Goal: Task Accomplishment & Management: Complete application form

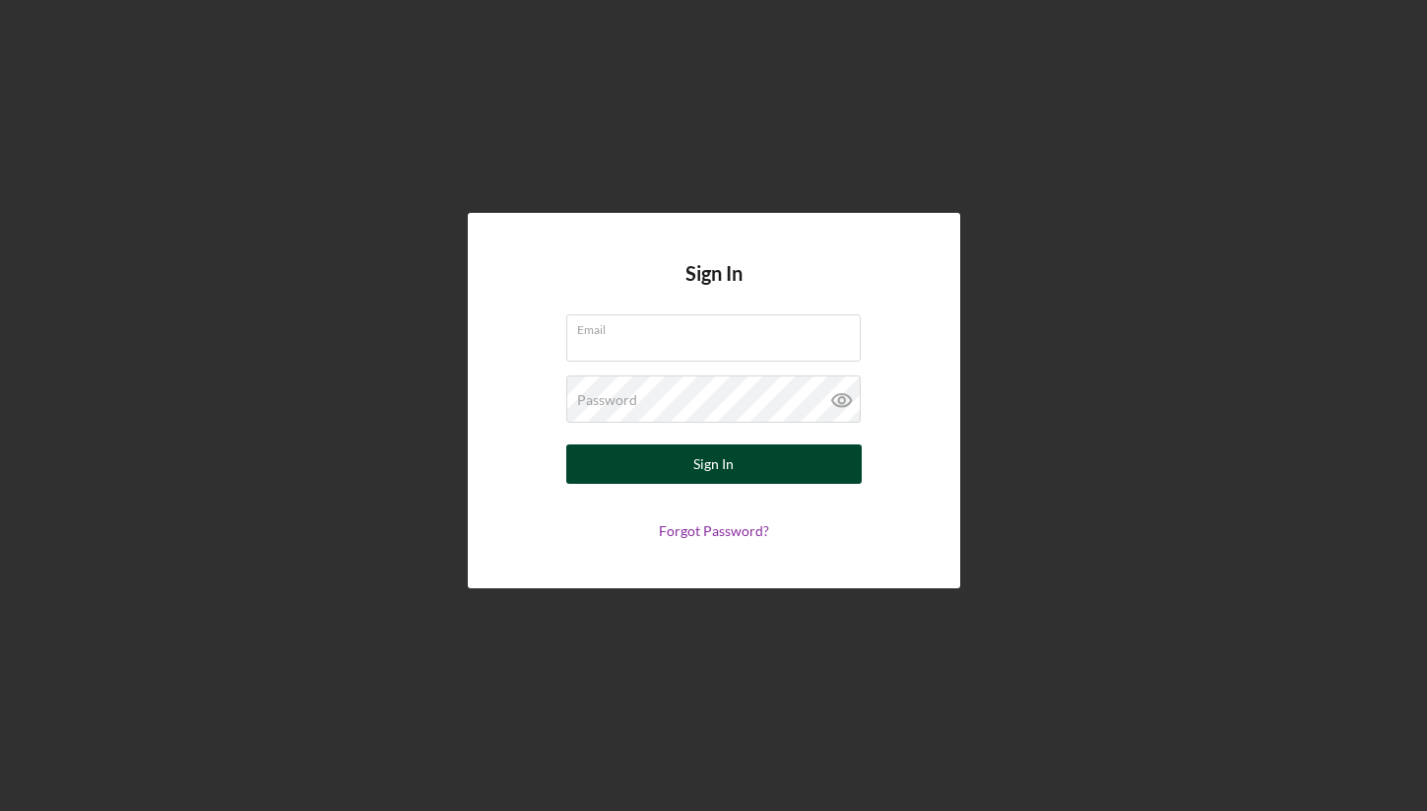
type input "[EMAIL_ADDRESS][DOMAIN_NAME]"
click at [657, 462] on button "Sign In" at bounding box center [713, 463] width 295 height 39
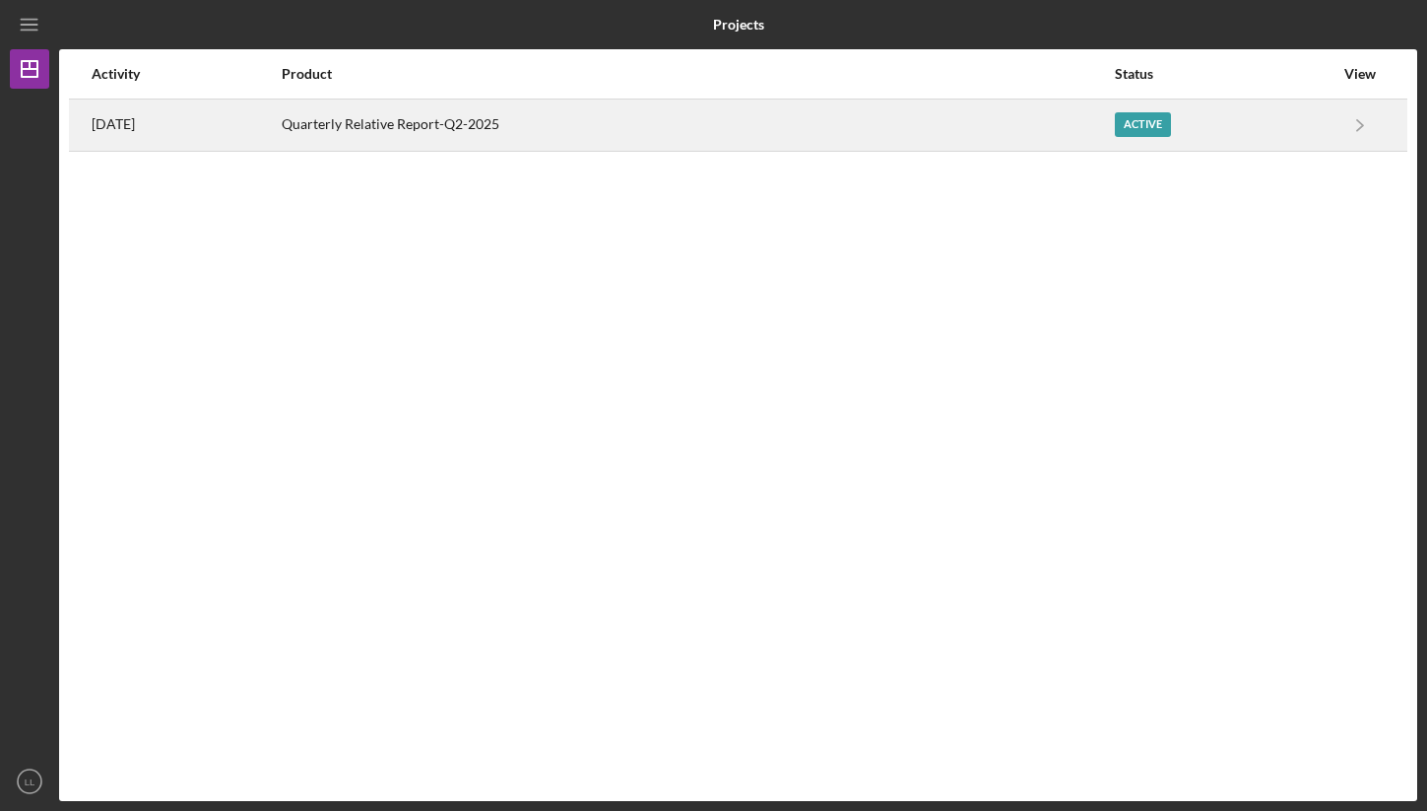
click at [676, 115] on div "Quarterly Relative Report-Q2-2025" at bounding box center [697, 124] width 831 height 49
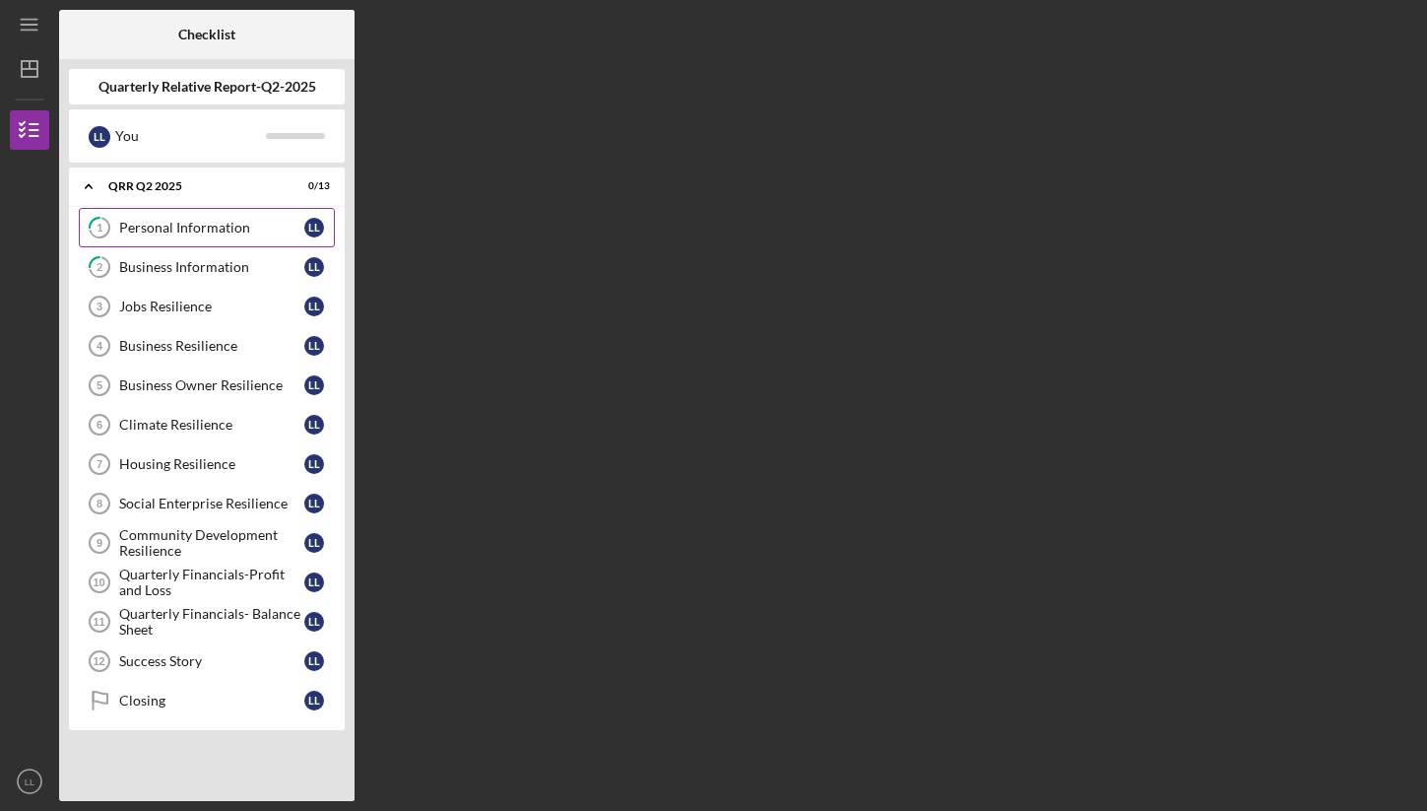
click at [218, 227] on div "Personal Information" at bounding box center [211, 228] width 185 height 16
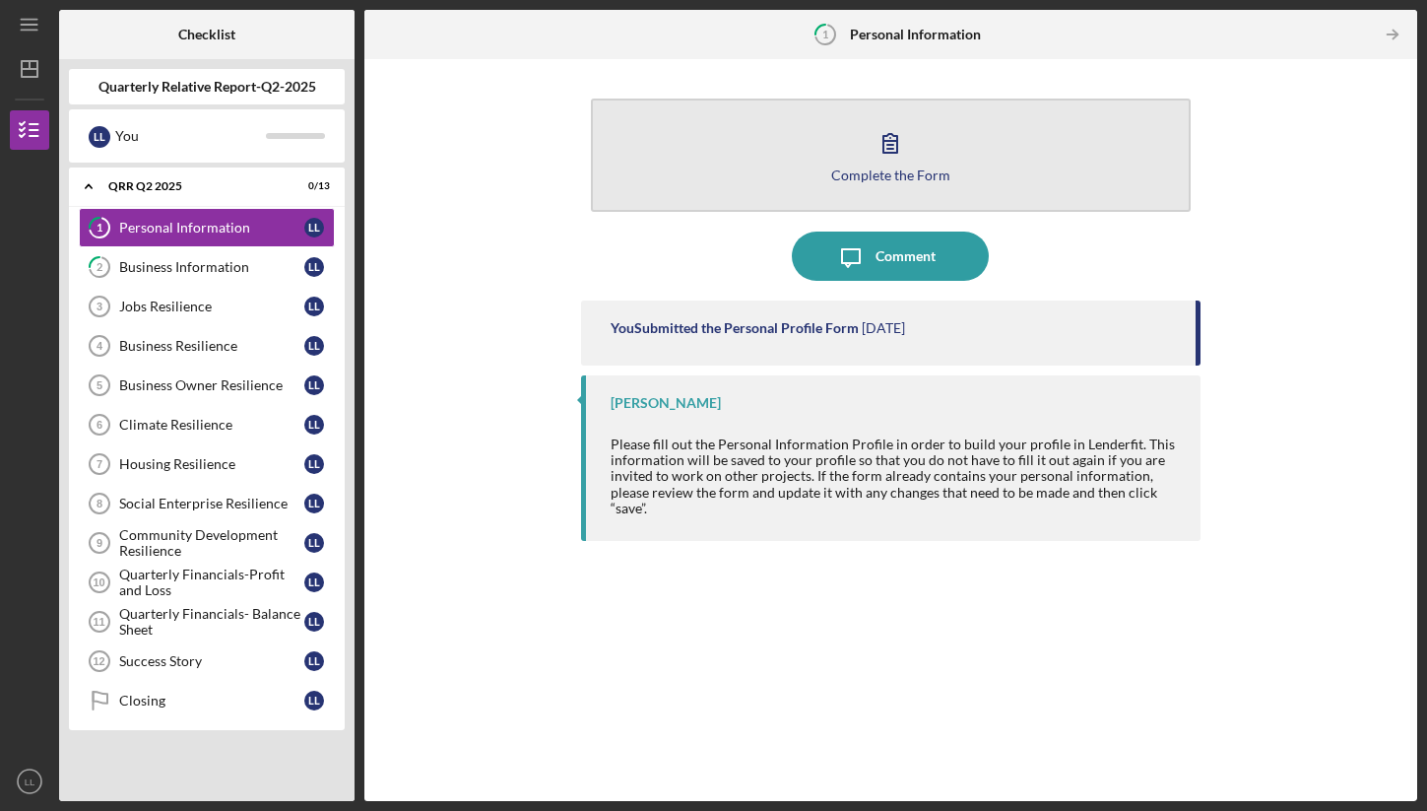
click at [896, 167] on div "Complete the Form" at bounding box center [890, 174] width 119 height 15
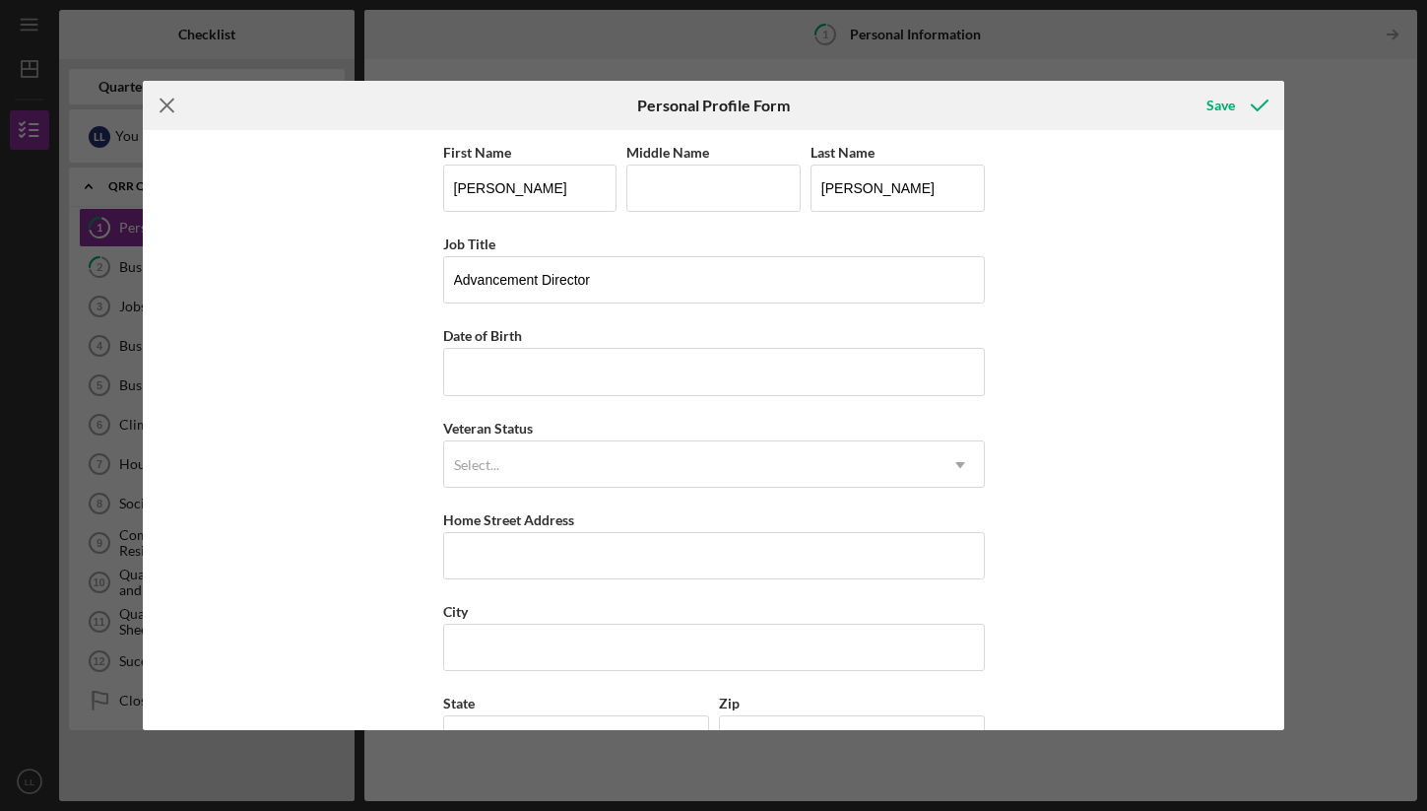
click at [167, 109] on icon "Icon/Menu Close" at bounding box center [167, 105] width 49 height 49
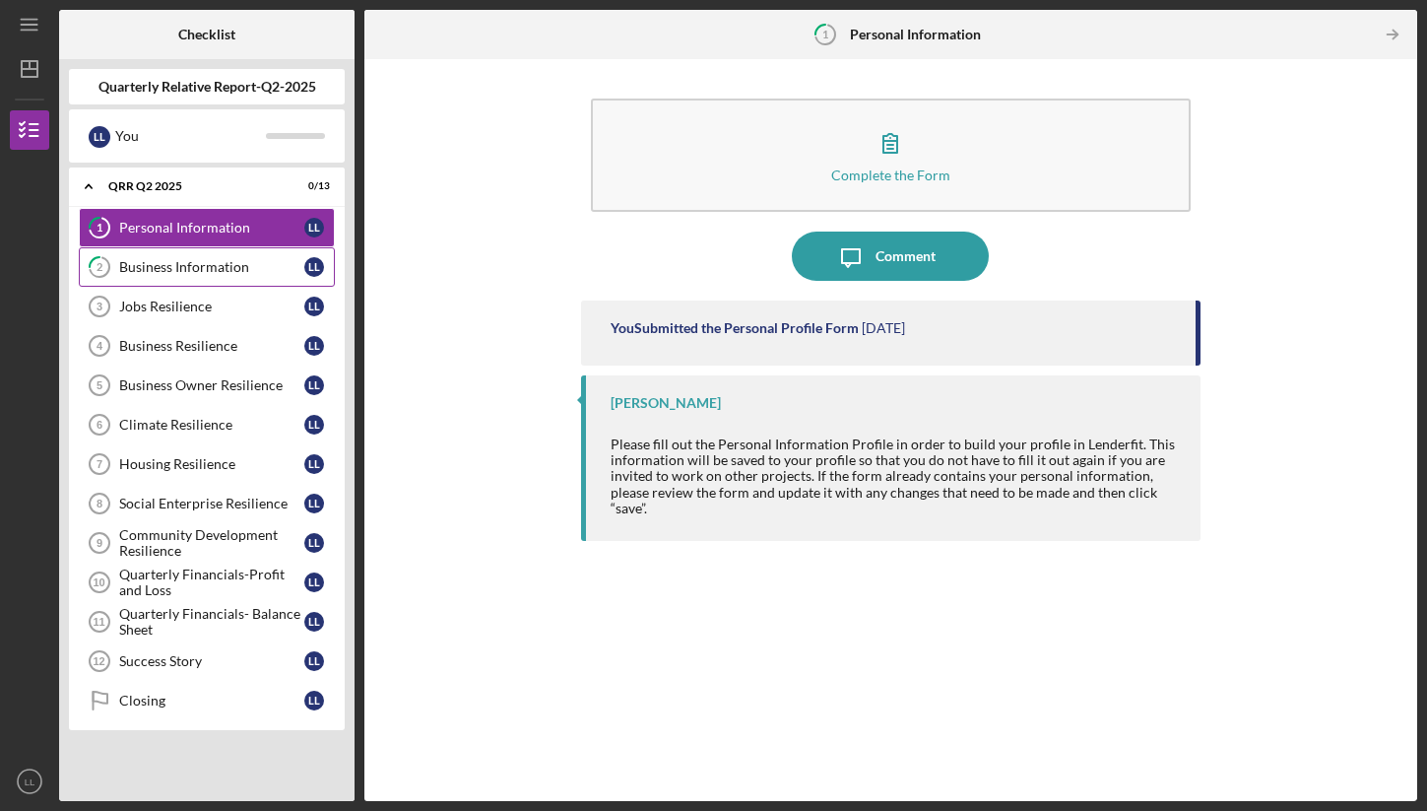
click at [171, 253] on link "2 Business Information L L" at bounding box center [207, 266] width 256 height 39
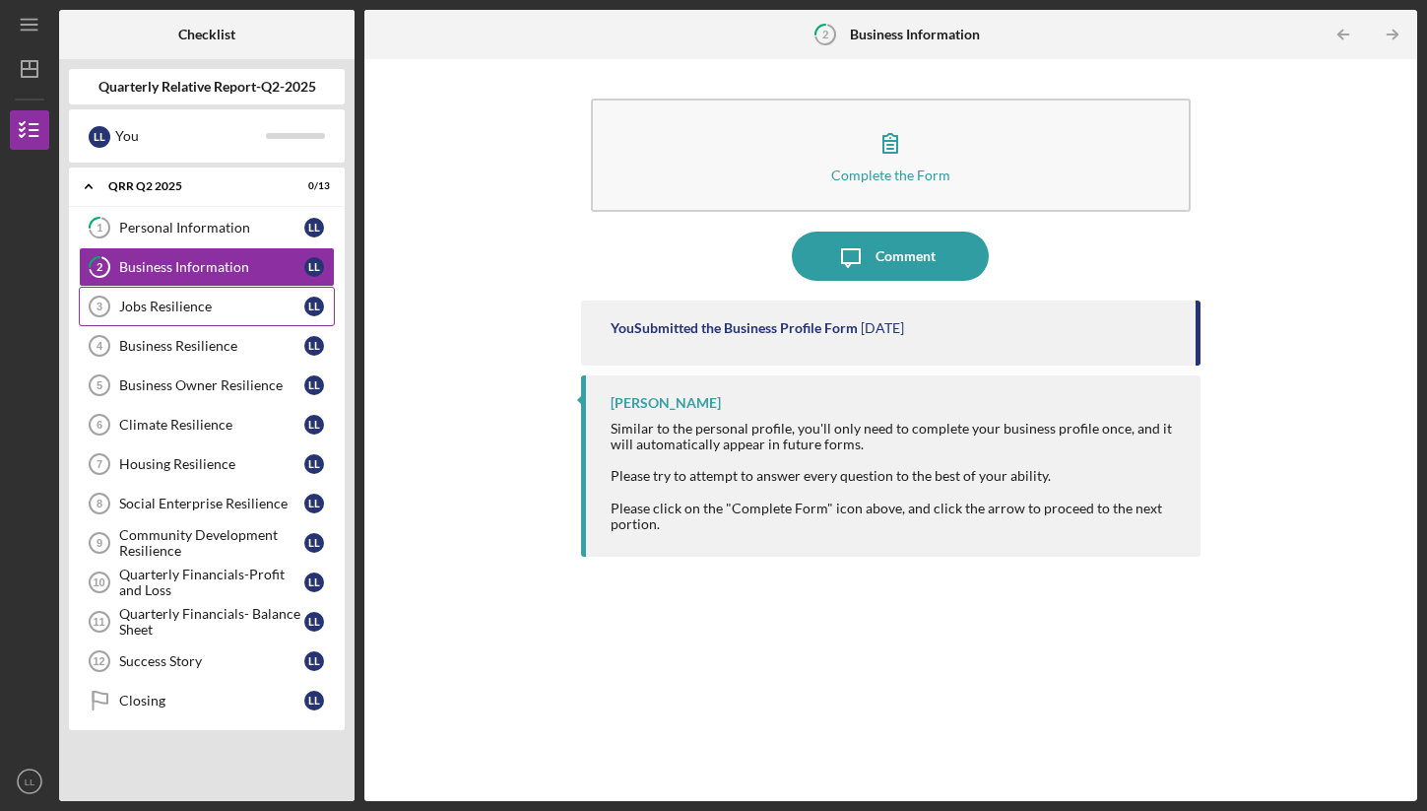
click at [199, 293] on link "Jobs Resilience 3 Jobs Resilience L L" at bounding box center [207, 306] width 256 height 39
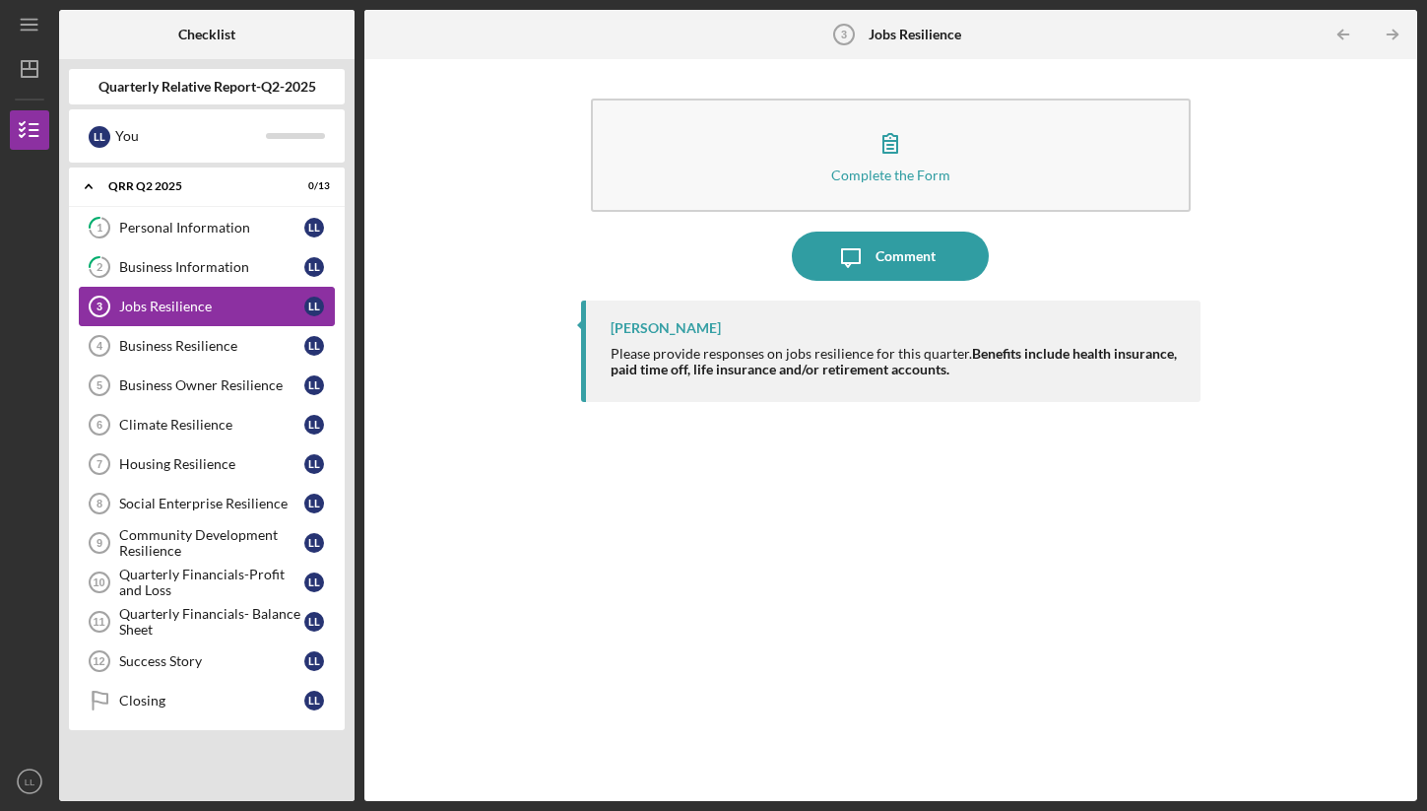
click at [206, 304] on div "Jobs Resilience" at bounding box center [211, 306] width 185 height 16
click at [213, 604] on link "Quarterly Financials- Balance Sheet 11 Quarterly Financials- Balance Sheet L L" at bounding box center [207, 621] width 256 height 39
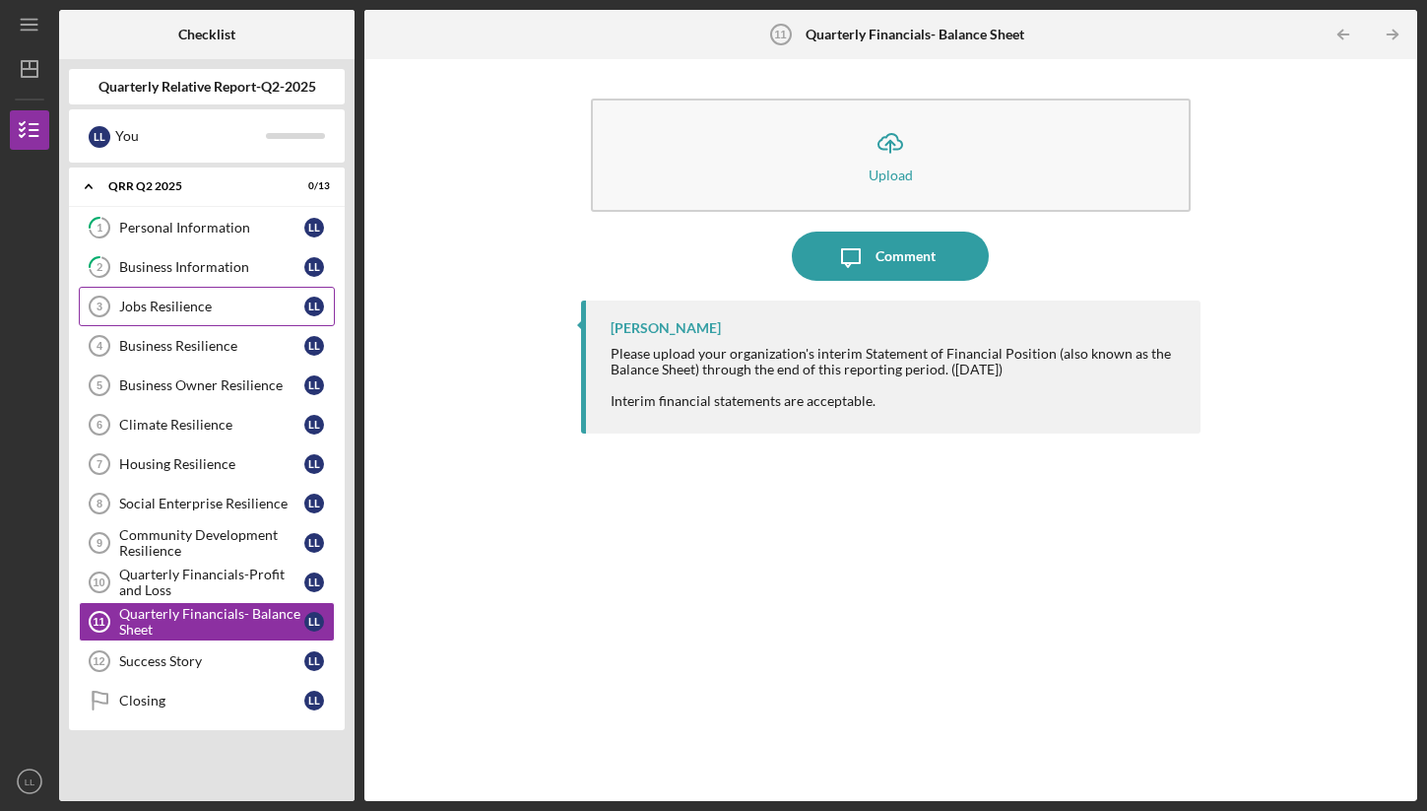
click at [225, 318] on link "Jobs Resilience 3 Jobs Resilience L L" at bounding box center [207, 306] width 256 height 39
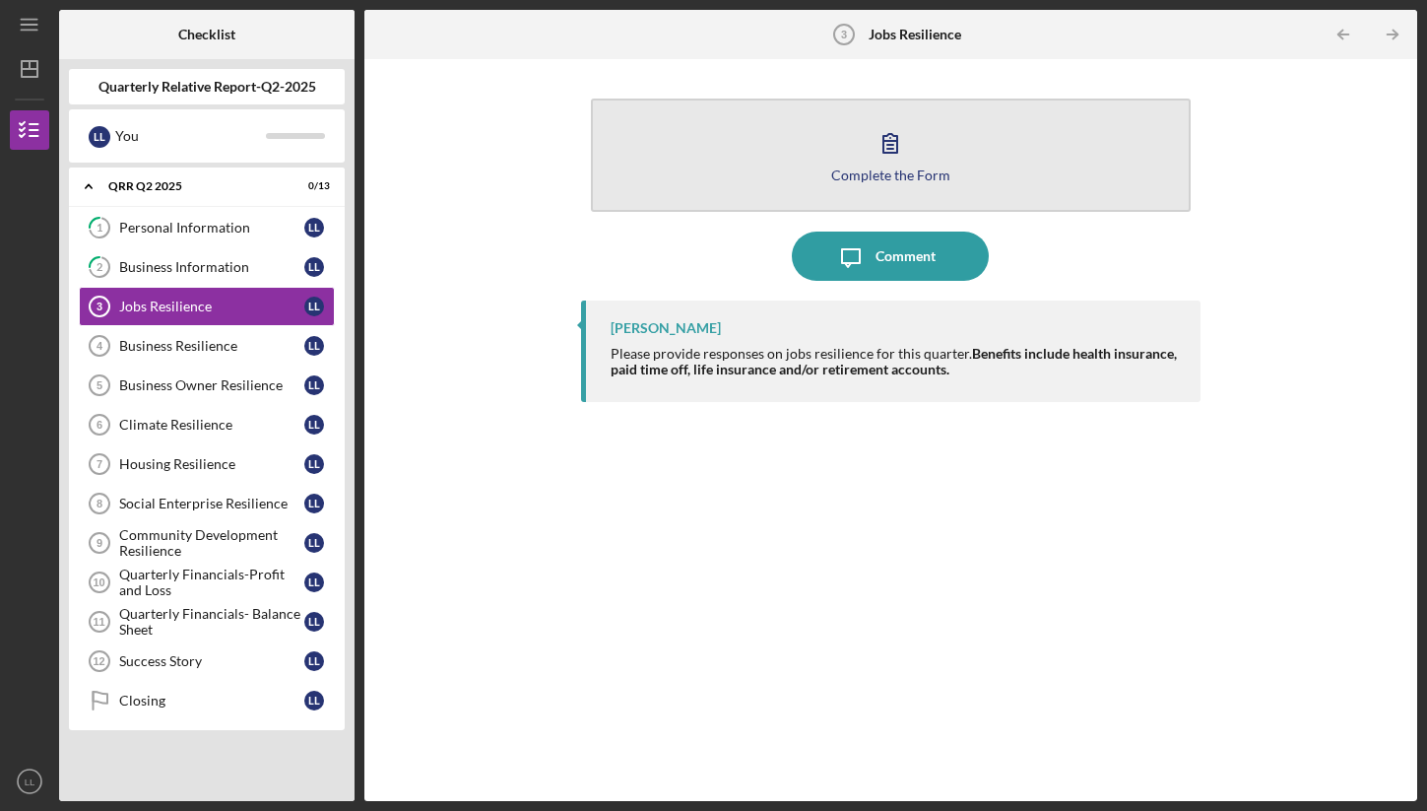
click at [926, 203] on button "Complete the Form Form" at bounding box center [891, 154] width 600 height 113
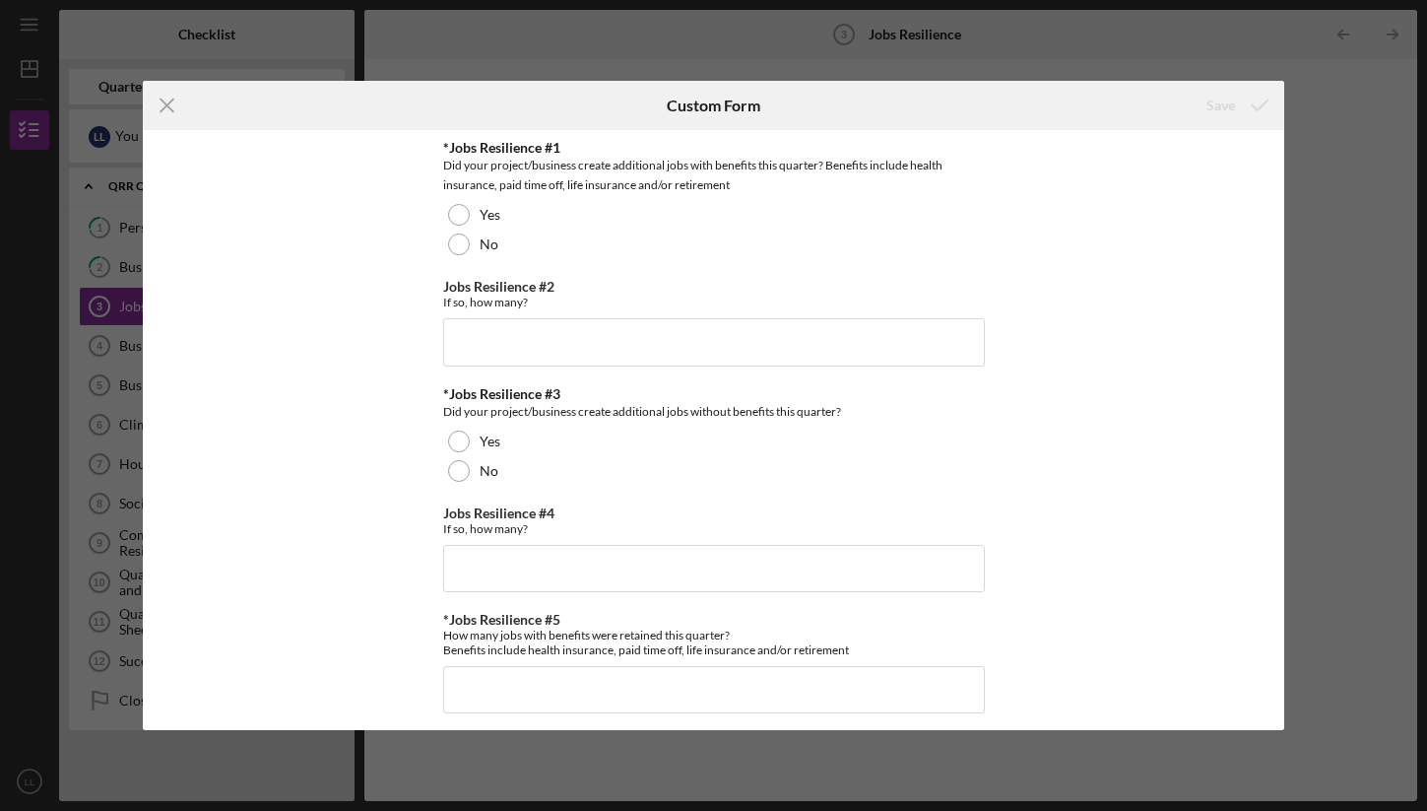
click at [848, 170] on div "Did your project/business create additional jobs with benefits this quarter? Be…" at bounding box center [714, 175] width 542 height 39
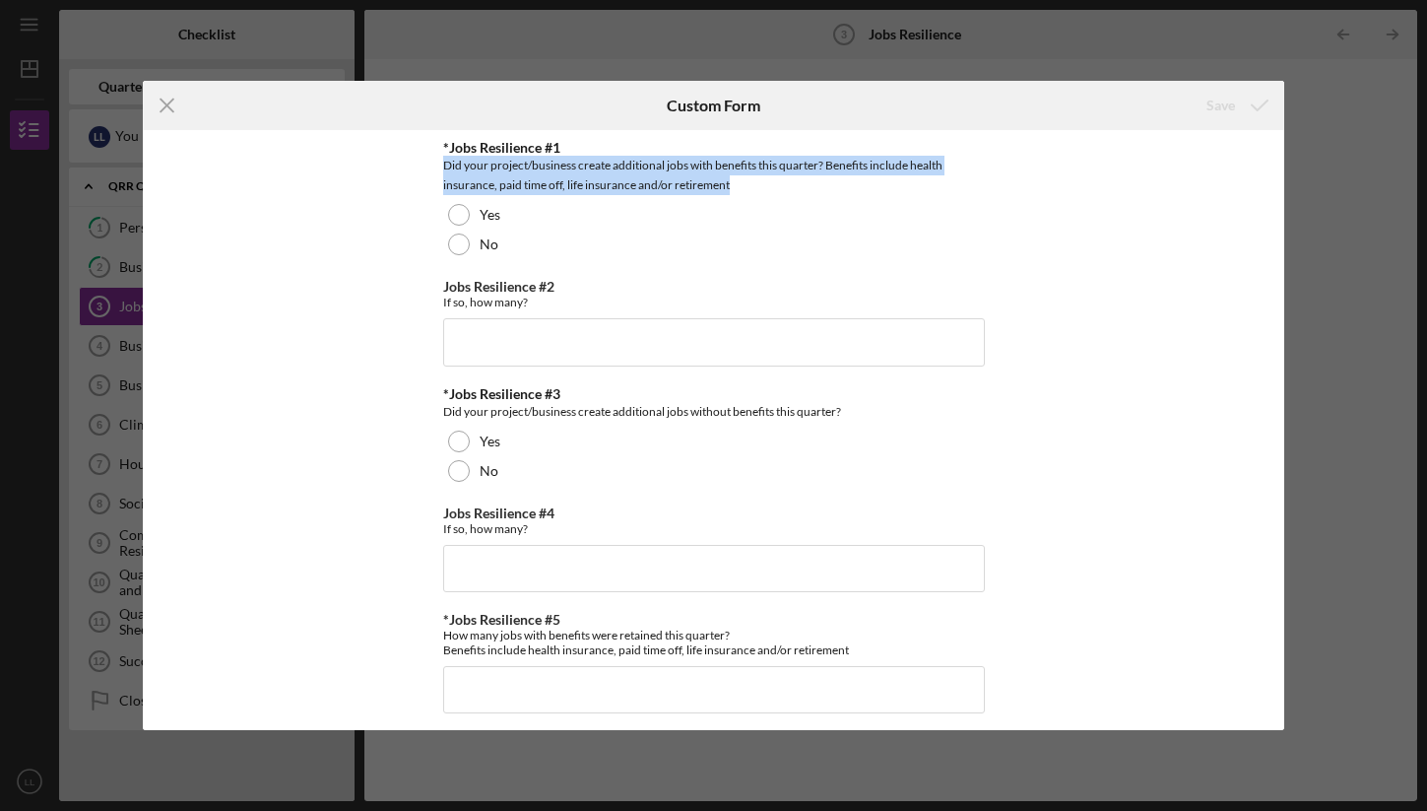
click at [848, 170] on div "Did your project/business create additional jobs with benefits this quarter? Be…" at bounding box center [714, 175] width 542 height 39
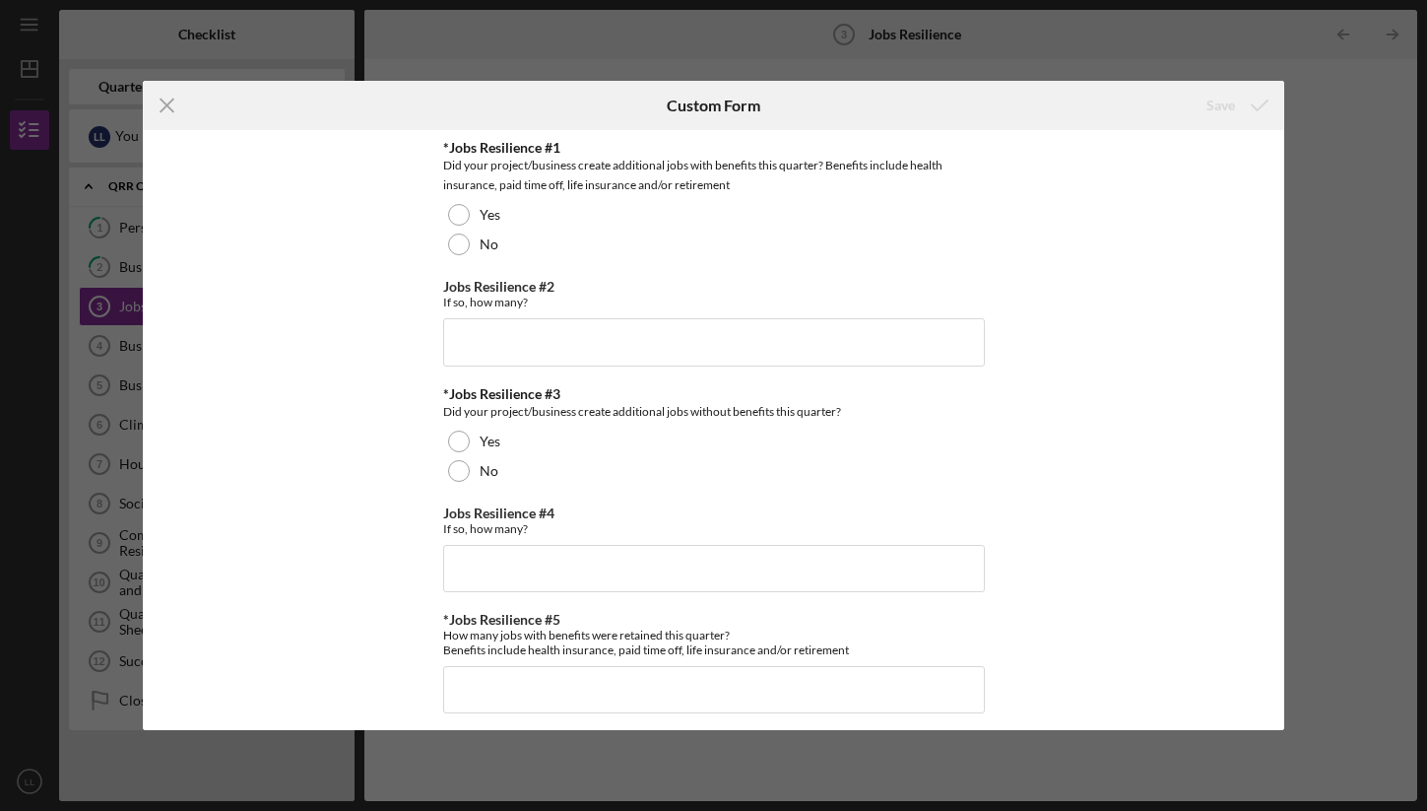
click at [848, 170] on div "Did your project/business create additional jobs with benefits this quarter? Be…" at bounding box center [714, 175] width 542 height 39
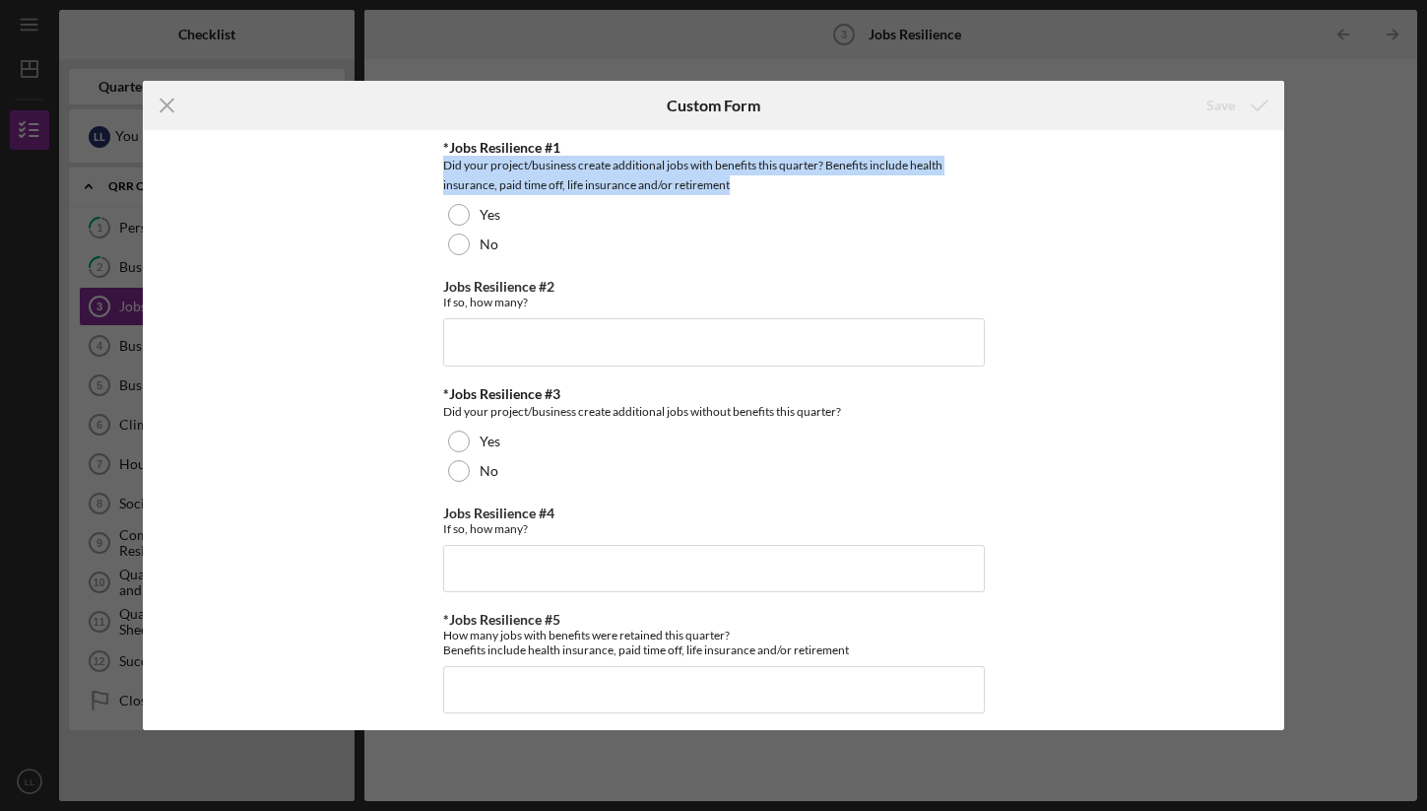
click at [848, 170] on div "Did your project/business create additional jobs with benefits this quarter? Be…" at bounding box center [714, 175] width 542 height 39
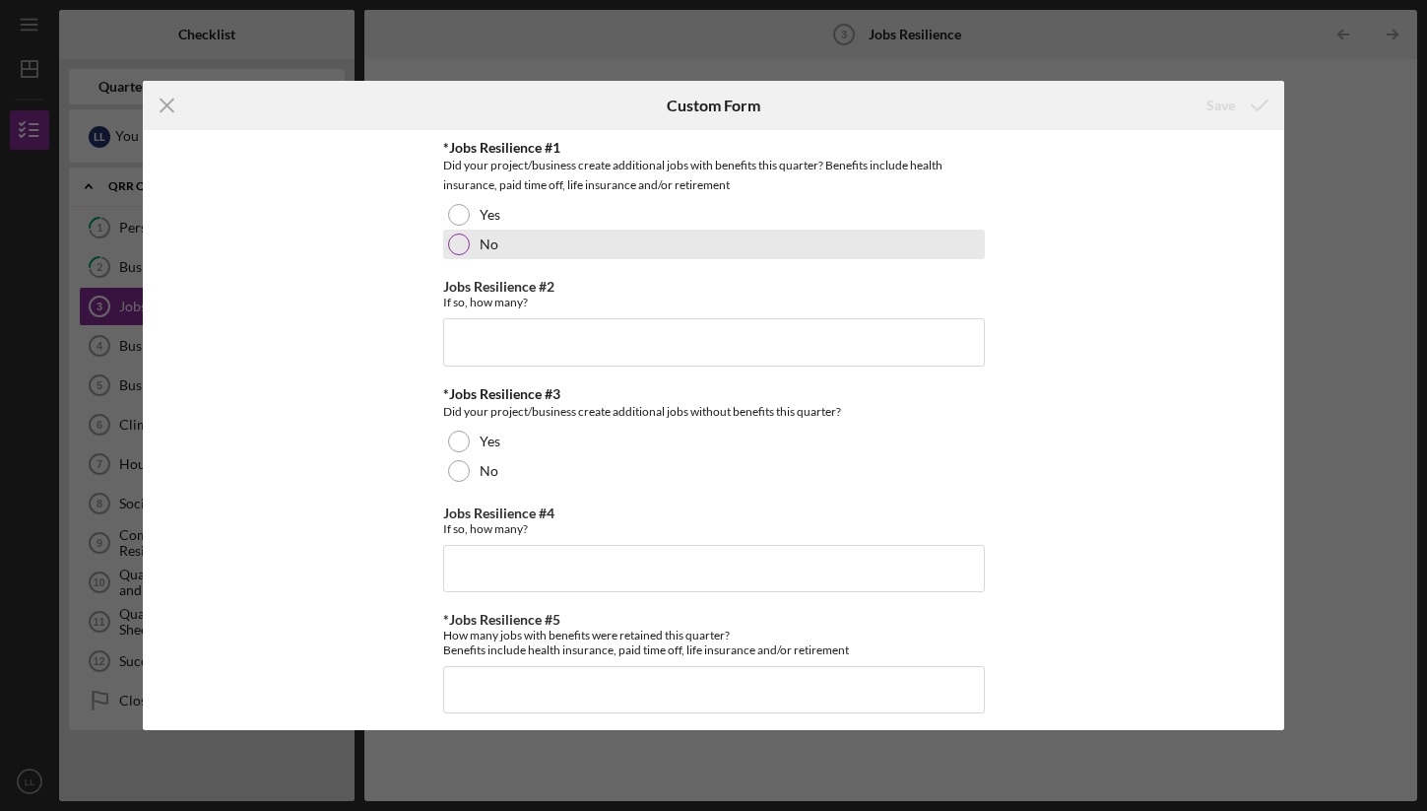
click at [474, 248] on div "No" at bounding box center [714, 244] width 542 height 30
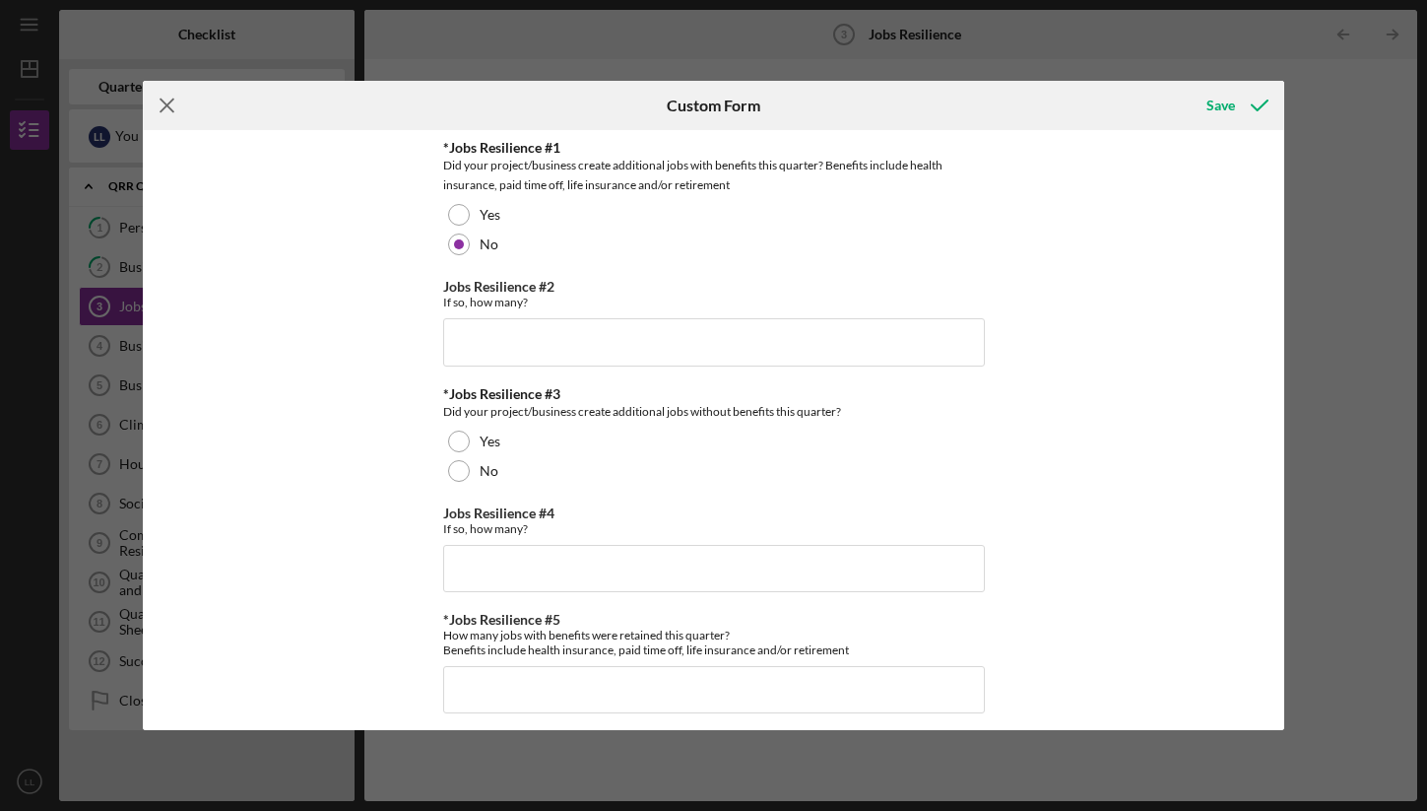
click at [166, 102] on icon "Icon/Menu Close" at bounding box center [167, 105] width 49 height 49
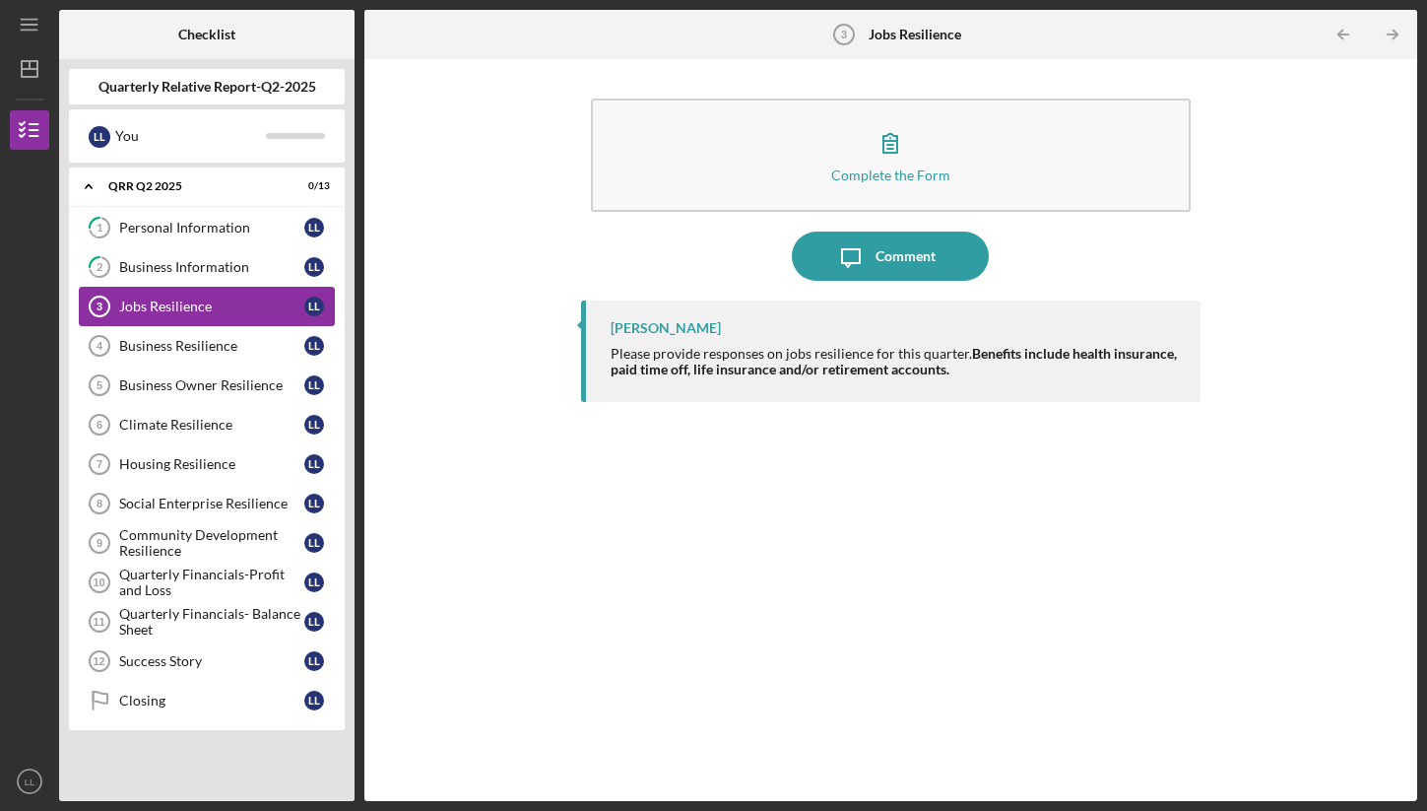
click at [184, 298] on div "Jobs Resilience" at bounding box center [211, 306] width 185 height 16
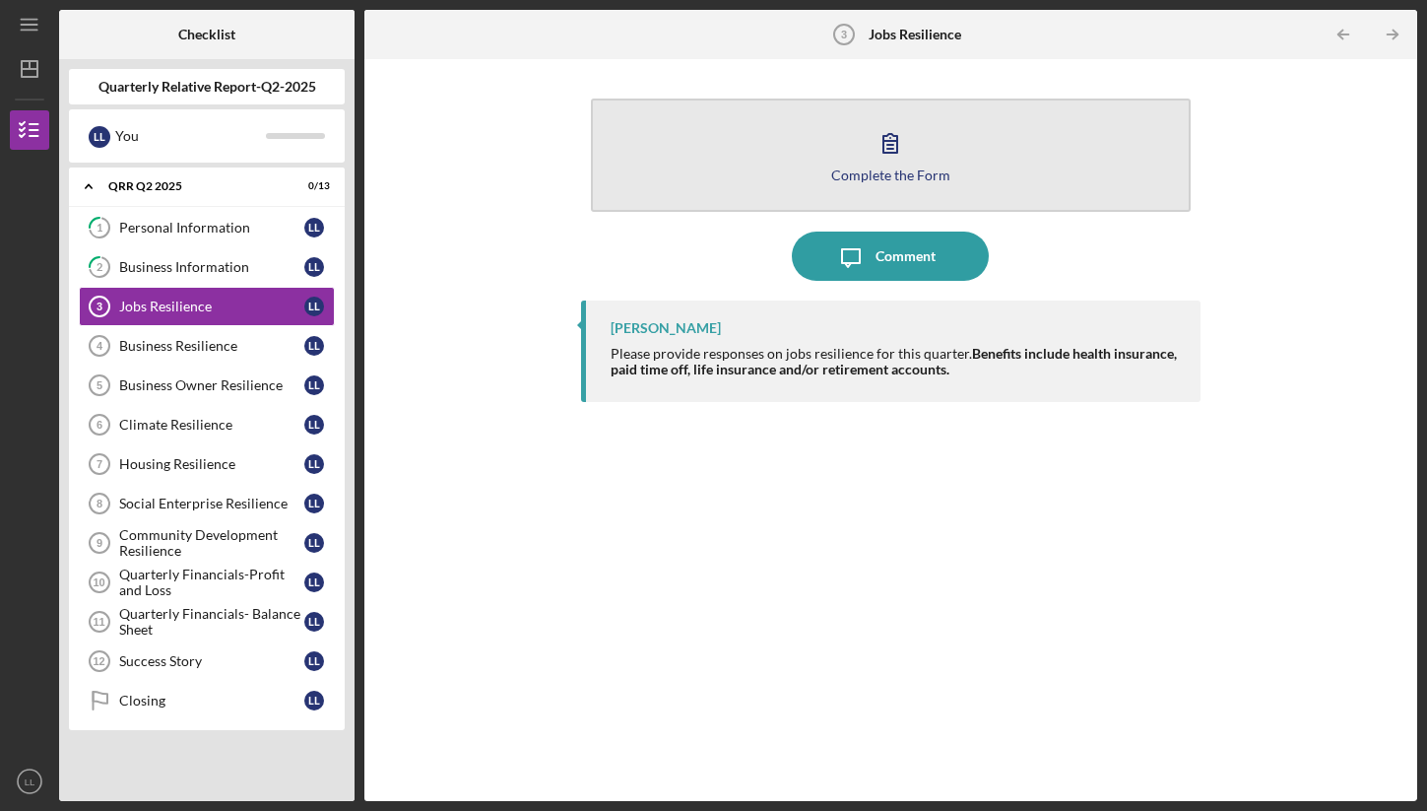
click at [890, 148] on icon "button" at bounding box center [890, 143] width 14 height 19
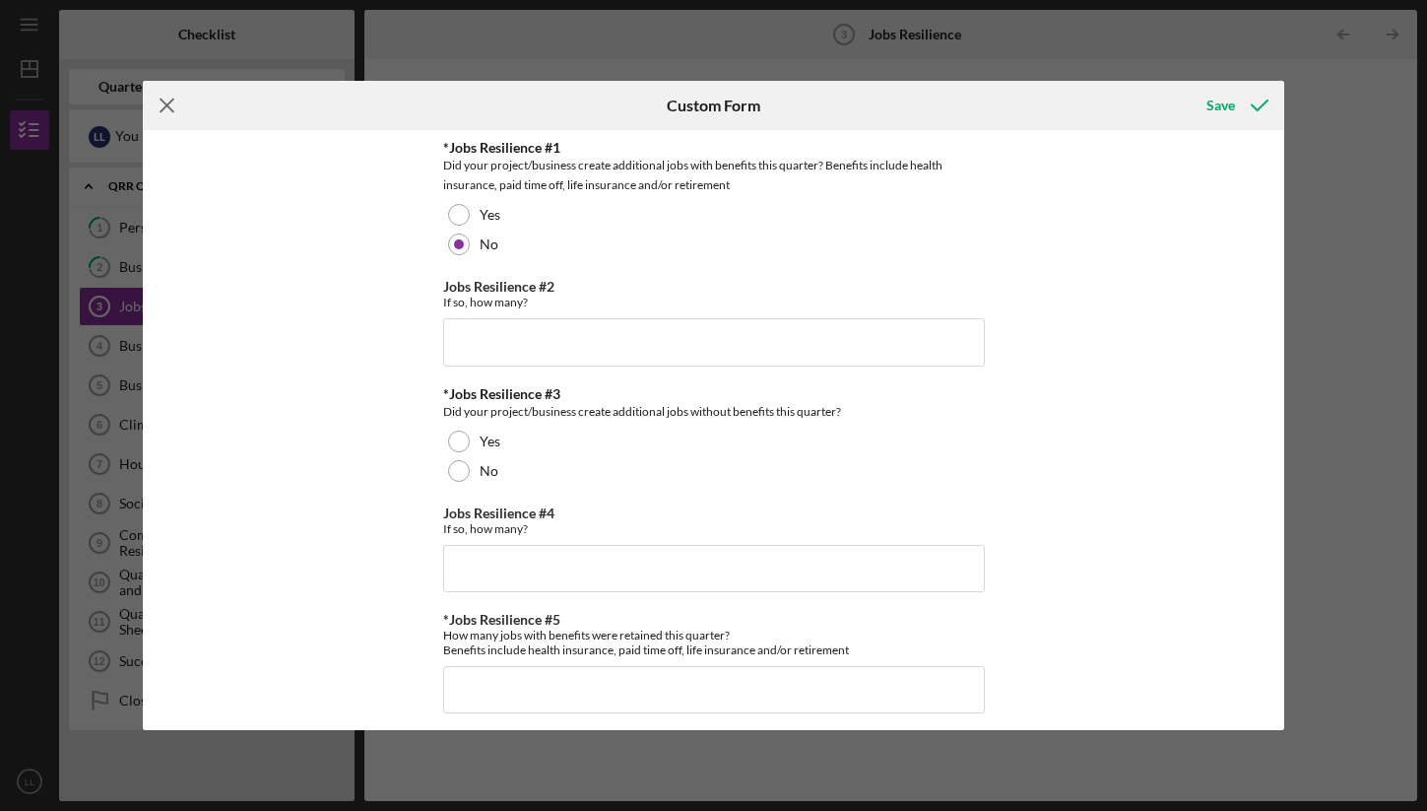
click at [178, 105] on icon "Icon/Menu Close" at bounding box center [167, 105] width 49 height 49
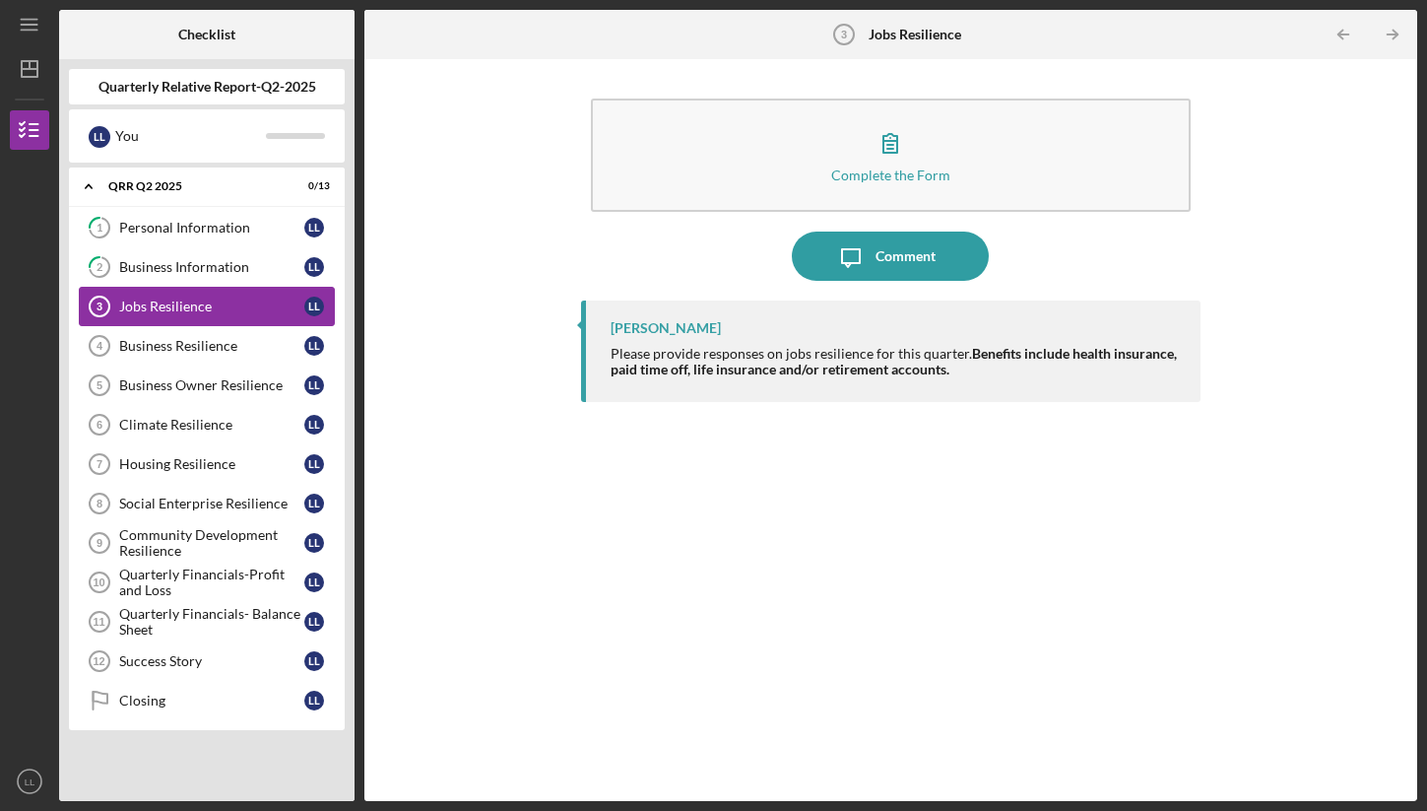
click at [230, 290] on link "Jobs Resilience 3 Jobs Resilience L L" at bounding box center [207, 306] width 256 height 39
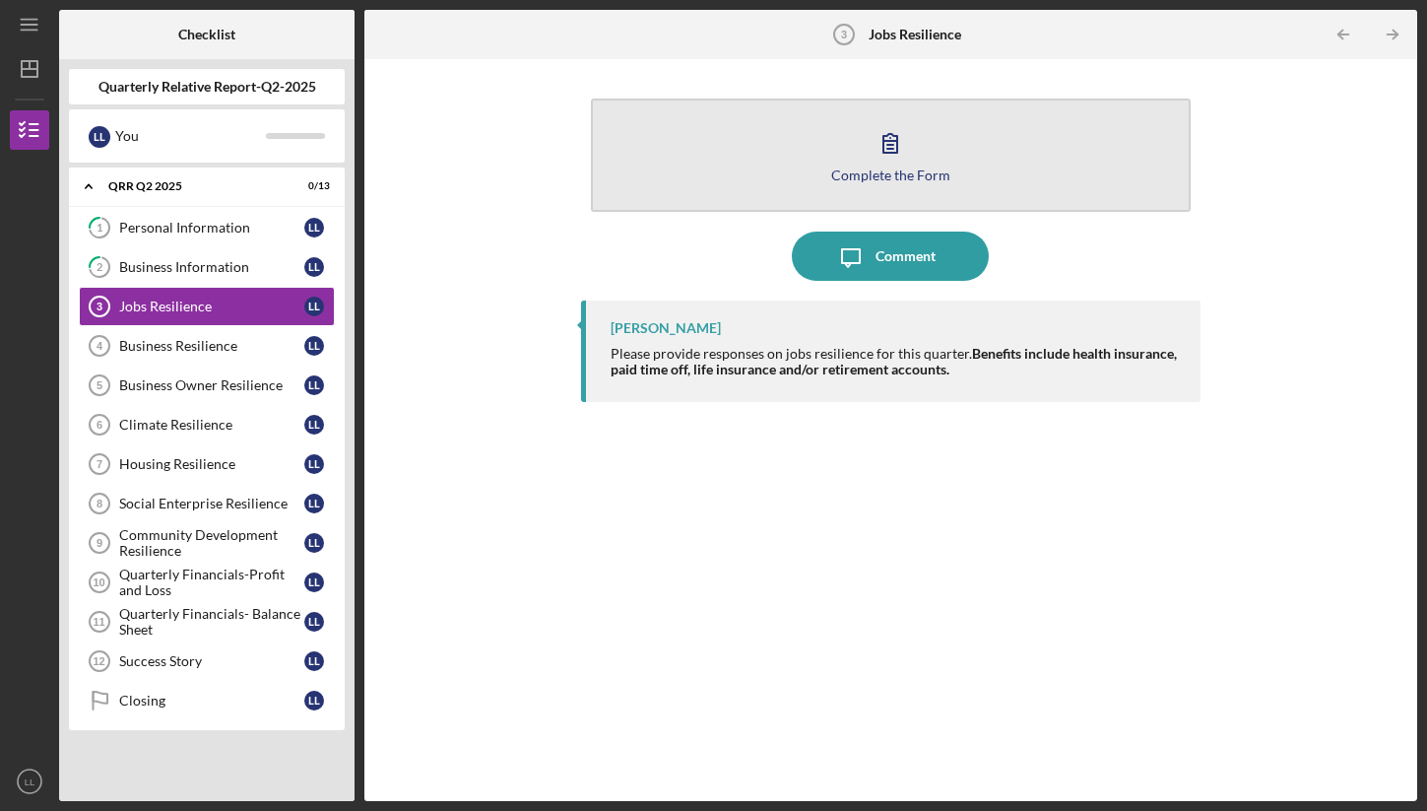
click at [747, 174] on button "Complete the Form Form" at bounding box center [891, 154] width 600 height 113
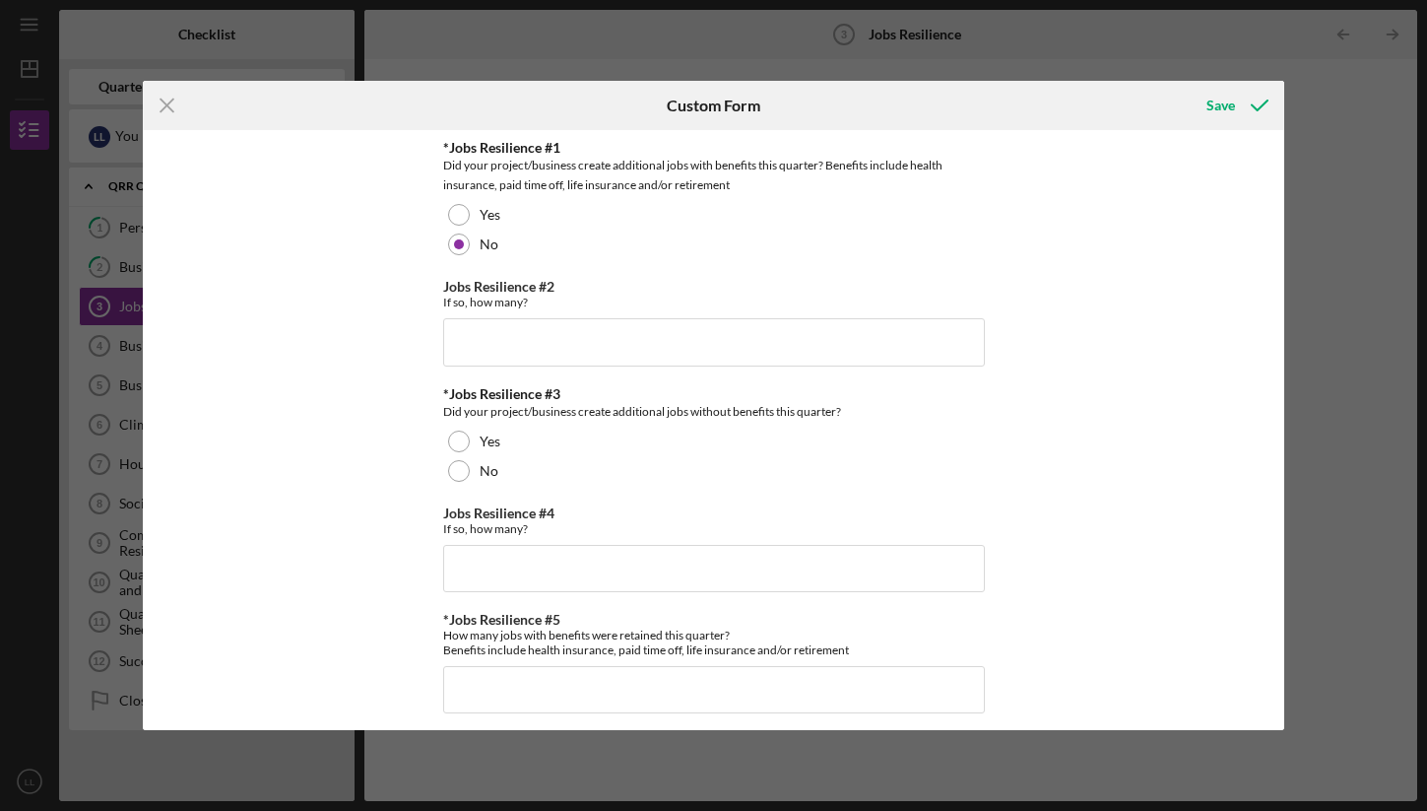
click at [748, 169] on div "Did your project/business create additional jobs with benefits this quarter? Be…" at bounding box center [714, 175] width 542 height 39
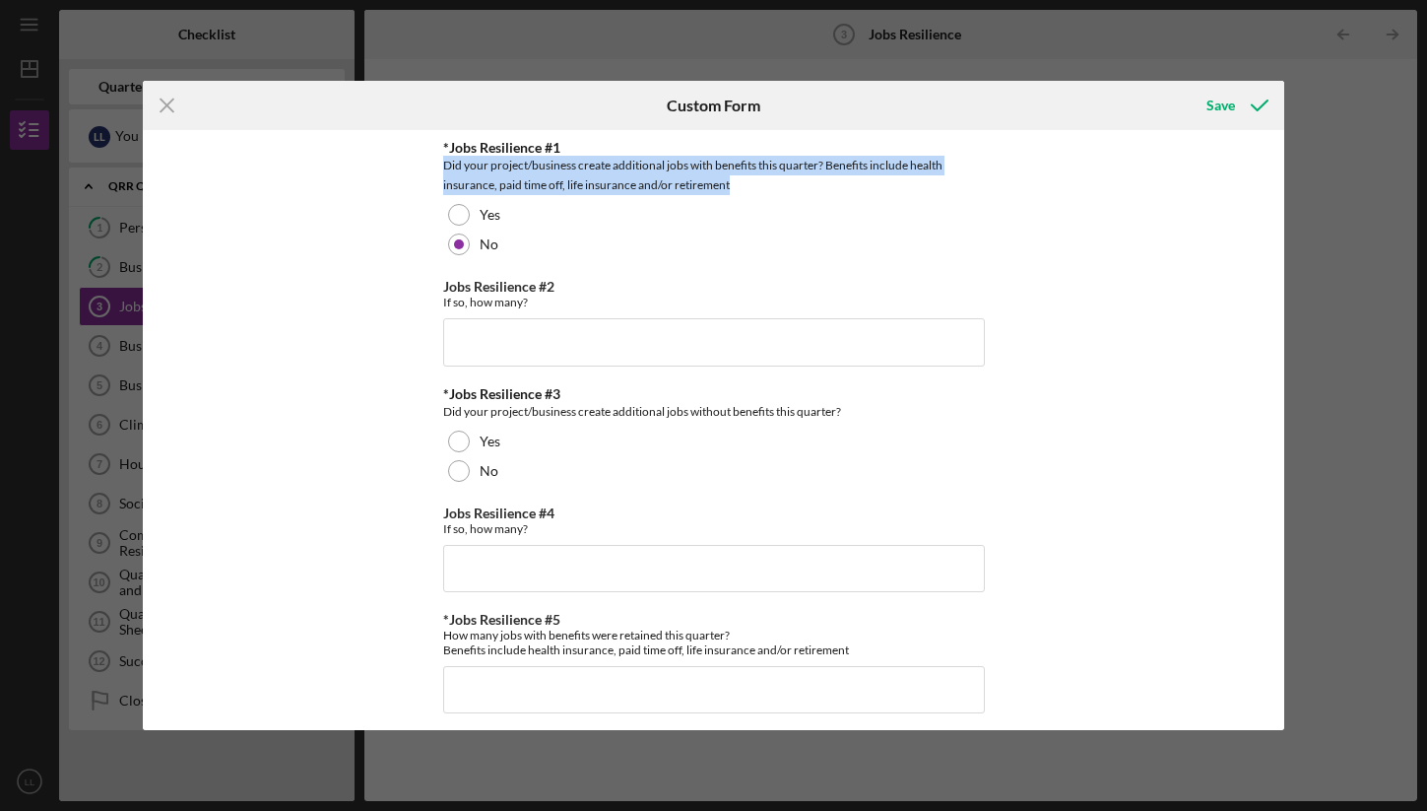
click at [748, 169] on div "Did your project/business create additional jobs with benefits this quarter? Be…" at bounding box center [714, 175] width 542 height 39
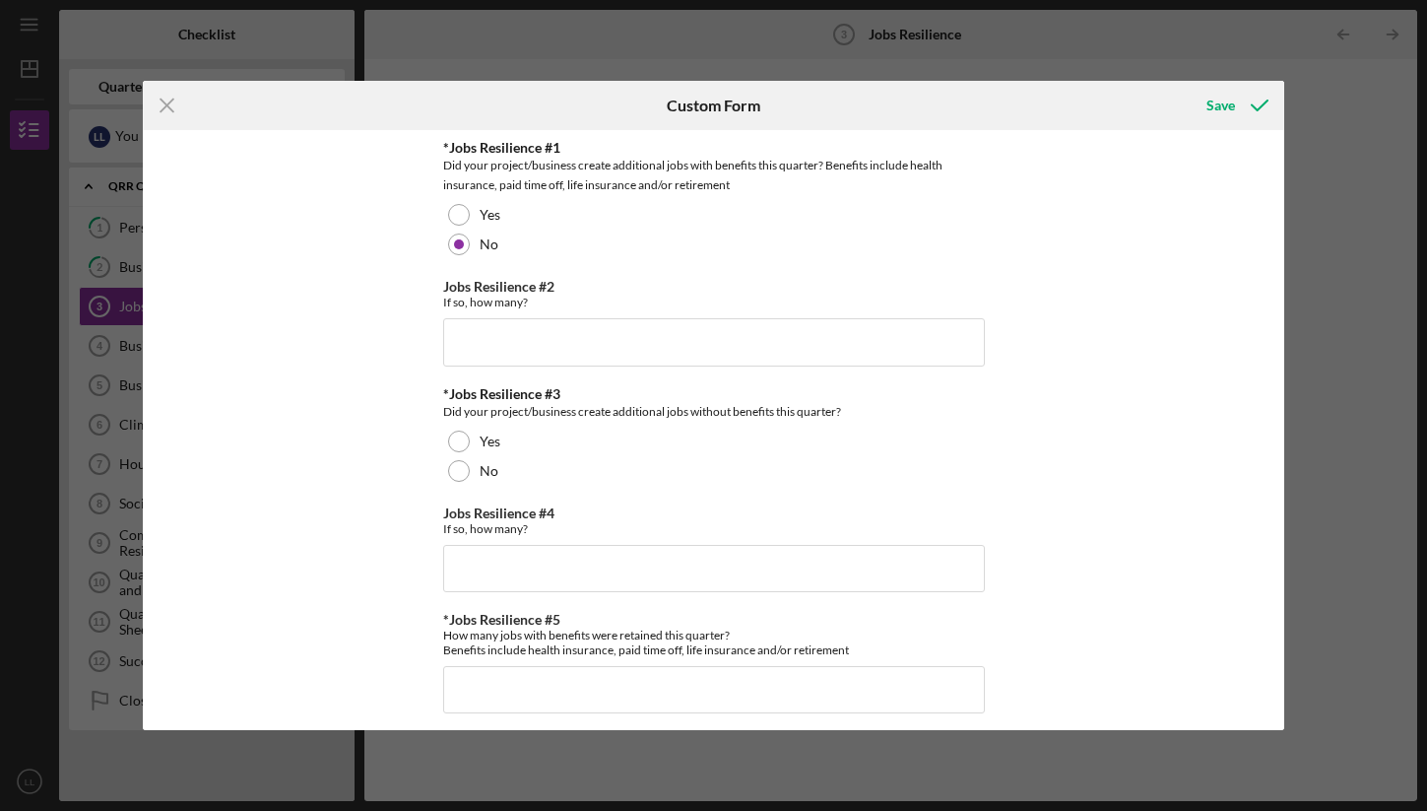
click at [748, 169] on div "Did your project/business create additional jobs with benefits this quarter? Be…" at bounding box center [714, 175] width 542 height 39
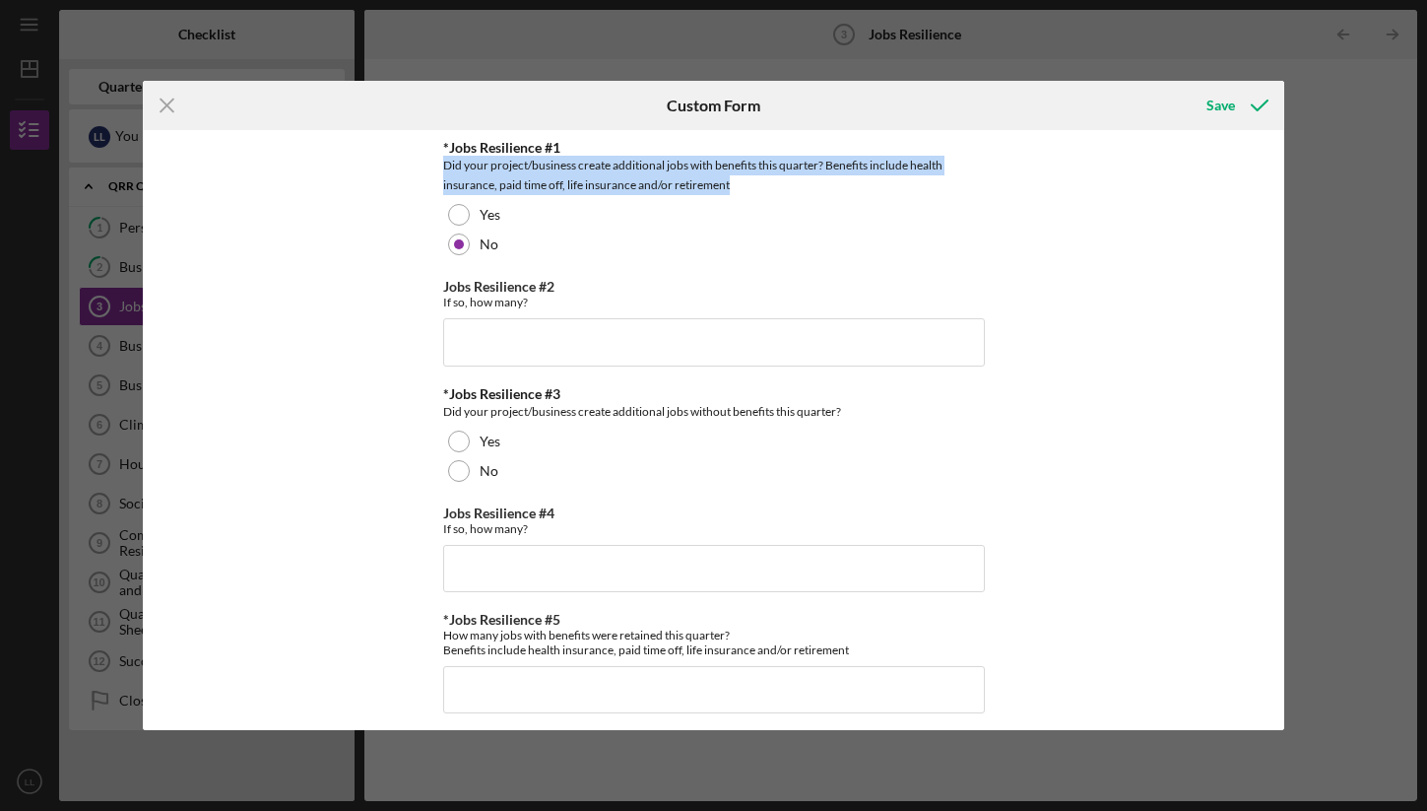
click at [748, 169] on div "Did your project/business create additional jobs with benefits this quarter? Be…" at bounding box center [714, 175] width 542 height 39
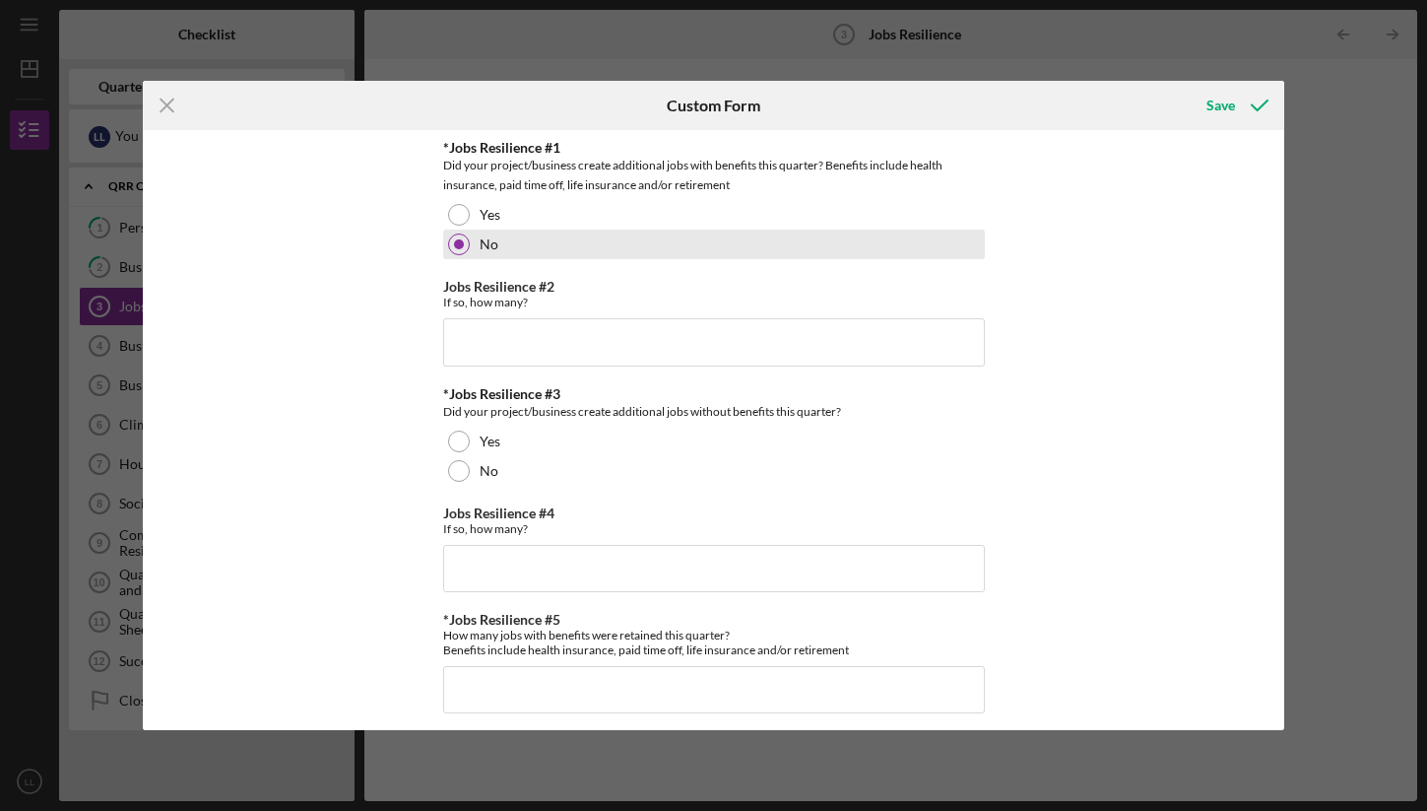
click at [499, 249] on div "No" at bounding box center [714, 244] width 542 height 30
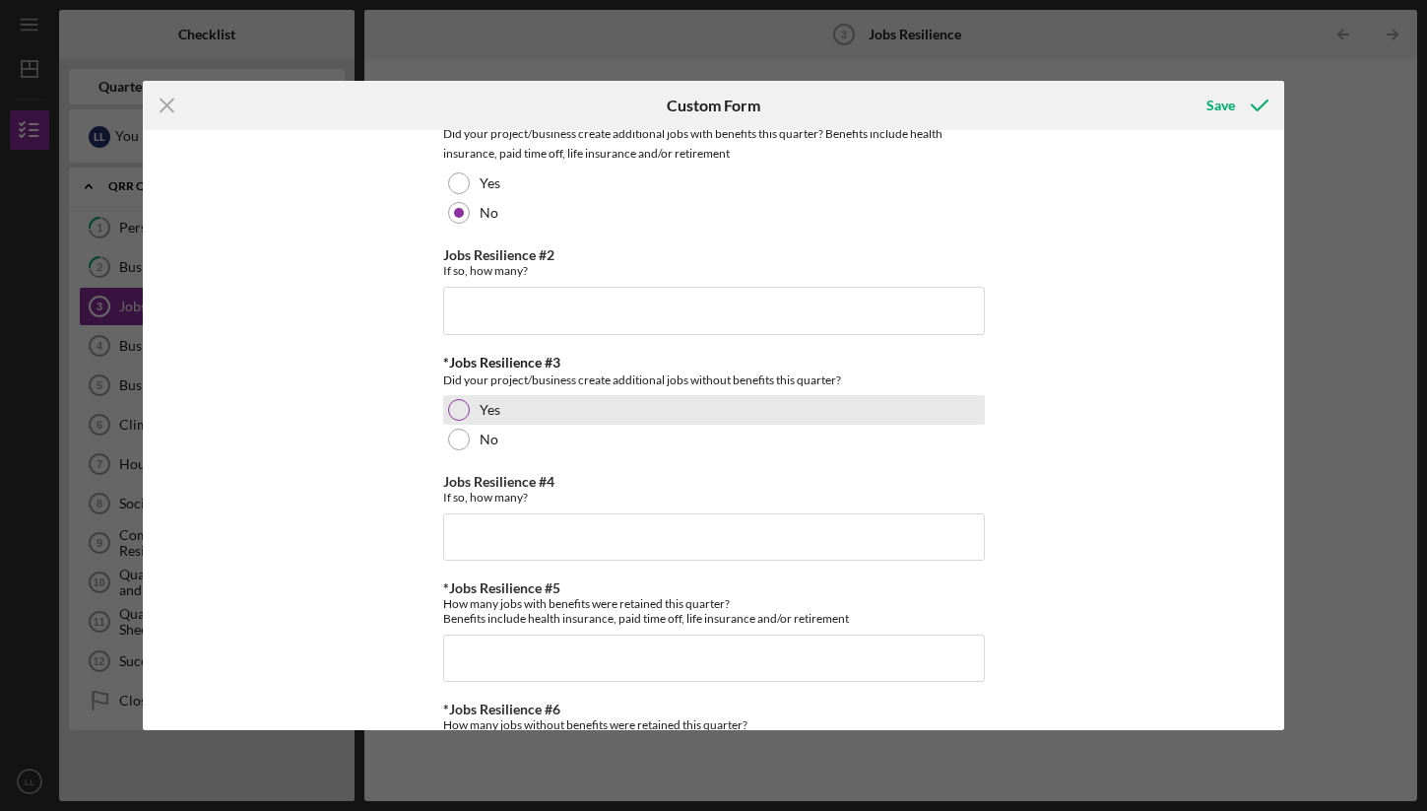
scroll to position [45, 0]
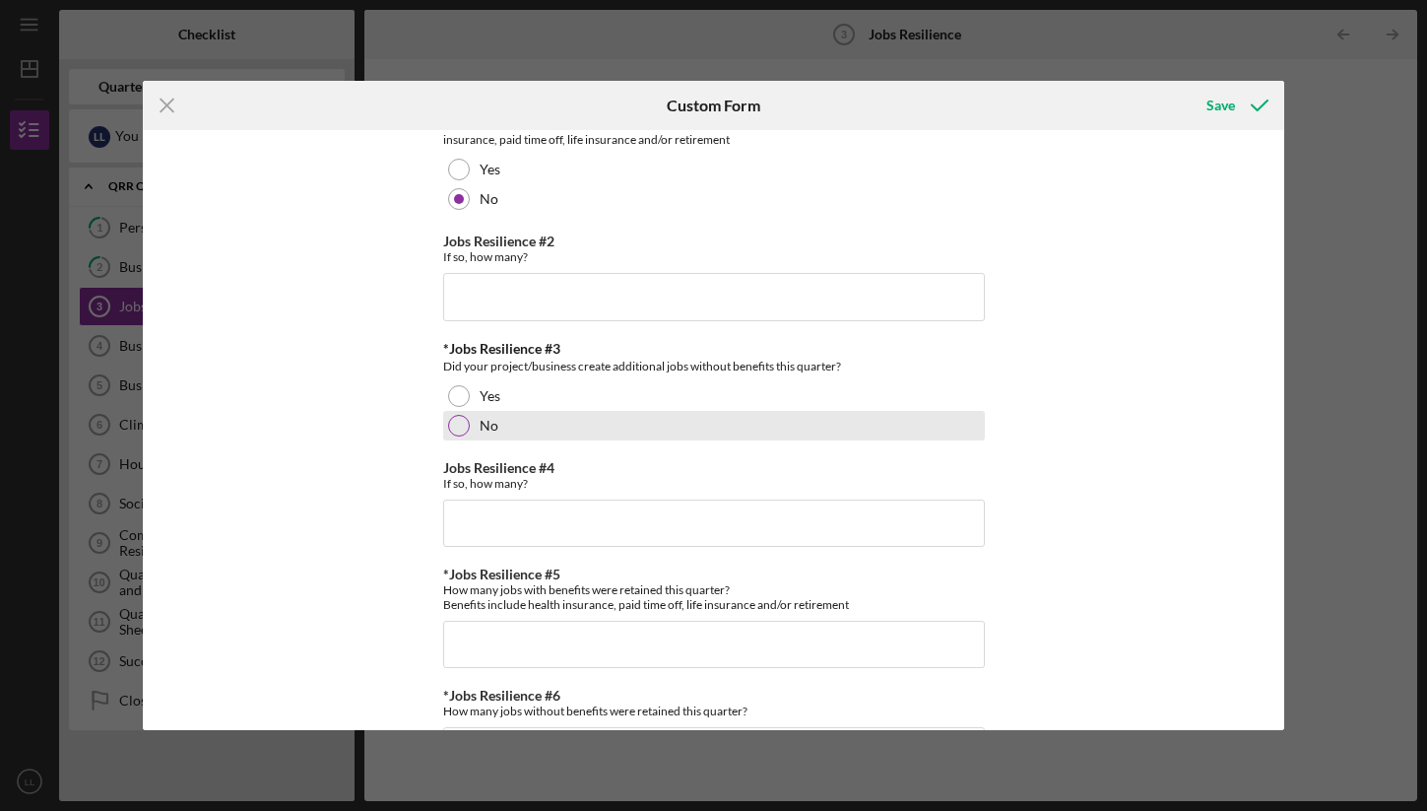
click at [457, 434] on div at bounding box center [459, 426] width 22 height 22
click at [528, 412] on div "No" at bounding box center [714, 426] width 542 height 30
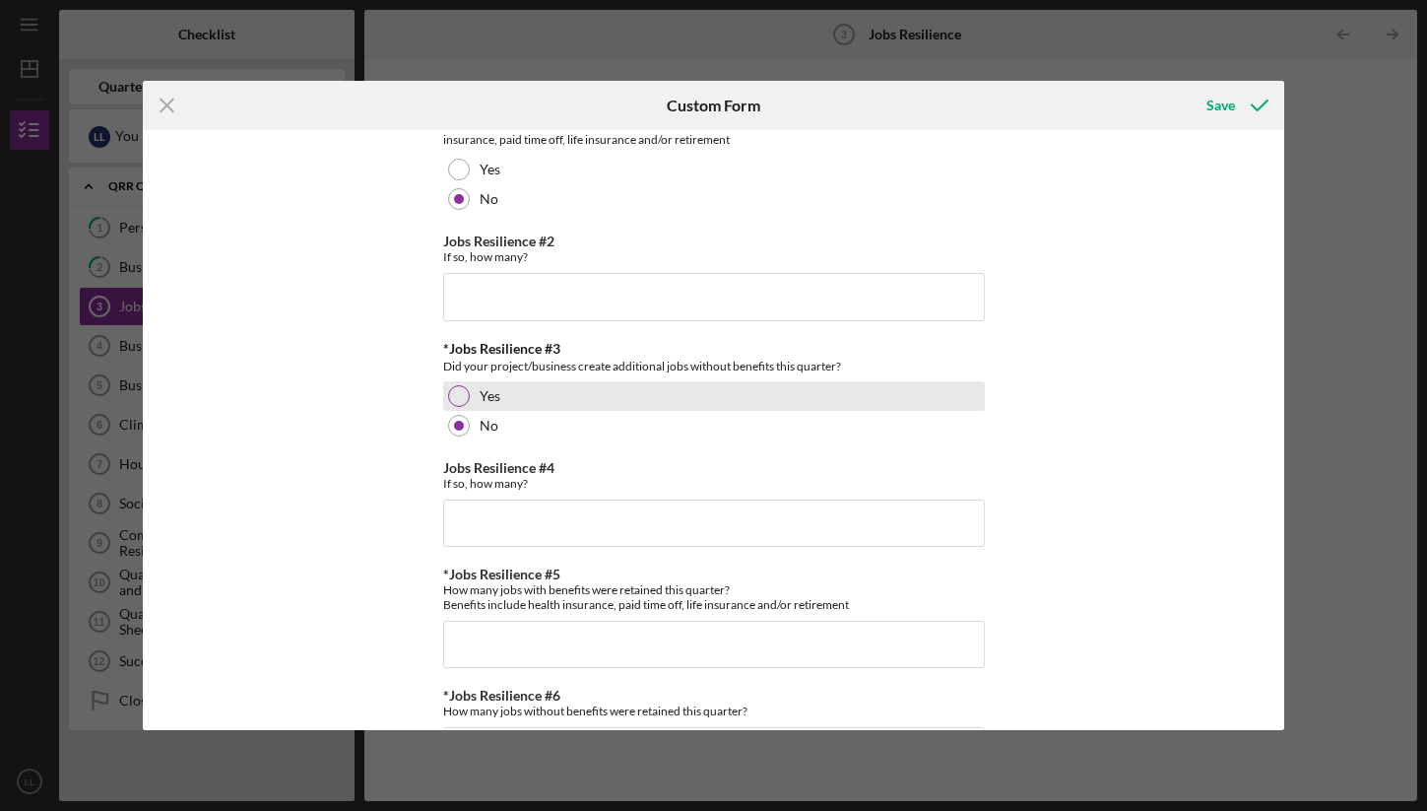
click at [517, 401] on div "Yes" at bounding box center [714, 396] width 542 height 30
click at [514, 541] on input "Jobs Resilience #4" at bounding box center [714, 522] width 542 height 47
click at [485, 531] on input "Jobs Resilience #4" at bounding box center [714, 522] width 542 height 47
type input "2"
type input "3"
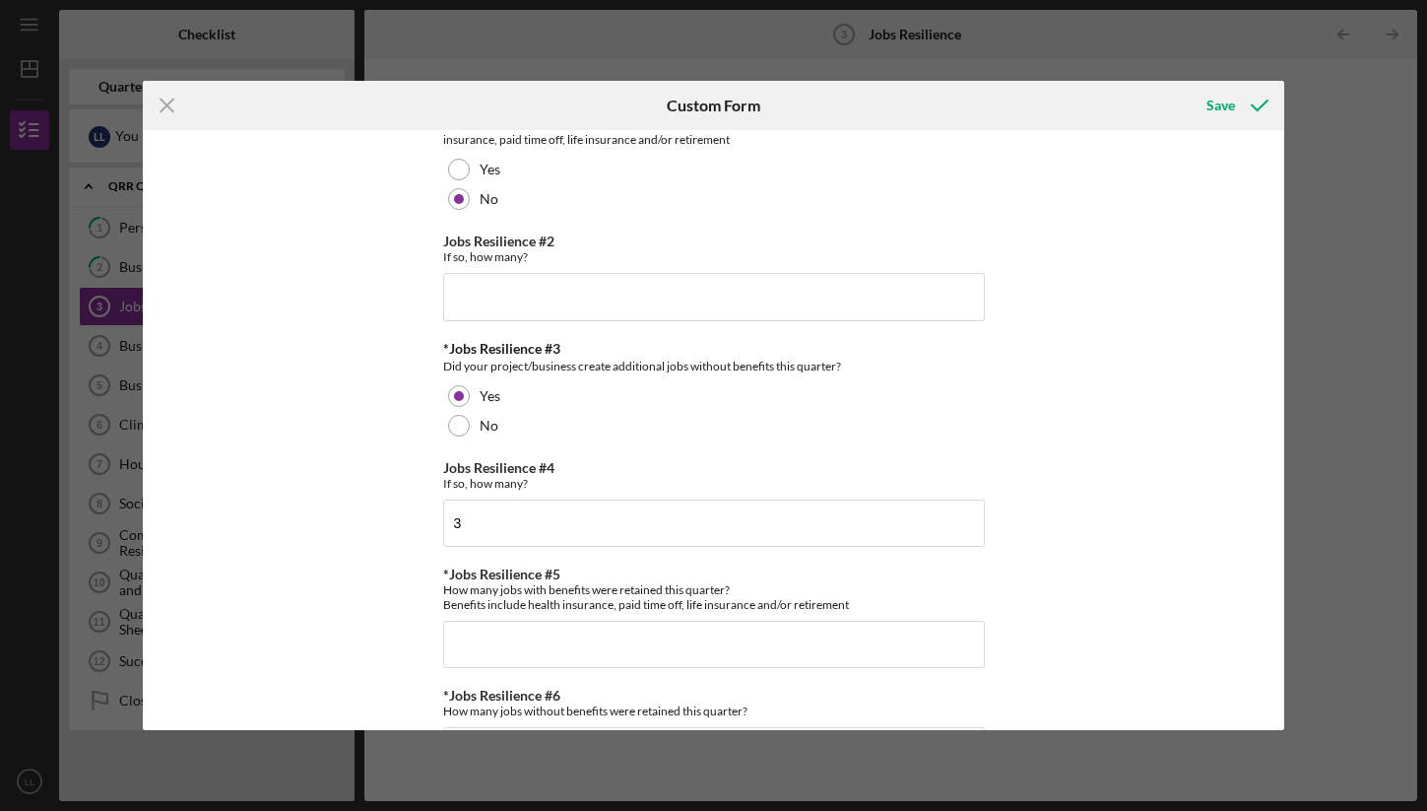
click at [383, 549] on div "*Jobs Resilience #1 Did your project/business create additional jobs with benef…" at bounding box center [713, 429] width 1141 height 599
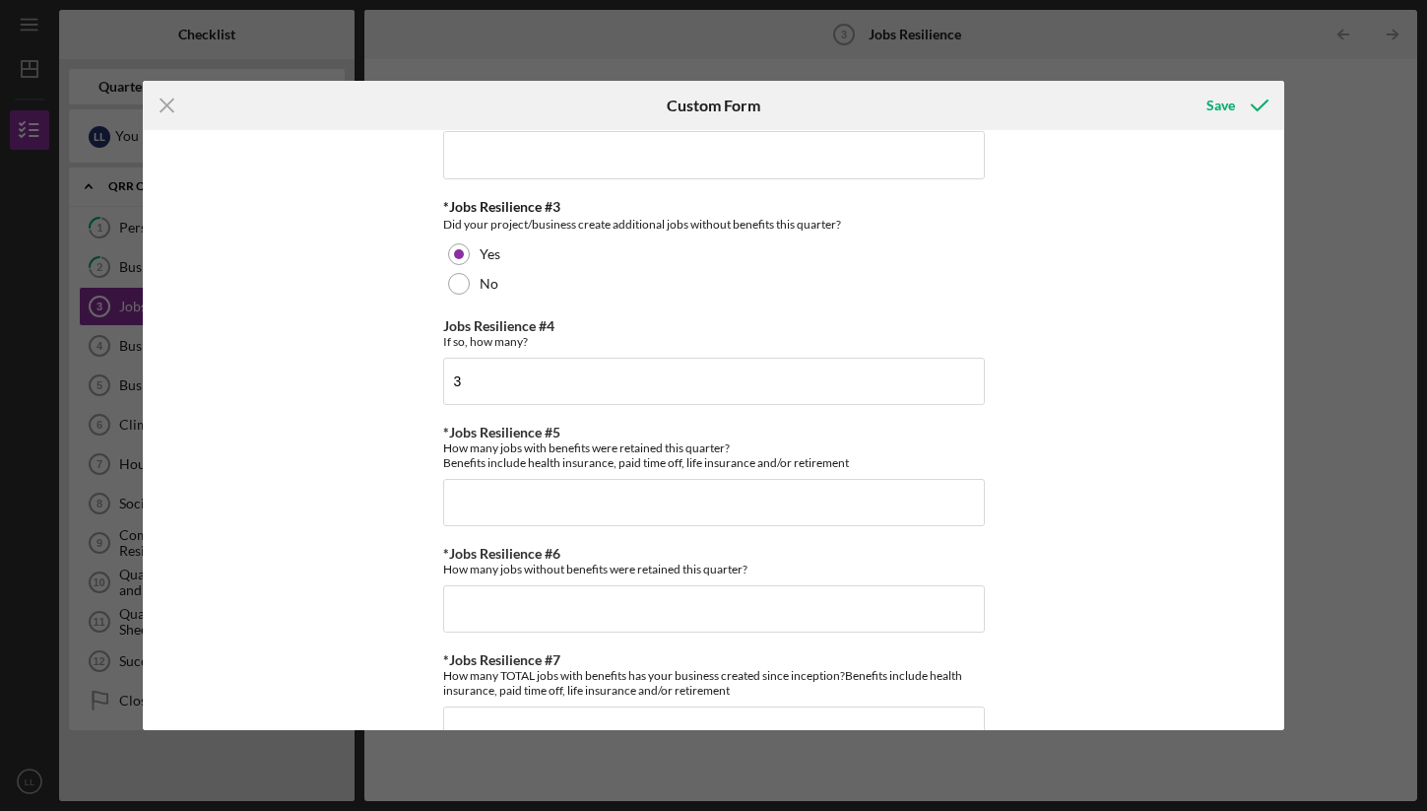
scroll to position [193, 0]
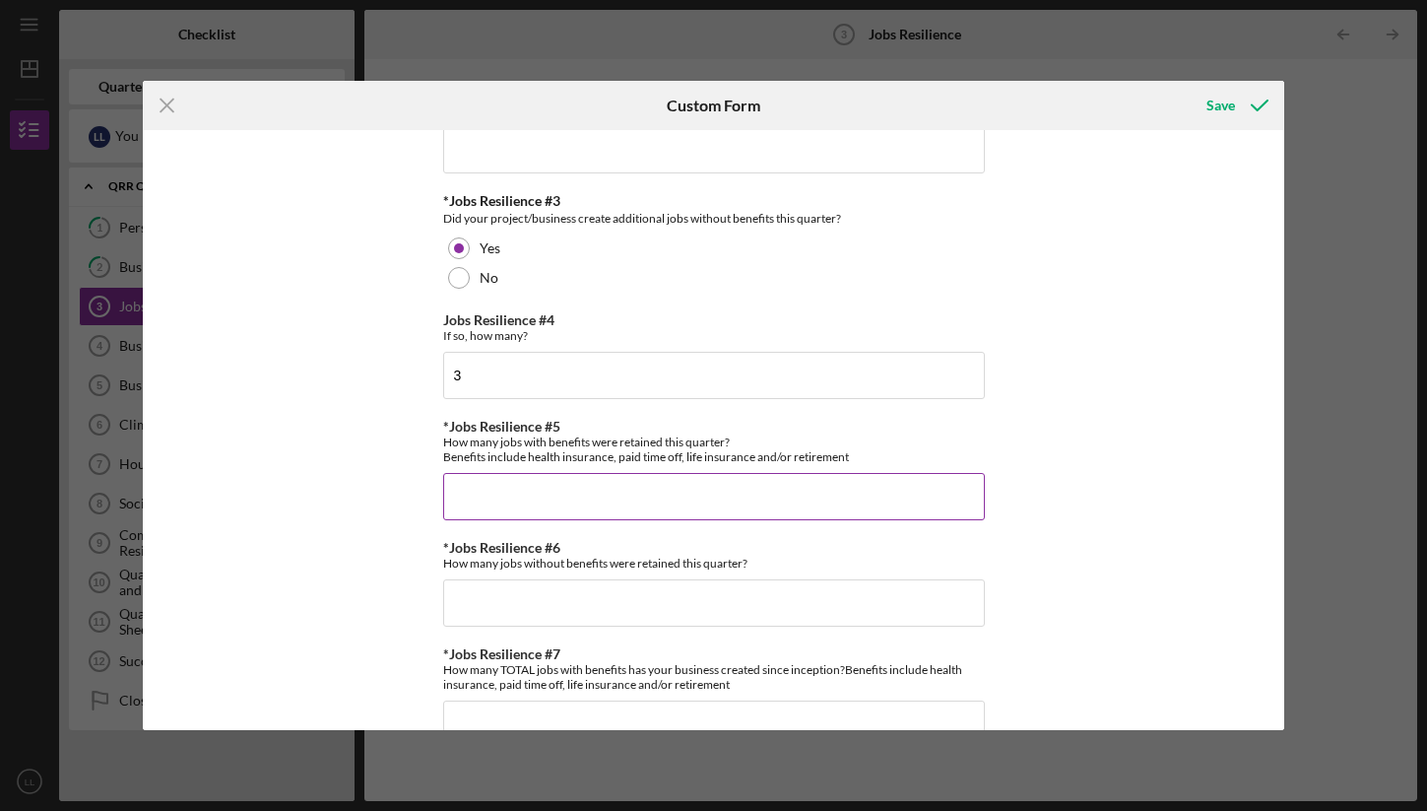
click at [533, 487] on input "*Jobs Resilience #5" at bounding box center [714, 496] width 542 height 47
click at [533, 493] on input "*Jobs Resilience #5" at bounding box center [714, 496] width 542 height 47
click at [533, 494] on input "*Jobs Resilience #5" at bounding box center [714, 496] width 542 height 47
click at [533, 496] on input "*Jobs Resilience #5" at bounding box center [714, 496] width 542 height 47
click at [394, 474] on div "*Jobs Resilience #1 Did your project/business create additional jobs with benef…" at bounding box center [713, 429] width 1141 height 599
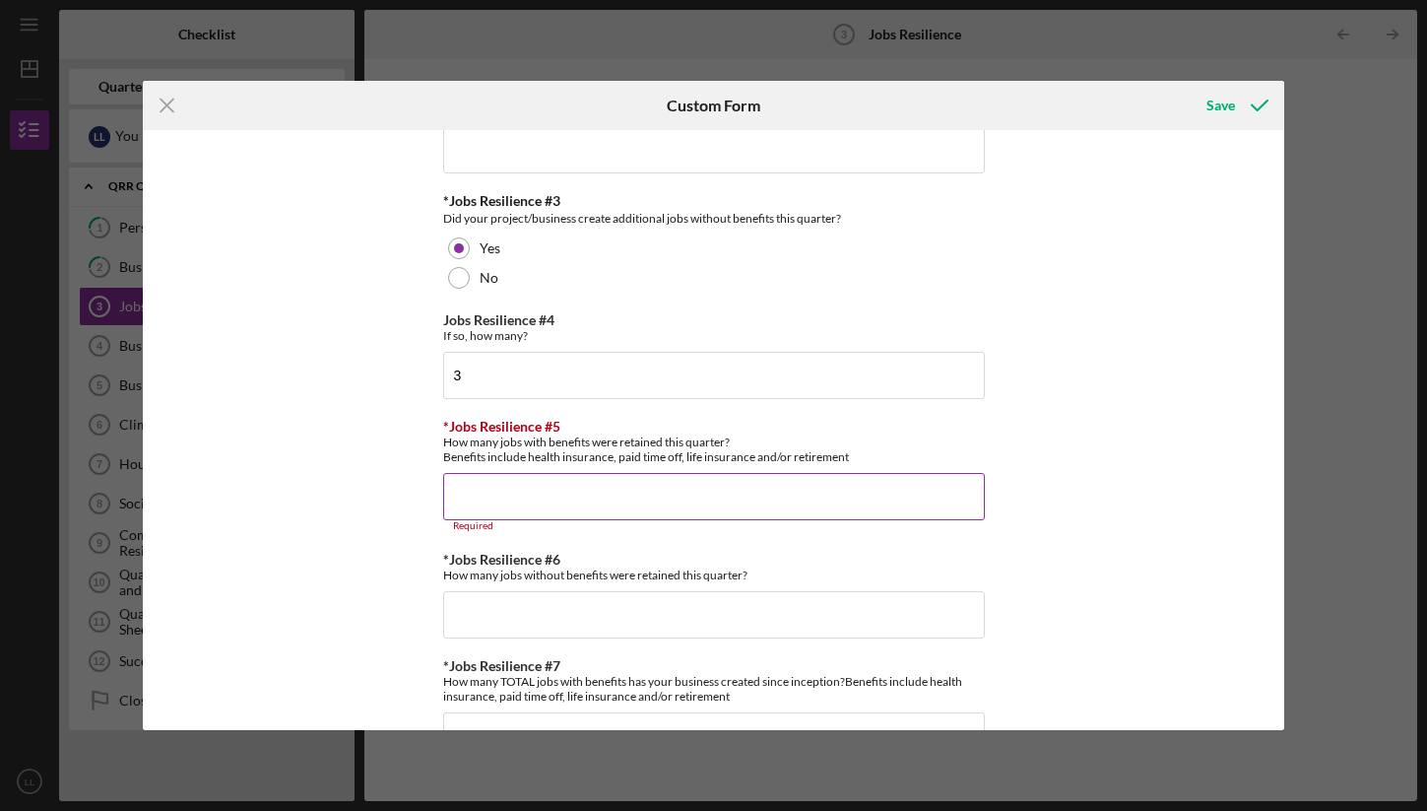
click at [646, 469] on div "*Jobs Resilience #5 How many jobs with benefits were retained this quarter? Ben…" at bounding box center [714, 475] width 542 height 113
click at [632, 493] on input "*Jobs Resilience #5" at bounding box center [714, 496] width 542 height 47
click at [633, 491] on input "*Jobs Resilience #5" at bounding box center [714, 496] width 542 height 47
click at [611, 501] on input "*Jobs Resilience #5" at bounding box center [714, 496] width 542 height 47
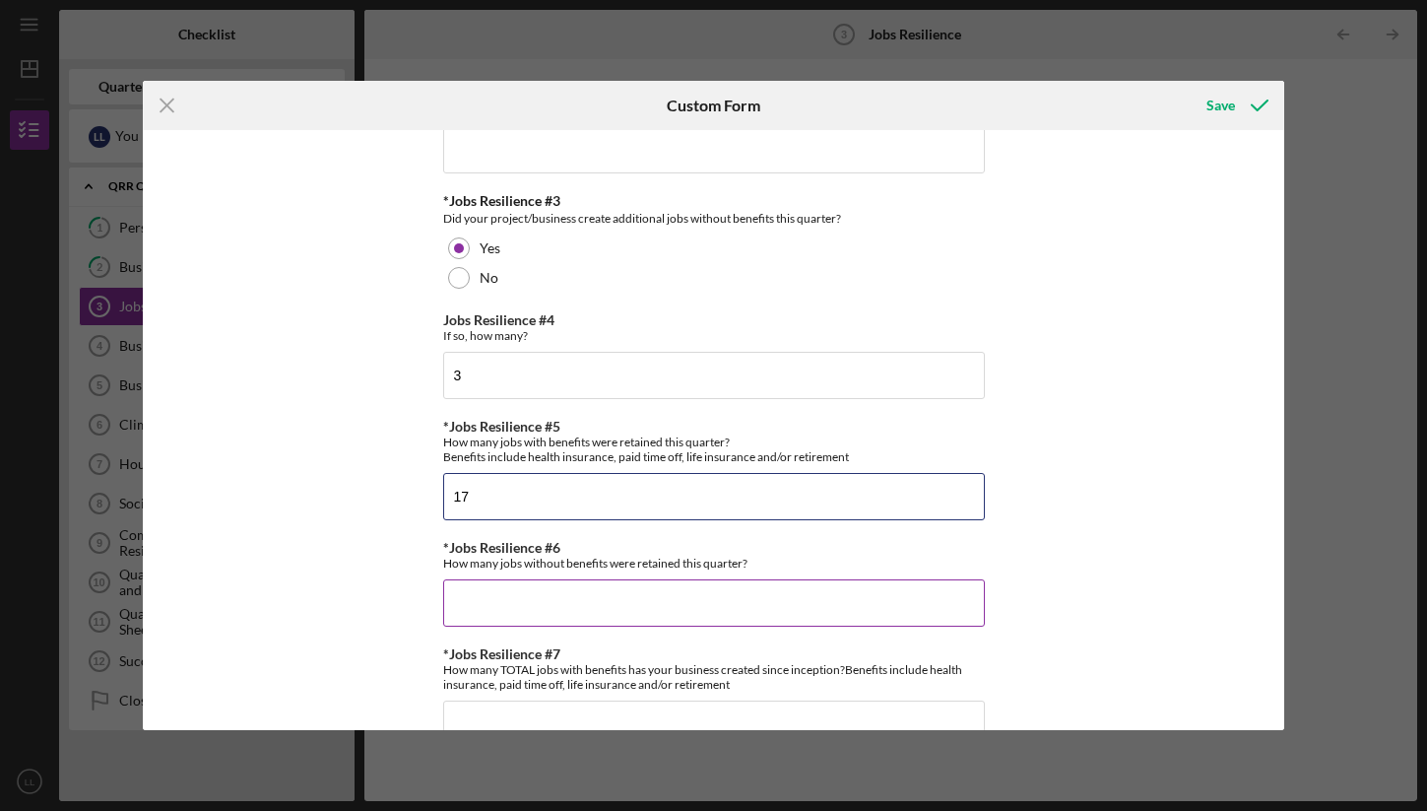
type input "17"
click at [602, 615] on input "*Jobs Resilience #6" at bounding box center [714, 602] width 542 height 47
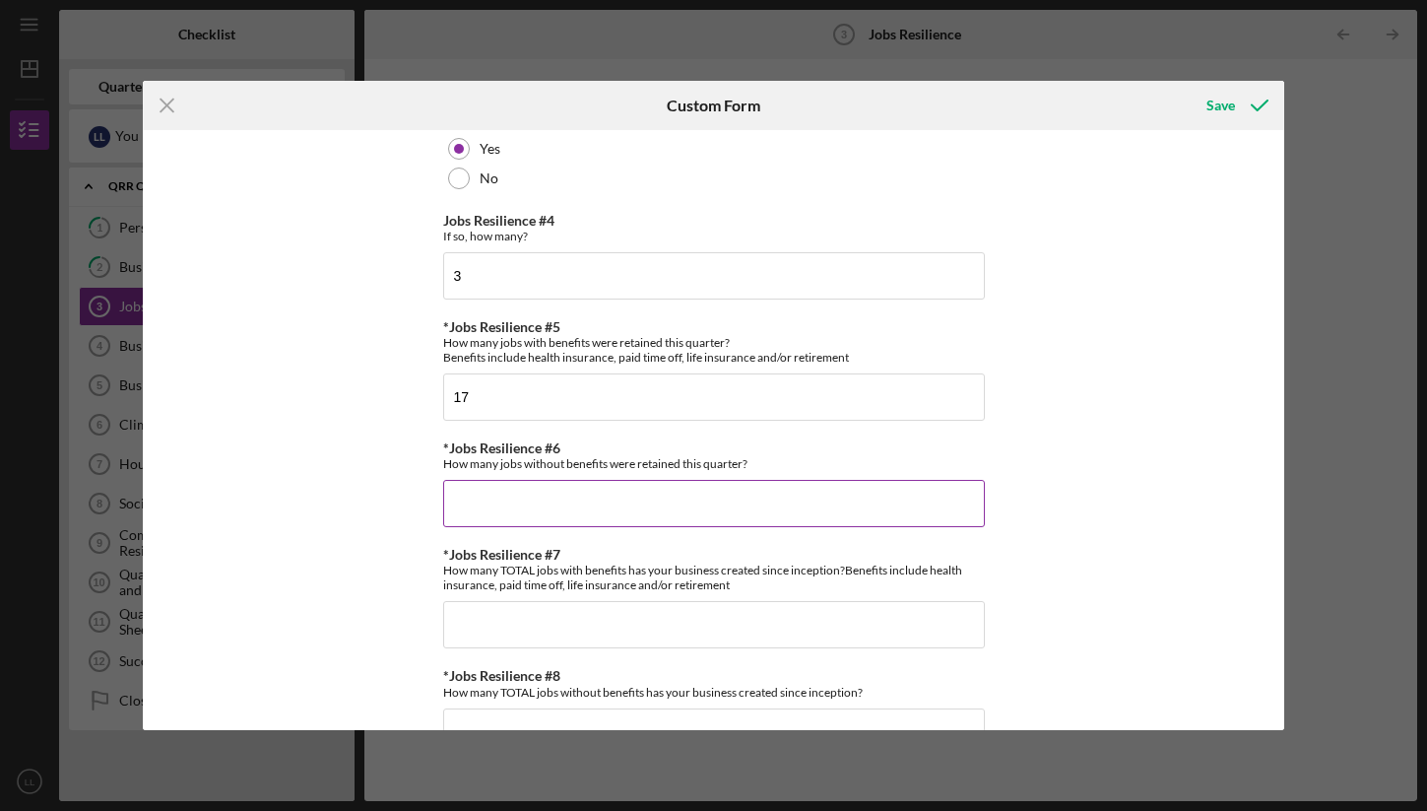
scroll to position [296, 0]
type input "1"
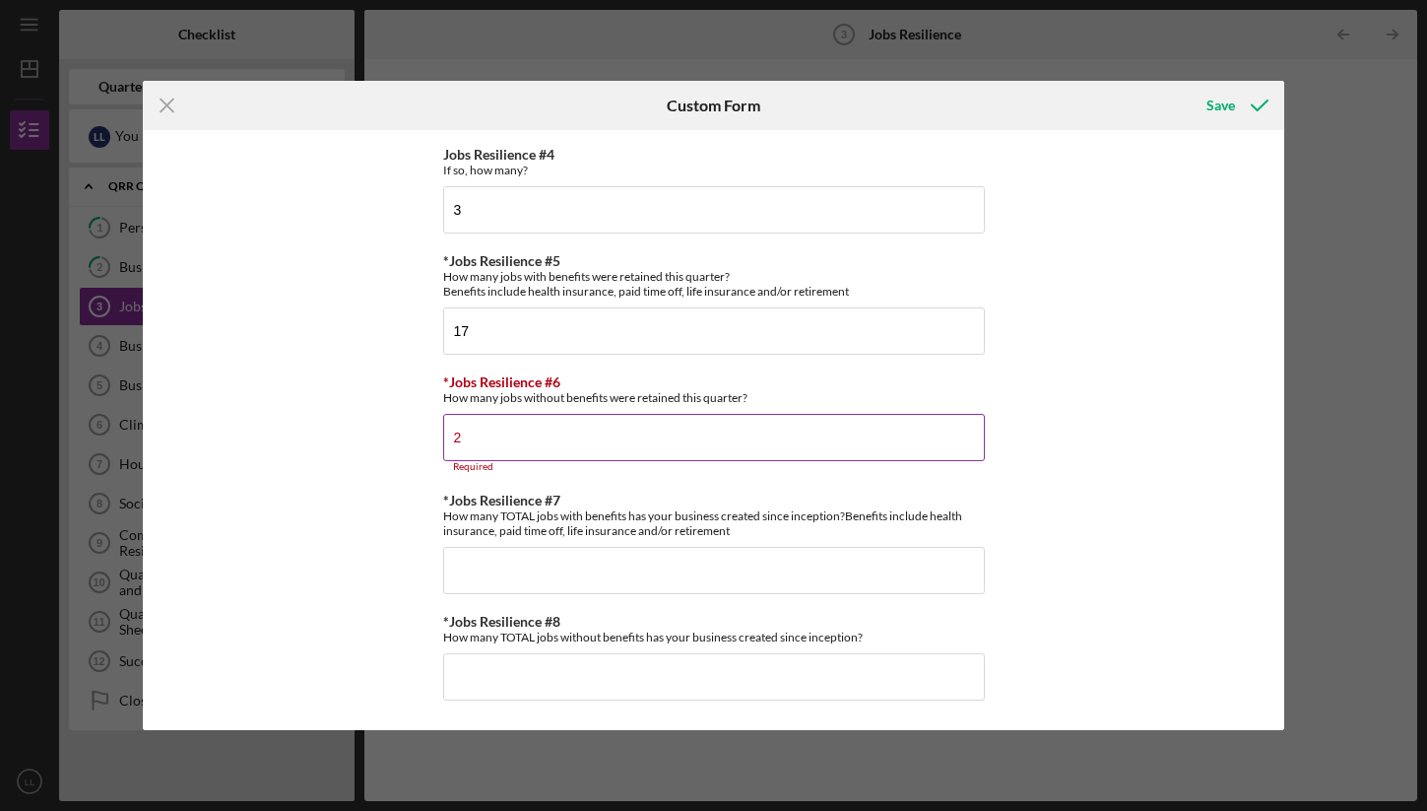
scroll to position [348, 0]
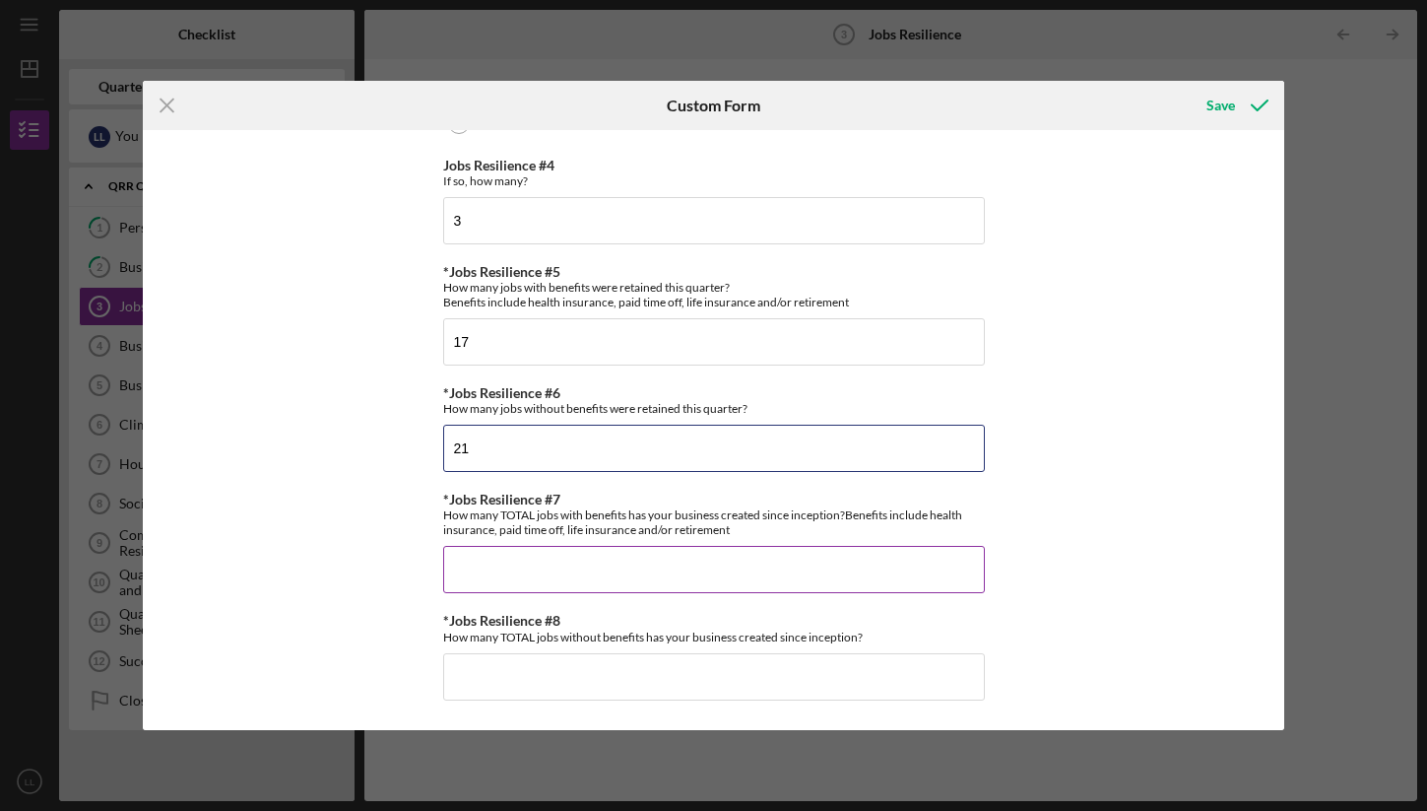
type input "21"
click at [552, 577] on input "*Jobs Resilience #7" at bounding box center [714, 569] width 542 height 47
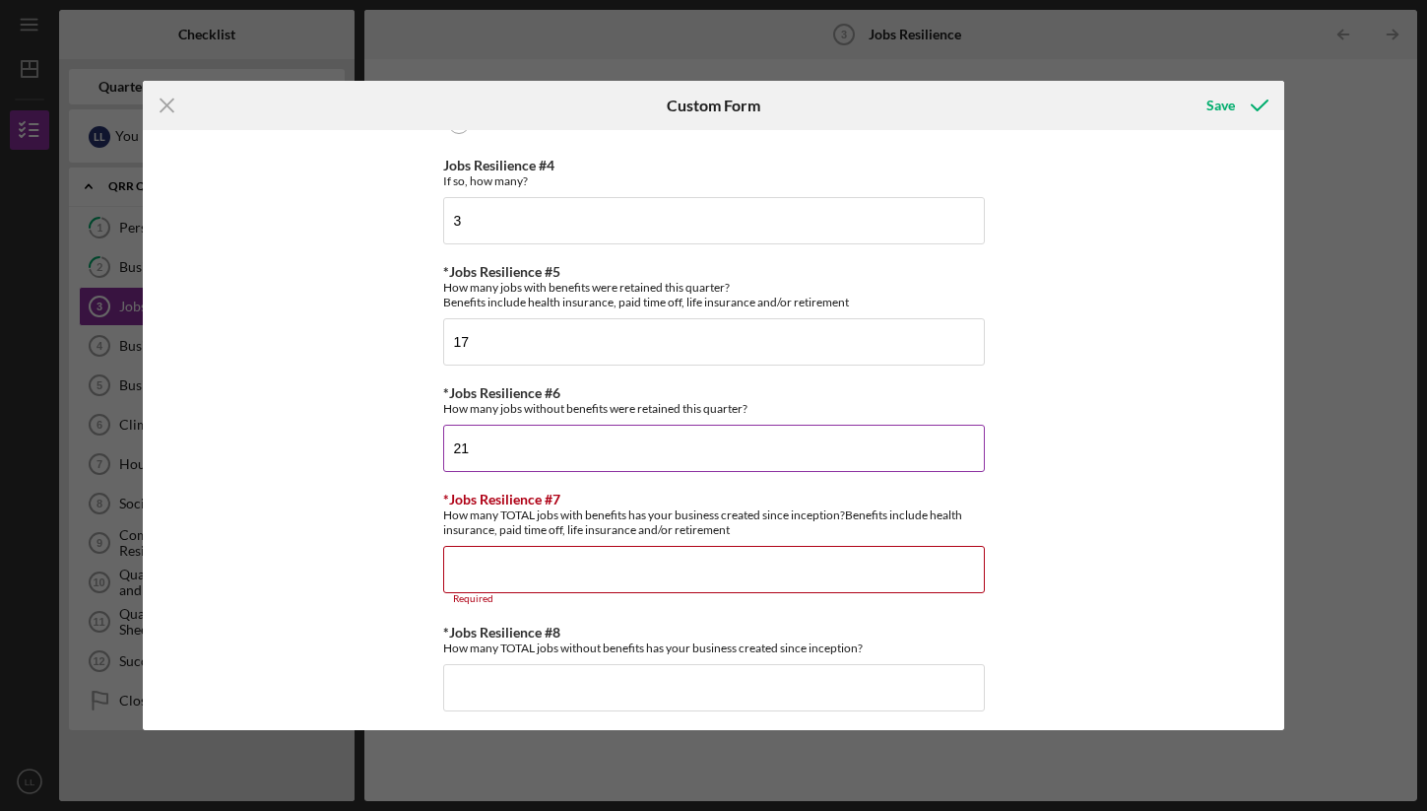
click at [695, 445] on input "21" at bounding box center [714, 447] width 542 height 47
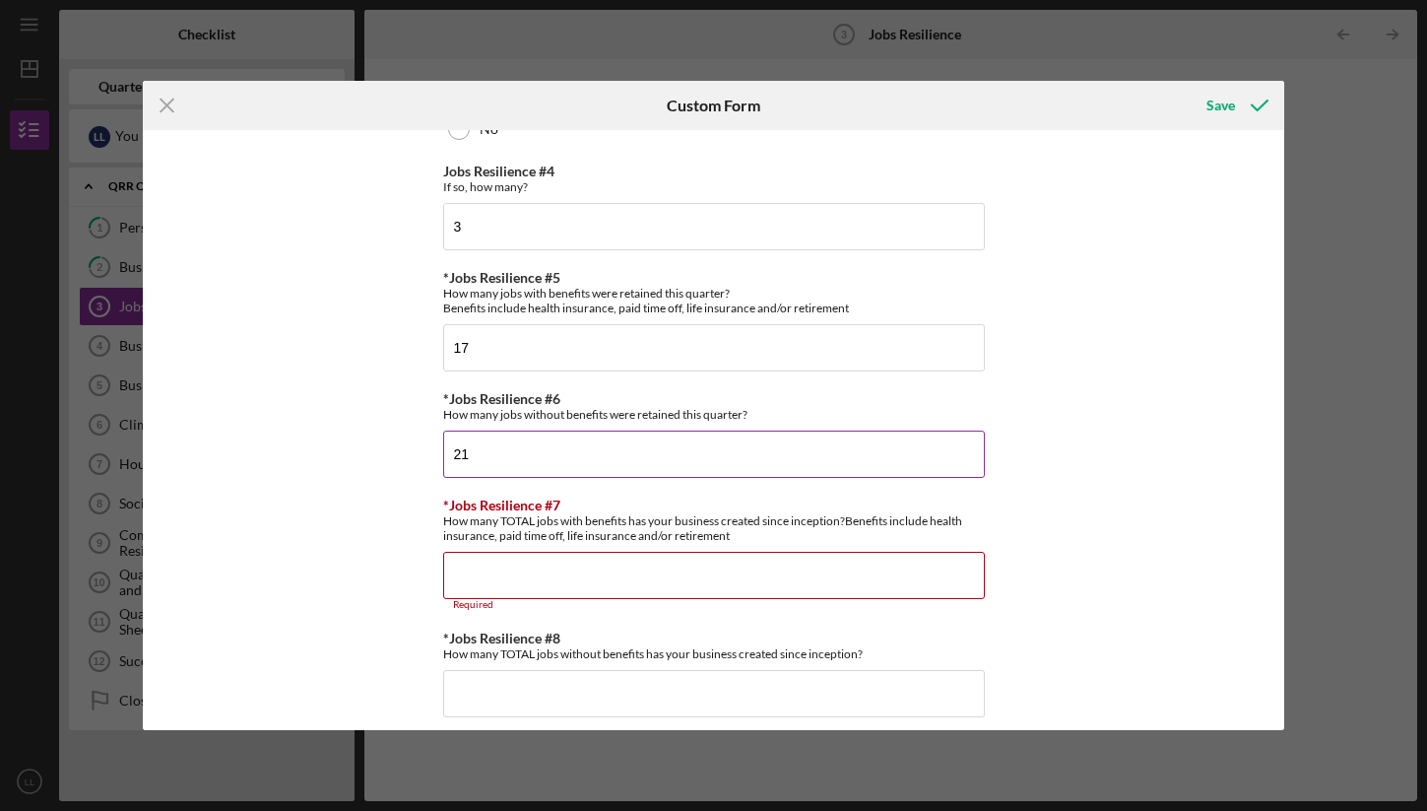
drag, startPoint x: 698, startPoint y: 441, endPoint x: 751, endPoint y: 429, distance: 54.5
click at [751, 430] on input "21" at bounding box center [714, 453] width 542 height 47
click at [719, 566] on input "*Jobs Resilience #7" at bounding box center [714, 575] width 542 height 47
click at [731, 462] on input "21" at bounding box center [714, 453] width 542 height 47
type input "22"
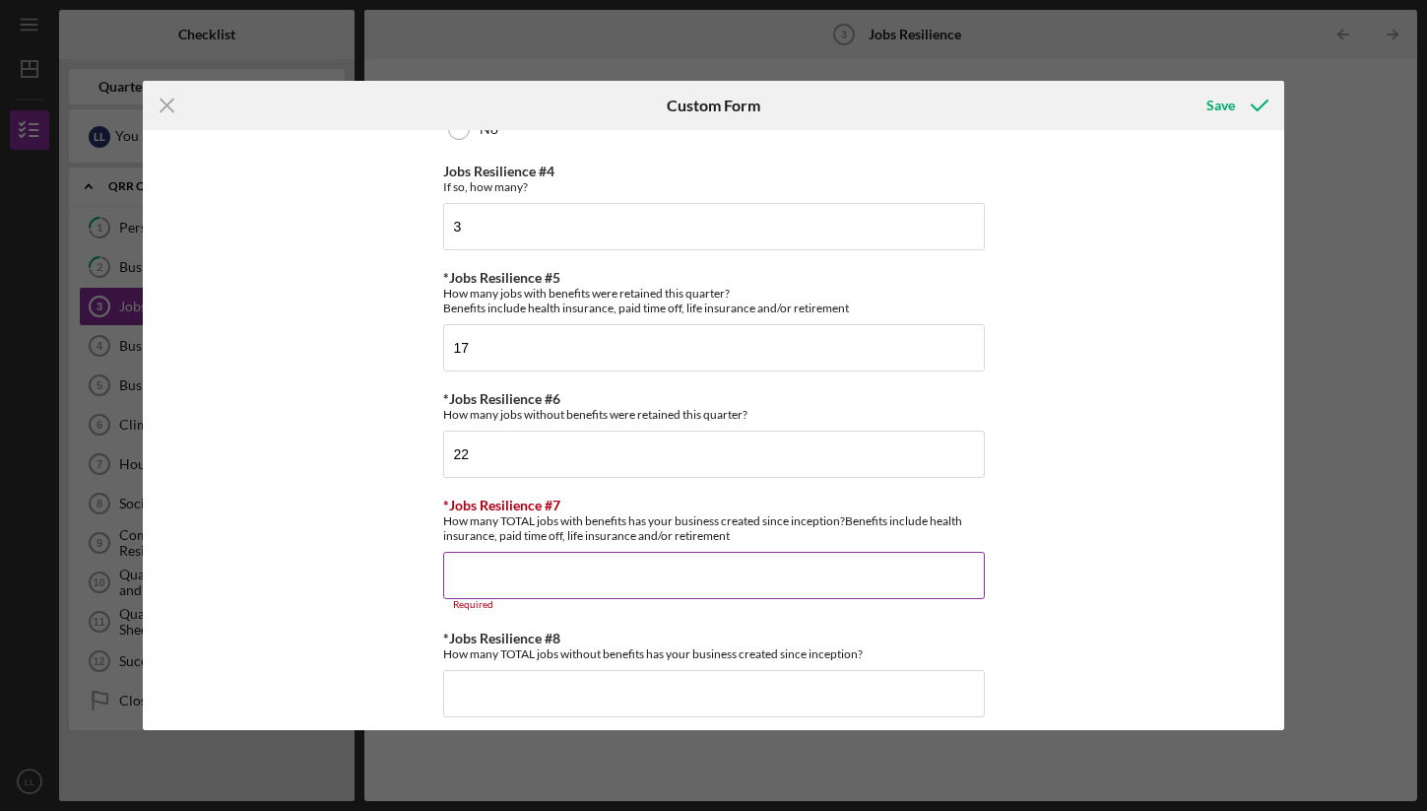
click at [759, 576] on input "*Jobs Resilience #7" at bounding box center [714, 575] width 542 height 47
type input "44"
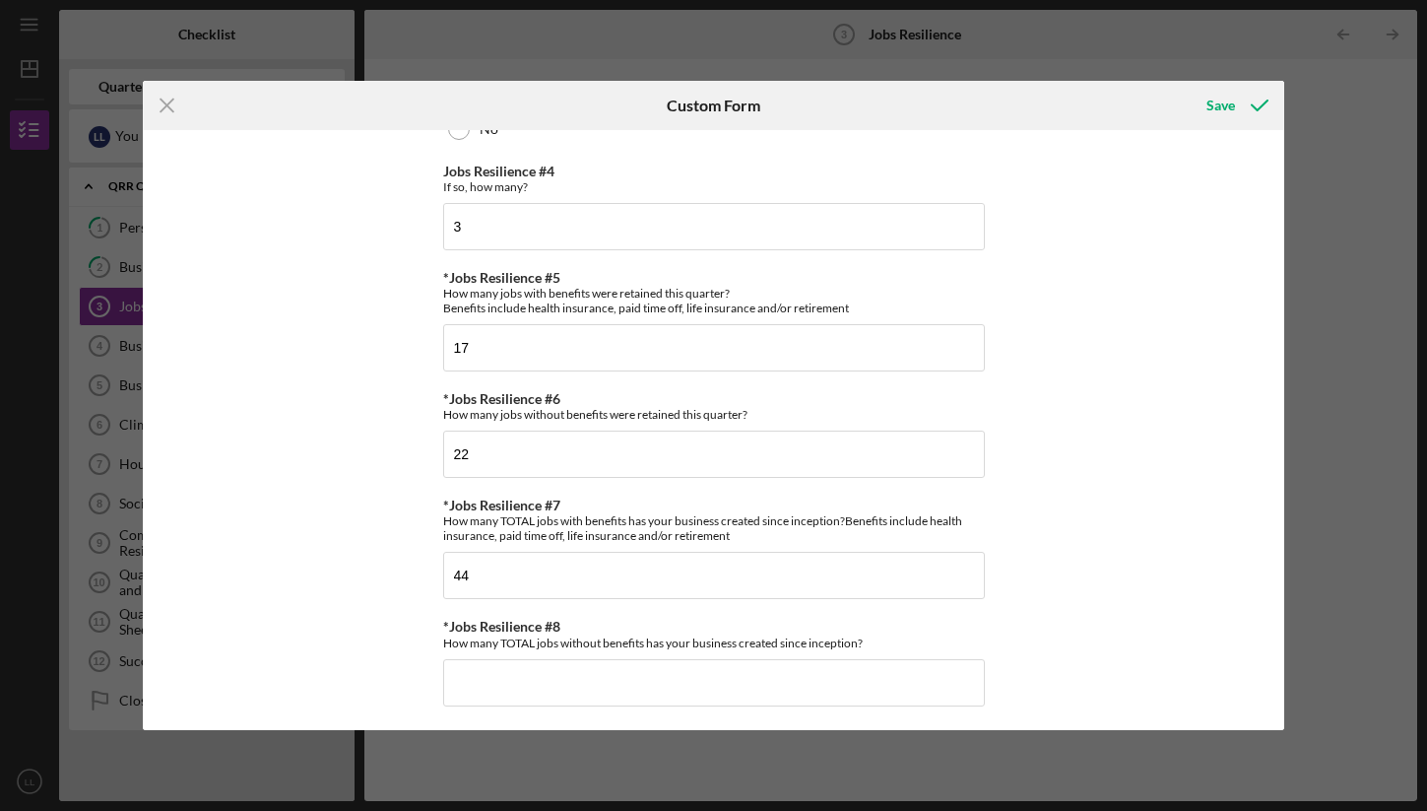
click at [1129, 637] on div "*Jobs Resilience #1 Did your project/business create additional jobs with benef…" at bounding box center [713, 429] width 1141 height 599
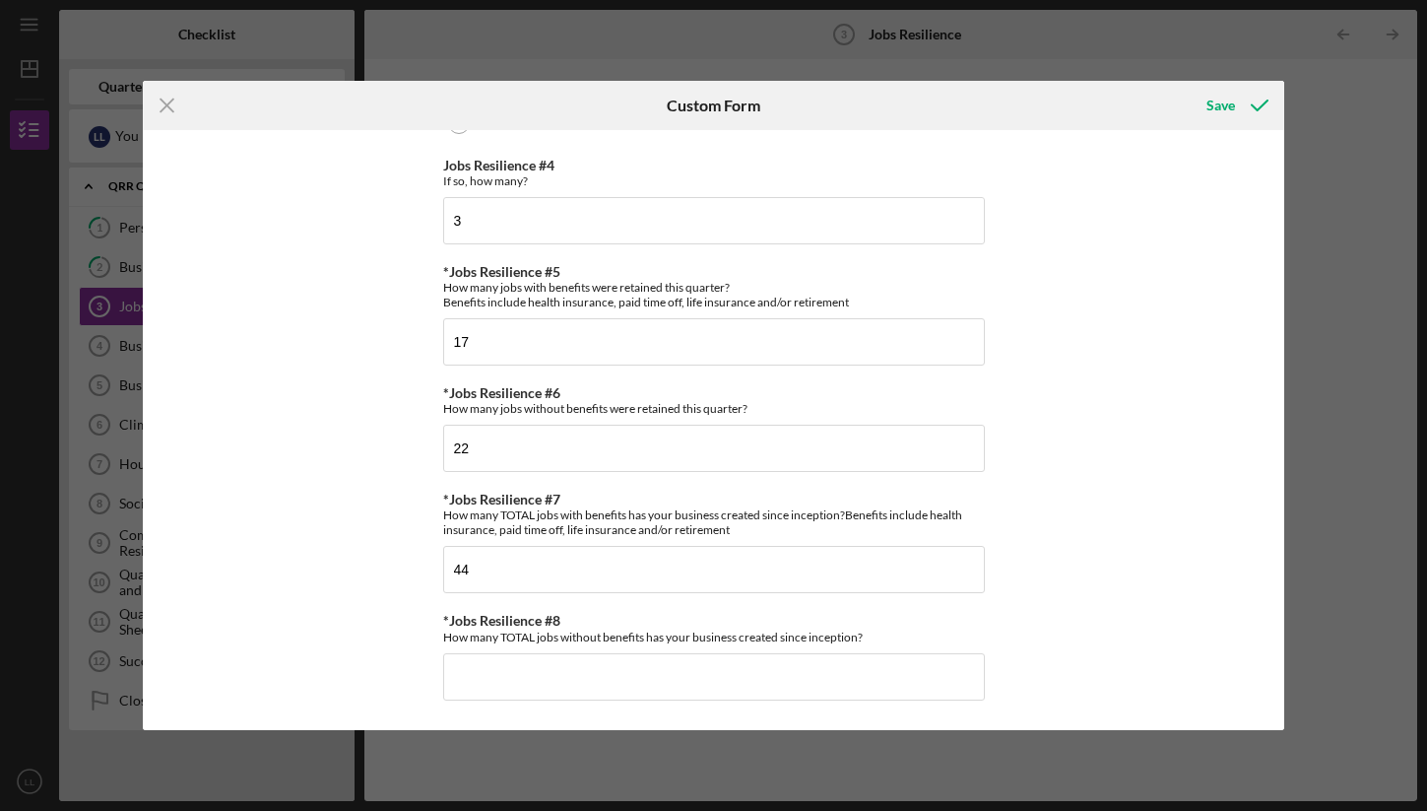
click at [871, 721] on div "*Jobs Resilience #1 Did your project/business create additional jobs with benef…" at bounding box center [713, 429] width 1141 height 599
click at [882, 675] on input "*Jobs Resilience #8" at bounding box center [714, 676] width 542 height 47
click at [710, 369] on div "*Jobs Resilience #1 Did your project/business create additional jobs with benef…" at bounding box center [714, 255] width 542 height 927
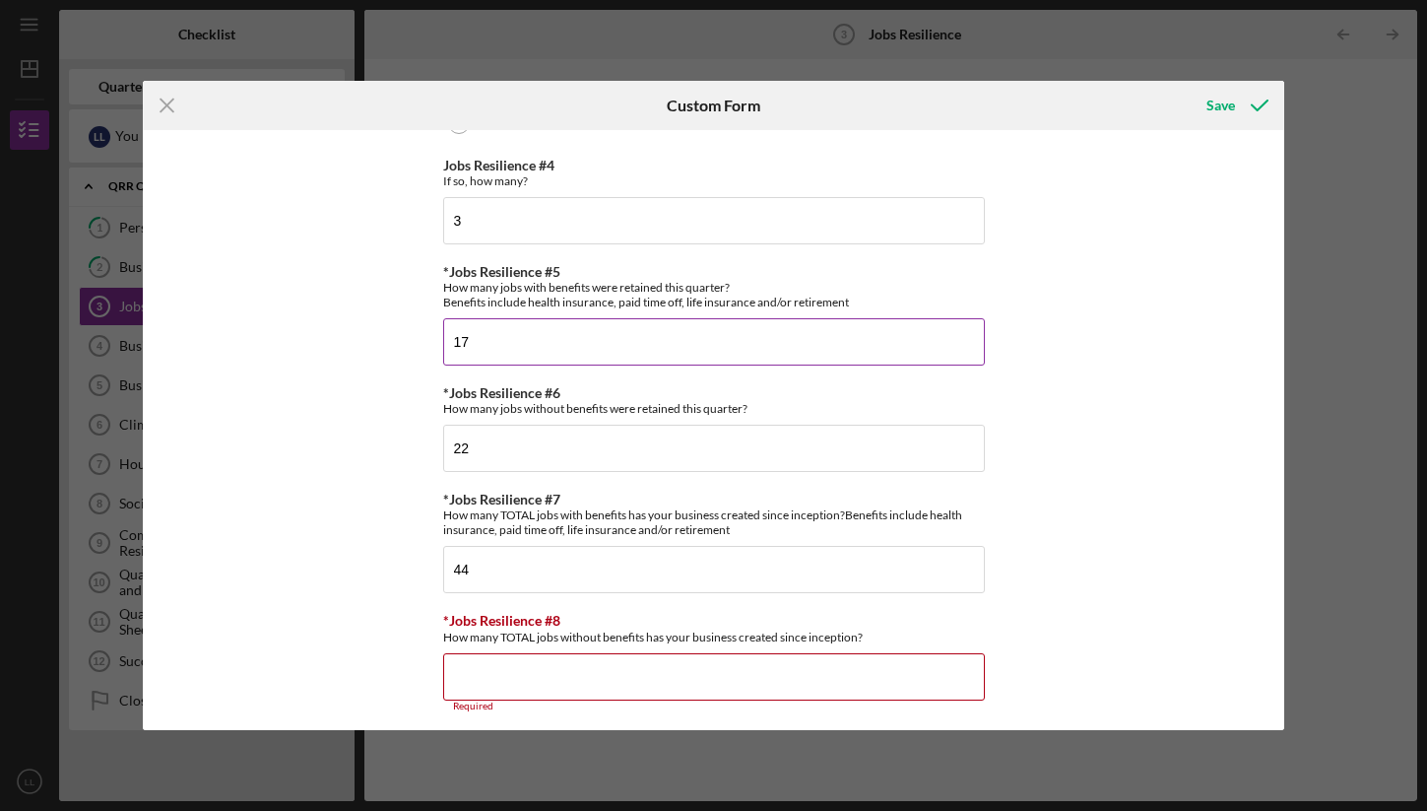
click at [726, 340] on input "17" at bounding box center [714, 341] width 542 height 47
click at [636, 566] on input "44" at bounding box center [714, 569] width 542 height 47
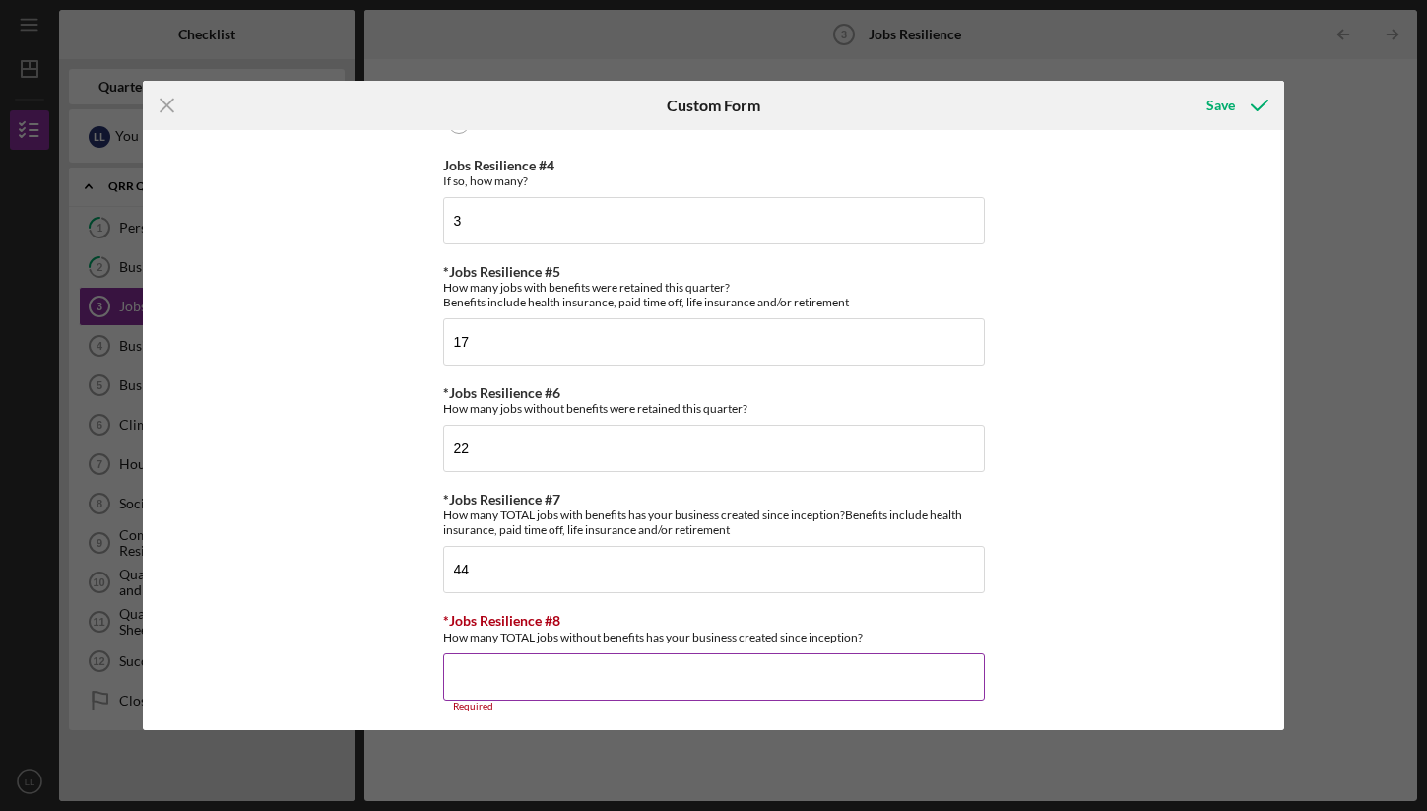
click at [595, 674] on input "*Jobs Resilience #8" at bounding box center [714, 676] width 542 height 47
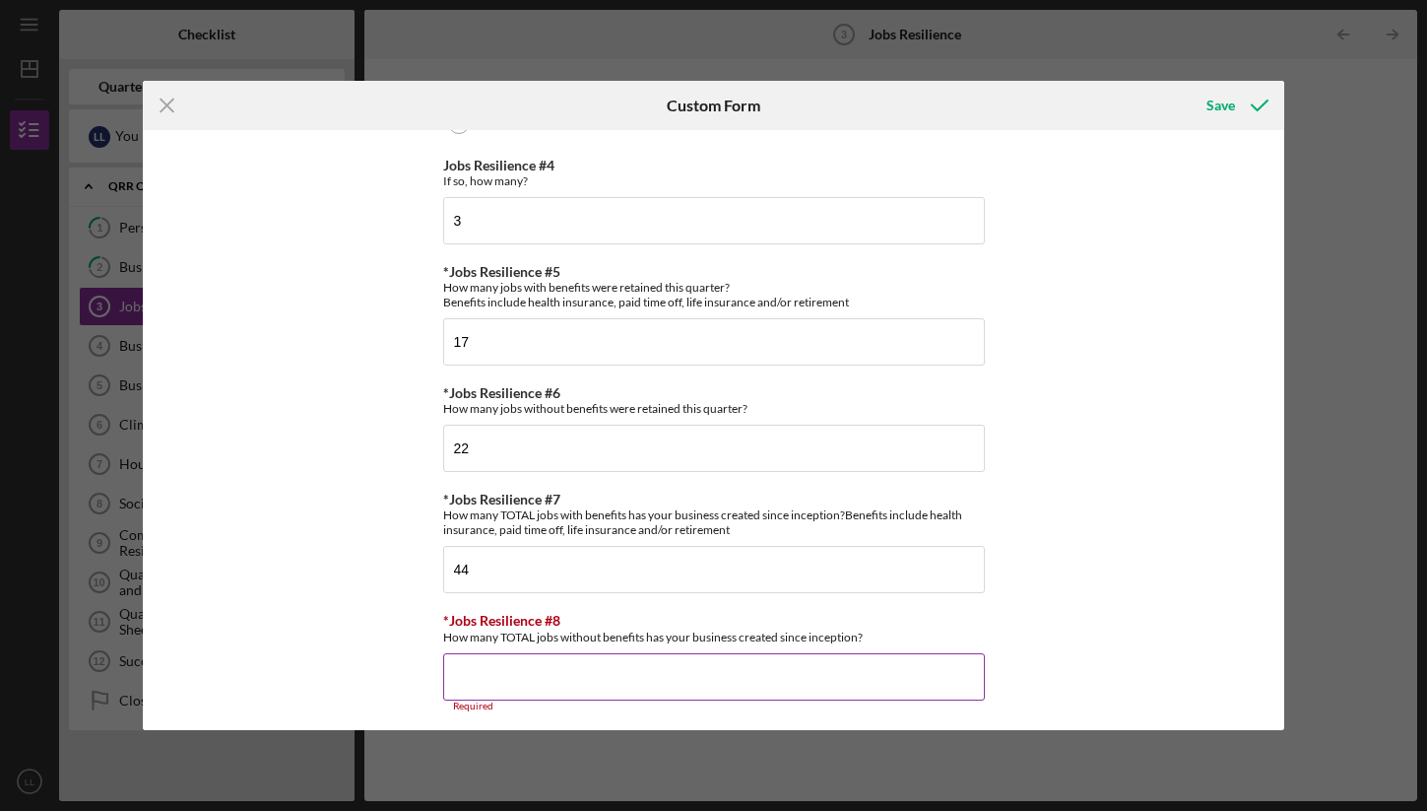
click at [595, 674] on input "*Jobs Resilience #8" at bounding box center [714, 676] width 542 height 47
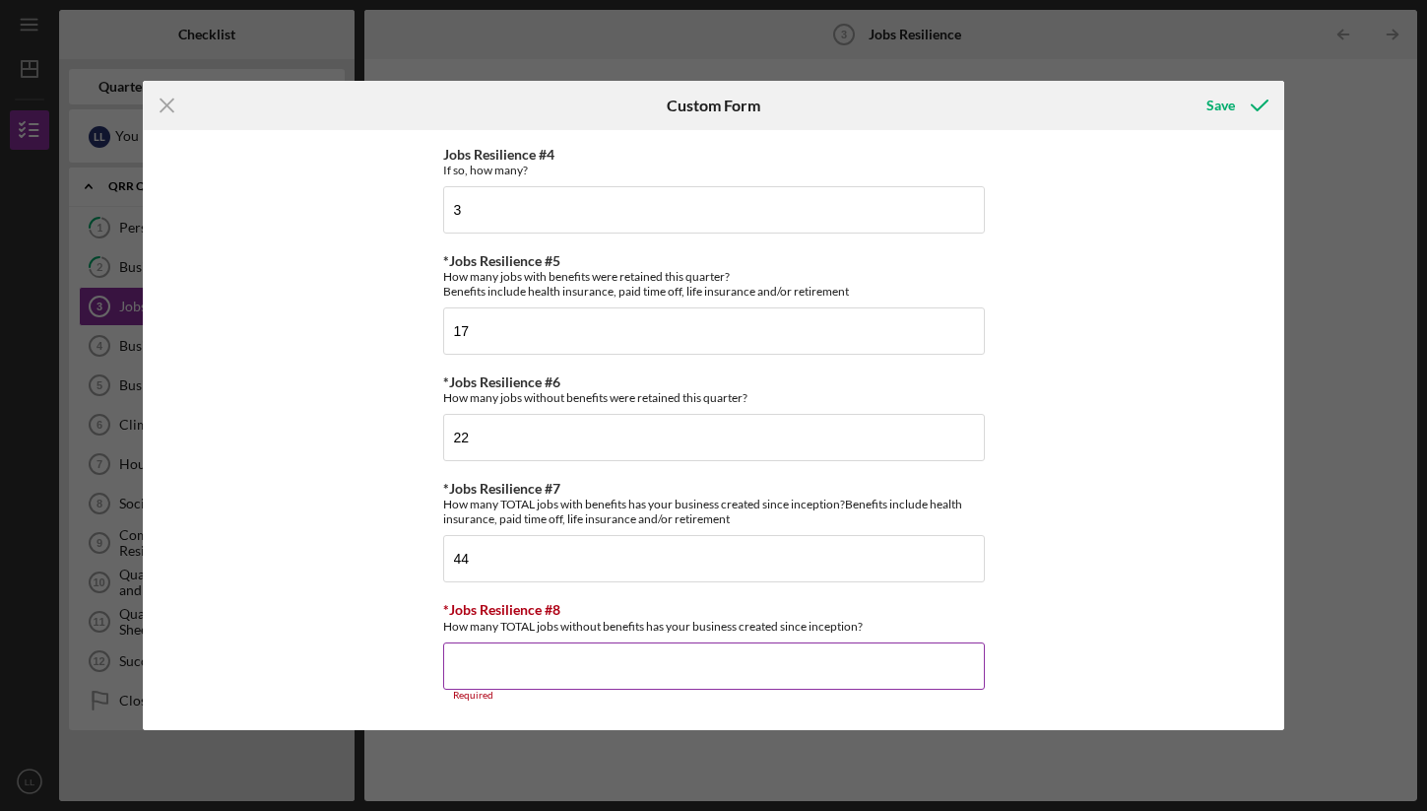
click at [595, 674] on input "*Jobs Resilience #8" at bounding box center [714, 665] width 542 height 47
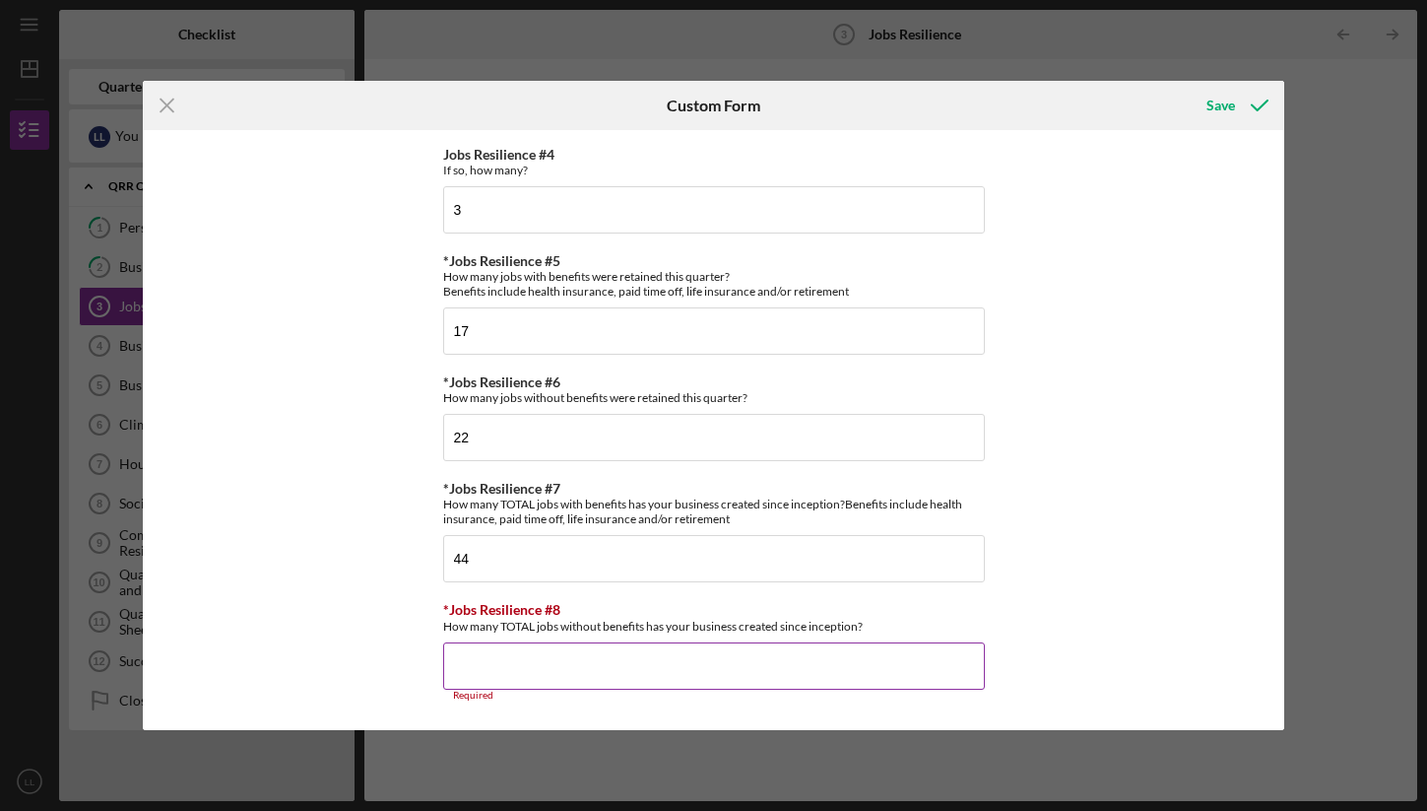
click at [595, 674] on input "*Jobs Resilience #8" at bounding box center [714, 665] width 542 height 47
click at [596, 674] on input "*Jobs Resilience #8" at bounding box center [714, 665] width 542 height 47
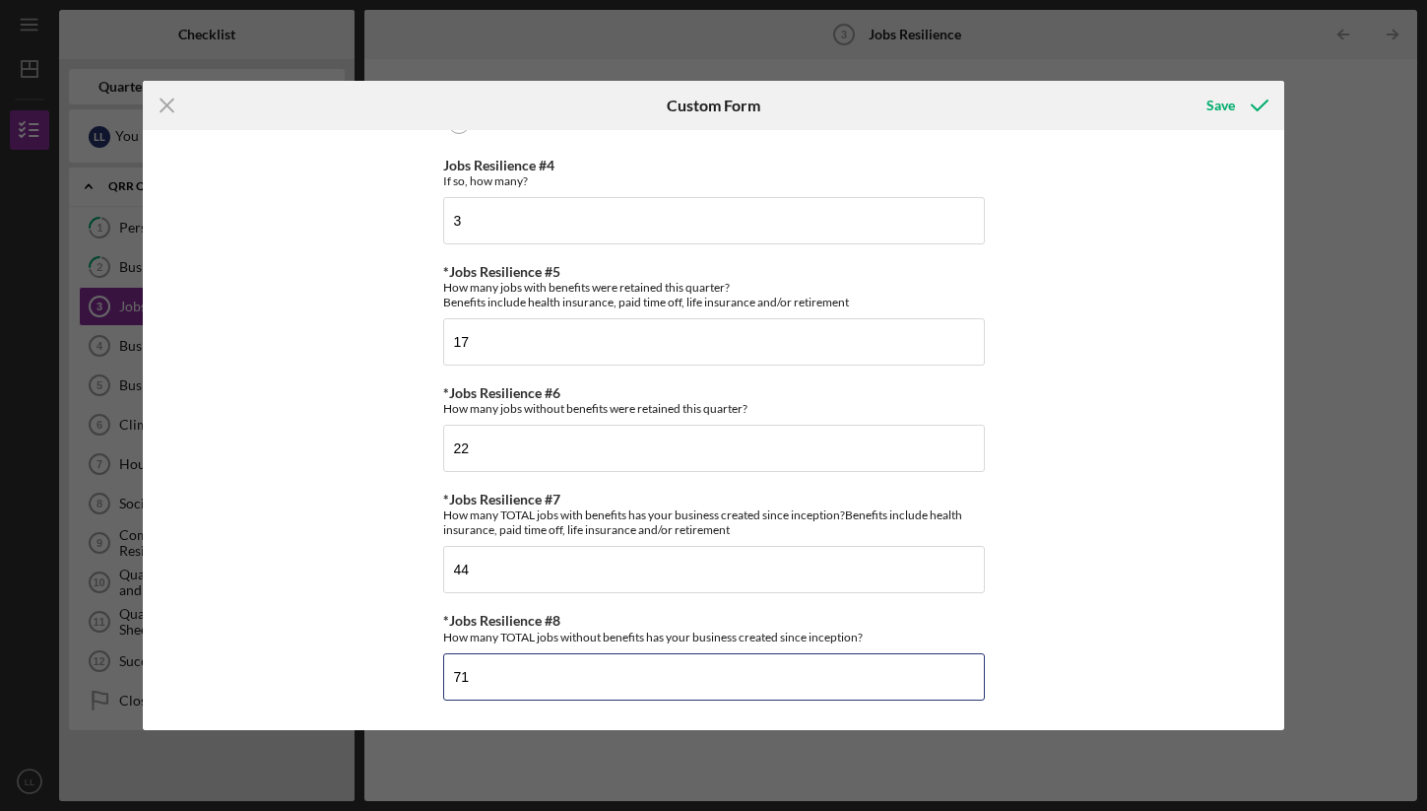
scroll to position [0, 0]
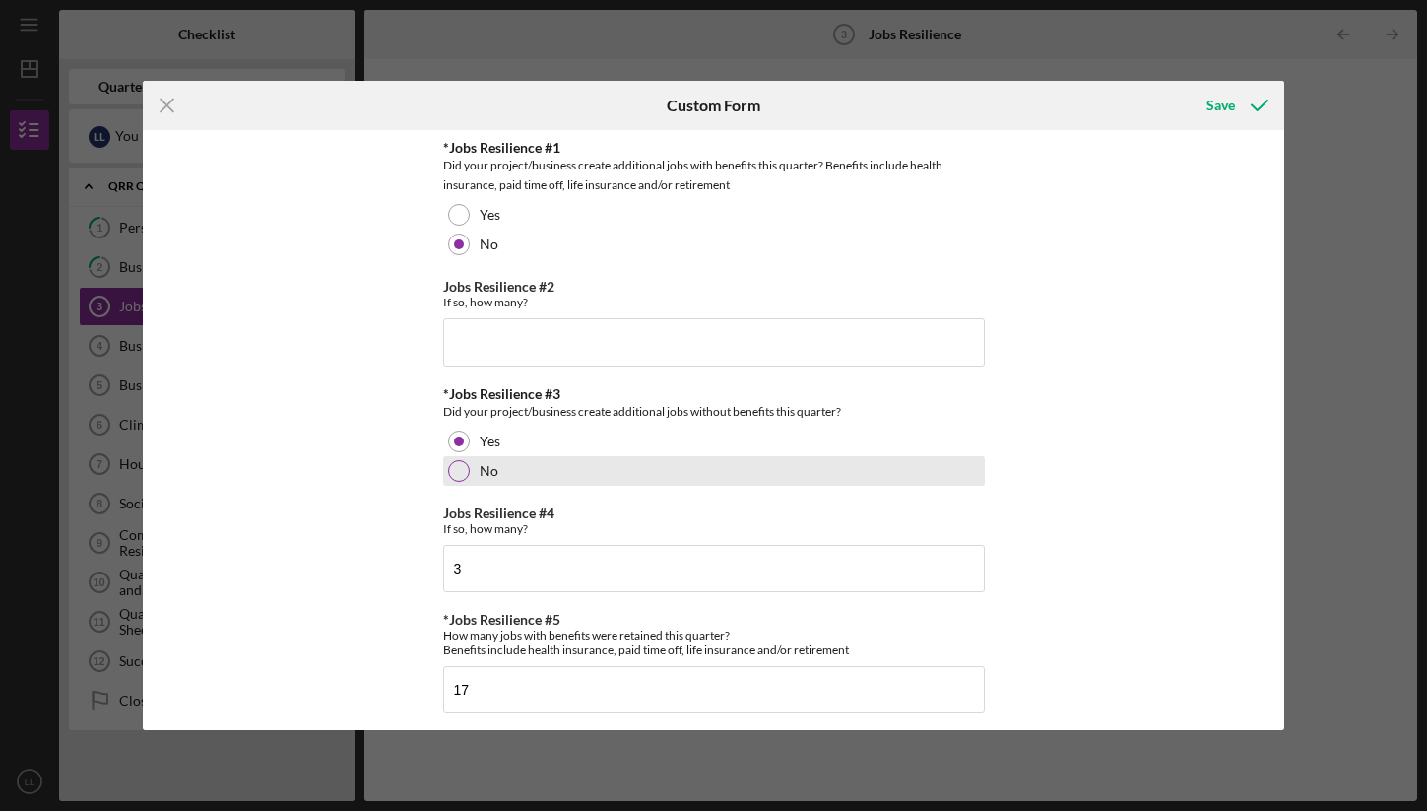
type input "71"
click at [487, 478] on label "No" at bounding box center [489, 471] width 19 height 16
click at [487, 565] on input "3" at bounding box center [714, 568] width 542 height 47
type input "0"
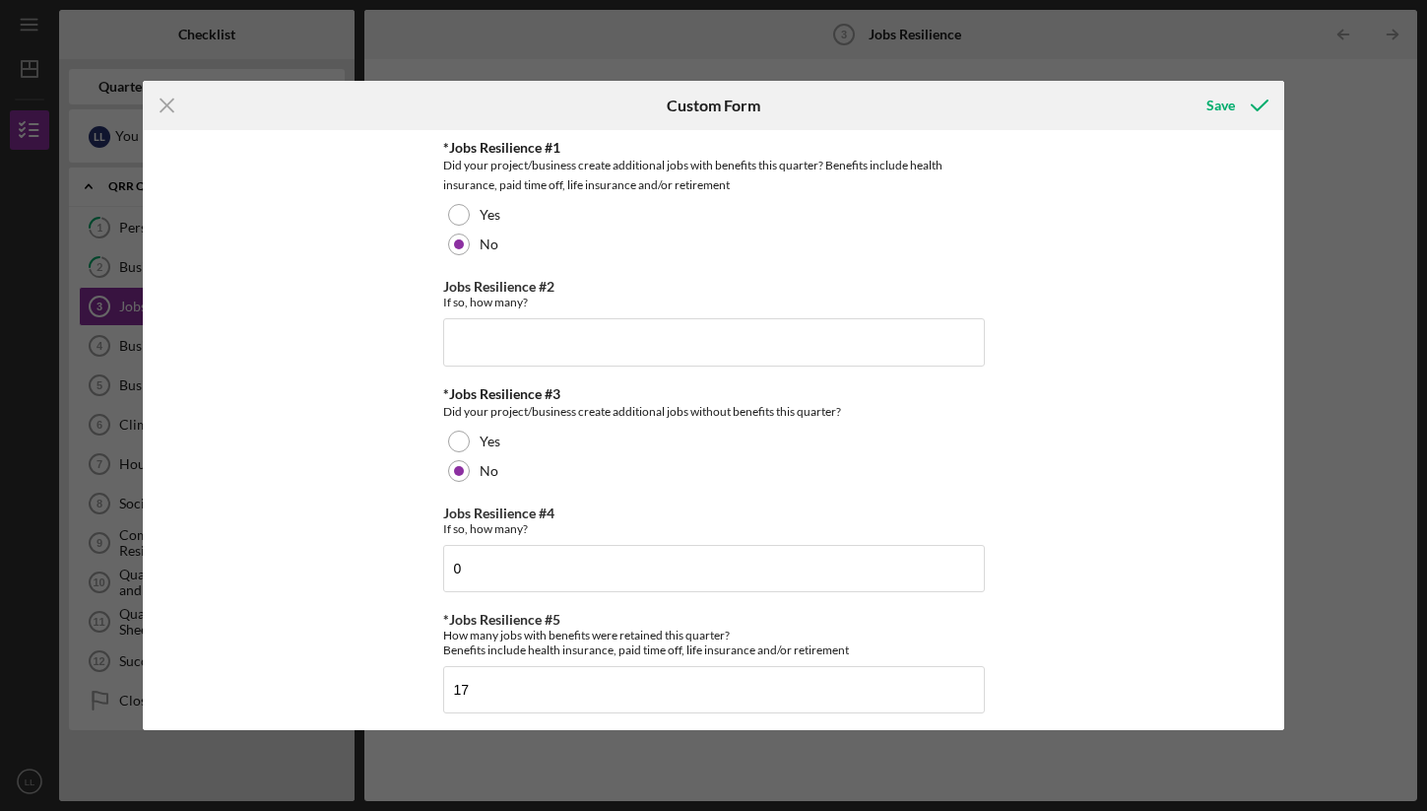
click at [1196, 406] on div "*Jobs Resilience #1 Did your project/business create additional jobs with benef…" at bounding box center [713, 429] width 1141 height 599
click at [834, 552] on input "0" at bounding box center [714, 568] width 542 height 47
click at [1065, 539] on div "*Jobs Resilience #1 Did your project/business create additional jobs with benef…" at bounding box center [713, 429] width 1141 height 599
click at [1225, 113] on div "Save" at bounding box center [1220, 105] width 29 height 39
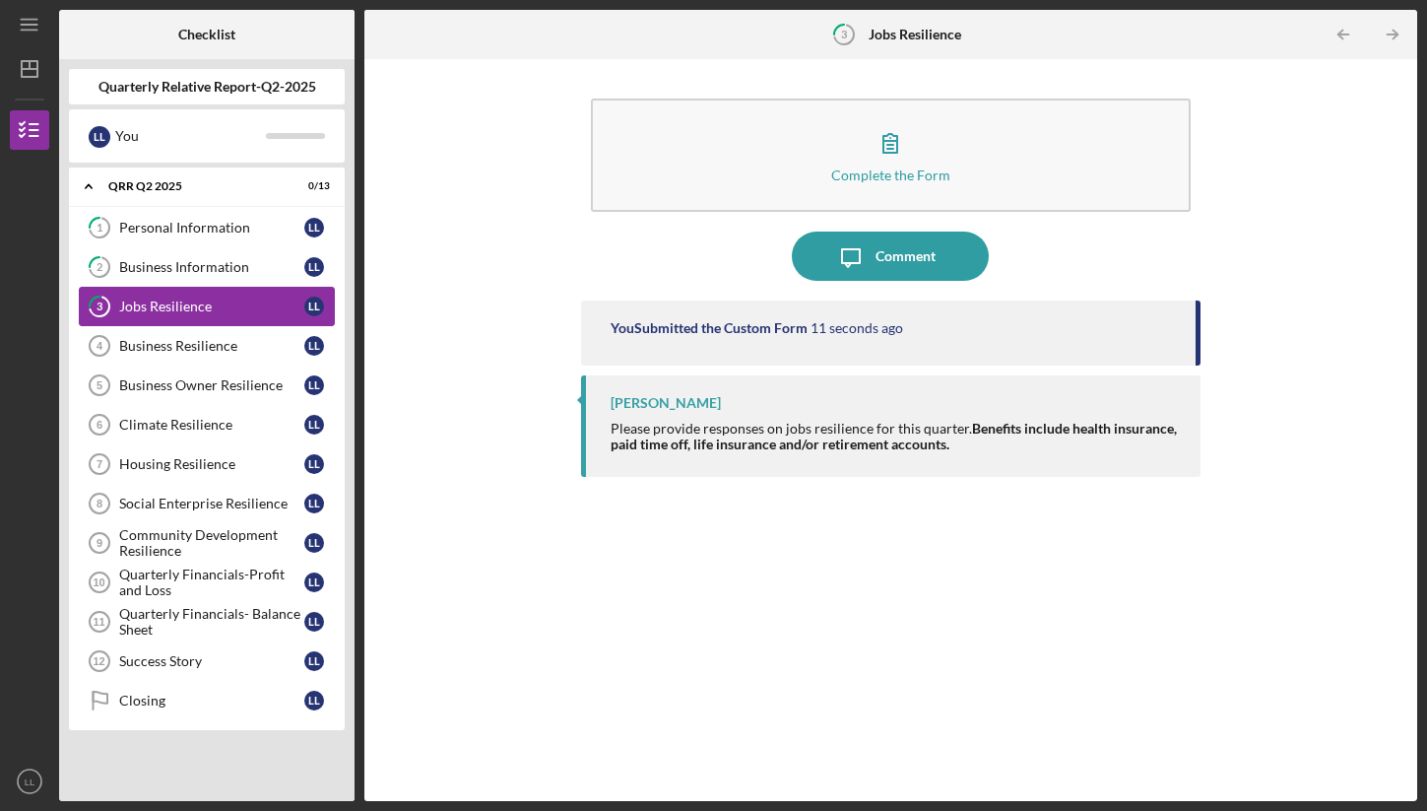
click at [152, 298] on div "Jobs Resilience" at bounding box center [211, 306] width 185 height 16
click at [191, 268] on div "Business Information" at bounding box center [211, 267] width 185 height 16
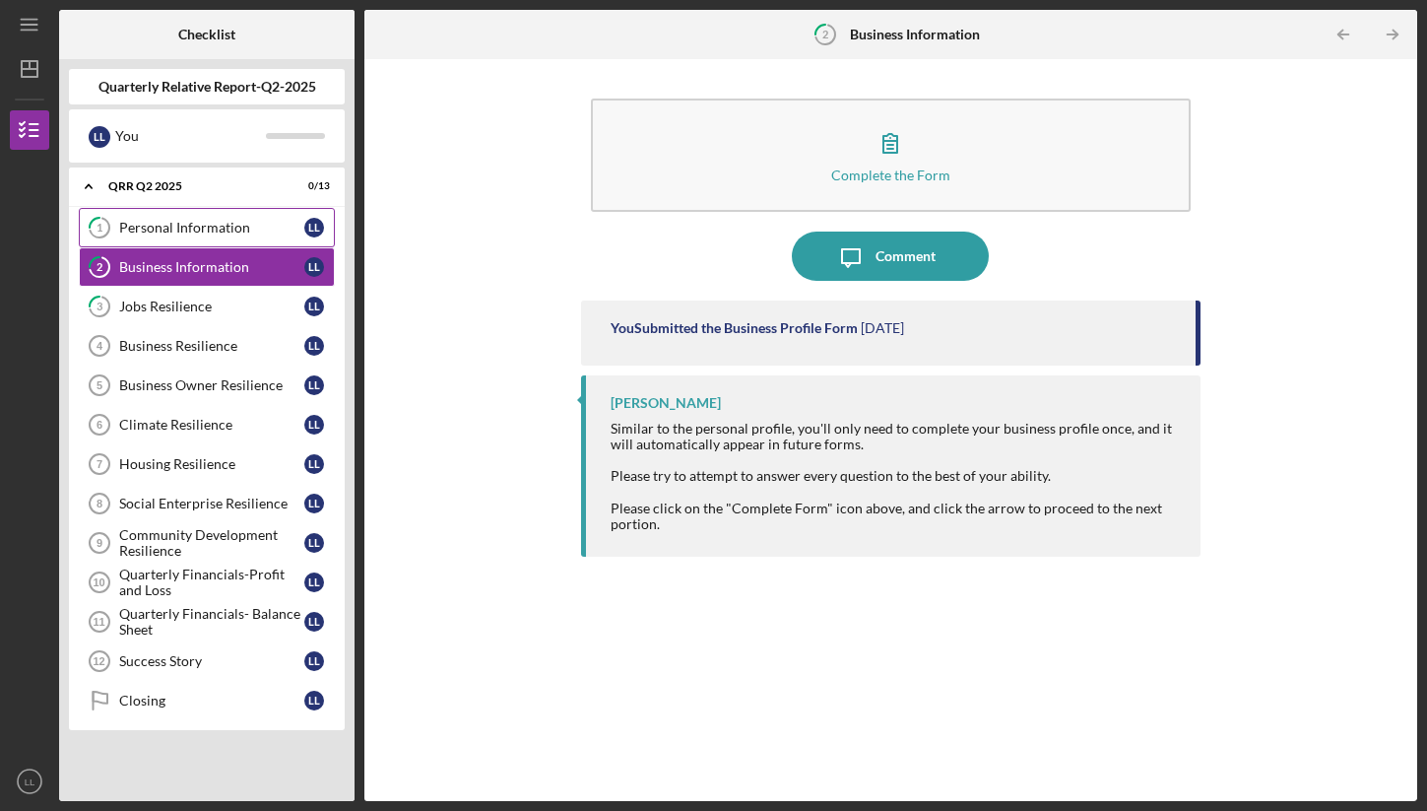
click at [195, 235] on link "1 Personal Information L L" at bounding box center [207, 227] width 256 height 39
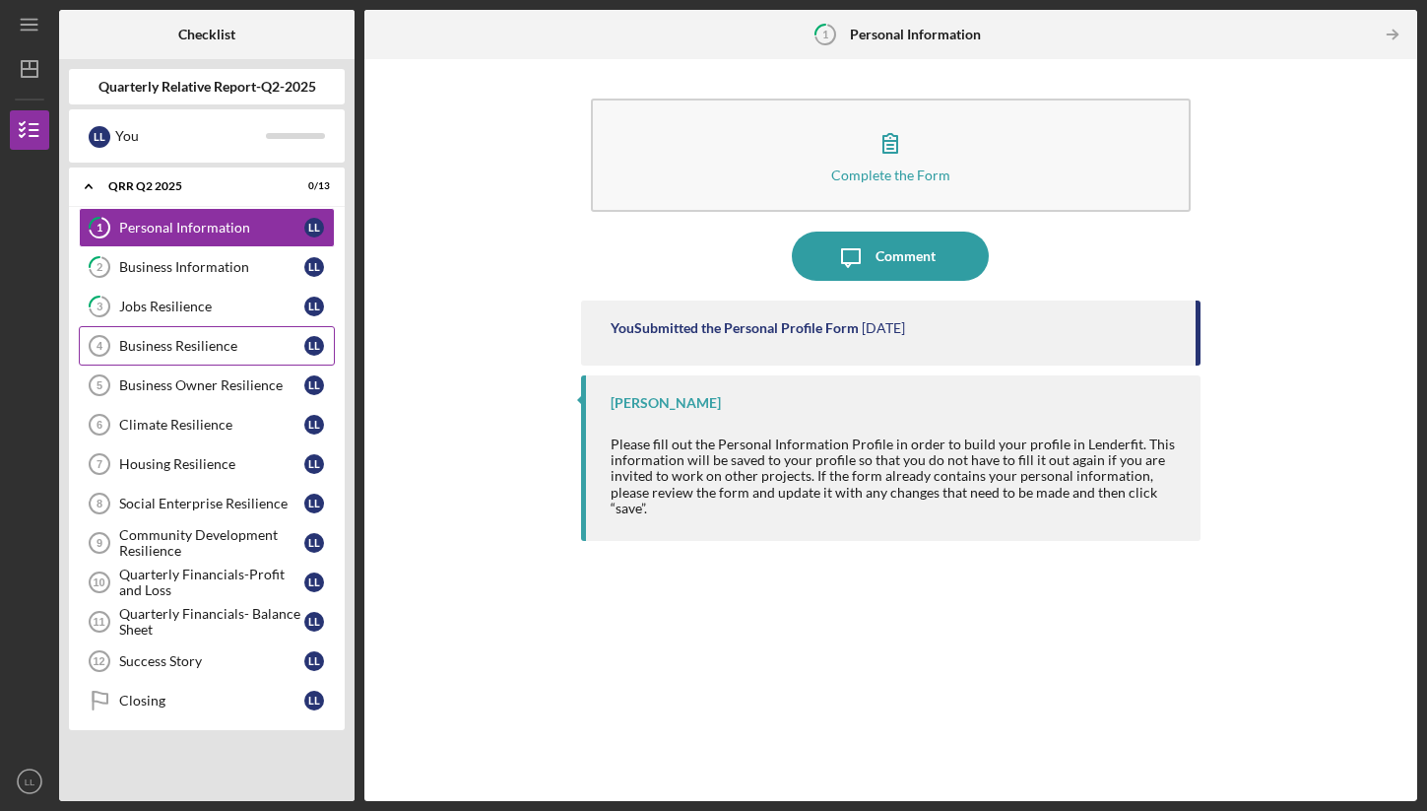
click at [192, 335] on link "Business Resilience 4 Business Resilience L L" at bounding box center [207, 345] width 256 height 39
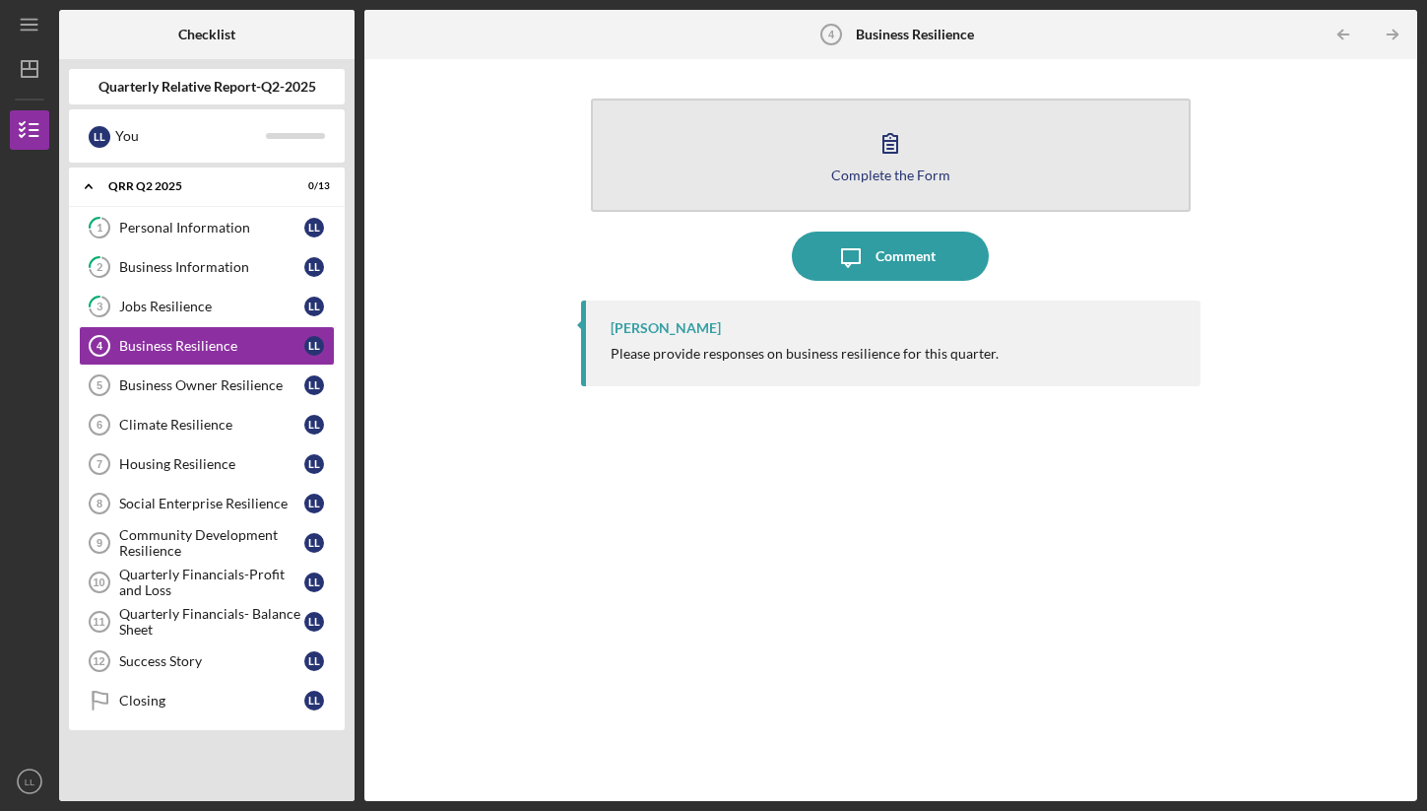
click at [764, 178] on button "Complete the Form Form" at bounding box center [891, 154] width 600 height 113
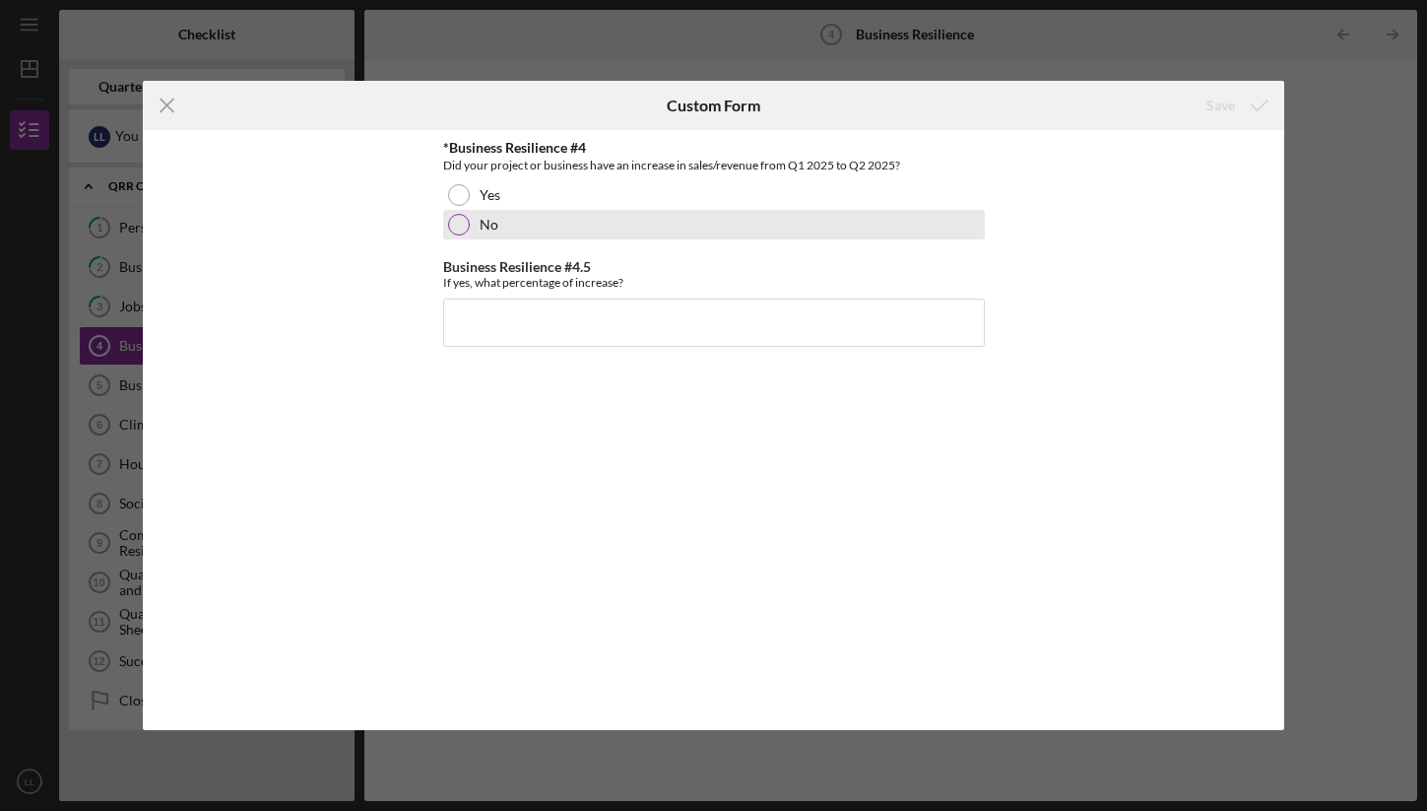
click at [492, 235] on div "No" at bounding box center [714, 225] width 542 height 30
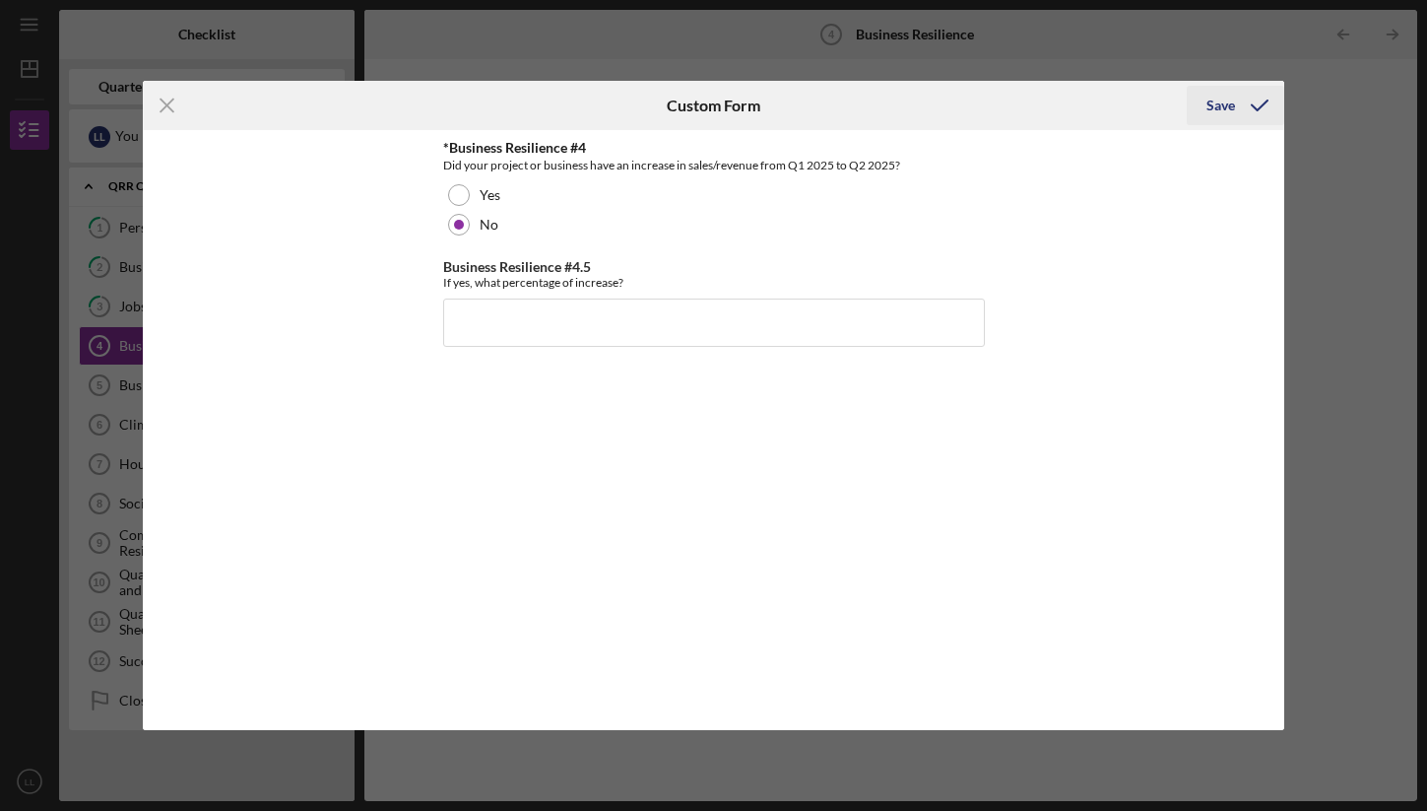
click at [1214, 108] on div "Save" at bounding box center [1220, 105] width 29 height 39
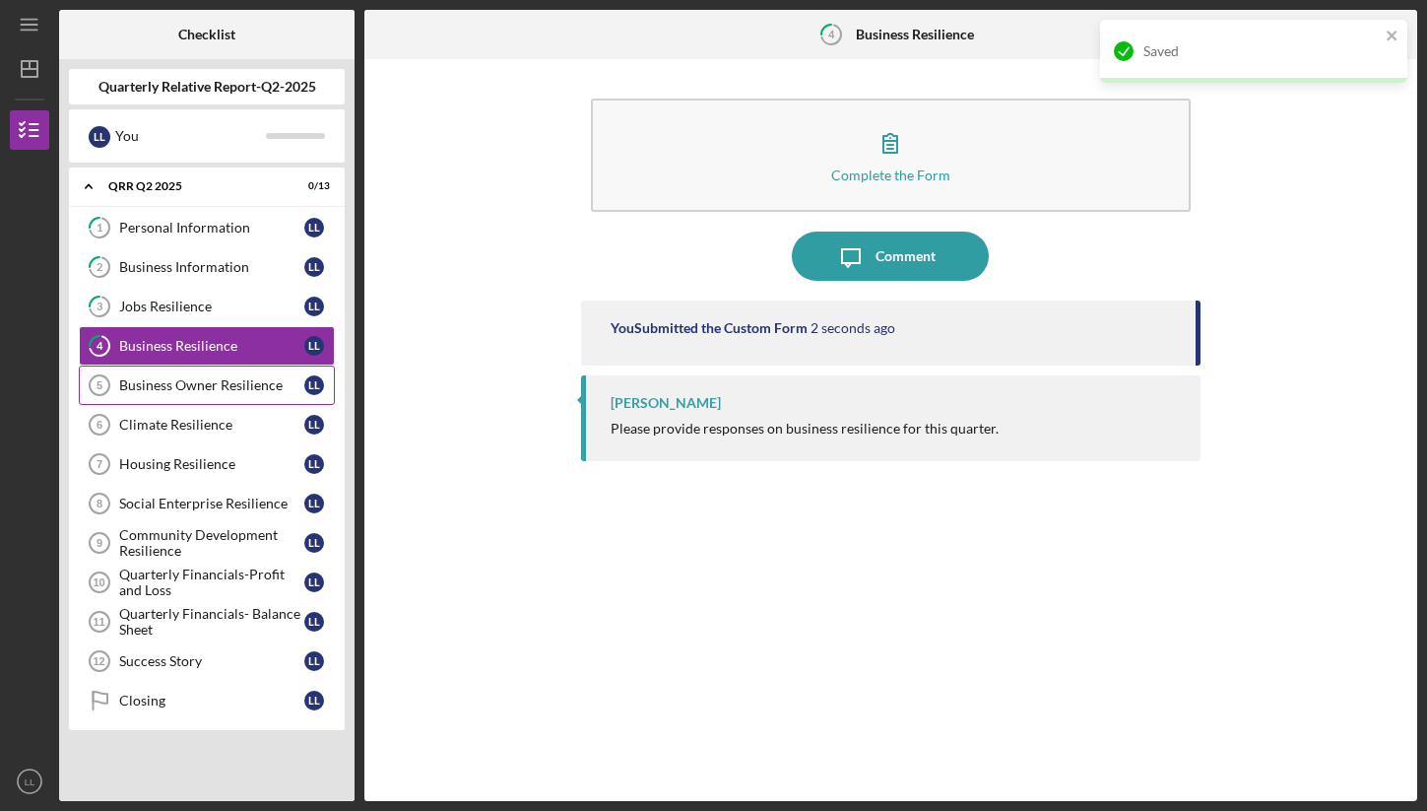
click at [187, 393] on link "Business Owner Resilience 5 Business Owner Resilience L L" at bounding box center [207, 384] width 256 height 39
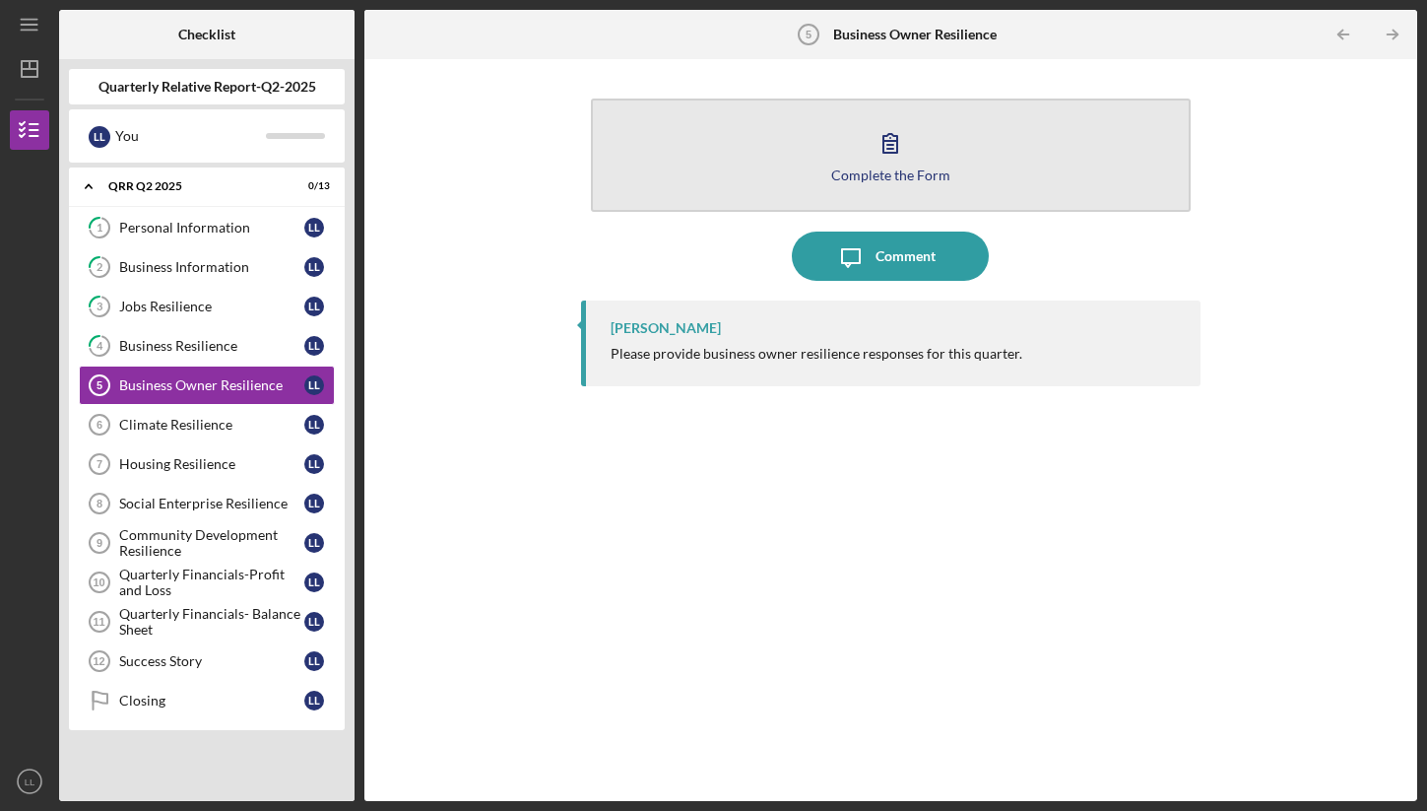
click at [930, 139] on button "Complete the Form Form" at bounding box center [891, 154] width 600 height 113
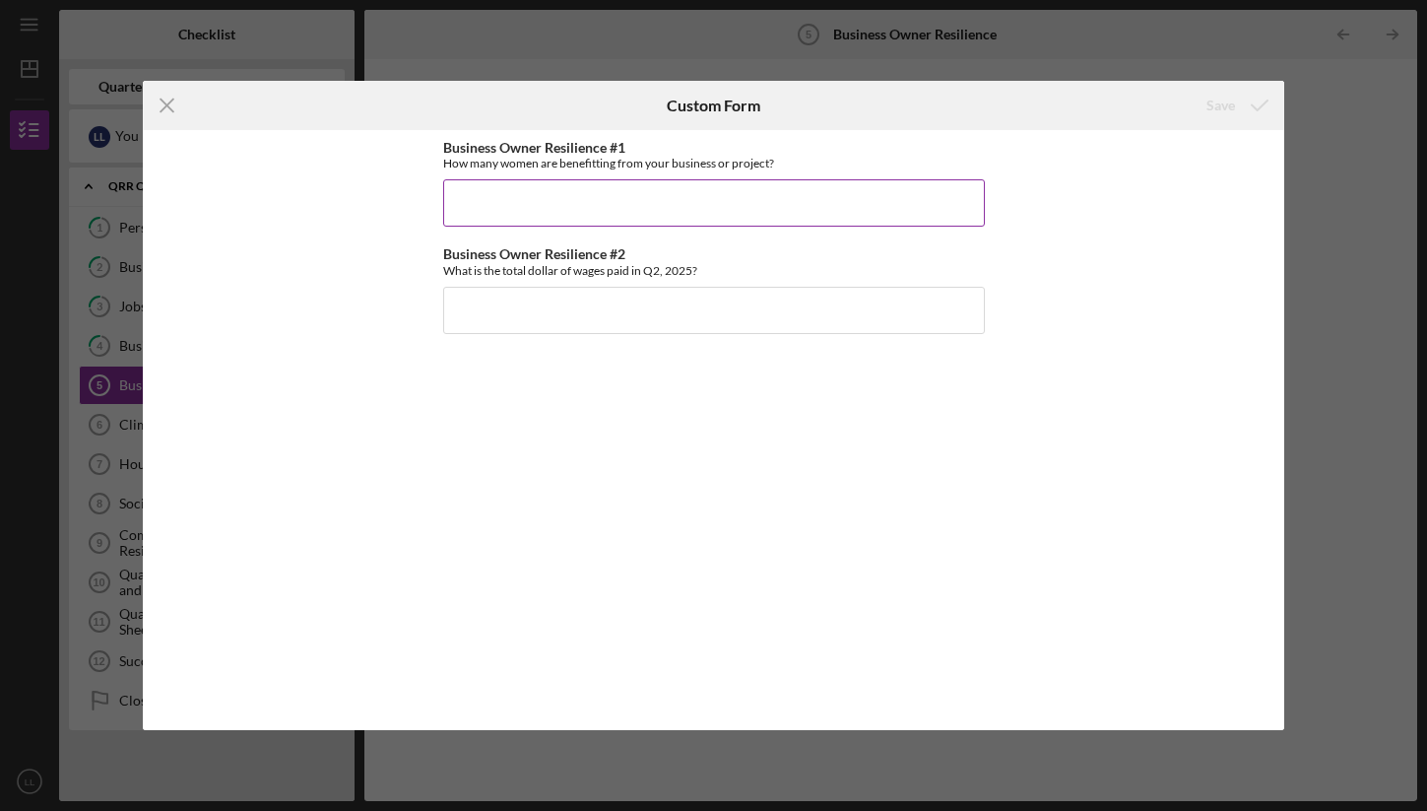
click at [867, 190] on input "Business Owner Resilience #1" at bounding box center [714, 202] width 542 height 47
click at [810, 188] on input "Business Owner Resilience #1" at bounding box center [714, 202] width 542 height 47
click at [805, 203] on input "Business Owner Resilience #1" at bounding box center [714, 202] width 542 height 47
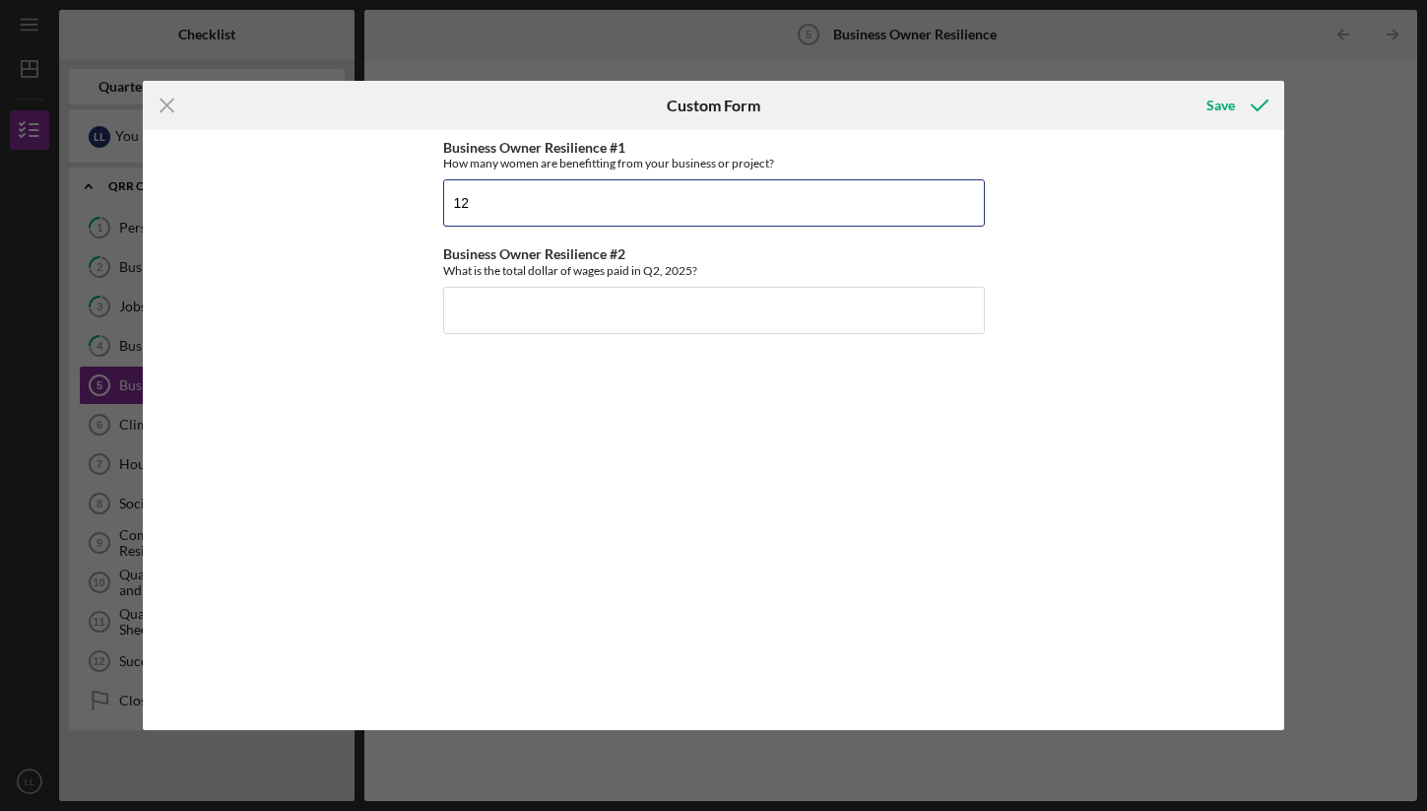
type input "12"
click at [1001, 205] on div "Business Owner Resilience #1 How many women are benefitting from your business …" at bounding box center [713, 429] width 1141 height 599
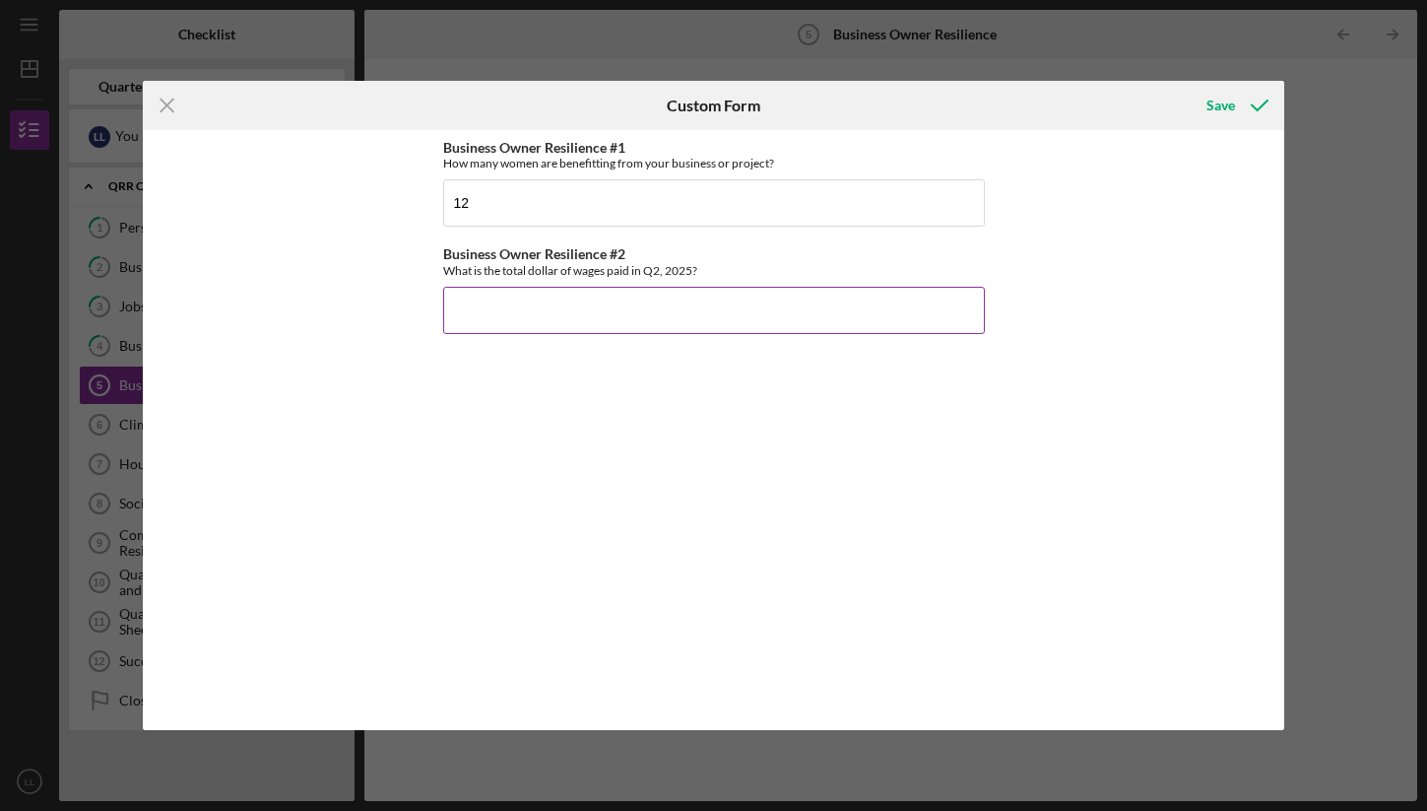
click at [795, 303] on input "Business Owner Resilience #2" at bounding box center [714, 310] width 542 height 47
paste input "$335,257.72"
type input "$335,257.72"
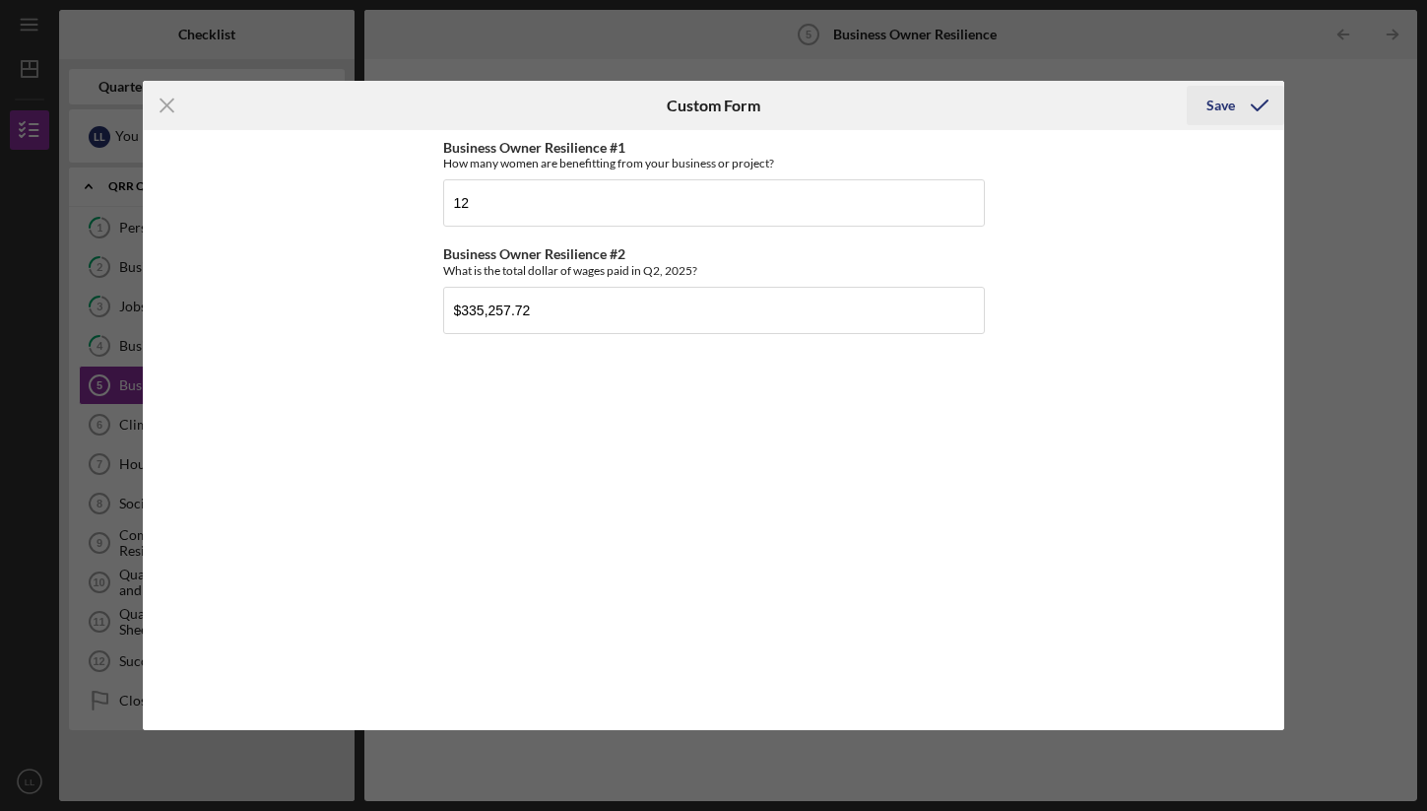
click at [1213, 108] on div "Save" at bounding box center [1220, 105] width 29 height 39
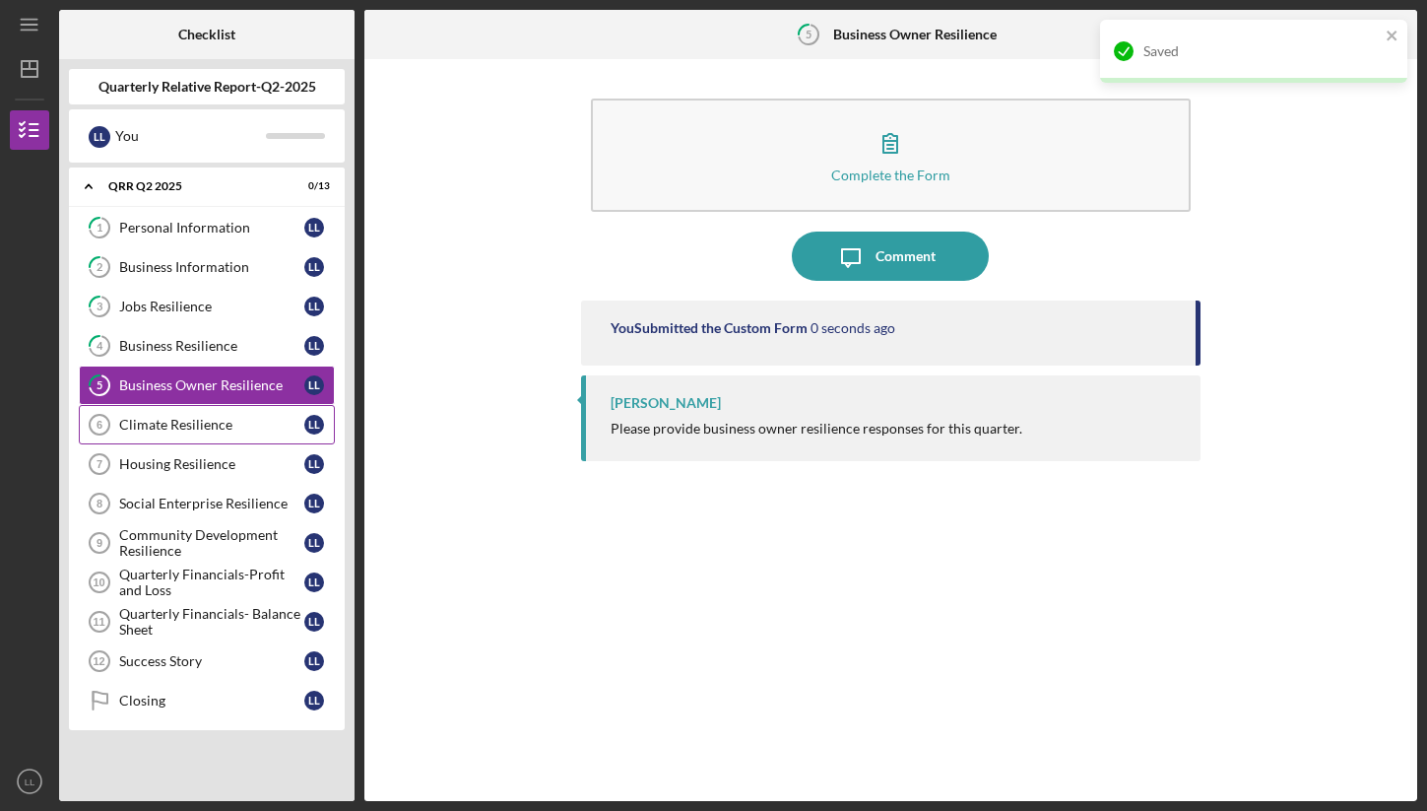
click at [213, 418] on div "Climate Resilience" at bounding box center [211, 425] width 185 height 16
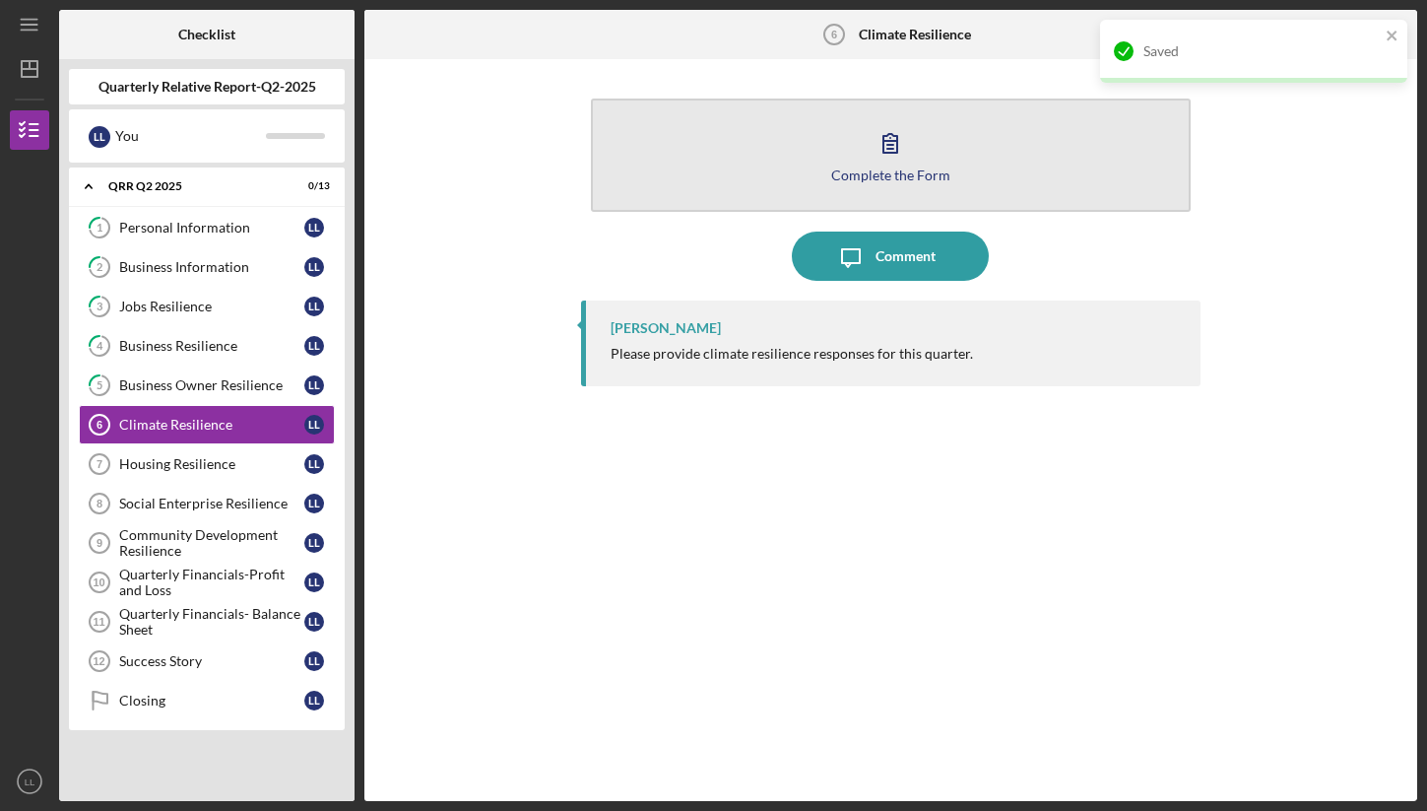
click at [905, 142] on icon "button" at bounding box center [890, 142] width 49 height 49
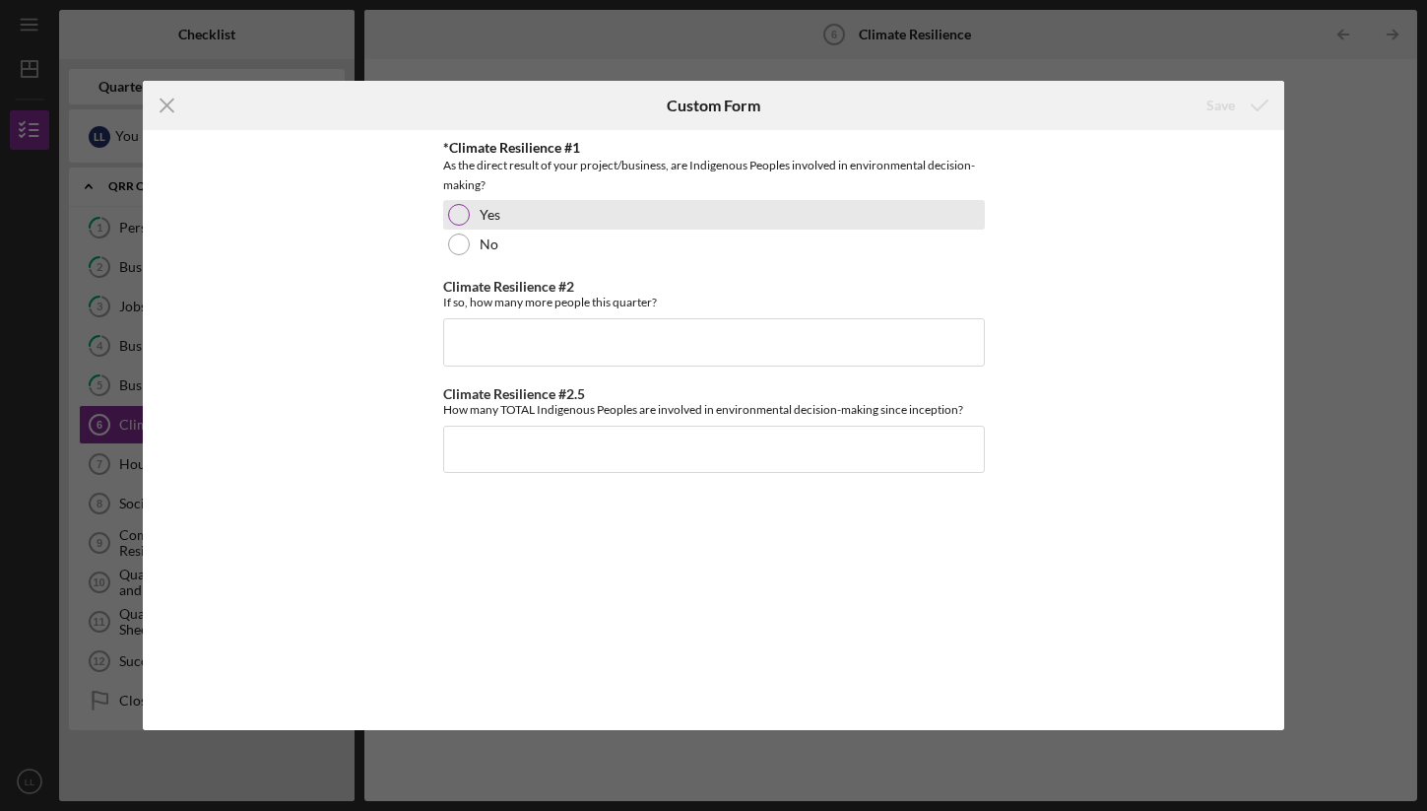
click at [798, 204] on div "Yes" at bounding box center [714, 215] width 542 height 30
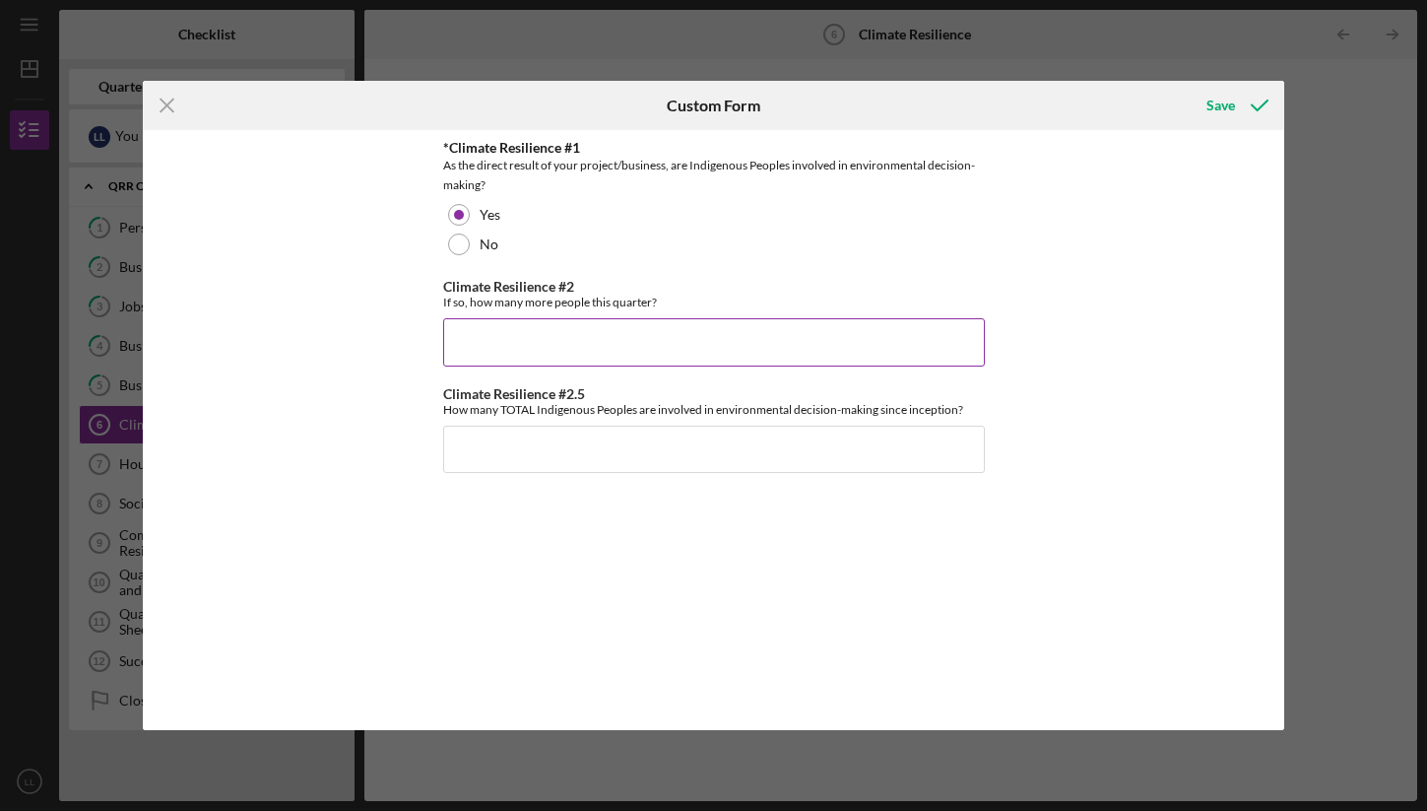
click at [736, 356] on input "Climate Resilience #2" at bounding box center [714, 341] width 542 height 47
click at [661, 325] on input "Climate Resilience #2" at bounding box center [714, 341] width 542 height 47
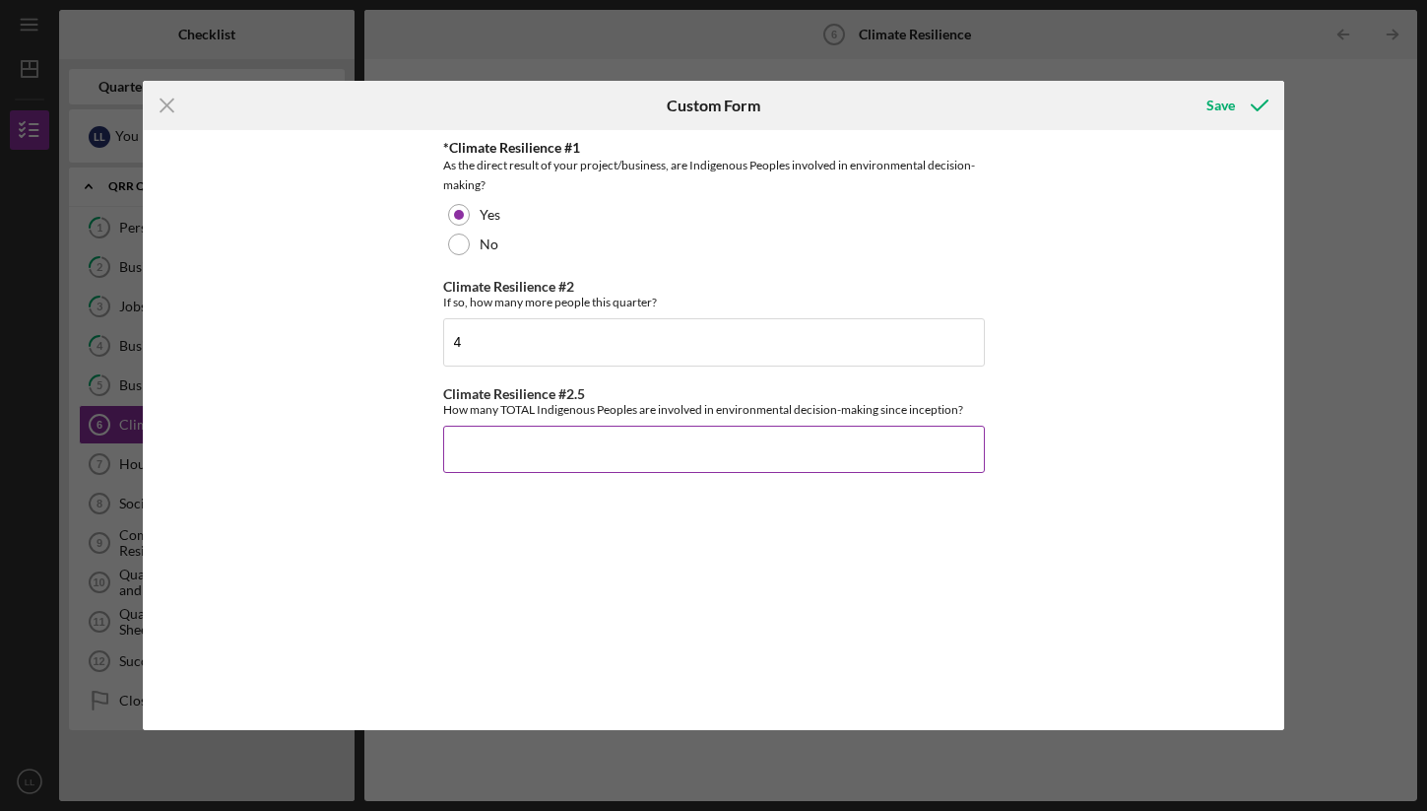
click at [602, 450] on input "Climate Resilience #2.5" at bounding box center [714, 448] width 542 height 47
click at [621, 364] on input "4" at bounding box center [714, 341] width 542 height 47
click at [578, 450] on input "Climate Resilience #2.5" at bounding box center [714, 448] width 542 height 47
click at [602, 356] on input "5" at bounding box center [714, 341] width 542 height 47
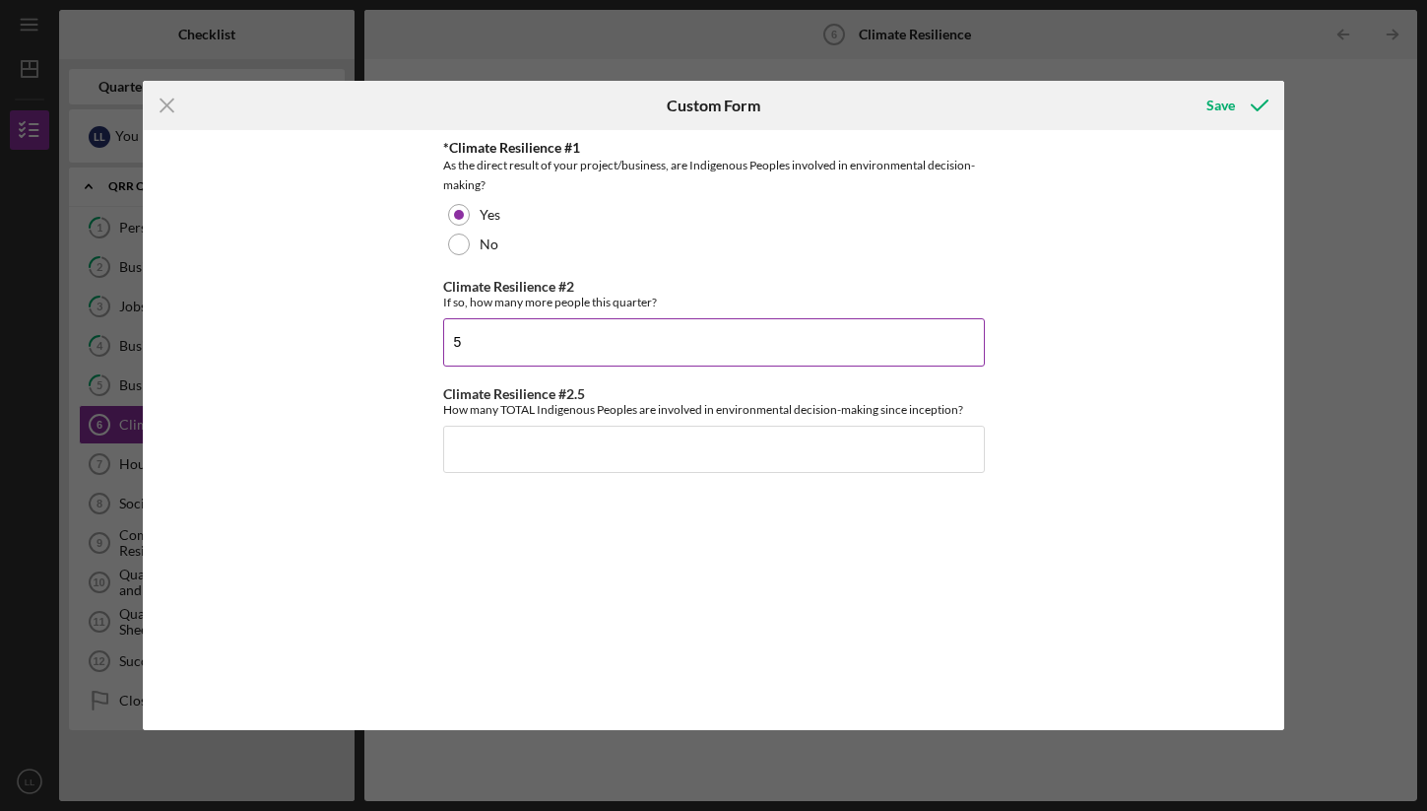
click at [602, 356] on input "5" at bounding box center [714, 341] width 542 height 47
click at [602, 356] on input "6" at bounding box center [714, 341] width 542 height 47
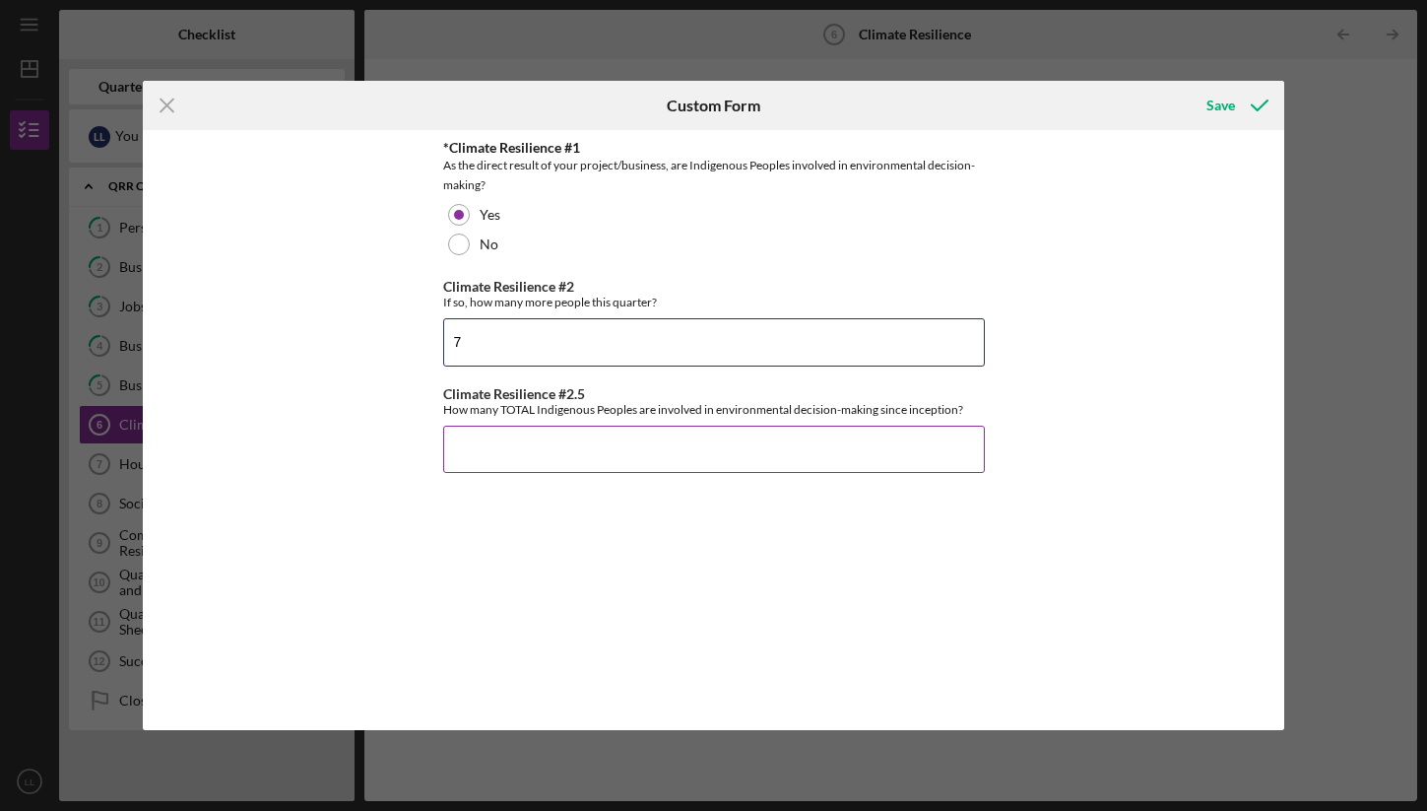
type input "7"
click at [545, 470] on input "Climate Resilience #2.5" at bounding box center [714, 448] width 542 height 47
type input "12"
click at [857, 547] on div "*Climate Resilience #1 As the direct result of your project/business, are Indig…" at bounding box center [714, 429] width 542 height 579
click at [1229, 102] on div "Save" at bounding box center [1220, 105] width 29 height 39
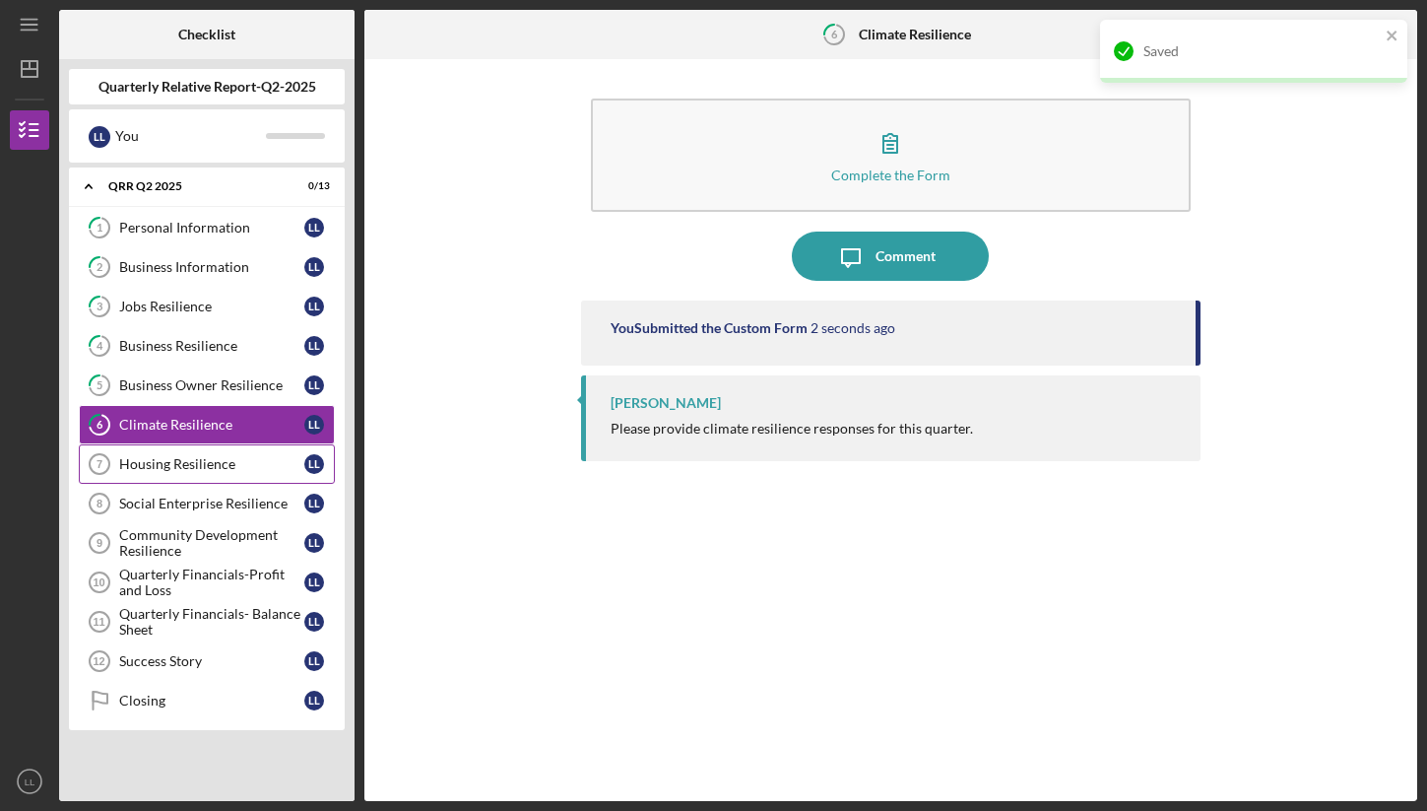
click at [145, 458] on div "Housing Resilience" at bounding box center [211, 464] width 185 height 16
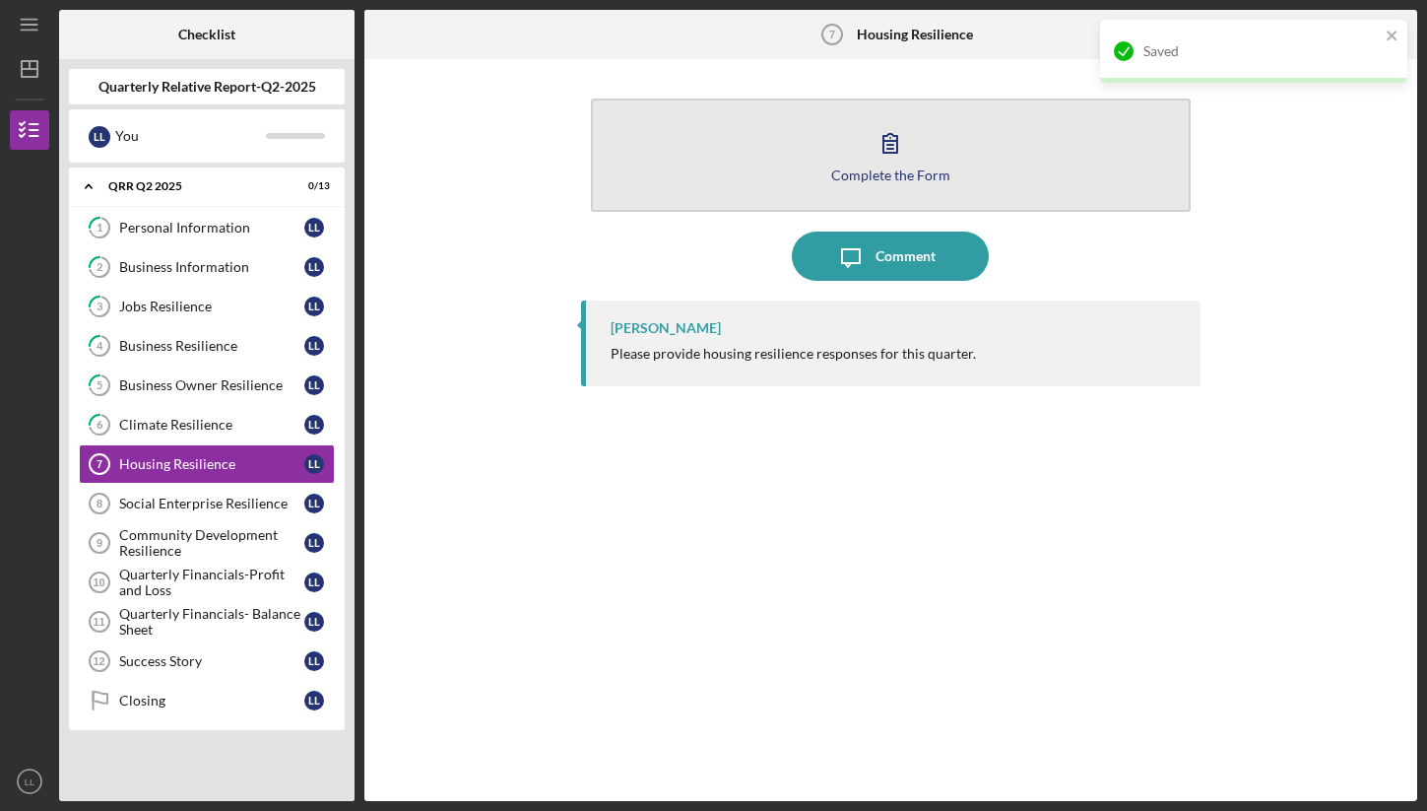
click at [946, 139] on button "Complete the Form Form" at bounding box center [891, 154] width 600 height 113
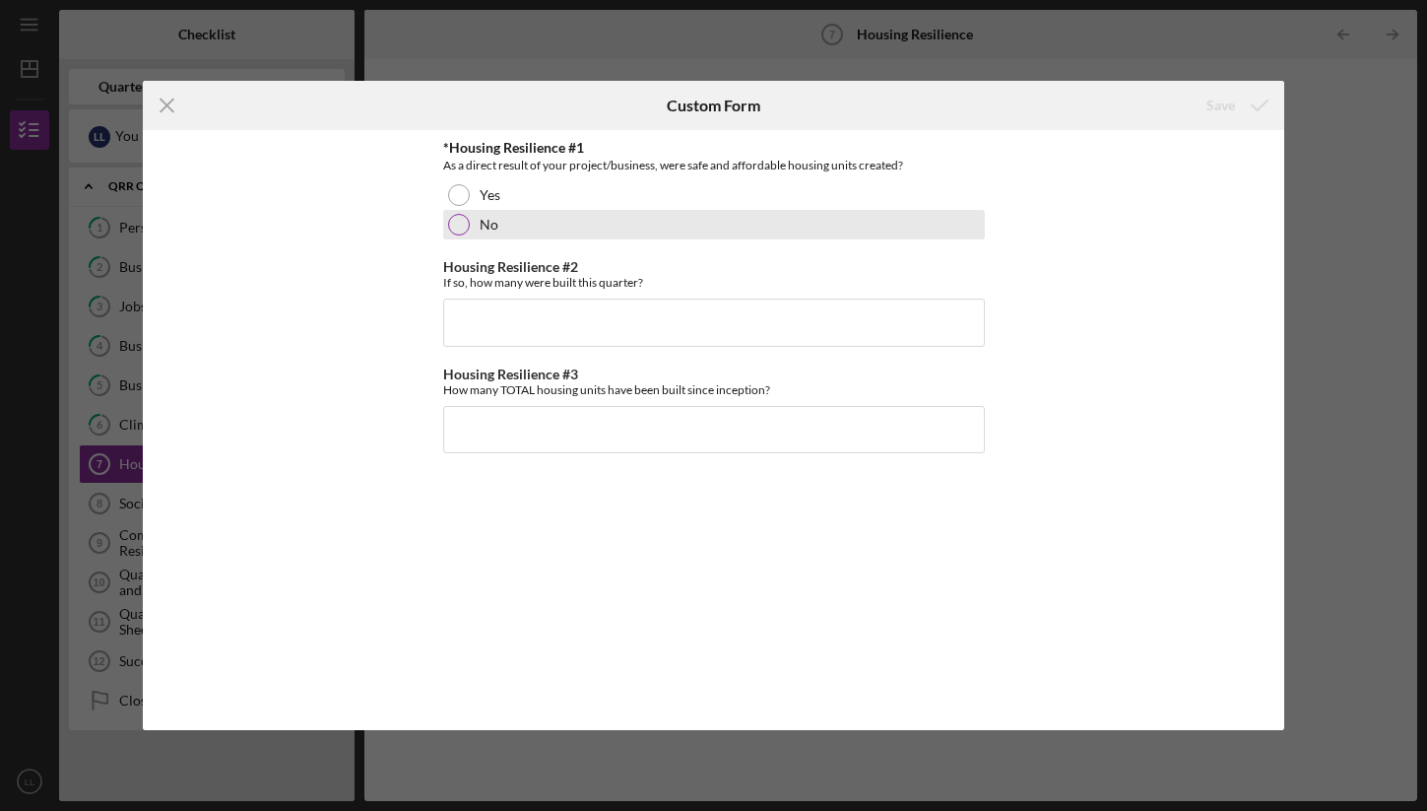
click at [559, 236] on div "No" at bounding box center [714, 225] width 542 height 30
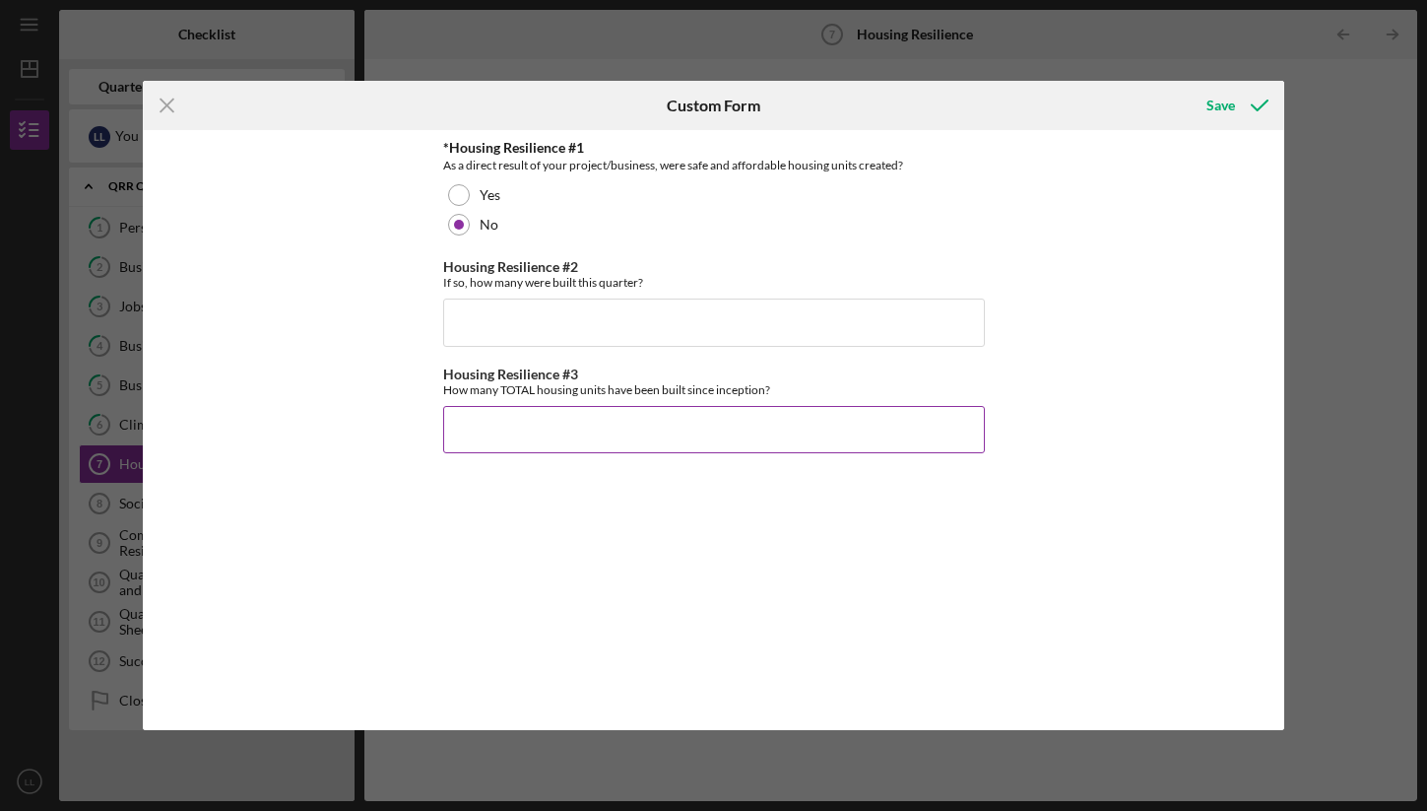
click at [574, 447] on input "Housing Resilience #3" at bounding box center [714, 429] width 542 height 47
click at [758, 500] on div "*Housing Resilience #1 As a direct result of your project/business, were safe a…" at bounding box center [714, 429] width 542 height 579
click at [587, 467] on div "*Housing Resilience #1 As a direct result of your project/business, were safe a…" at bounding box center [714, 429] width 542 height 579
click at [597, 454] on div "*Housing Resilience #1 As a direct result of your project/business, were safe a…" at bounding box center [714, 429] width 542 height 579
click at [598, 448] on input "Housing Resilience #3" at bounding box center [714, 429] width 542 height 47
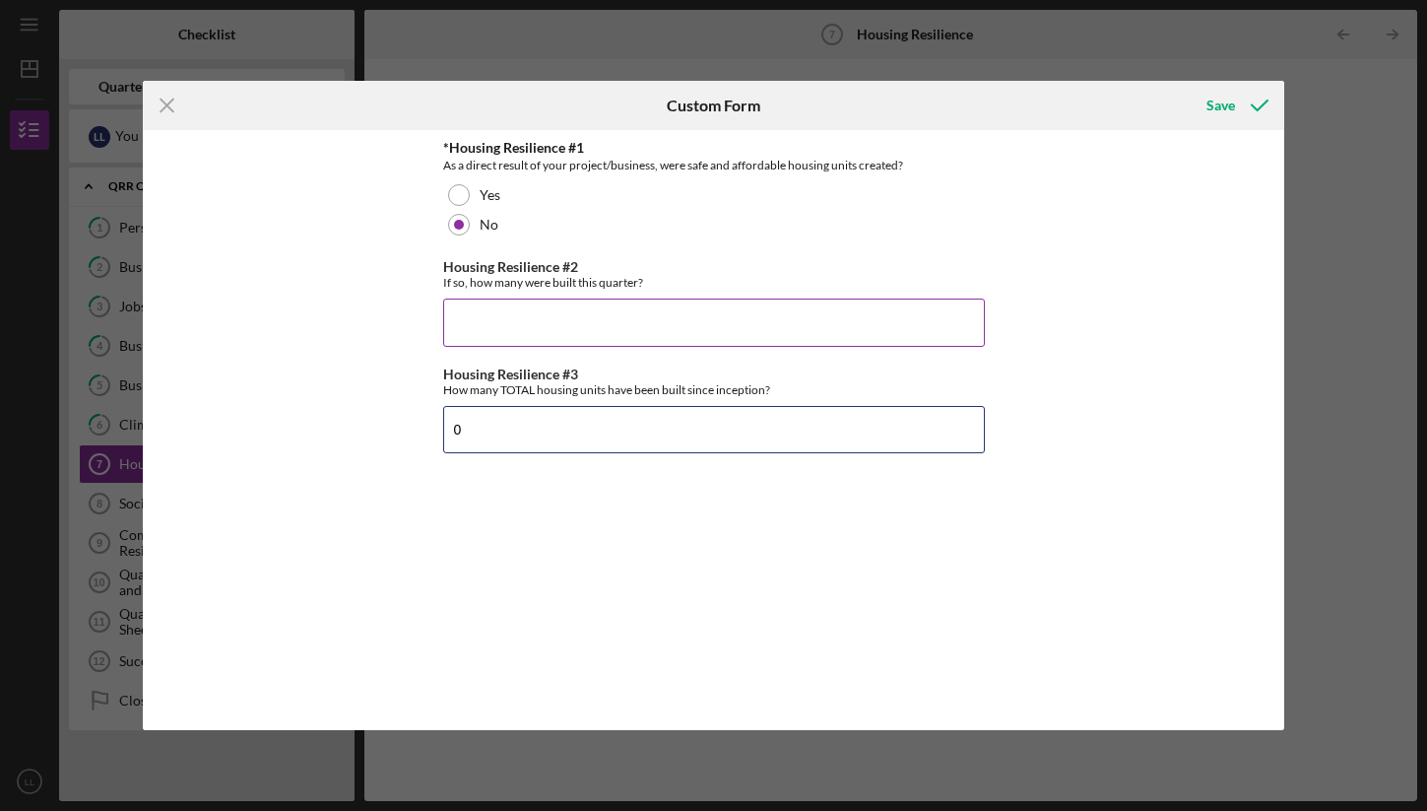
type input "0"
click at [600, 341] on input "Housing Resilience #2" at bounding box center [714, 321] width 542 height 47
type input "0"
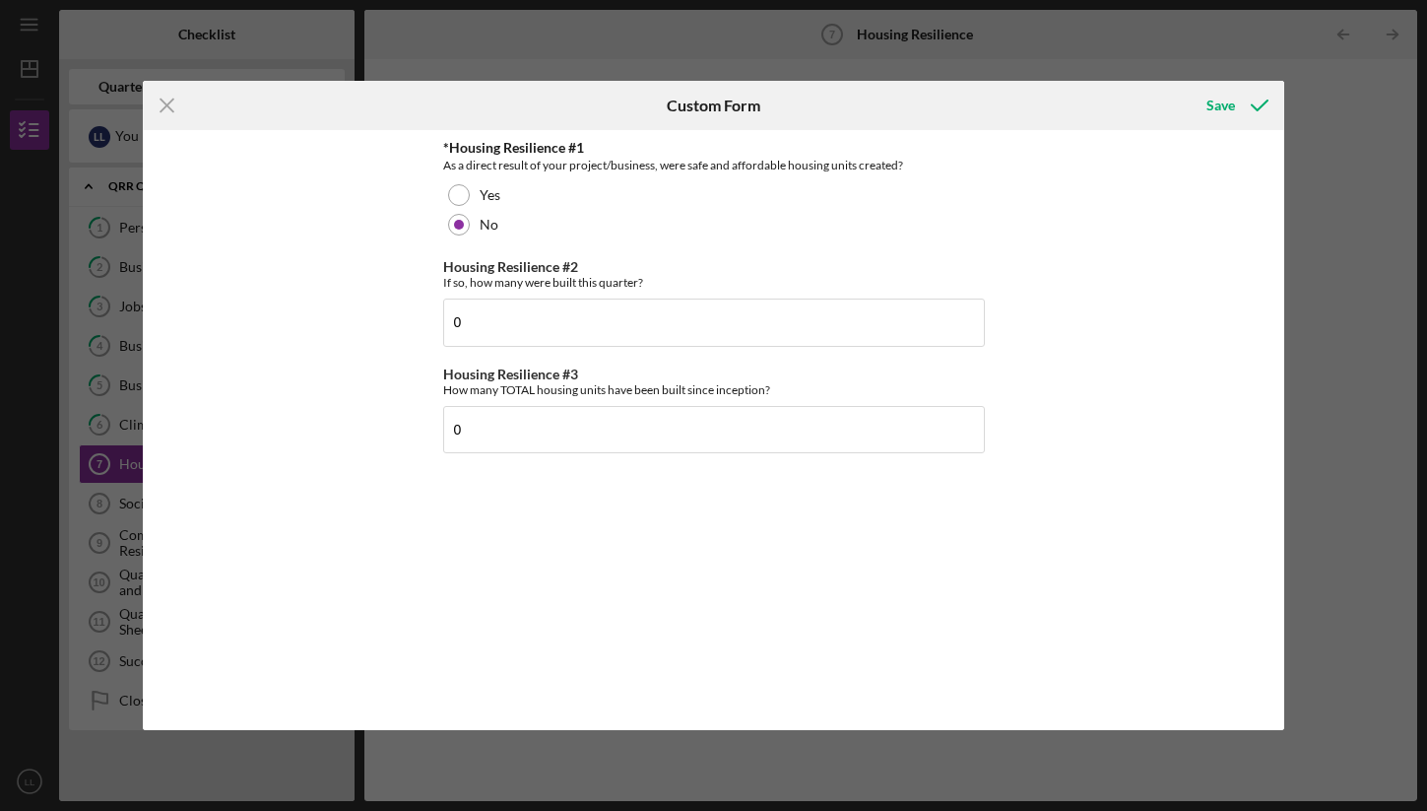
click at [1011, 368] on div "*Housing Resilience #1 As a direct result of your project/business, were safe a…" at bounding box center [713, 429] width 1141 height 599
click at [1227, 102] on div "Save" at bounding box center [1220, 105] width 29 height 39
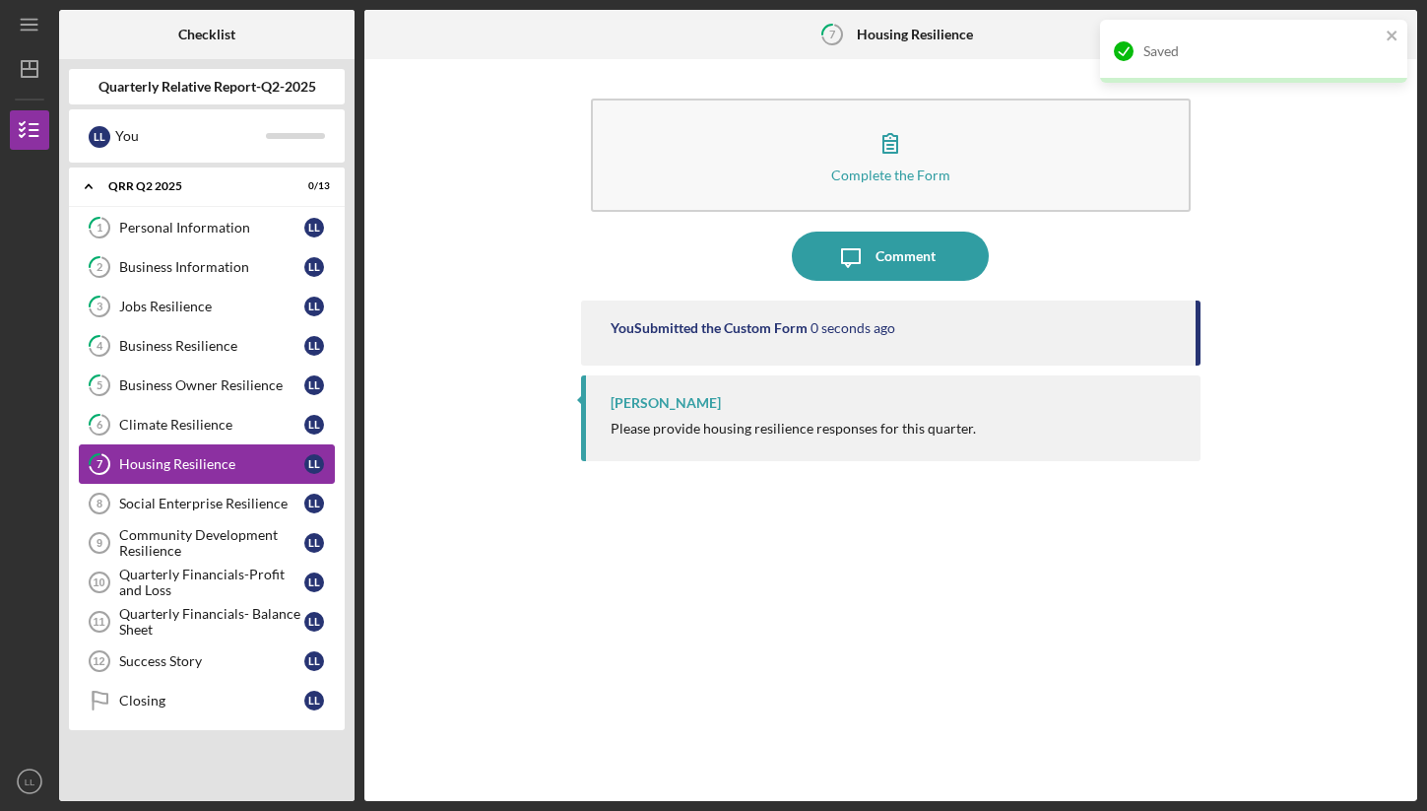
click at [197, 476] on link "7 Housing Resilience L L" at bounding box center [207, 463] width 256 height 39
click at [175, 513] on link "Social Enterprise Resilience 8 Social Enterprise Resilience L L" at bounding box center [207, 503] width 256 height 39
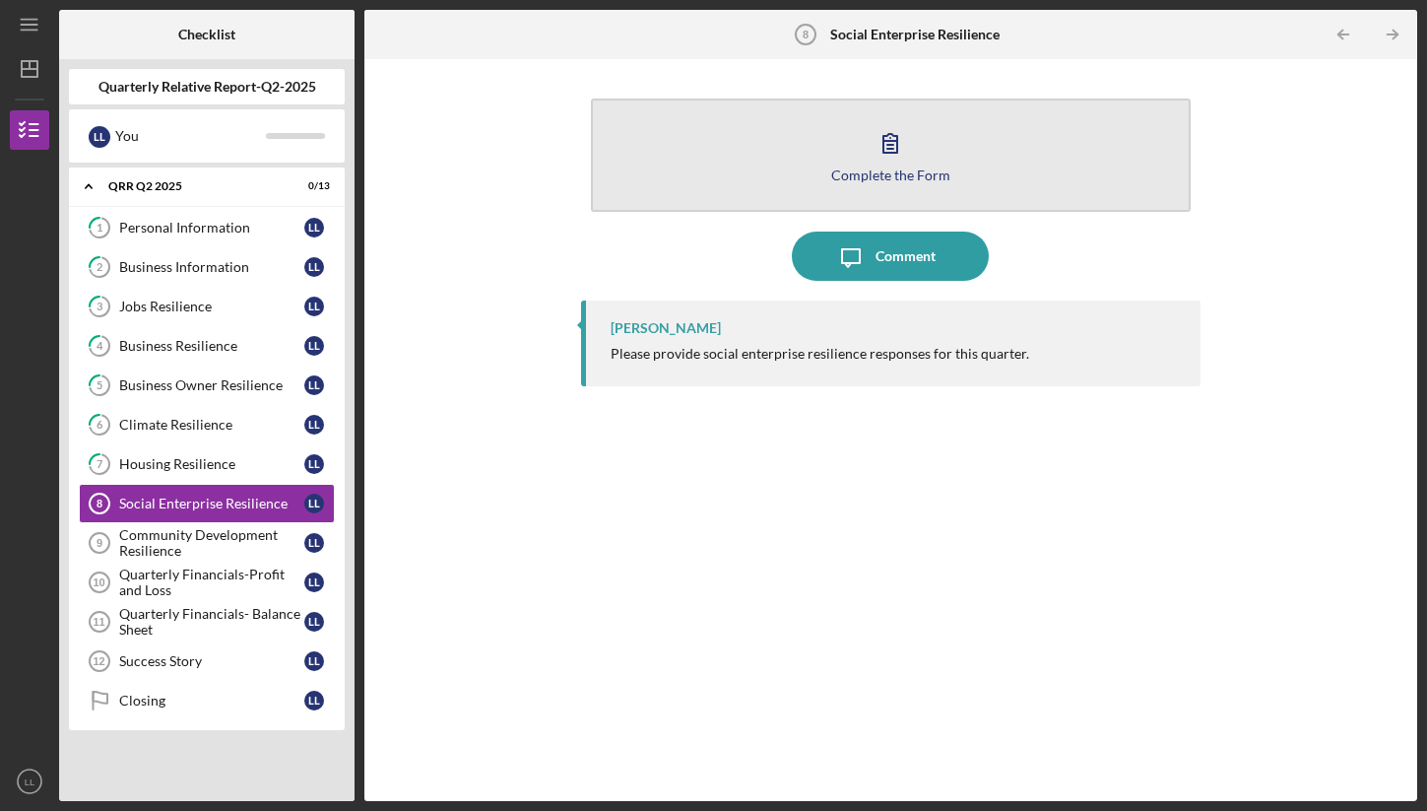
click at [899, 158] on icon "button" at bounding box center [890, 142] width 49 height 49
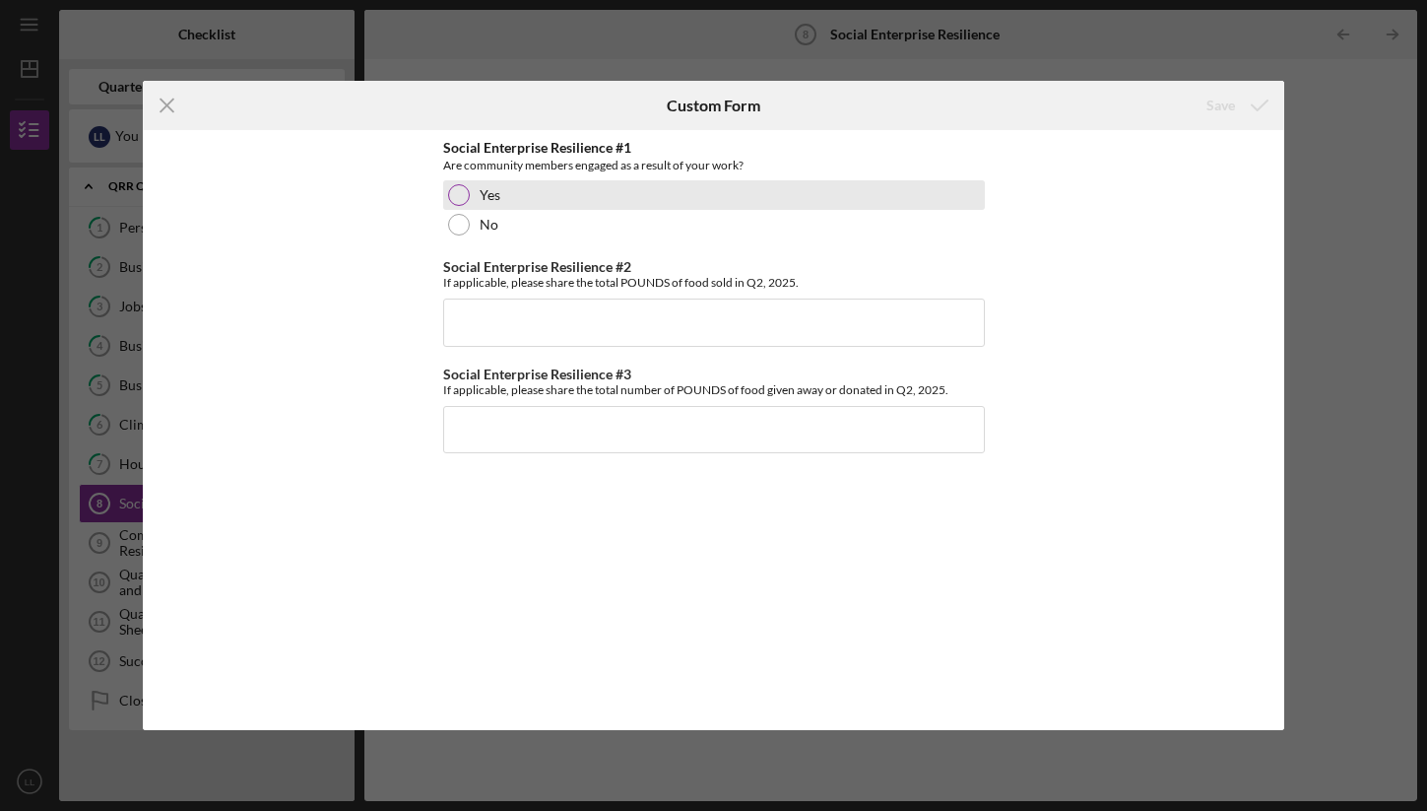
click at [478, 197] on div "Yes" at bounding box center [714, 195] width 542 height 30
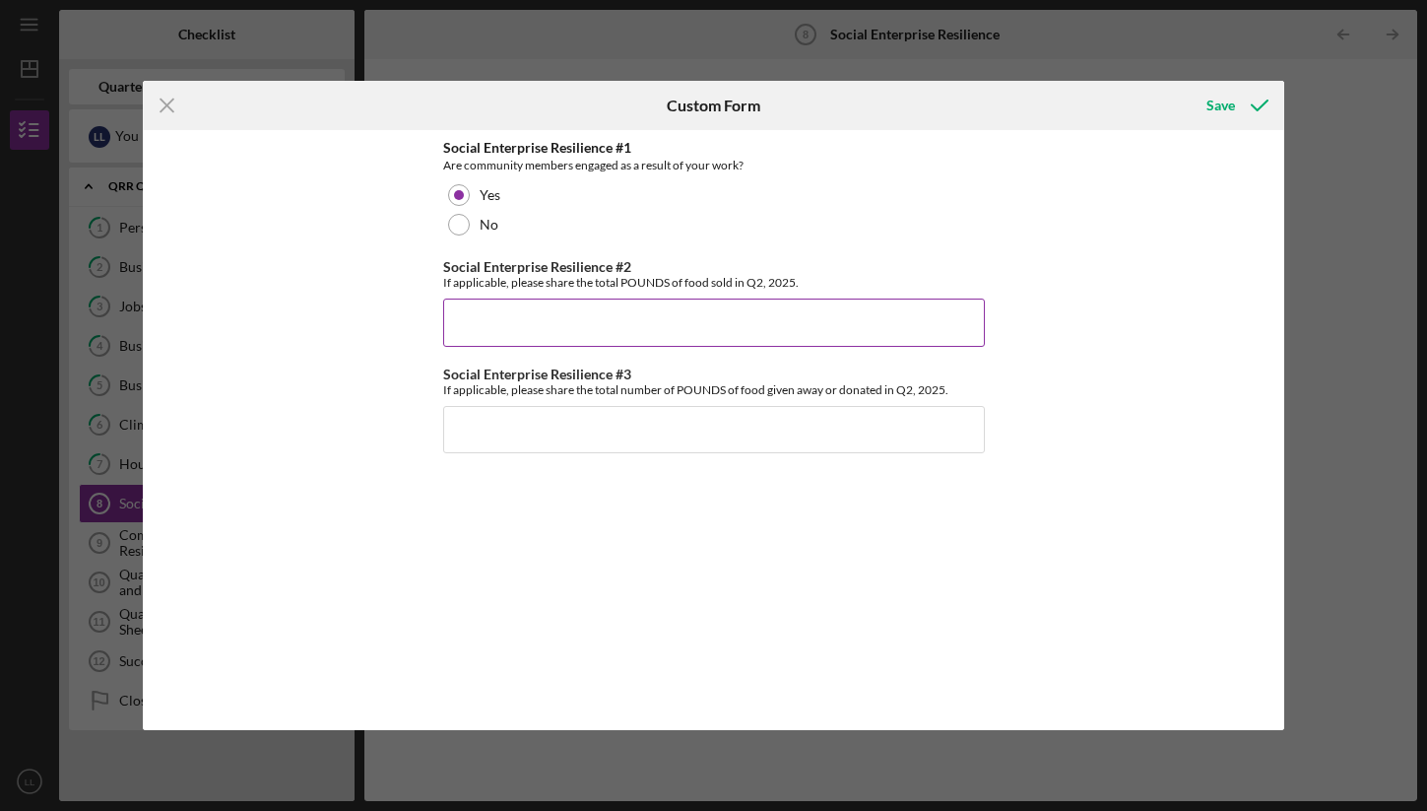
click at [516, 318] on input "Social Enterprise Resilience #2" at bounding box center [714, 321] width 542 height 47
click at [696, 327] on input "Social Enterprise Resilience #2" at bounding box center [714, 321] width 542 height 47
type input "0"
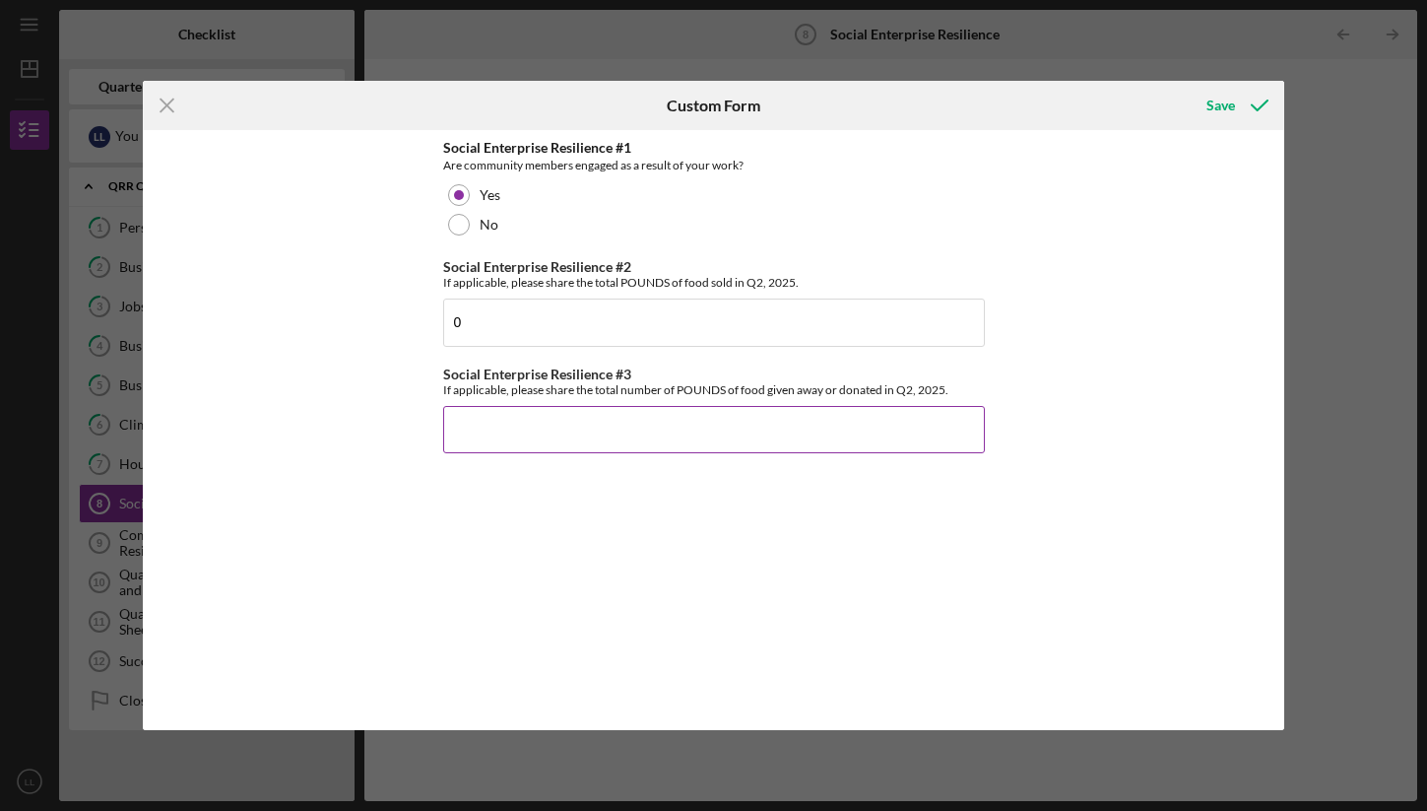
click at [657, 431] on input "Social Enterprise Resilience #3" at bounding box center [714, 429] width 542 height 47
click at [656, 435] on input "Social Enterprise Resilience #3" at bounding box center [714, 429] width 542 height 47
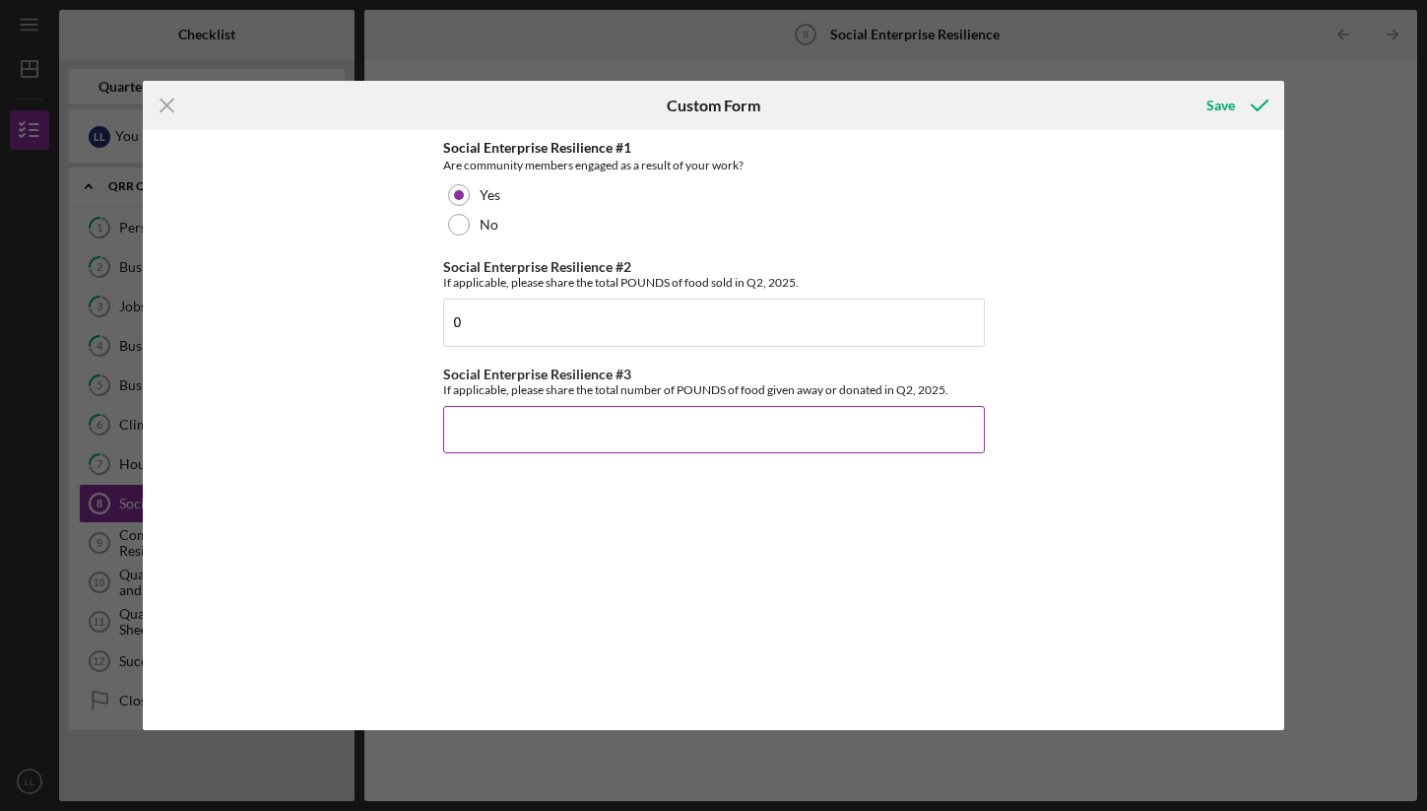
click at [656, 435] on input "Social Enterprise Resilience #3" at bounding box center [714, 429] width 542 height 47
click at [724, 382] on div "If applicable, please share the total number of POUNDS of food given away or do…" at bounding box center [714, 389] width 542 height 15
copy label "Social Enterprise Resilience #3"
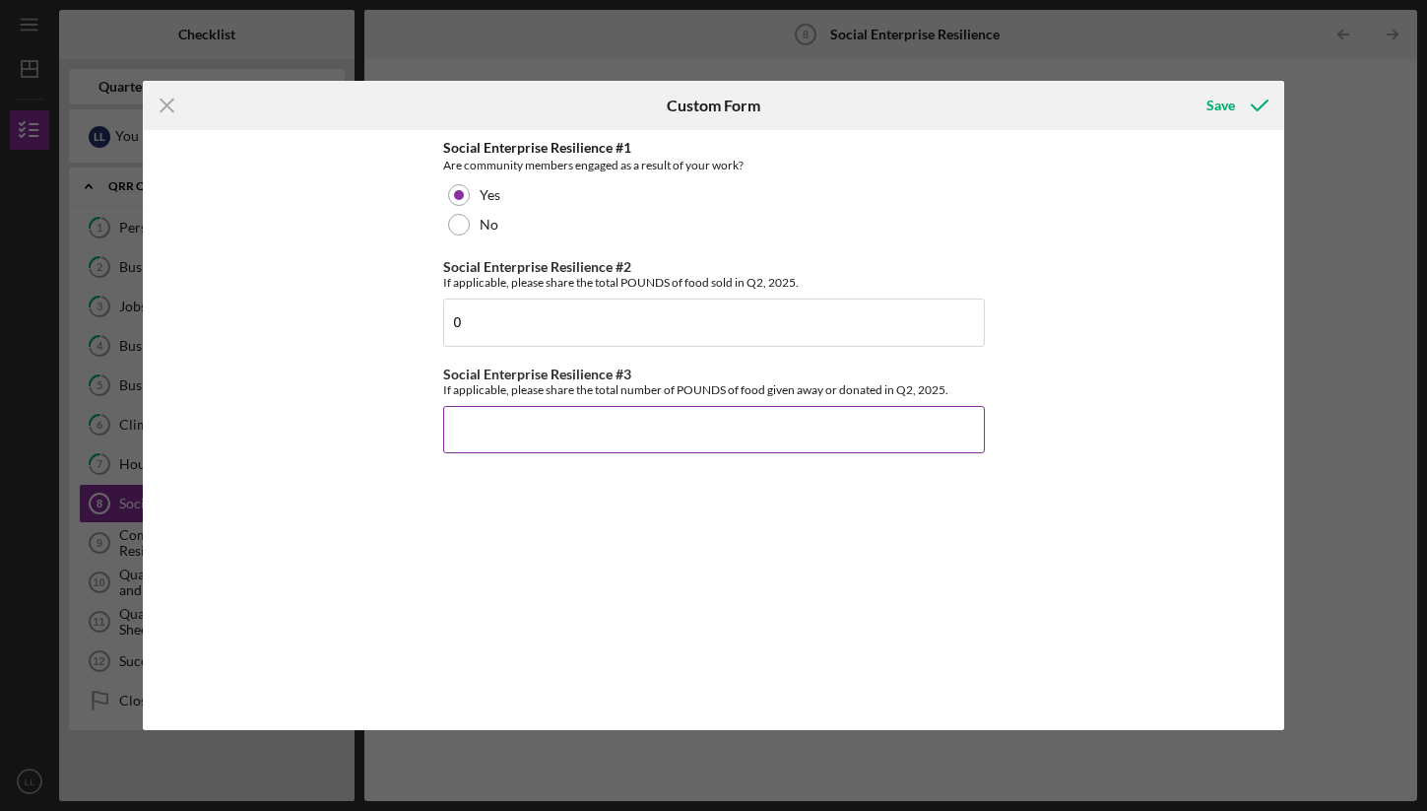
click at [710, 384] on div "If applicable, please share the total number of POUNDS of food given away or do…" at bounding box center [714, 389] width 542 height 15
drag, startPoint x: 512, startPoint y: 390, endPoint x: 955, endPoint y: 390, distance: 443.2
click at [955, 390] on div "If applicable, please share the total number of POUNDS of food given away or do…" at bounding box center [714, 389] width 542 height 15
copy div "please share the total number of POUNDS of food given away or donated in Q2, 20…"
click at [1196, 171] on div "Social Enterprise Resilience #1 Are community members engaged as a result of yo…" at bounding box center [713, 429] width 1141 height 599
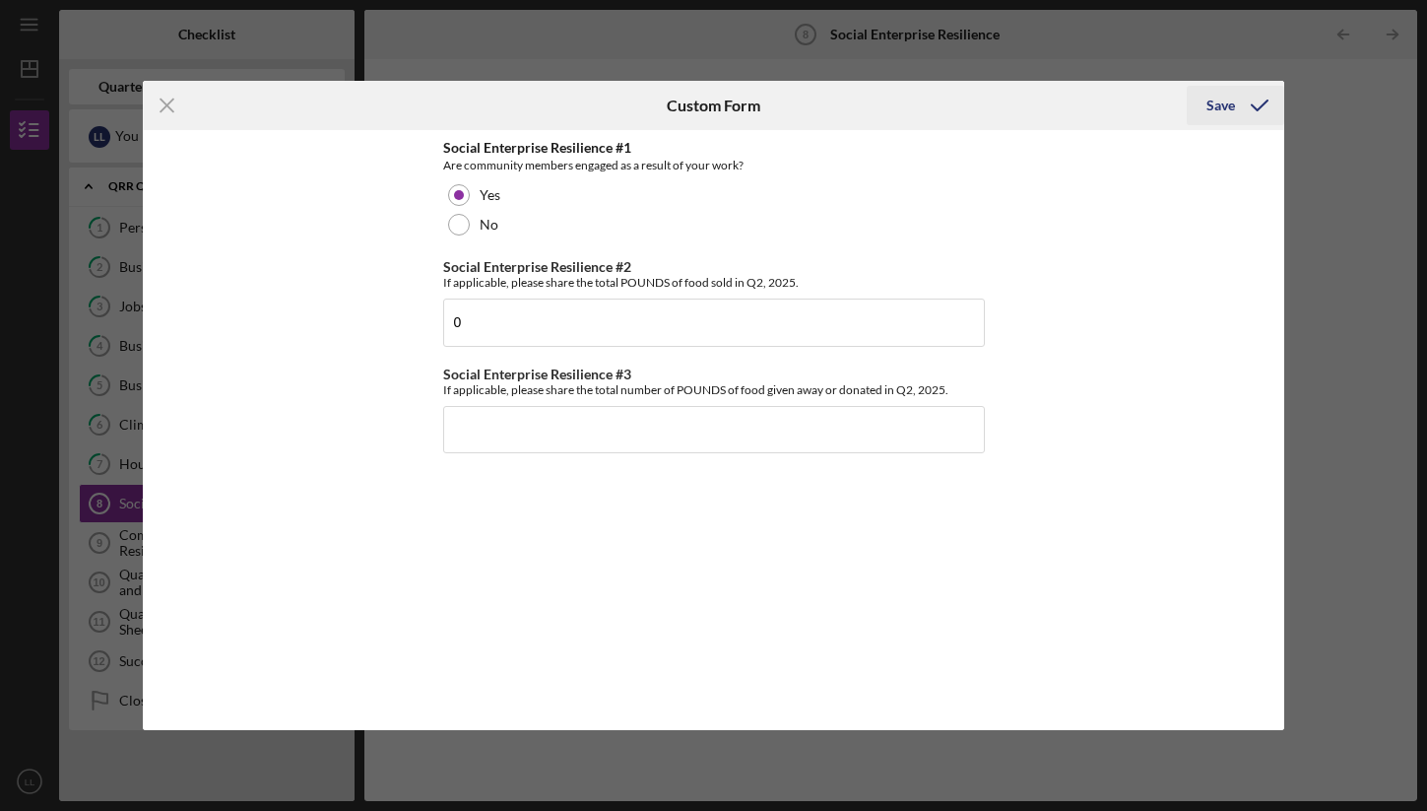
click at [1220, 104] on div "Save" at bounding box center [1220, 105] width 29 height 39
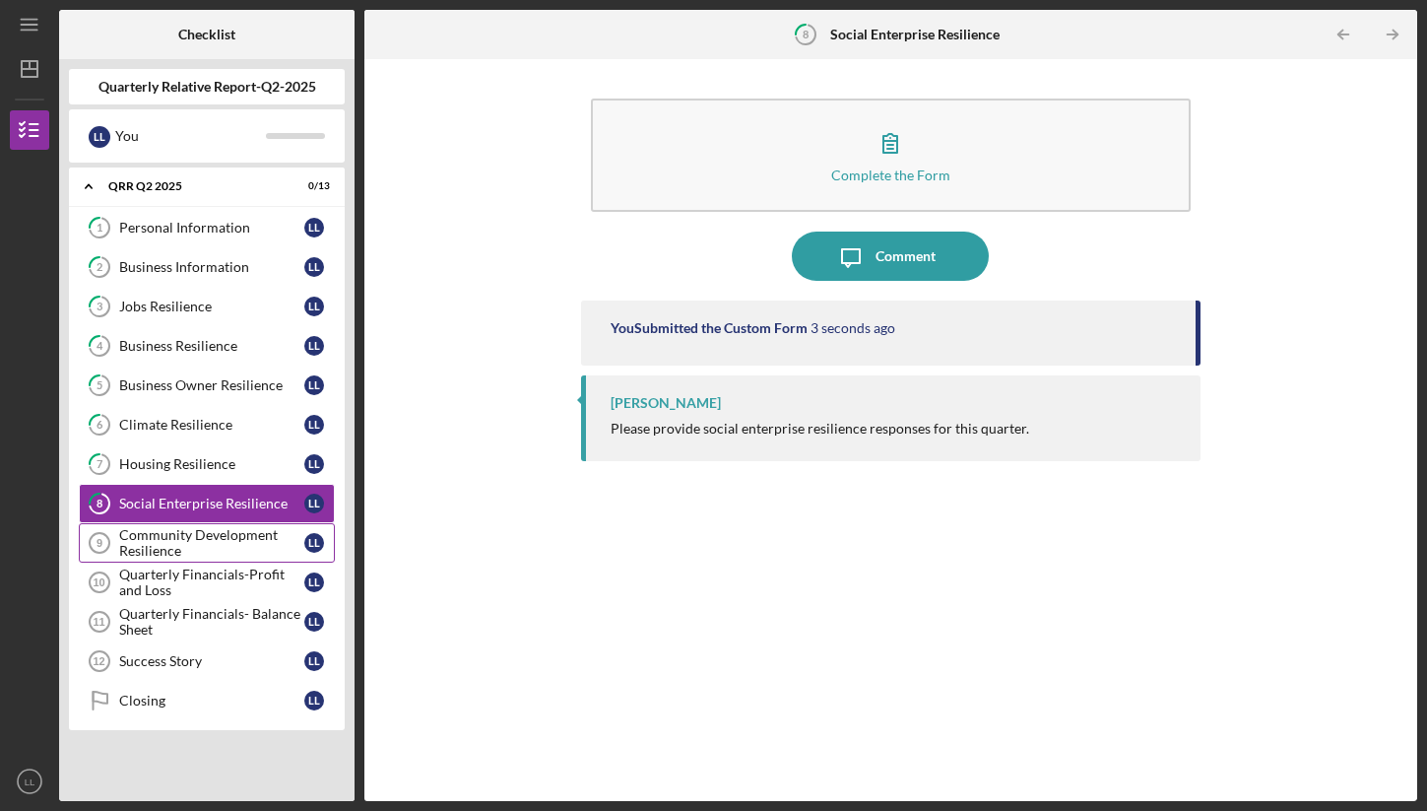
click at [213, 549] on div "Community Development Resilience" at bounding box center [211, 543] width 185 height 32
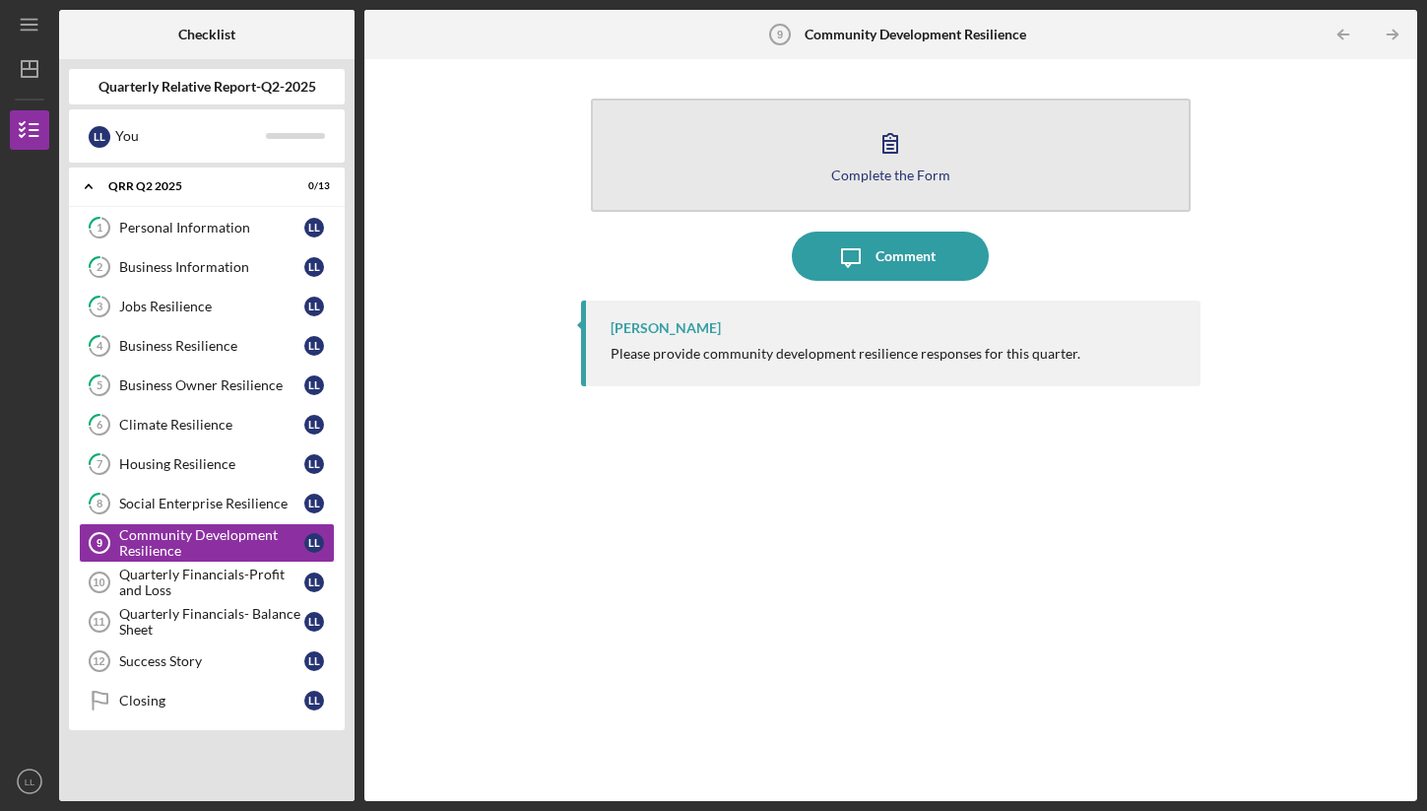
click at [886, 191] on button "Complete the Form Form" at bounding box center [891, 154] width 600 height 113
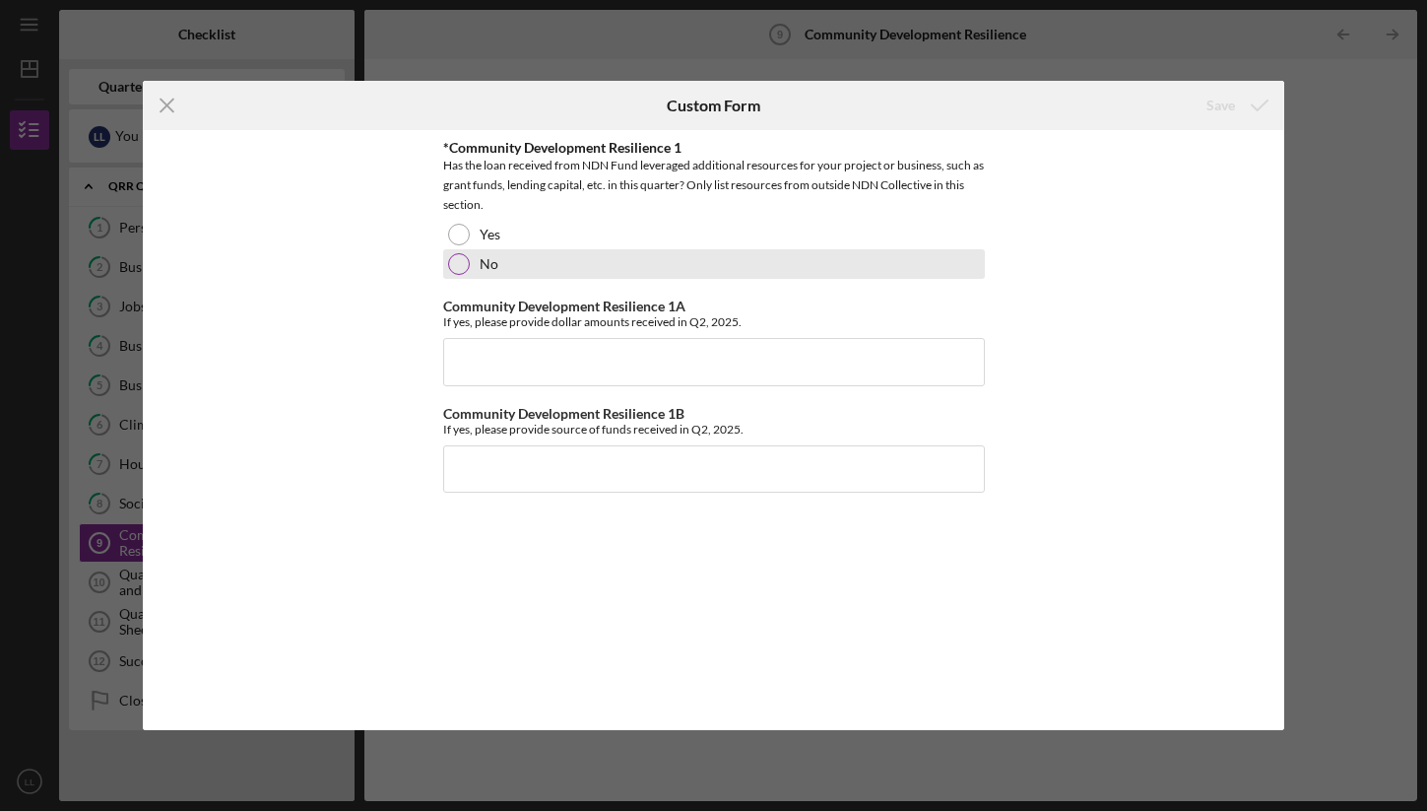
click at [602, 269] on div "No" at bounding box center [714, 264] width 542 height 30
click at [173, 120] on icon "Icon/Menu Close" at bounding box center [167, 105] width 49 height 49
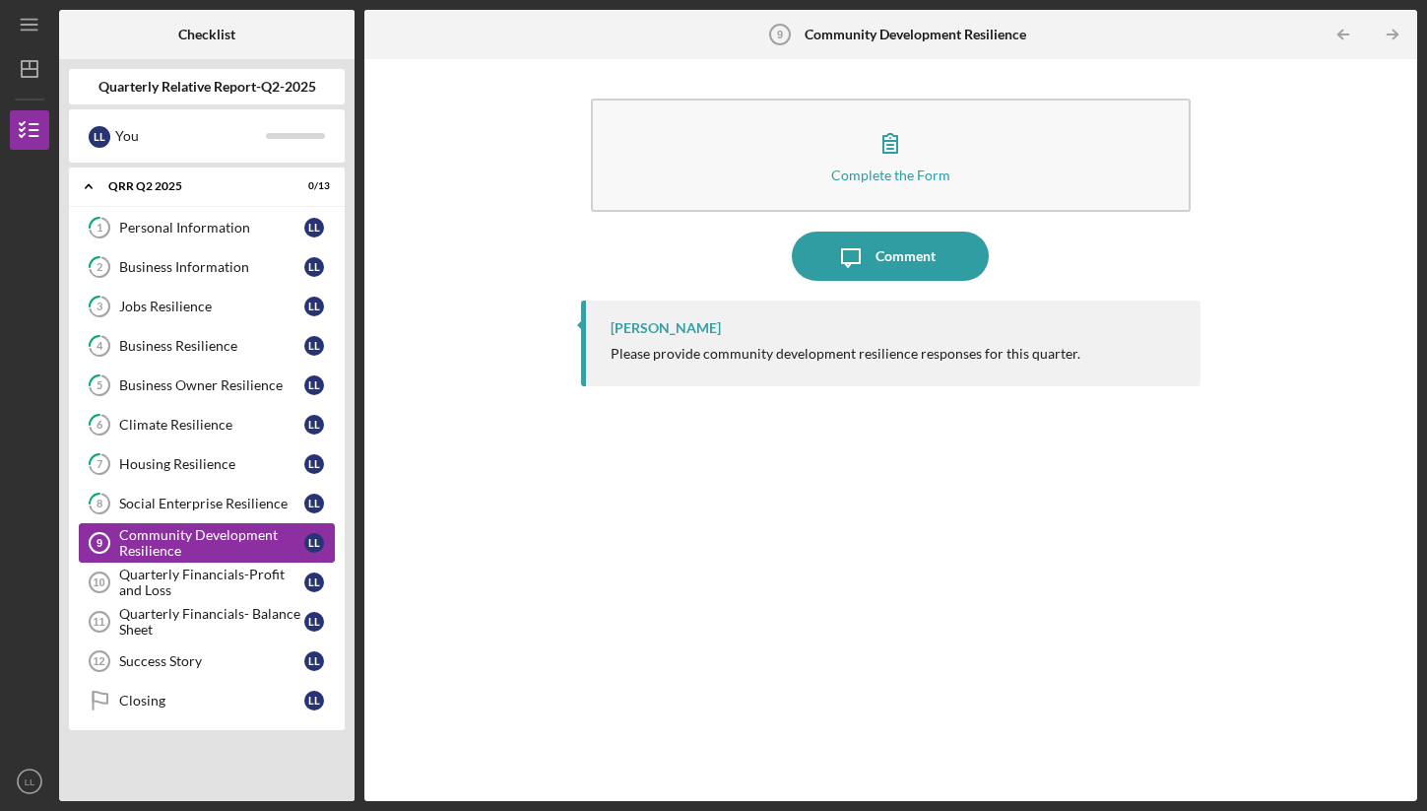
click at [227, 527] on div "Community Development Resilience" at bounding box center [211, 543] width 185 height 32
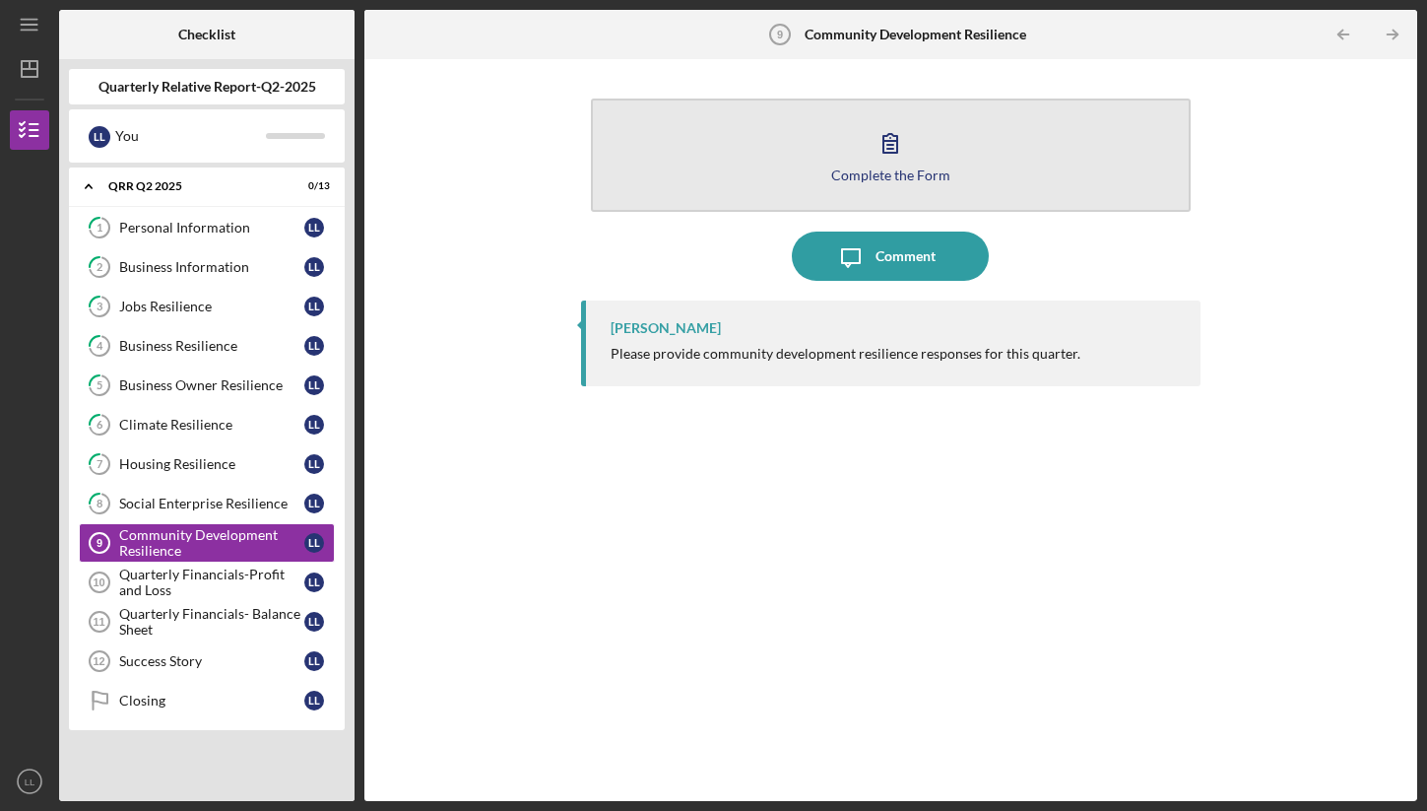
click at [1003, 165] on button "Complete the Form Form" at bounding box center [891, 154] width 600 height 113
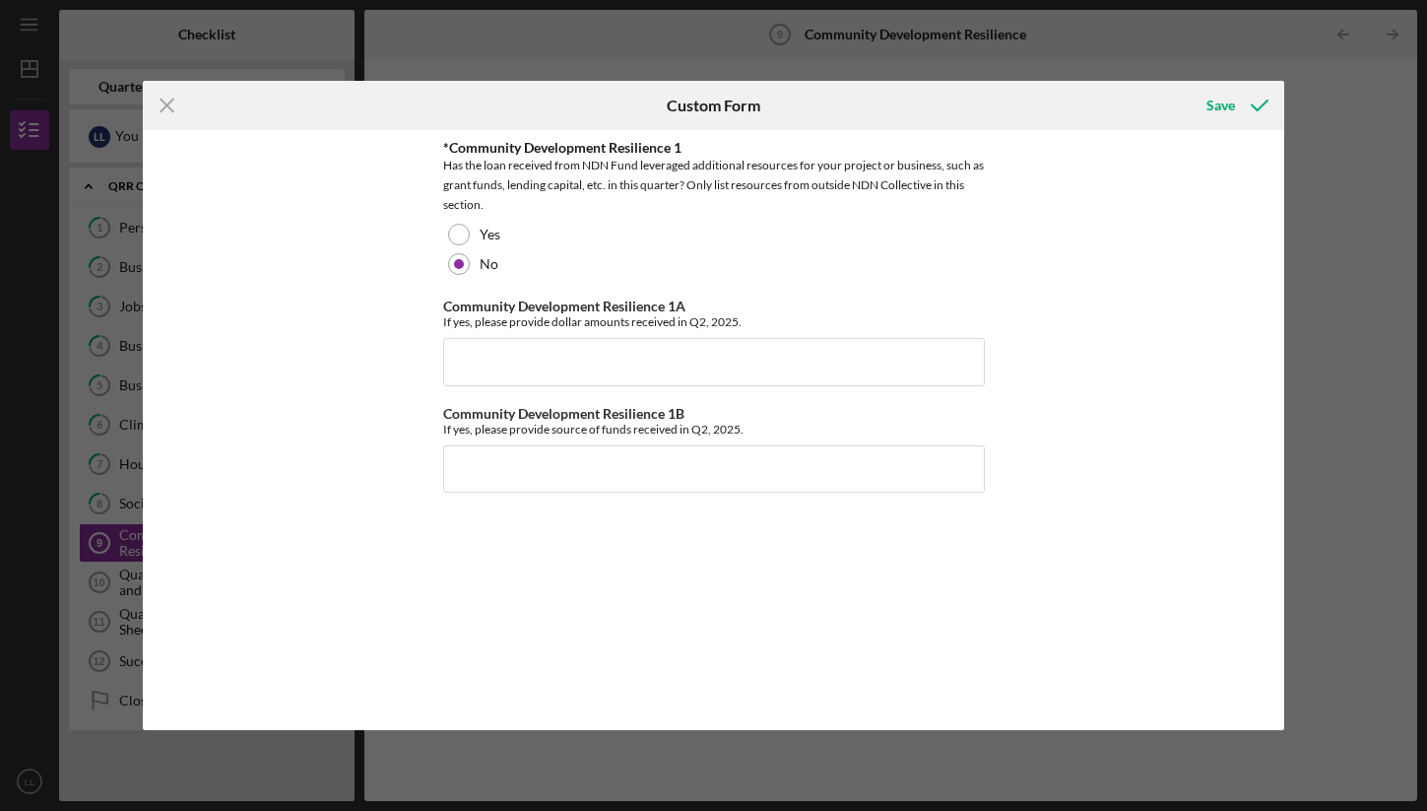
click at [540, 186] on div "Has the loan received from NDN Fund leveraged additional resources for your pro…" at bounding box center [714, 185] width 542 height 59
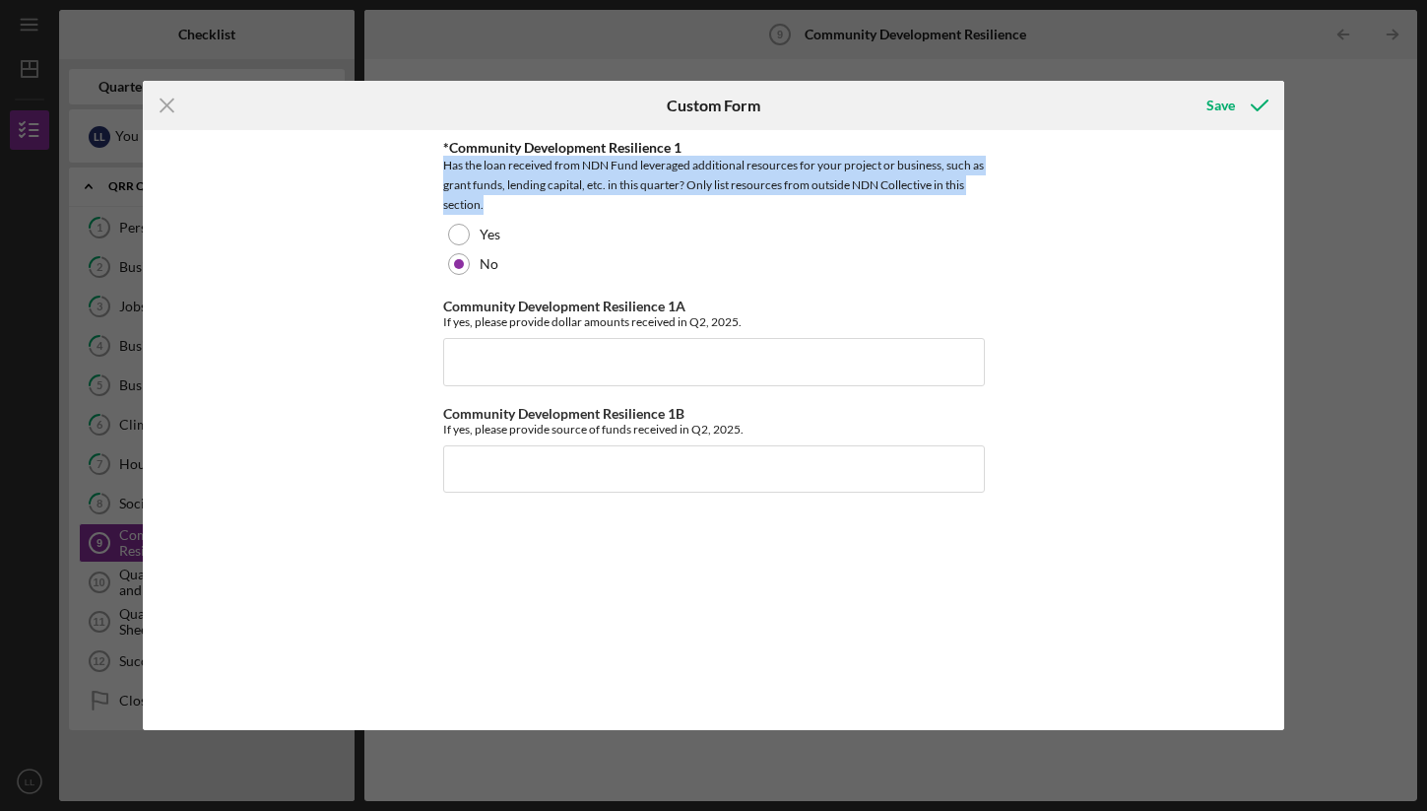
click at [540, 186] on div "Has the loan received from NDN Fund leveraged additional resources for your pro…" at bounding box center [714, 185] width 542 height 59
copy div "Has the loan received from NDN Fund leveraged additional resources for your pro…"
click at [453, 162] on div "Has the loan received from NDN Fund leveraged additional resources for your pro…" at bounding box center [714, 185] width 542 height 59
drag, startPoint x: 450, startPoint y: 152, endPoint x: 558, endPoint y: 201, distance: 119.0
click at [558, 201] on div "*Community Development Resilience 1 Has the loan received from NDN Fund leverag…" at bounding box center [714, 177] width 542 height 75
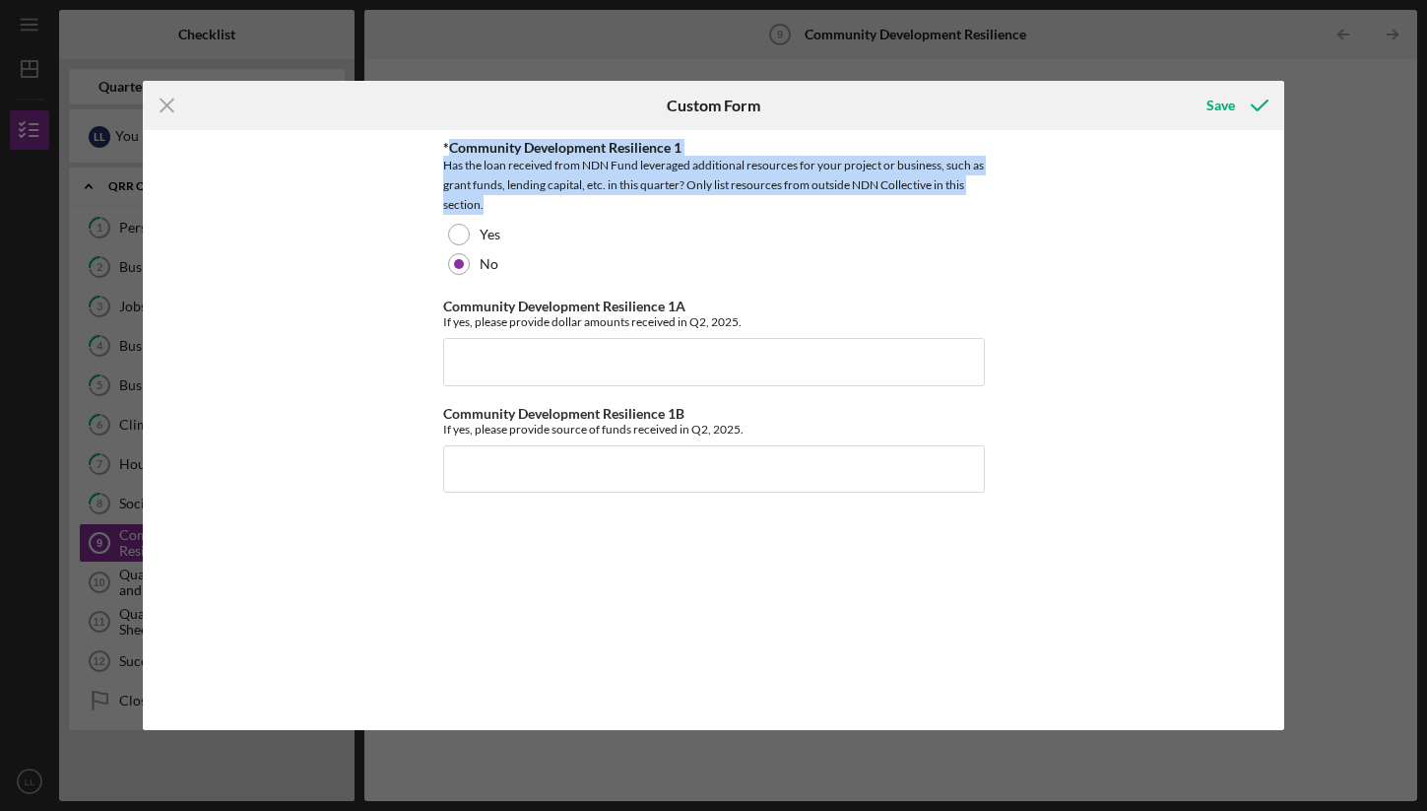
copy div "Community Development Resilience 1 Has the loan received from NDN Fund leverage…"
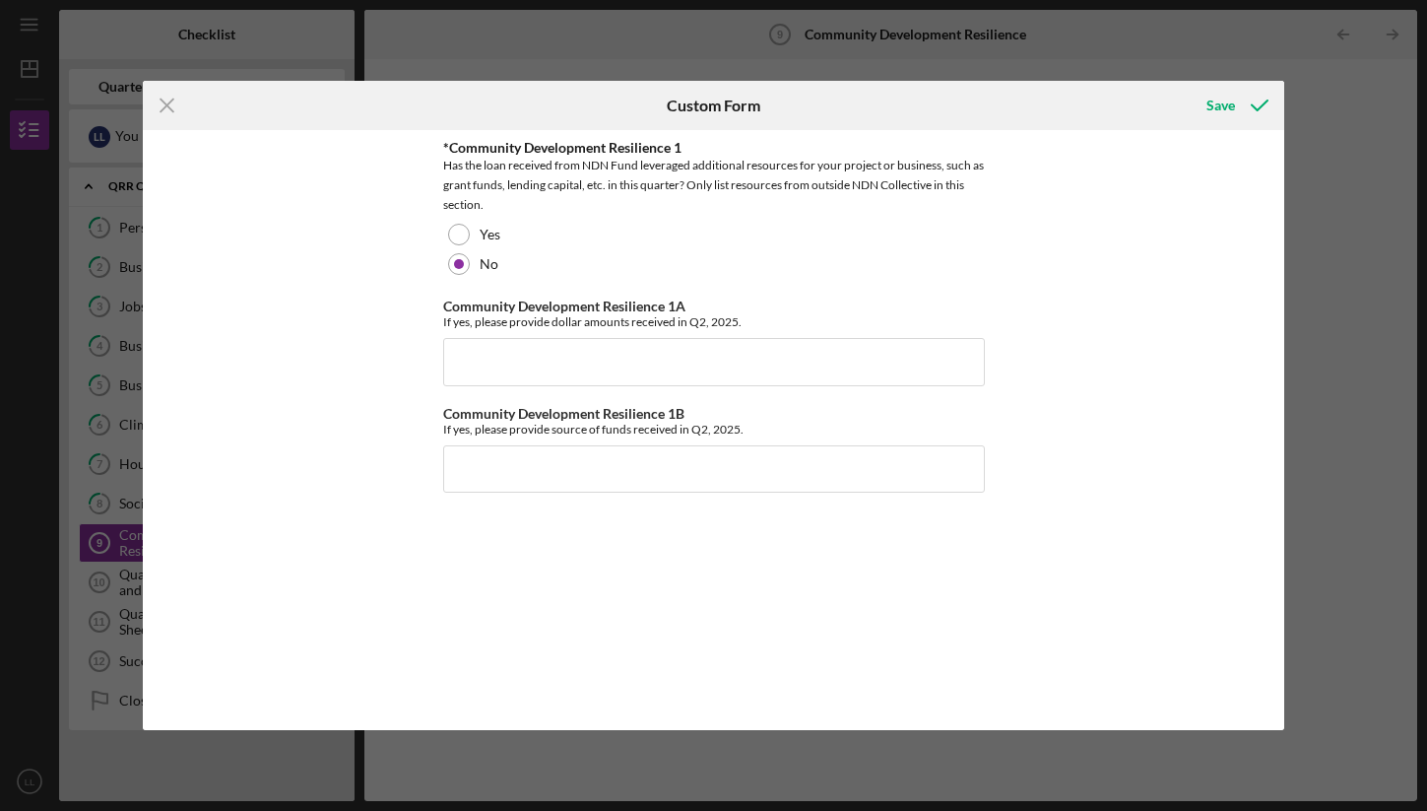
click at [621, 140] on div "*Community Development Resilience 1" at bounding box center [714, 148] width 542 height 16
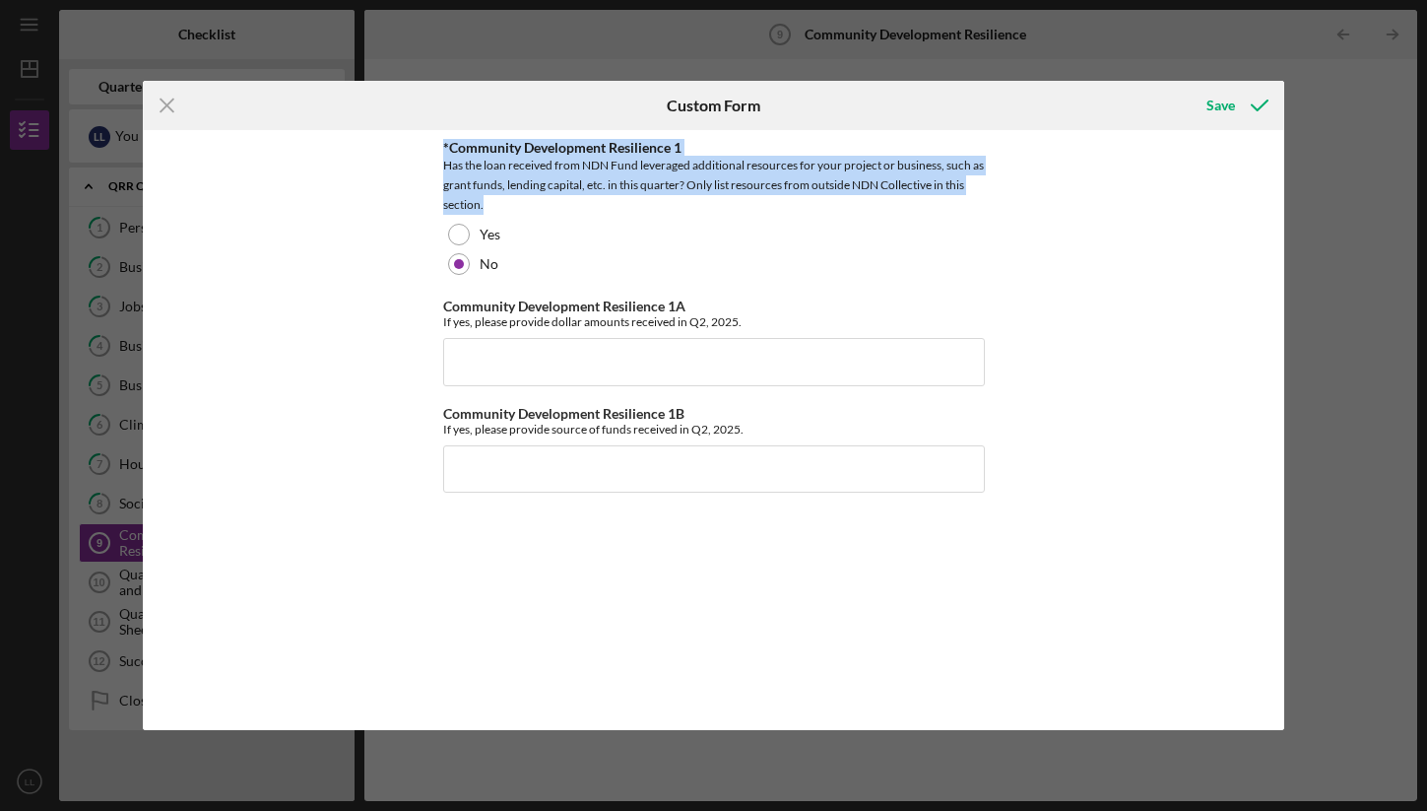
drag, startPoint x: 515, startPoint y: 207, endPoint x: 433, endPoint y: 153, distance: 98.1
click at [433, 153] on div "*Community Development Resilience 1 Has the loan received from NDN Fund leverag…" at bounding box center [713, 429] width 1141 height 599
copy div "*Community Development Resilience 1 Has the loan received from NDN Fund leverag…"
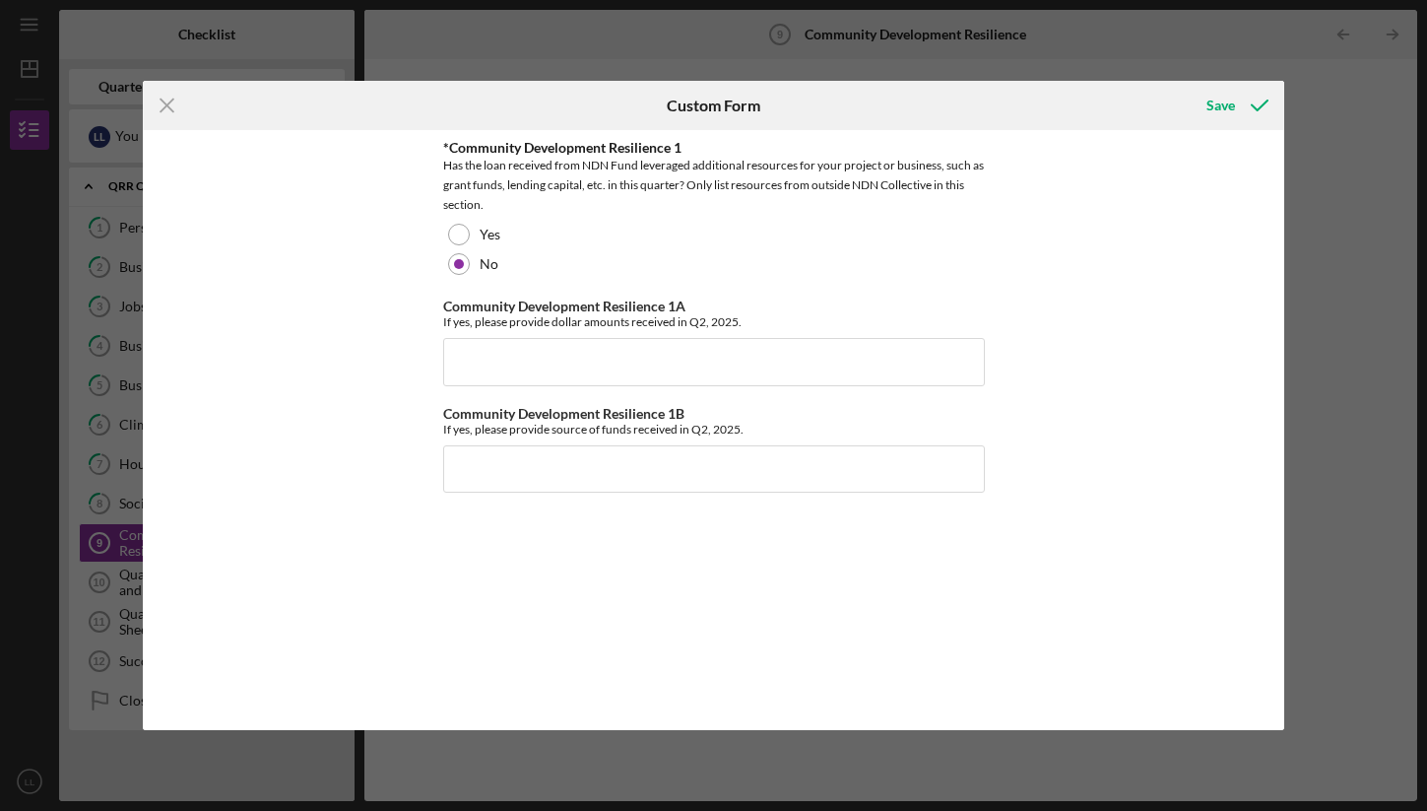
click at [308, 229] on div "*Community Development Resilience 1 Has the loan received from NDN Fund leverag…" at bounding box center [713, 429] width 1141 height 599
click at [162, 109] on line at bounding box center [167, 105] width 13 height 13
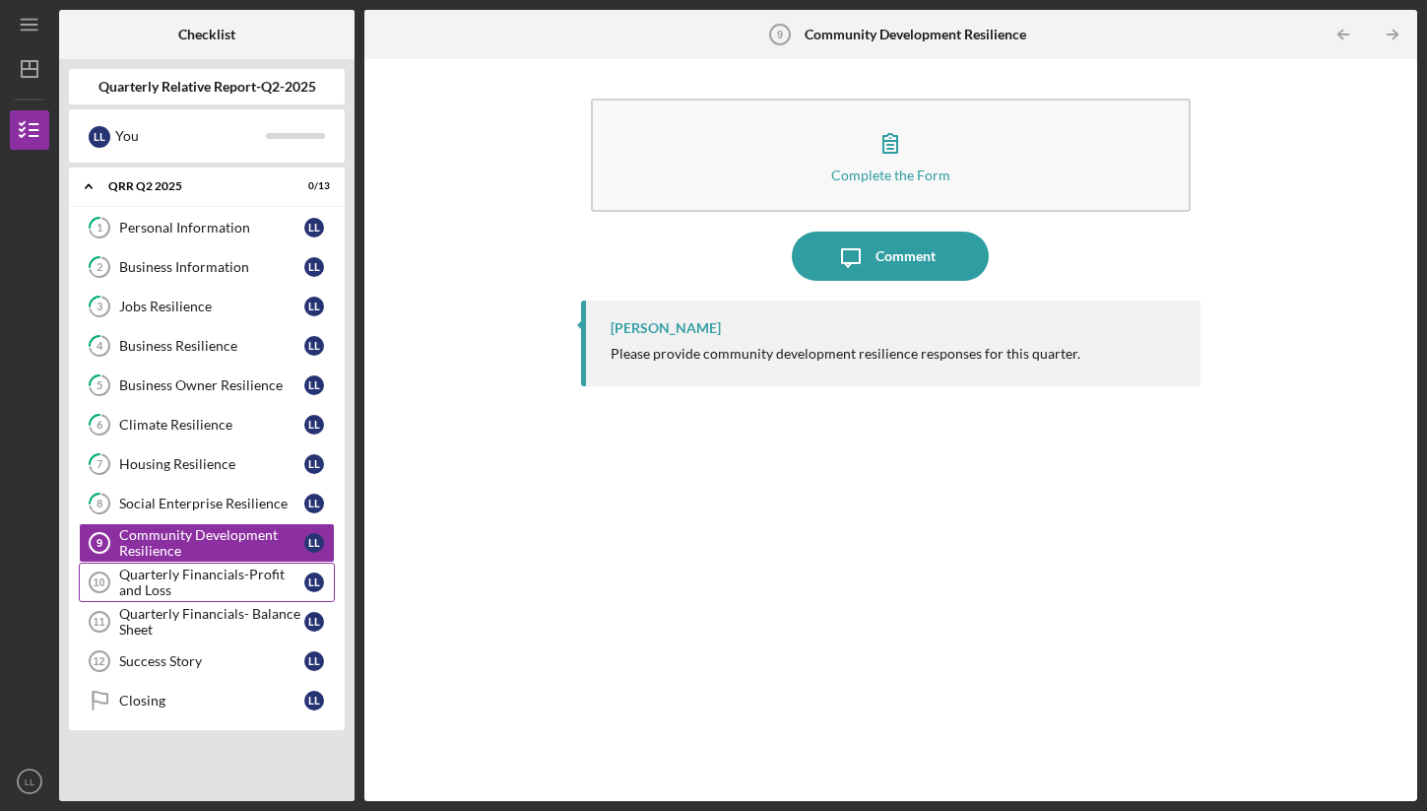
click at [218, 573] on div "Quarterly Financials-Profit and Loss" at bounding box center [211, 582] width 185 height 32
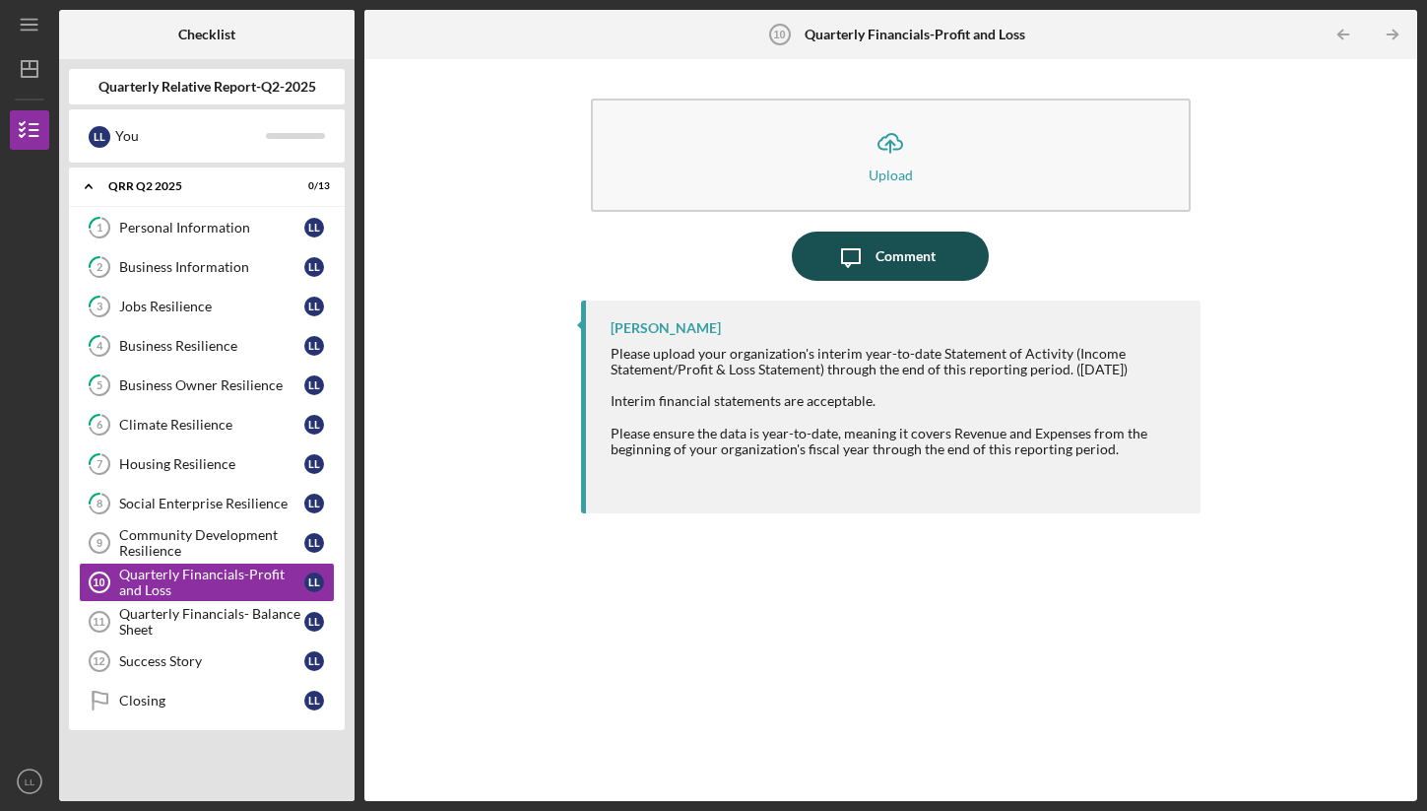
click at [941, 266] on button "Icon/Message Comment" at bounding box center [890, 255] width 197 height 49
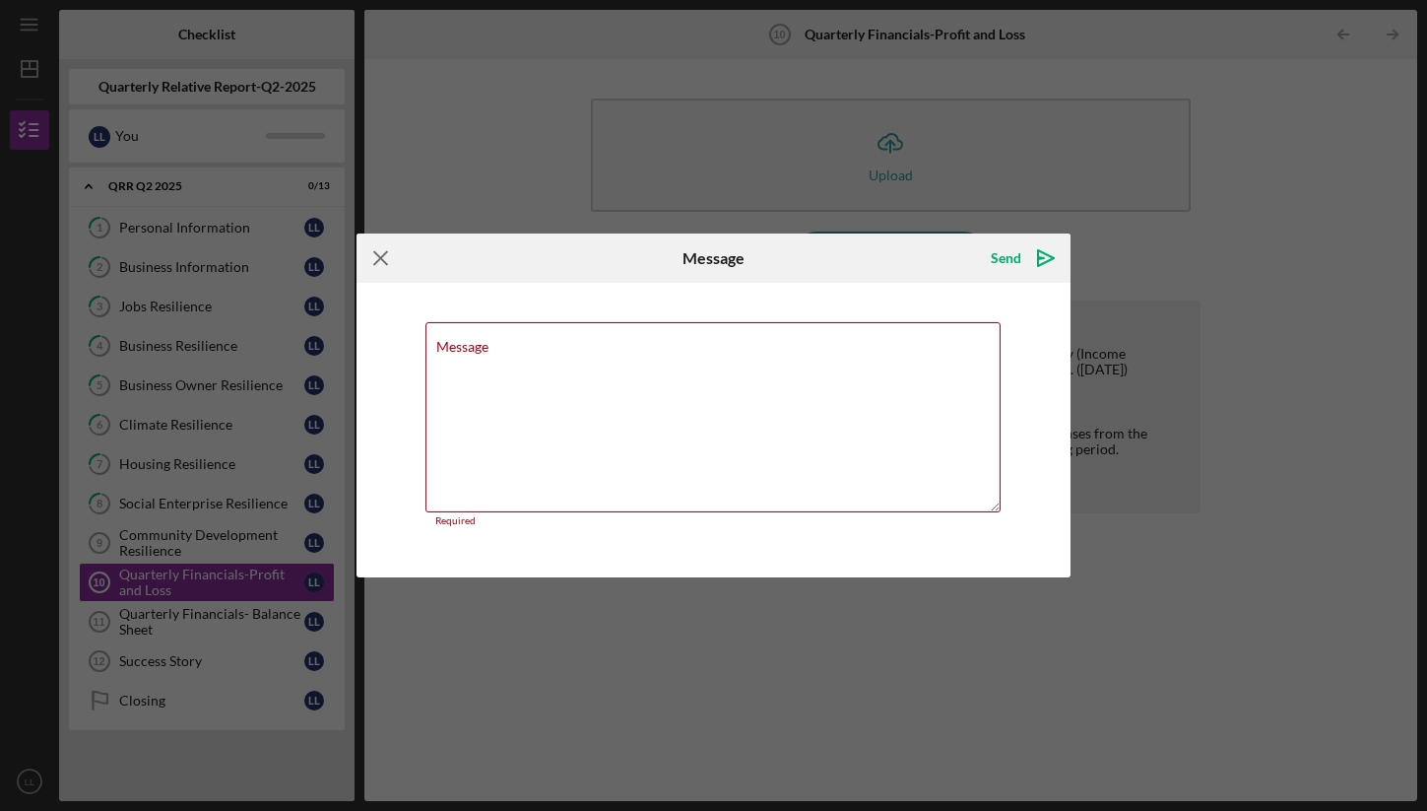
click at [397, 257] on icon "Icon/Menu Close" at bounding box center [381, 257] width 49 height 49
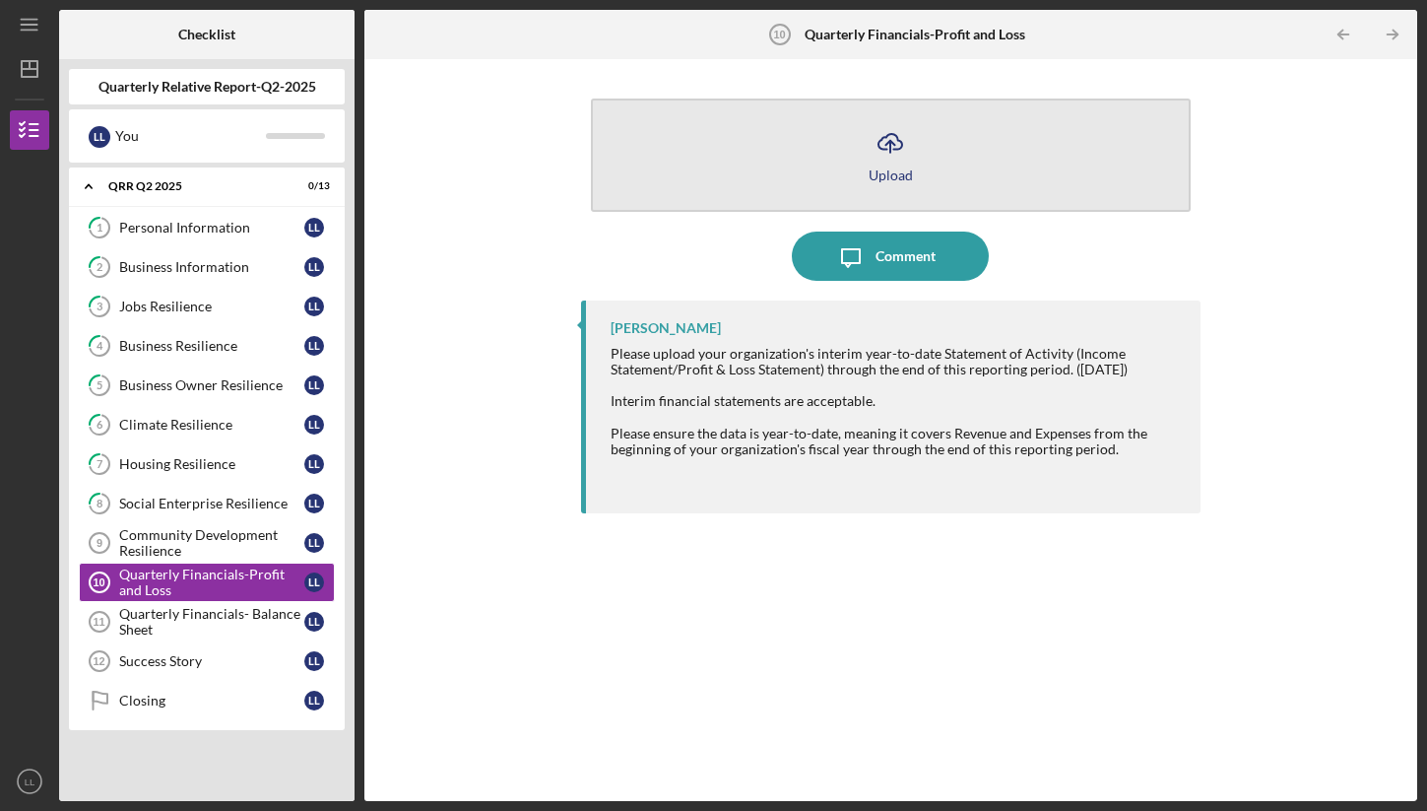
click at [900, 162] on icon "Icon/Upload" at bounding box center [890, 142] width 49 height 49
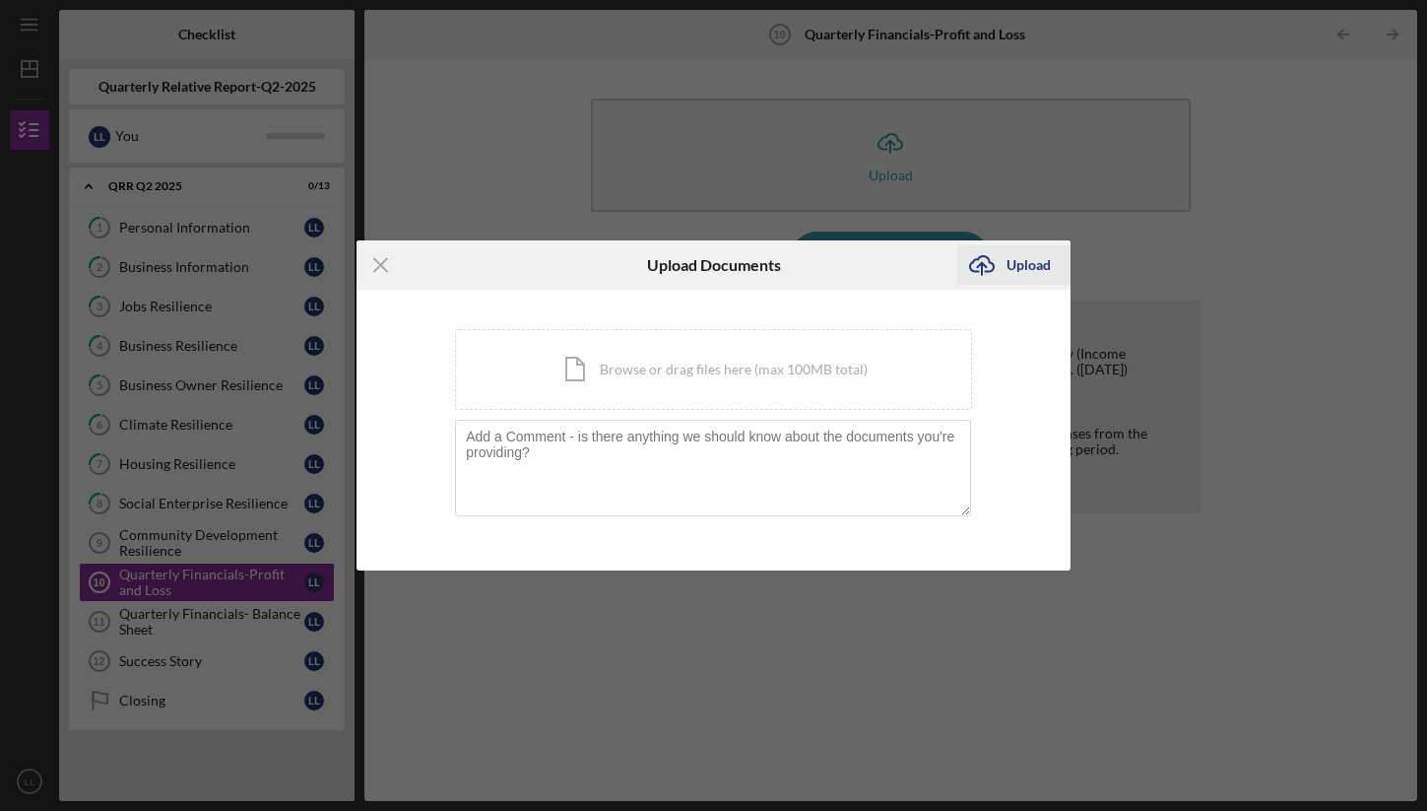
click at [1022, 254] on div "Upload" at bounding box center [1028, 264] width 44 height 39
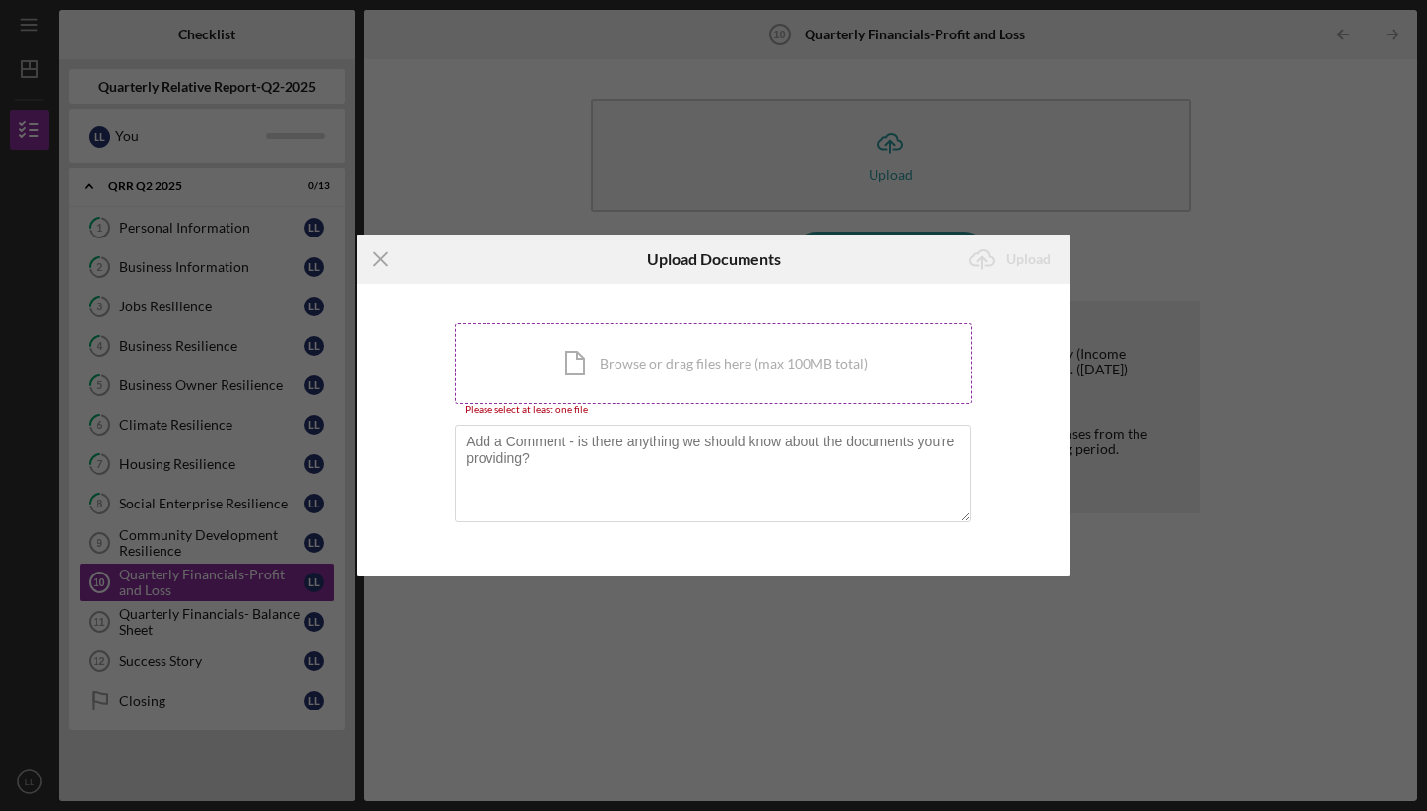
click at [730, 352] on div "Icon/Document Browse or drag files here (max 100MB total) Tap to choose files o…" at bounding box center [713, 363] width 517 height 81
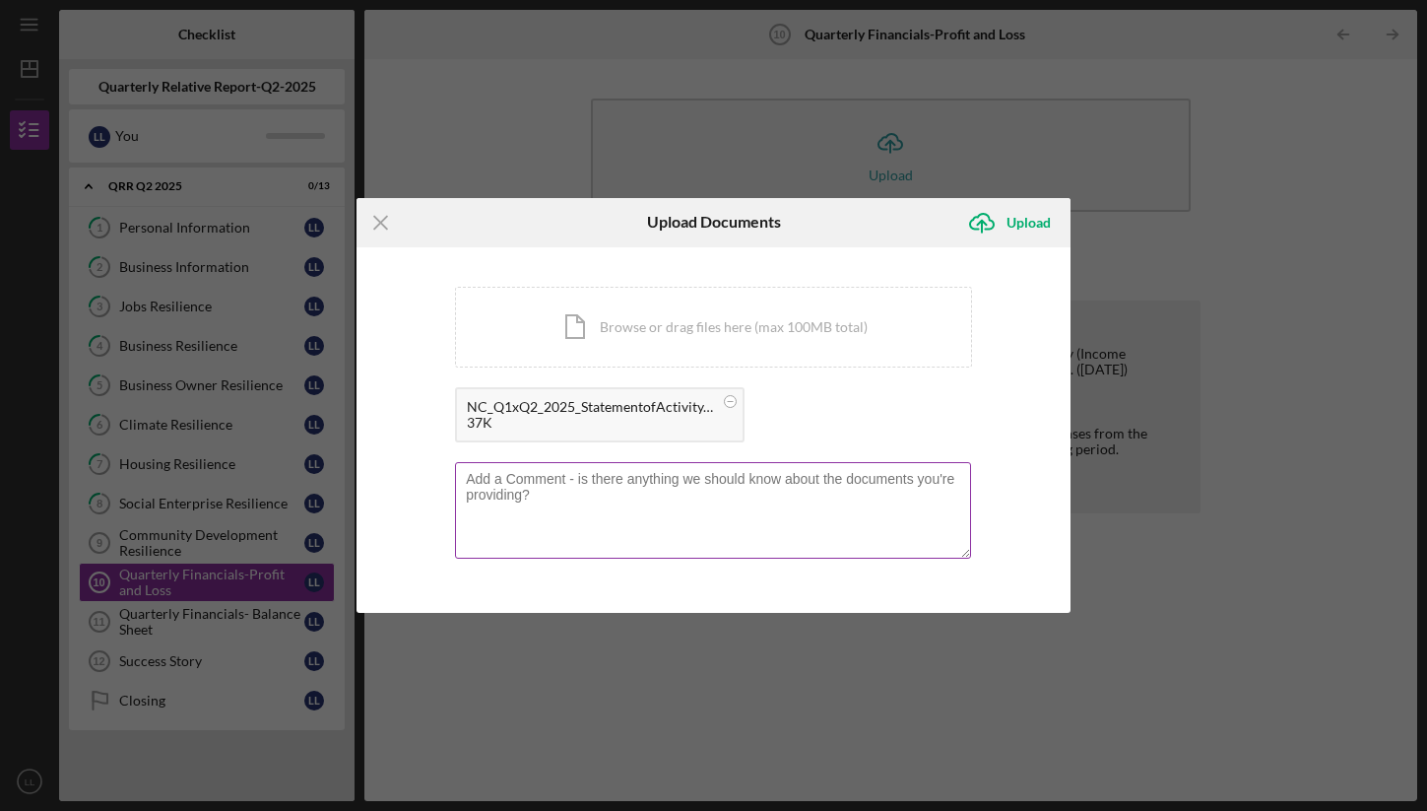
click at [526, 487] on textarea at bounding box center [713, 510] width 516 height 97
paste textarea "These reports are not 100% cleaned up, as we have been focused on managing all …"
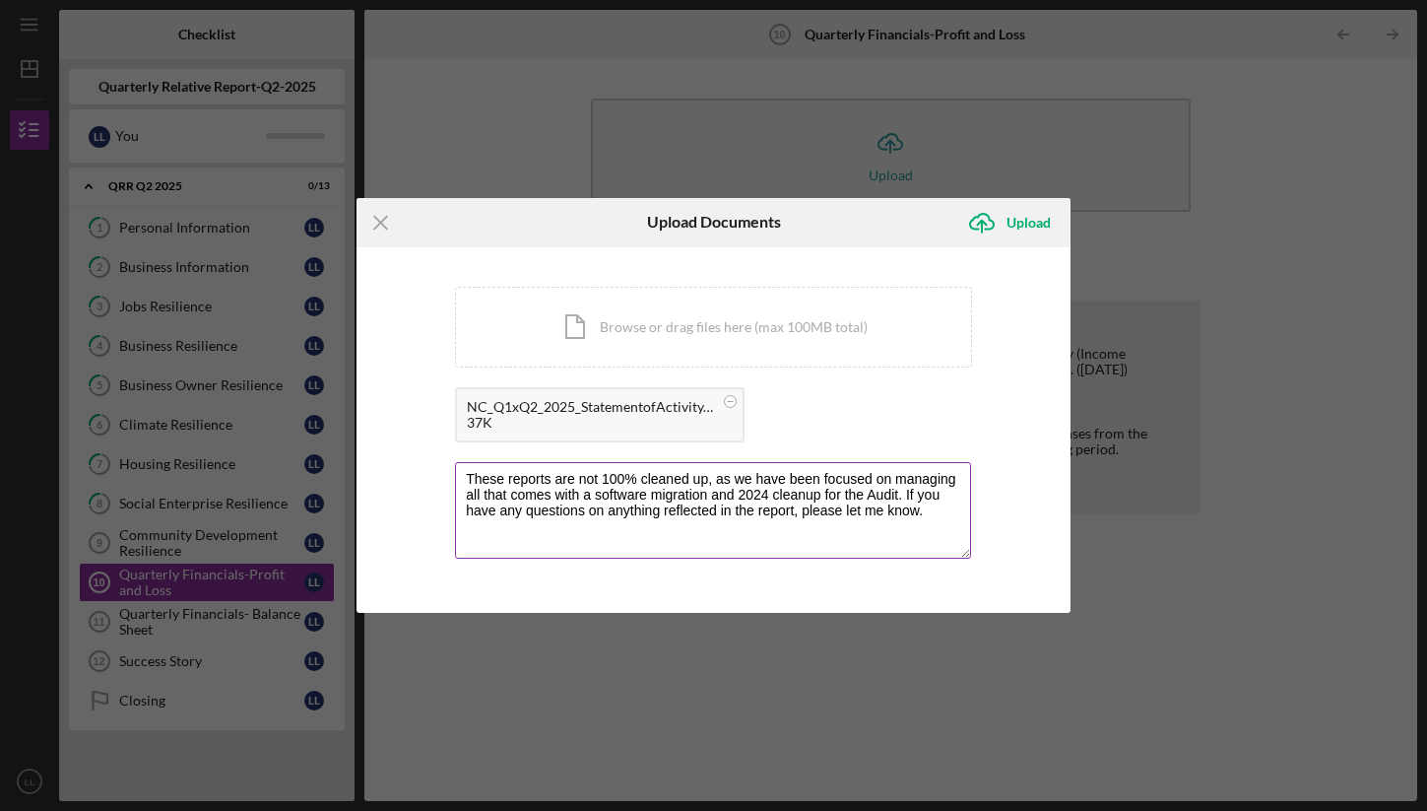
click at [478, 477] on textarea "These reports are not 100% cleaned up, as we have been focused on managing all …" at bounding box center [713, 510] width 516 height 97
drag, startPoint x: 849, startPoint y: 509, endPoint x: 1017, endPoint y: 511, distance: 168.4
click at [1017, 511] on div "You're uploading documents related to Quarterly Financials-Profit and Loss . Ic…" at bounding box center [714, 430] width 714 height 366
type textarea "These reports are not 100% cleaned up, as we have been focused on managing all …"
click at [721, 495] on textarea "These reports are not 100% cleaned up, as we have been focused on managing all …" at bounding box center [713, 510] width 516 height 97
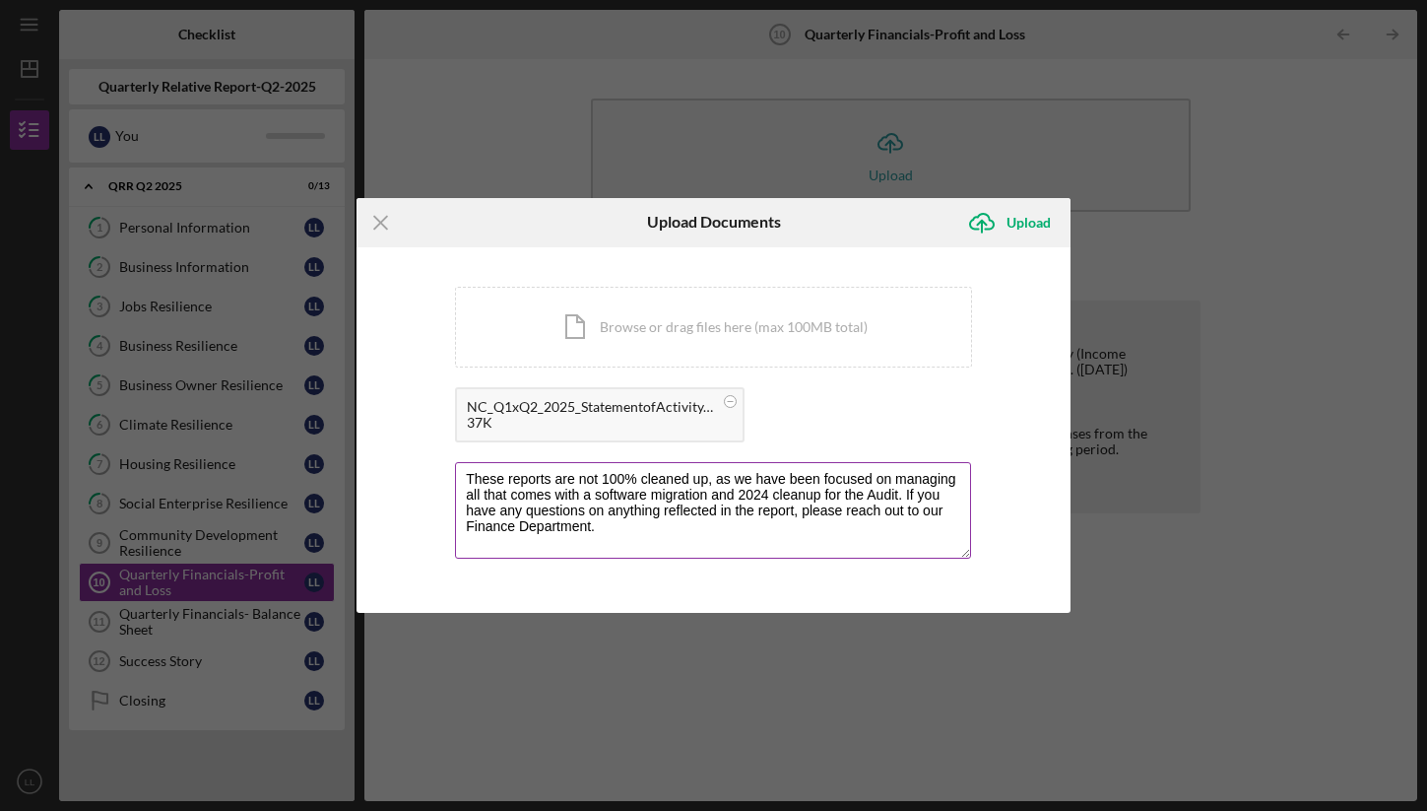
click at [721, 495] on textarea "These reports are not 100% cleaned up, as we have been focused on managing all …" at bounding box center [713, 510] width 516 height 97
click at [635, 524] on textarea "These reports are not 100% cleaned up, as we have been focused on managing all …" at bounding box center [713, 510] width 516 height 97
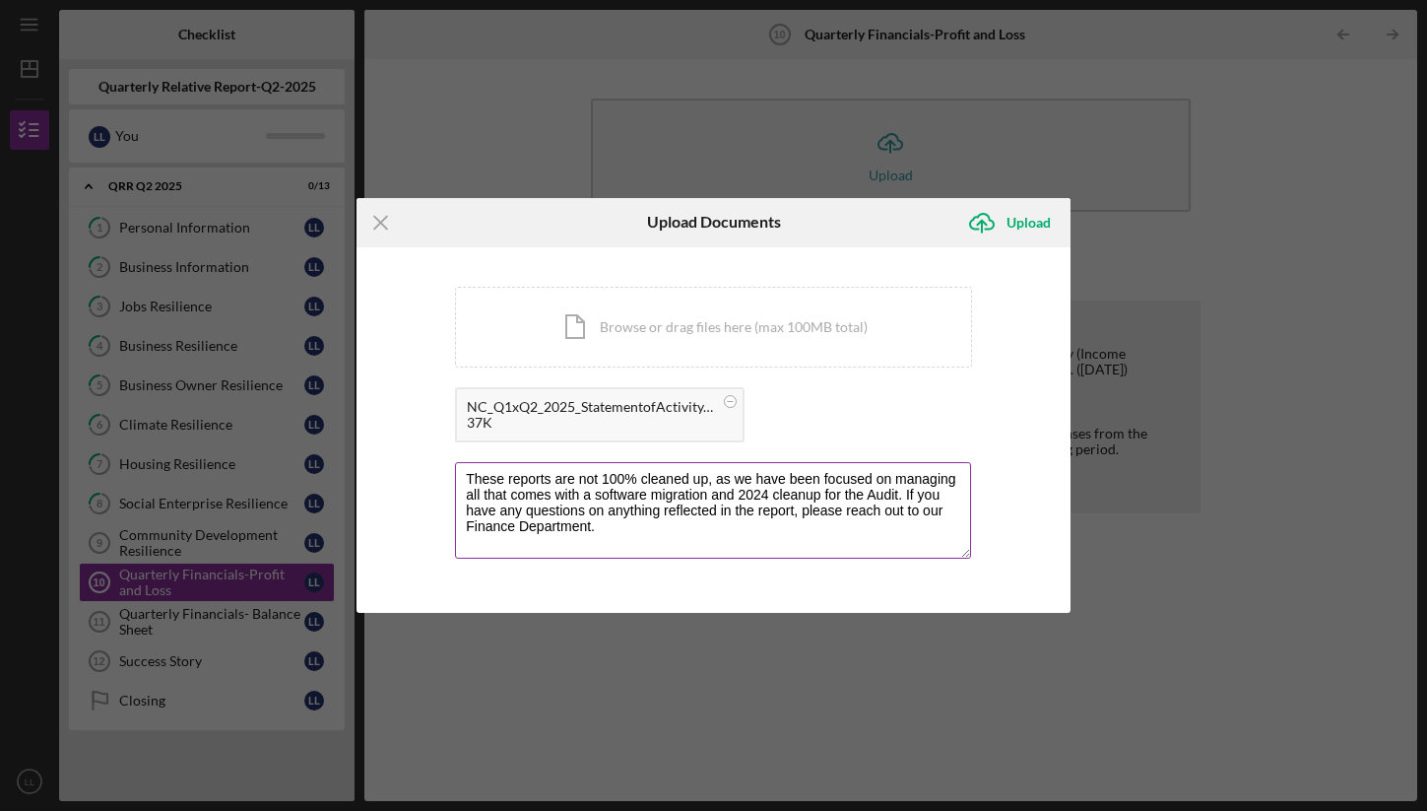
click at [635, 524] on textarea "These reports are not 100% cleaned up, as we have been focused on managing all …" at bounding box center [713, 510] width 516 height 97
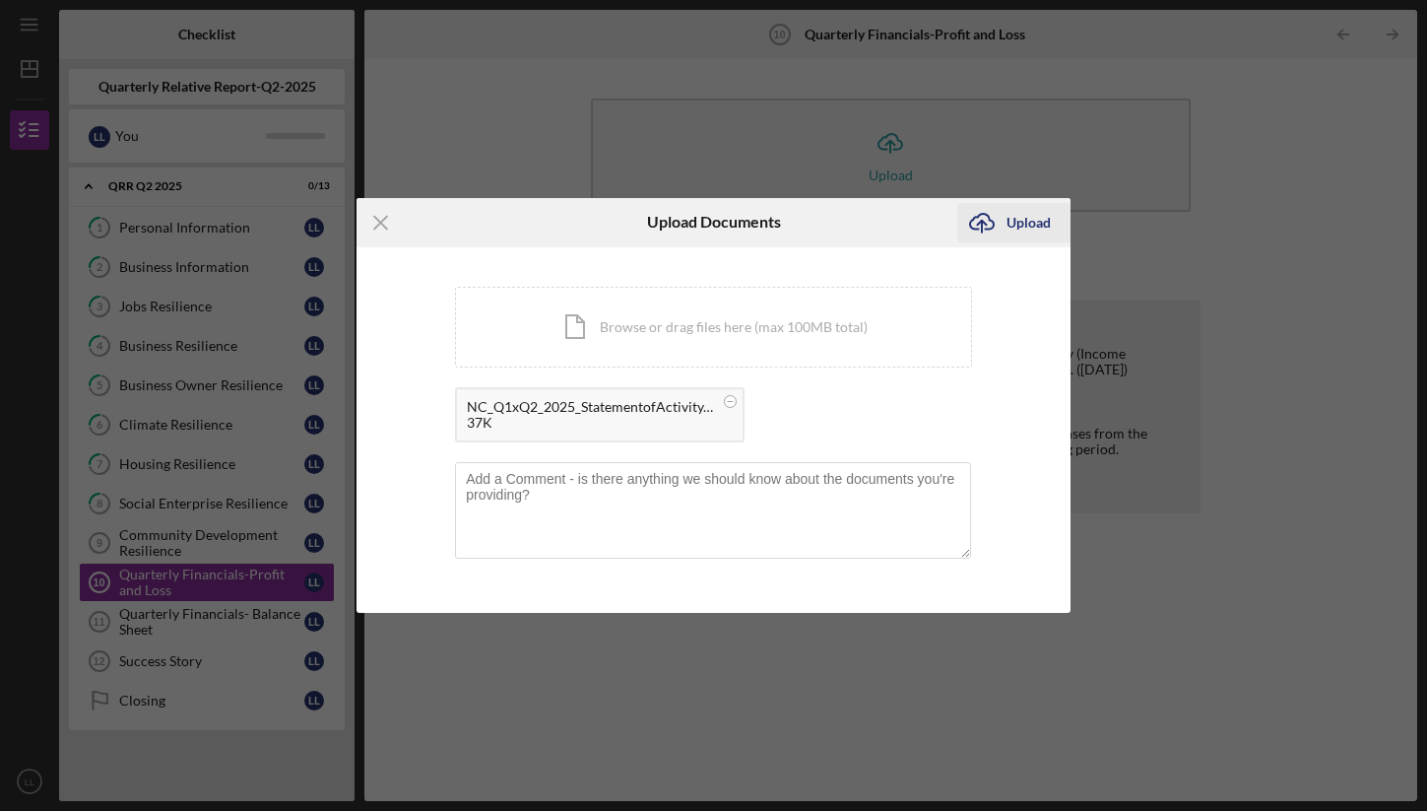
click at [1053, 235] on button "Icon/Upload Upload" at bounding box center [1013, 222] width 113 height 39
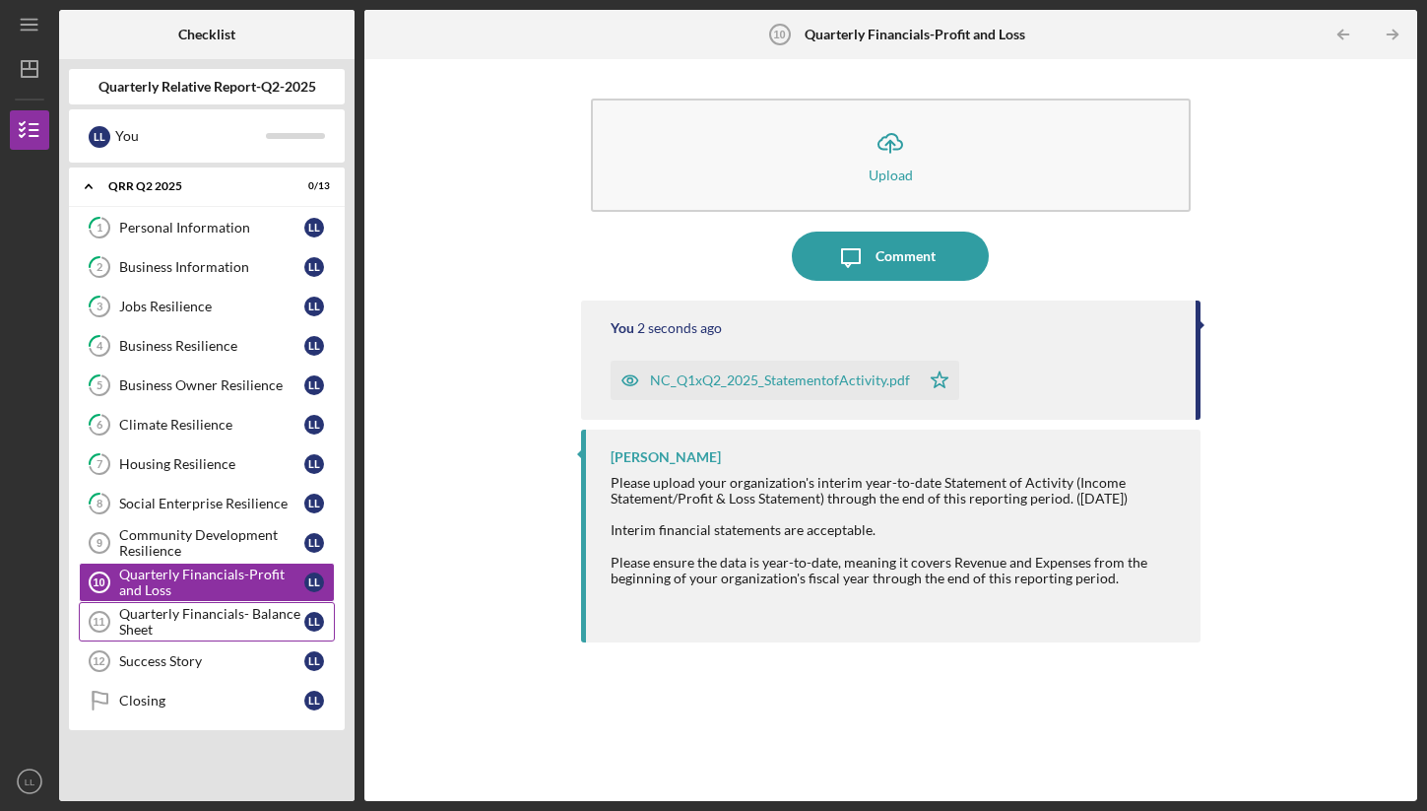
click at [152, 638] on link "Quarterly Financials- Balance Sheet 11 Quarterly Financials- Balance Sheet L L" at bounding box center [207, 621] width 256 height 39
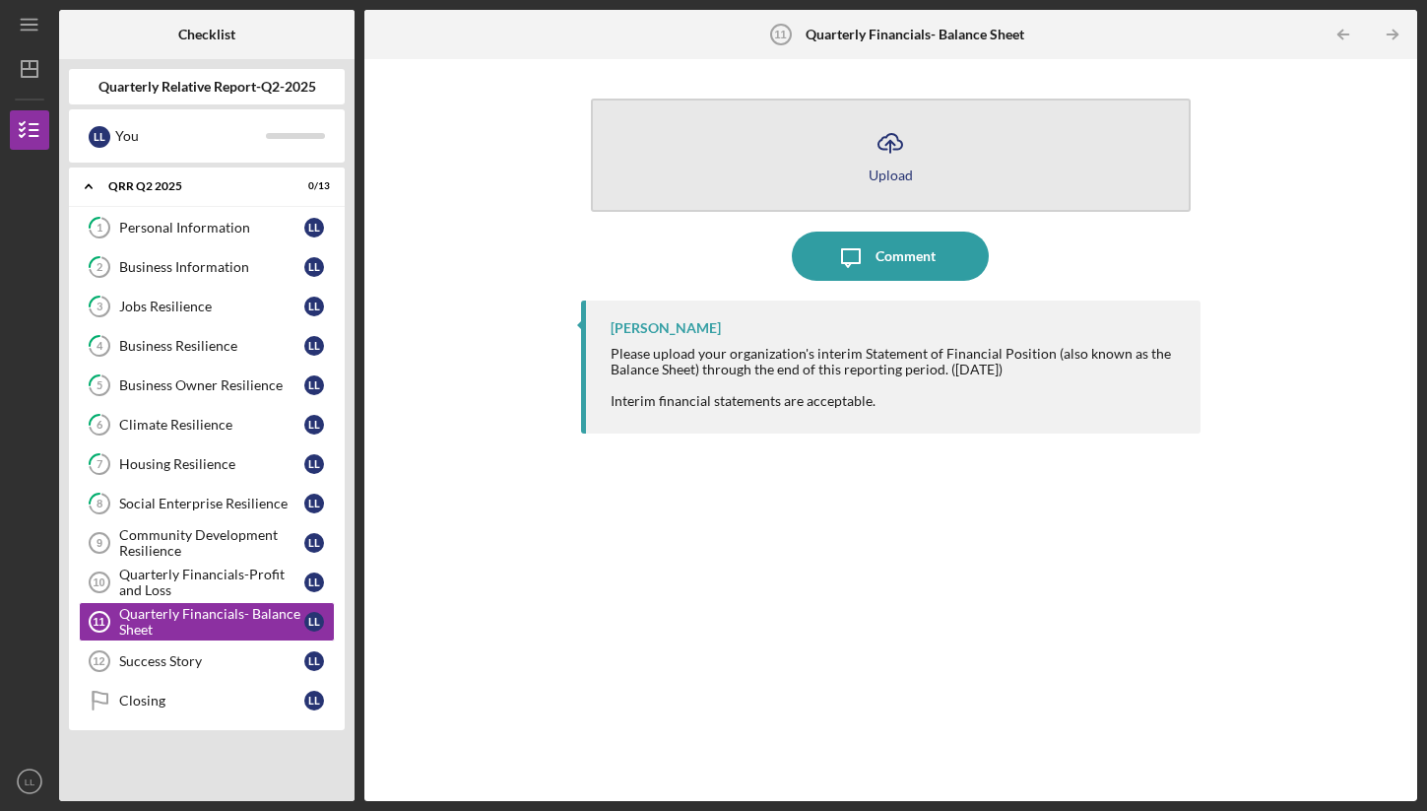
click at [846, 173] on button "Icon/Upload Upload" at bounding box center [891, 154] width 600 height 113
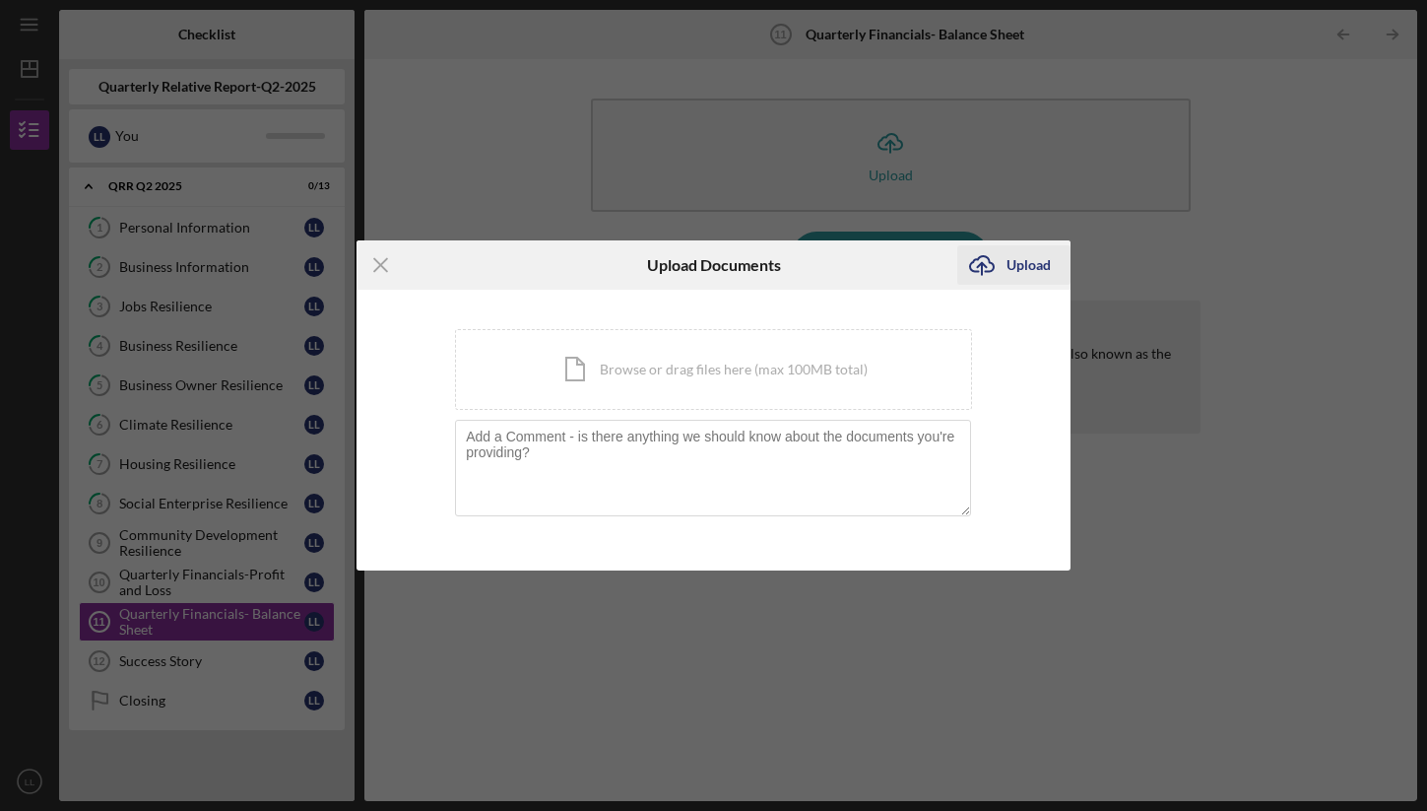
click at [1009, 253] on div "Upload" at bounding box center [1028, 264] width 44 height 39
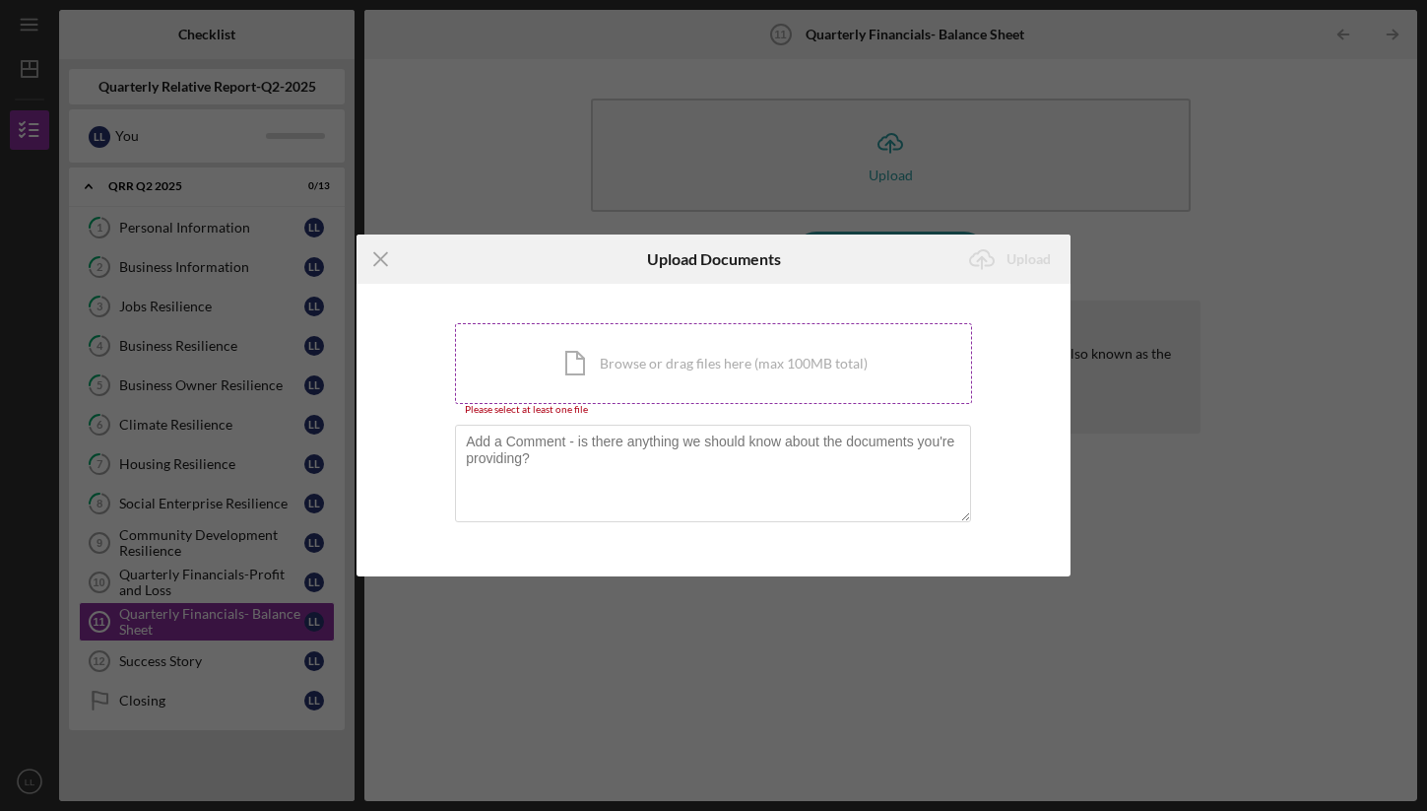
click at [748, 370] on div "Icon/Document Browse or drag files here (max 100MB total) Tap to choose files o…" at bounding box center [713, 363] width 517 height 81
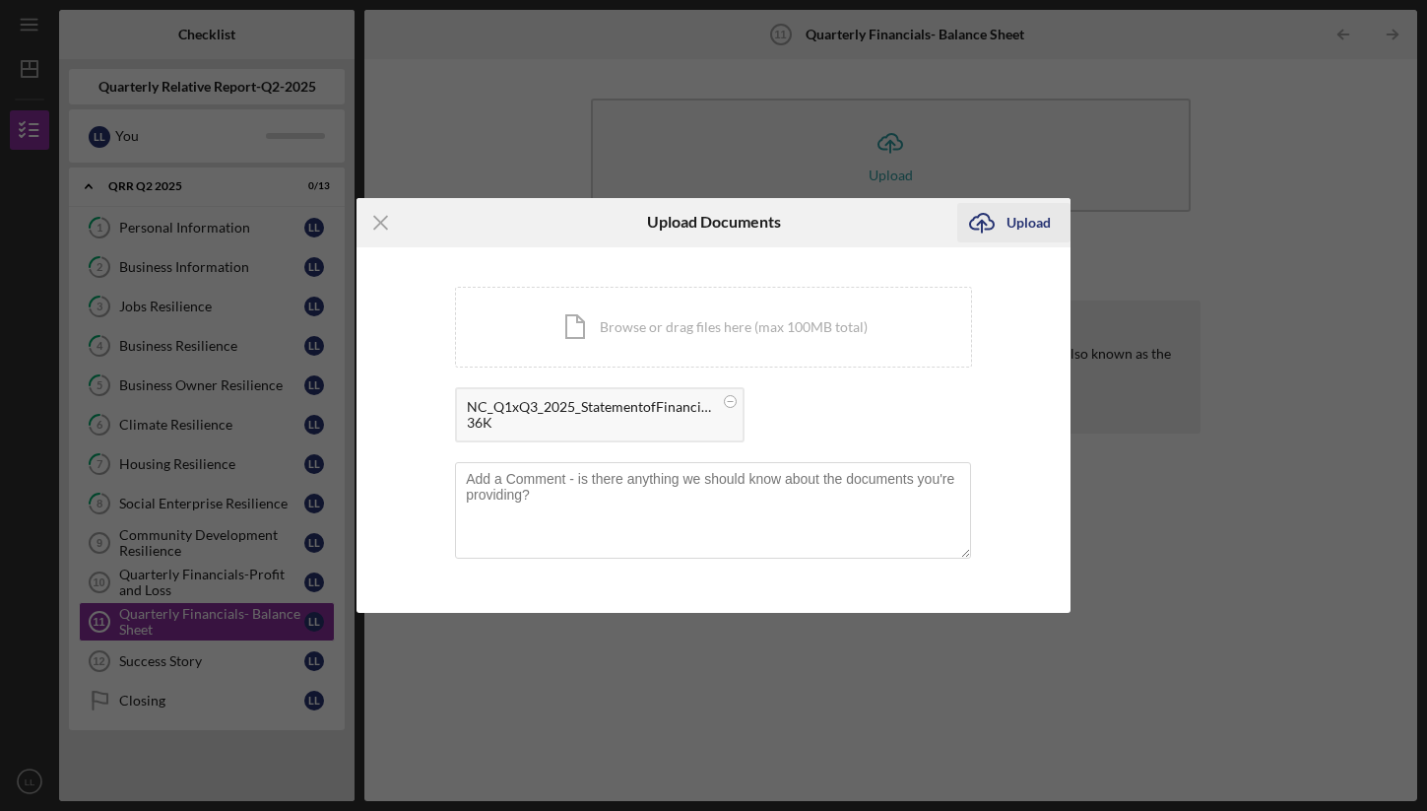
click at [1012, 232] on div "Upload" at bounding box center [1028, 222] width 44 height 39
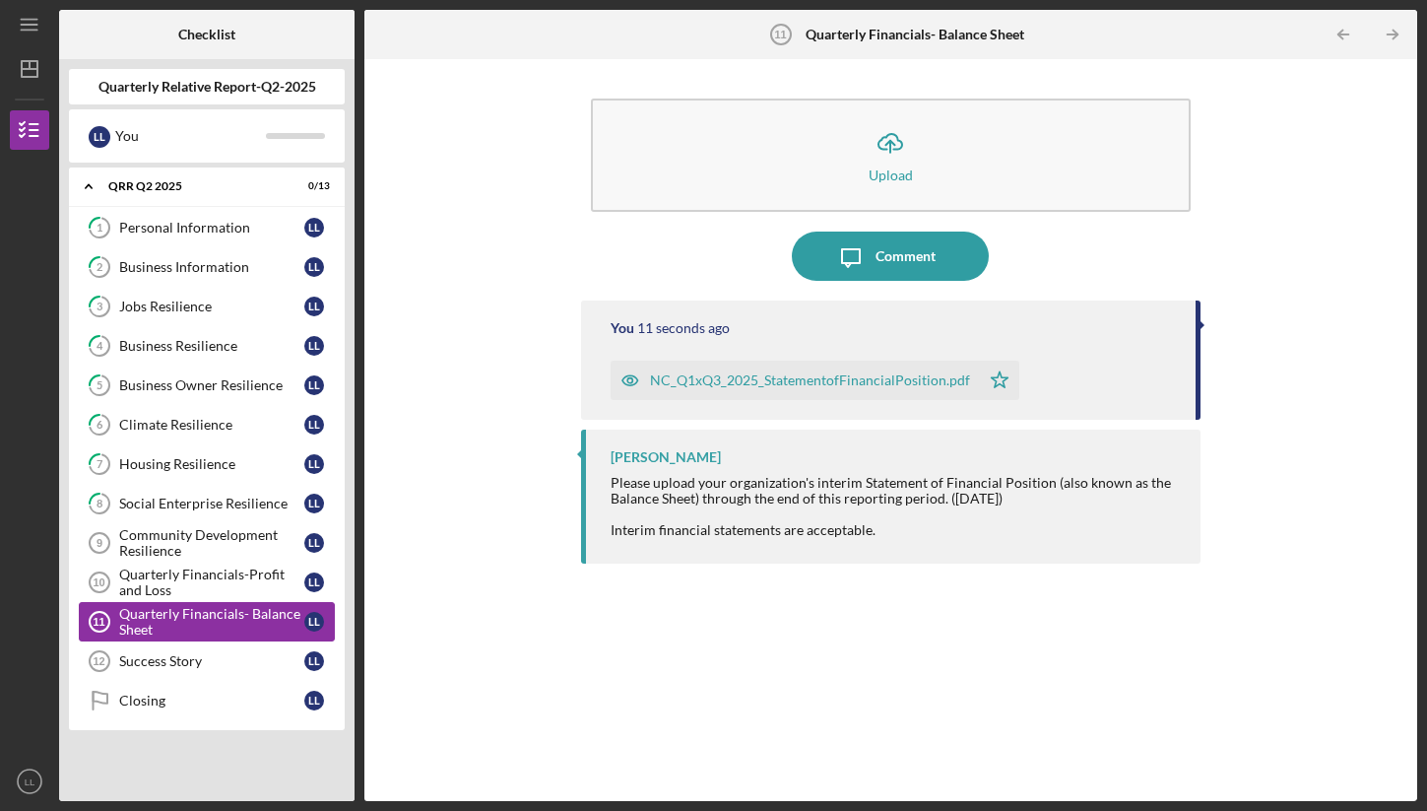
click at [235, 635] on div "Quarterly Financials- Balance Sheet" at bounding box center [211, 622] width 185 height 32
click at [200, 221] on div "Personal Information" at bounding box center [211, 228] width 185 height 16
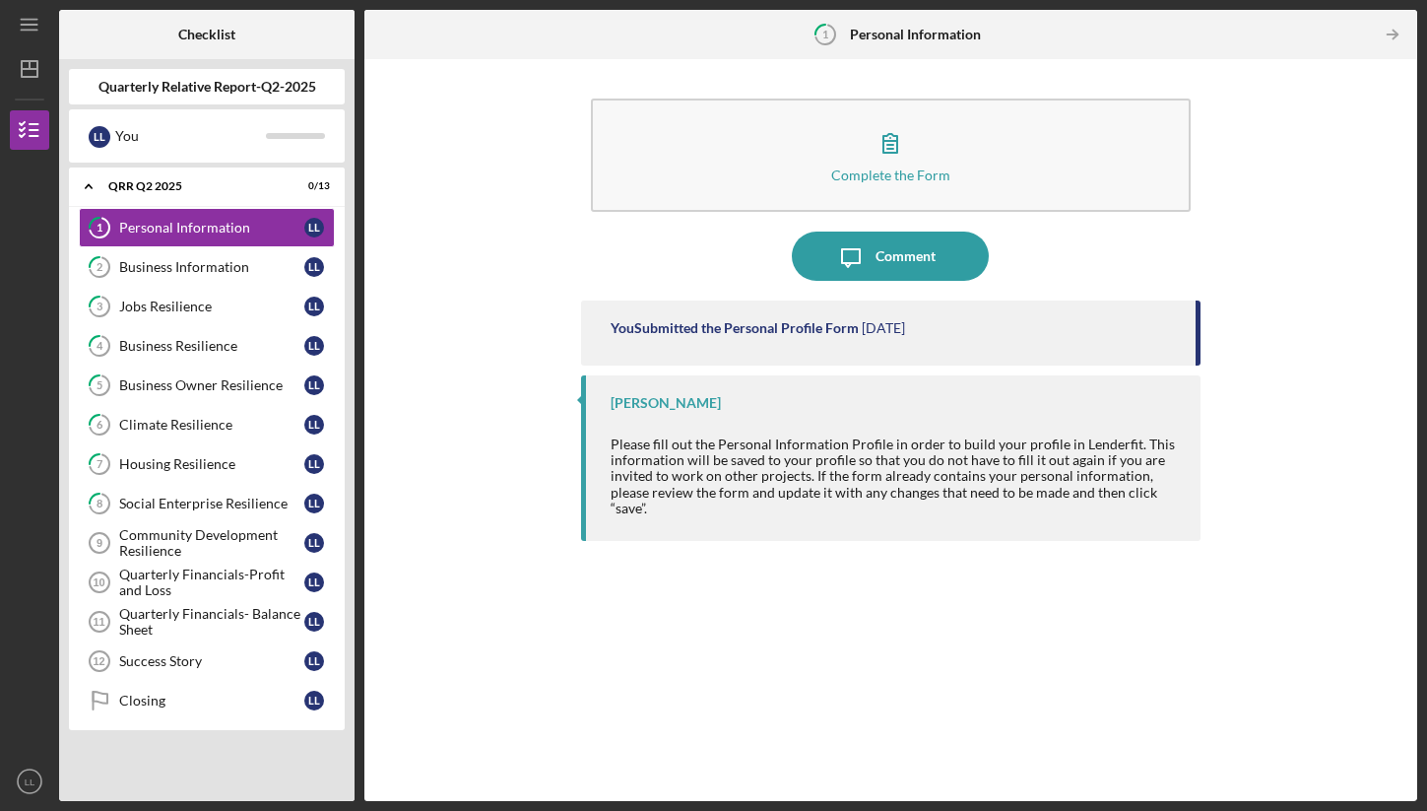
click at [440, 75] on div "Complete the Form Form Icon/Message Comment You Submitted the Personal Profile …" at bounding box center [890, 430] width 1033 height 722
click at [236, 594] on div "Quarterly Financials-Profit and Loss" at bounding box center [211, 582] width 185 height 32
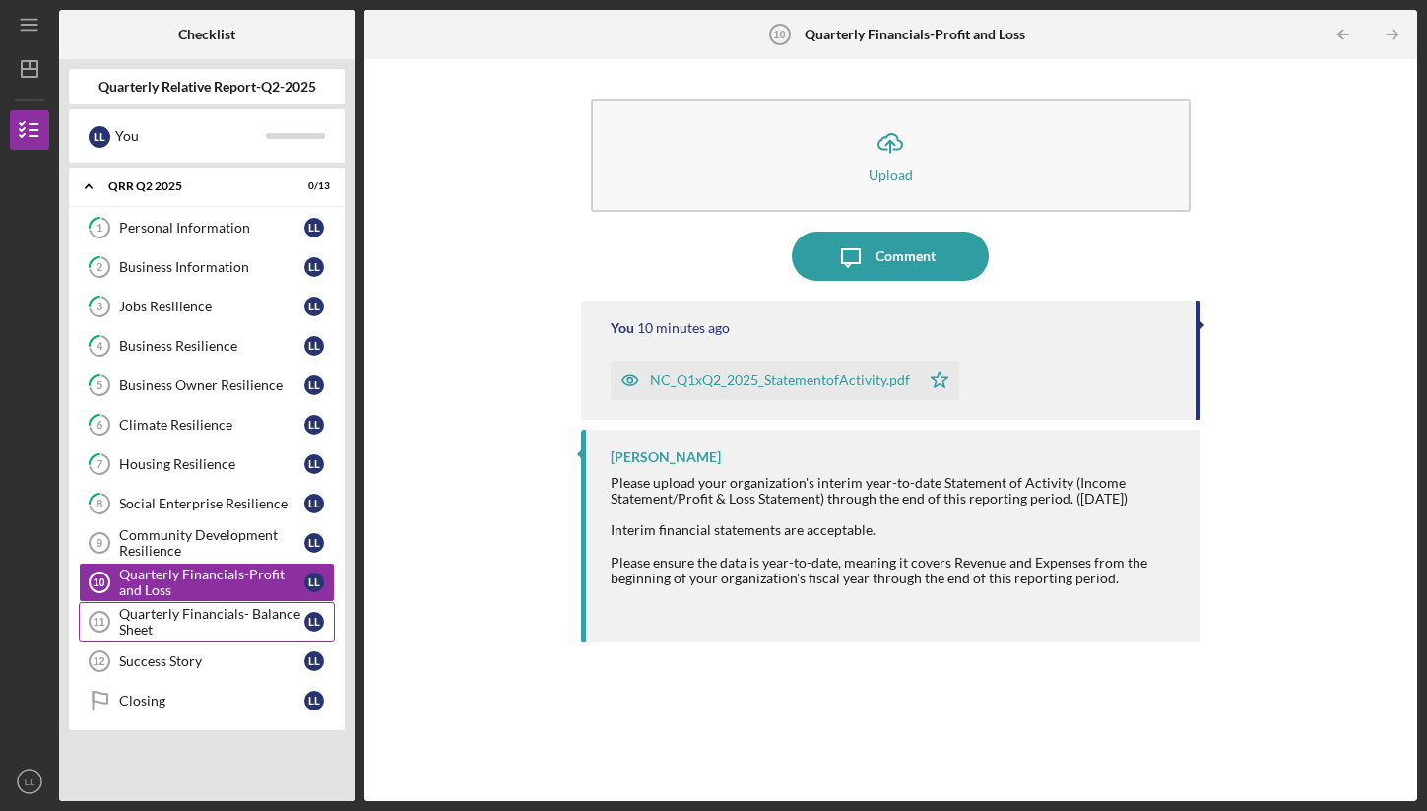
click at [232, 606] on div "Quarterly Financials- Balance Sheet" at bounding box center [211, 622] width 185 height 32
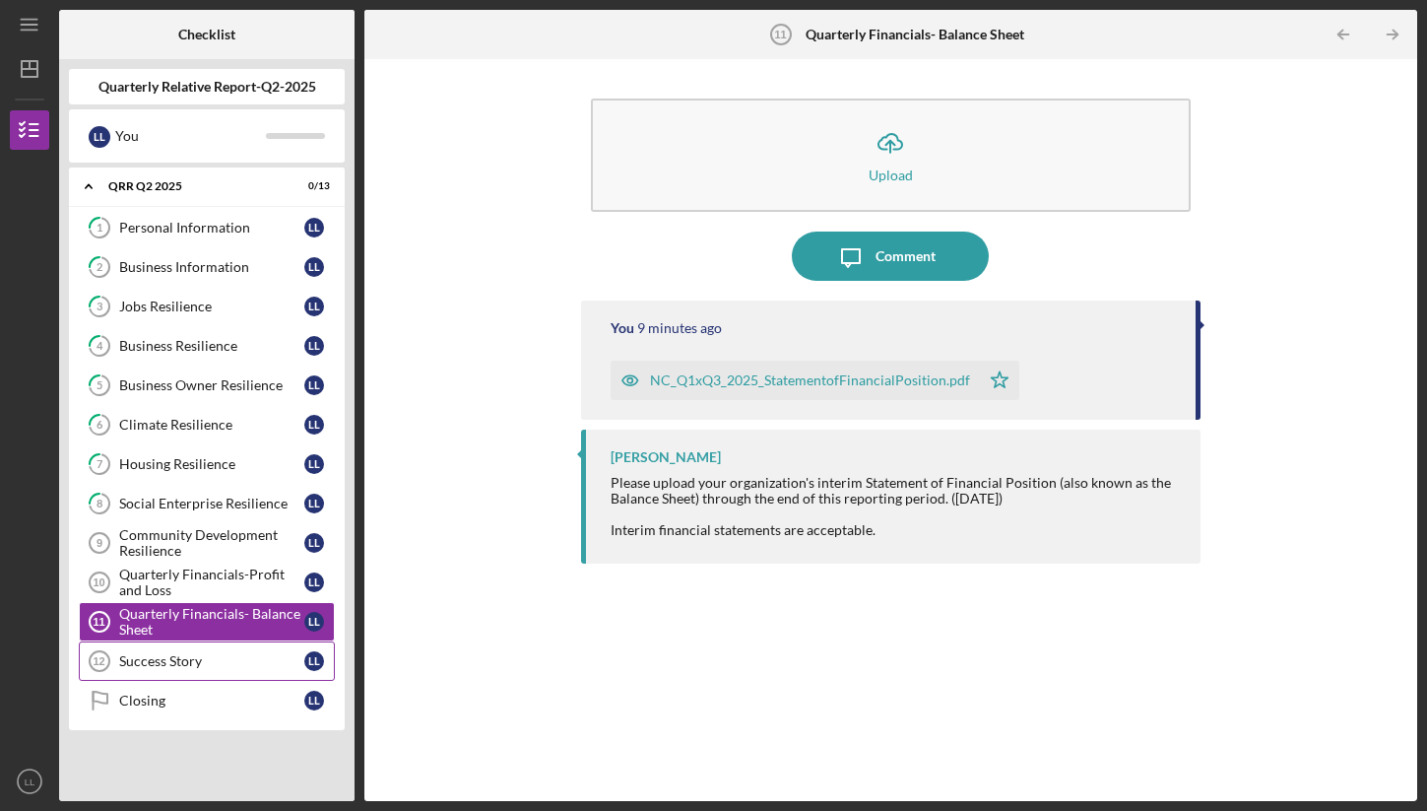
click at [195, 654] on div "Success Story" at bounding box center [211, 661] width 185 height 16
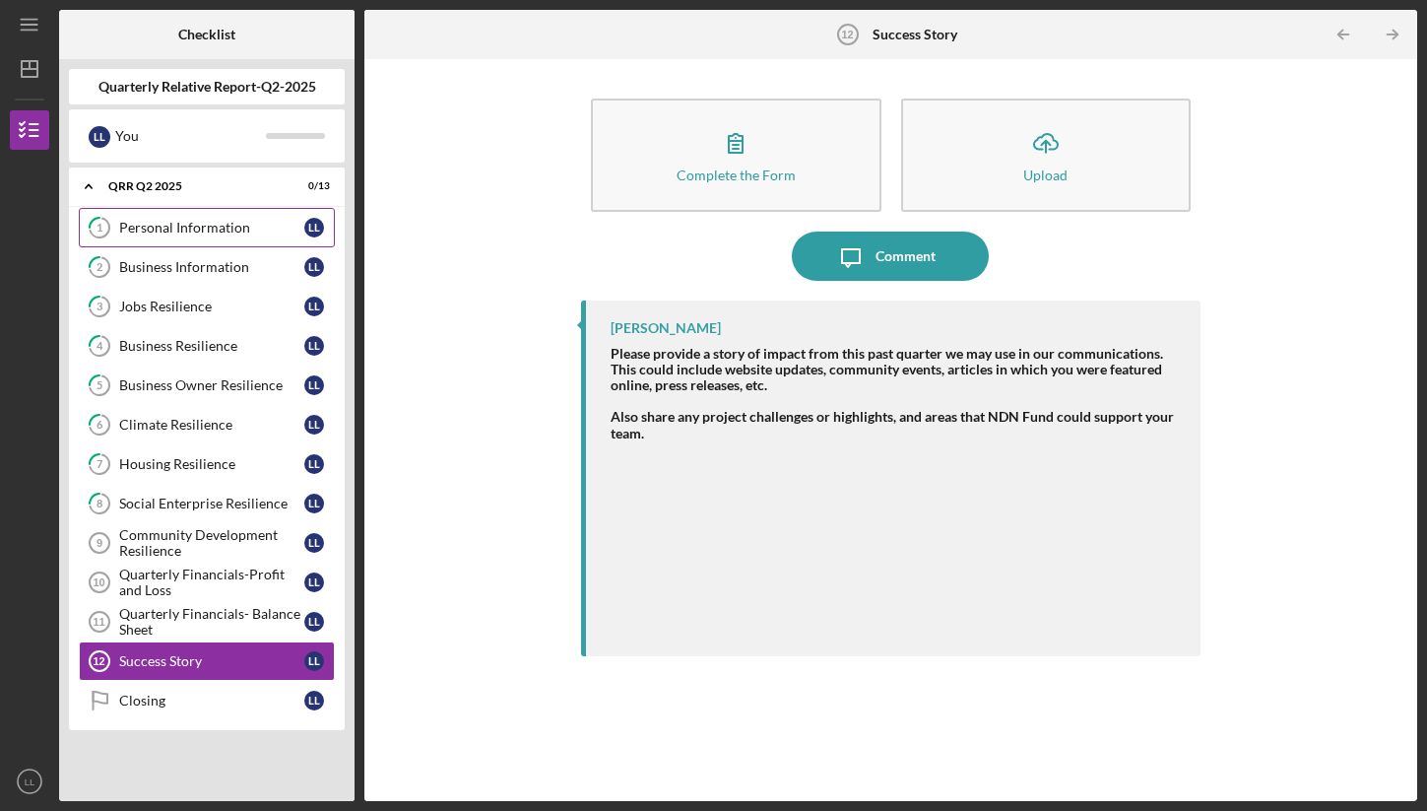
click at [200, 238] on link "1 Personal Information L L" at bounding box center [207, 227] width 256 height 39
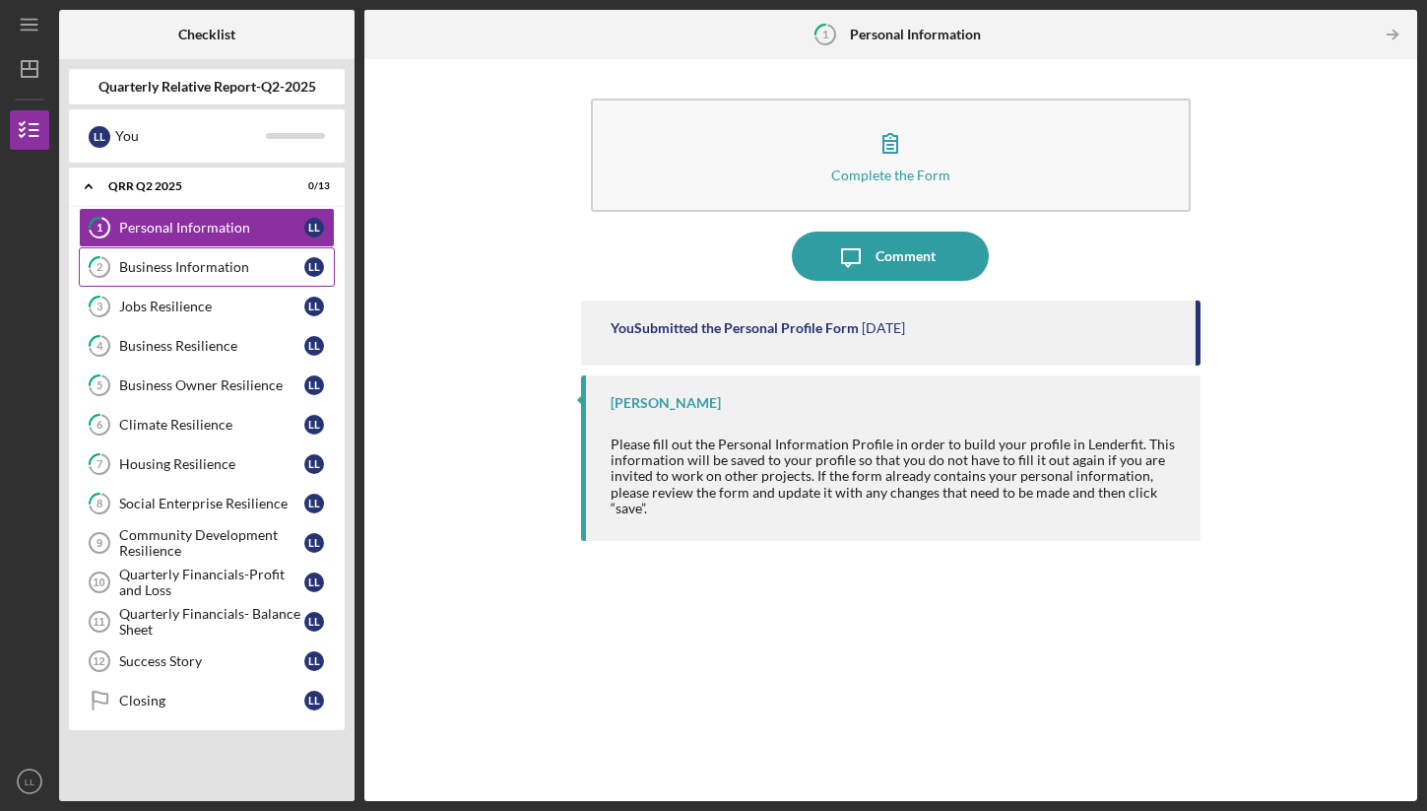
click at [194, 268] on div "Business Information" at bounding box center [211, 267] width 185 height 16
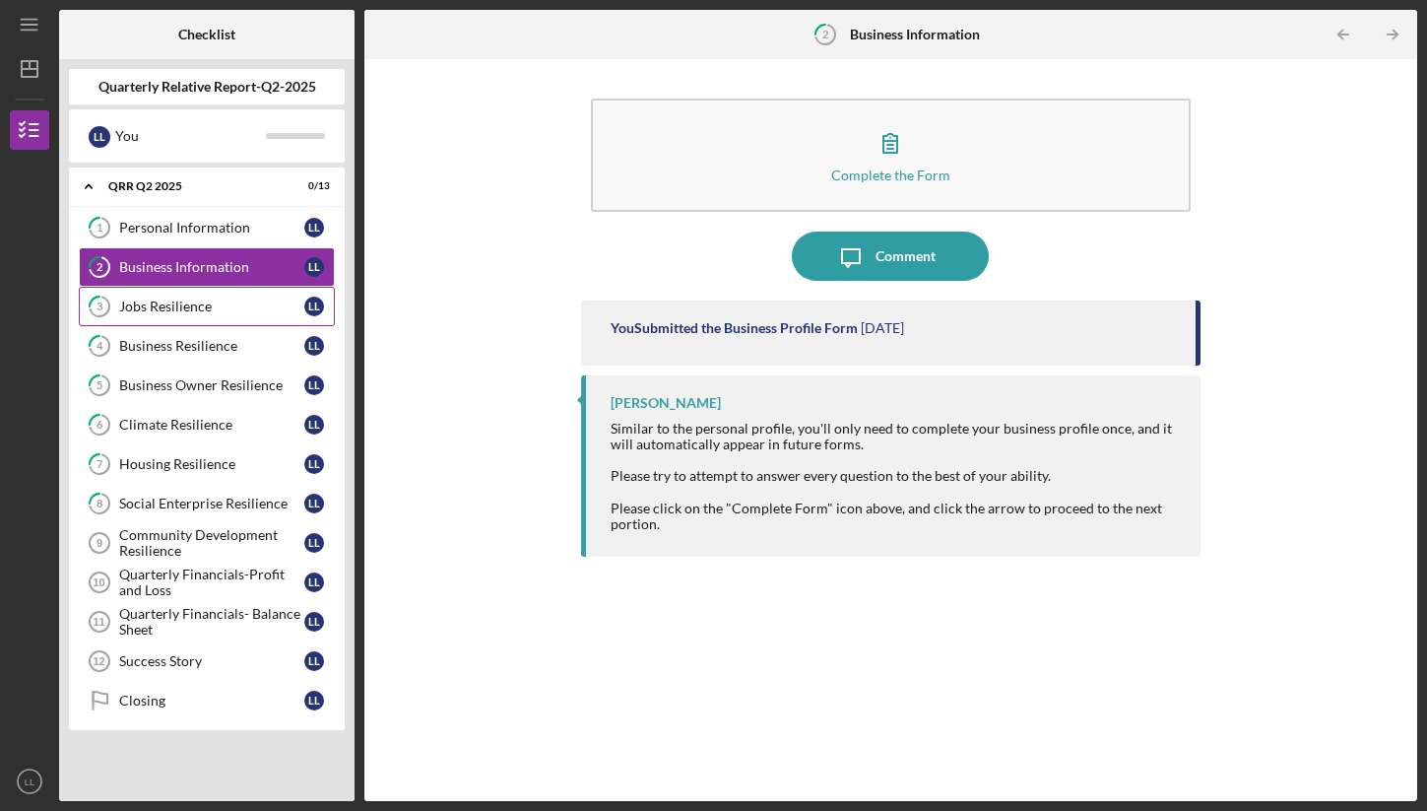
click at [184, 303] on div "Jobs Resilience" at bounding box center [211, 306] width 185 height 16
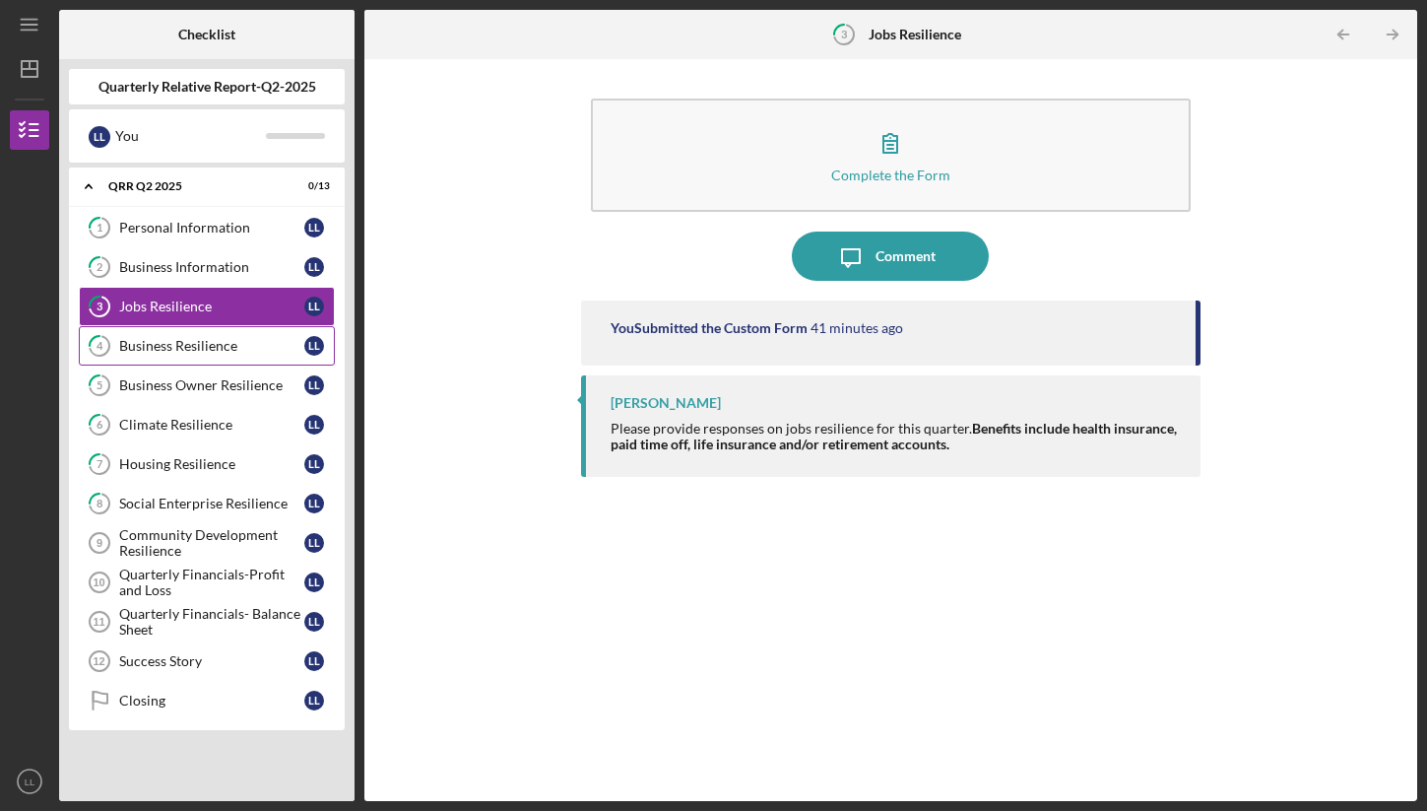
click at [176, 342] on div "Business Resilience" at bounding box center [211, 346] width 185 height 16
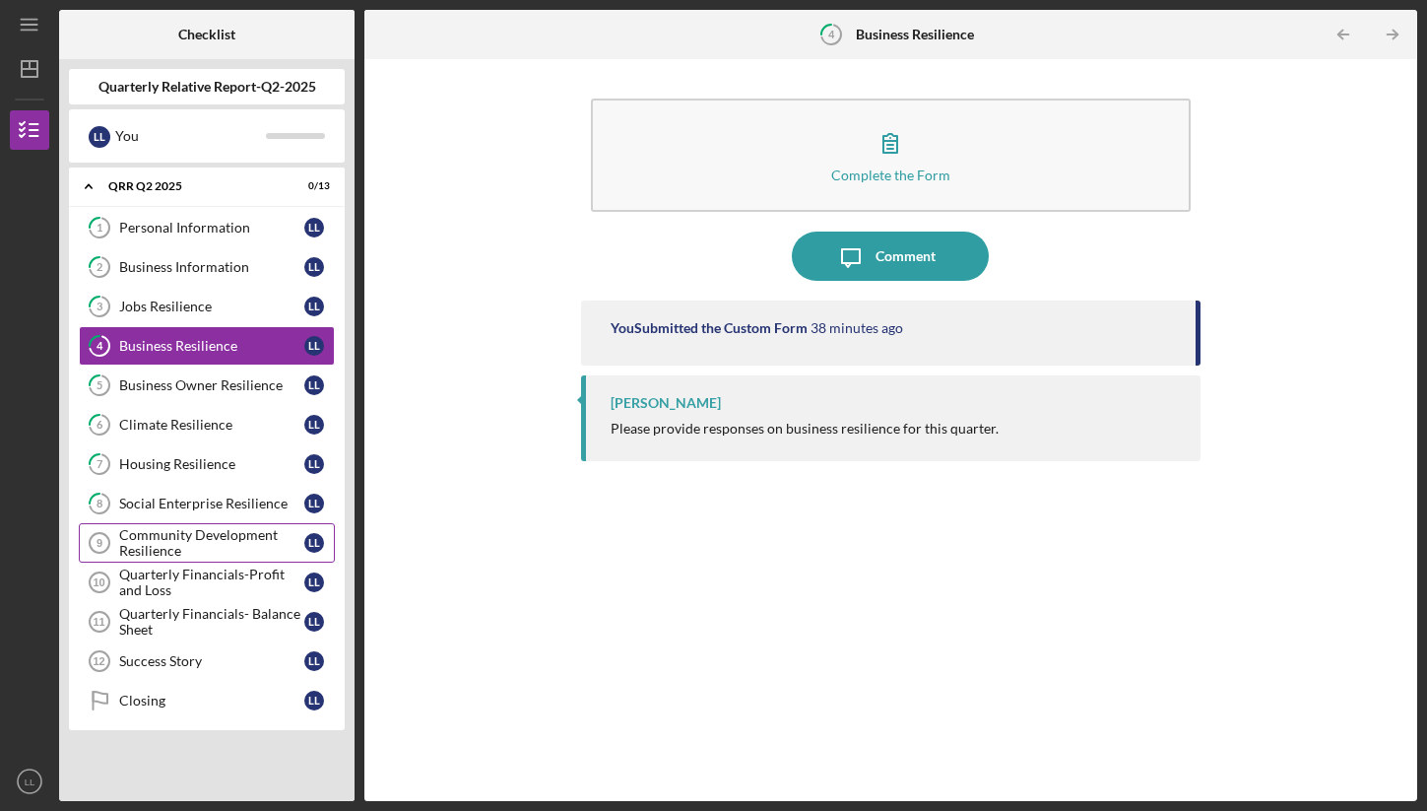
click at [159, 551] on div "Community Development Resilience" at bounding box center [211, 543] width 185 height 32
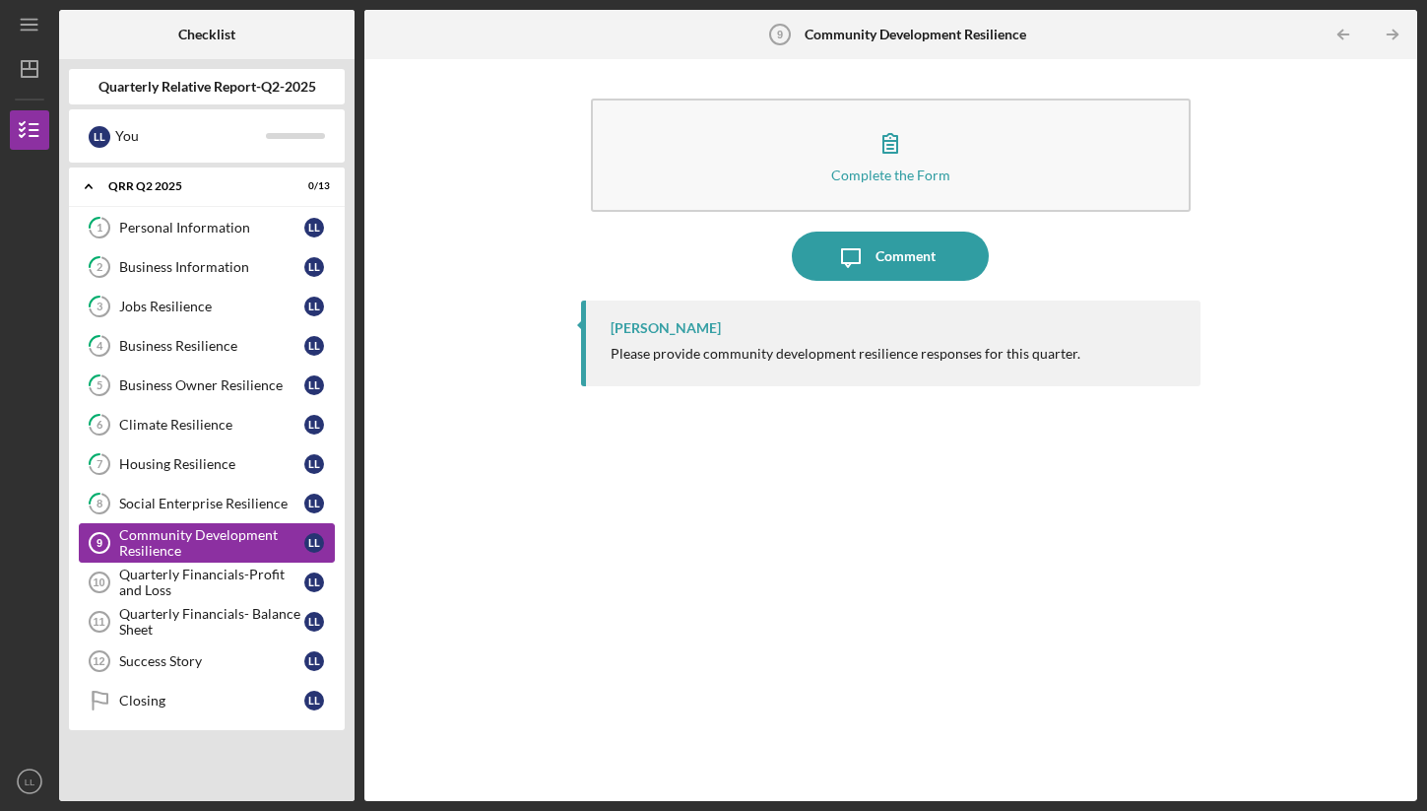
click at [160, 529] on div "Community Development Resilience" at bounding box center [211, 543] width 185 height 32
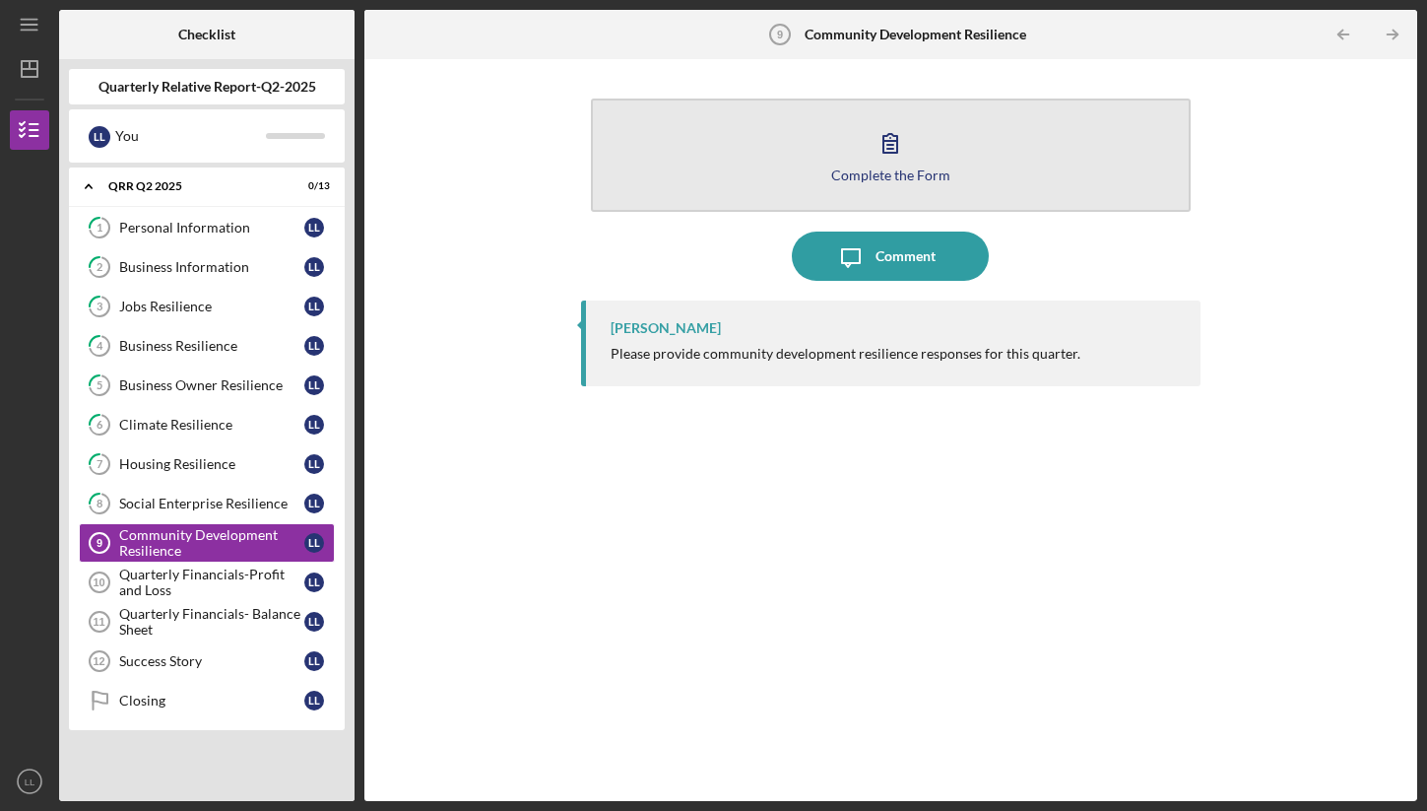
click at [1005, 174] on button "Complete the Form Form" at bounding box center [891, 154] width 600 height 113
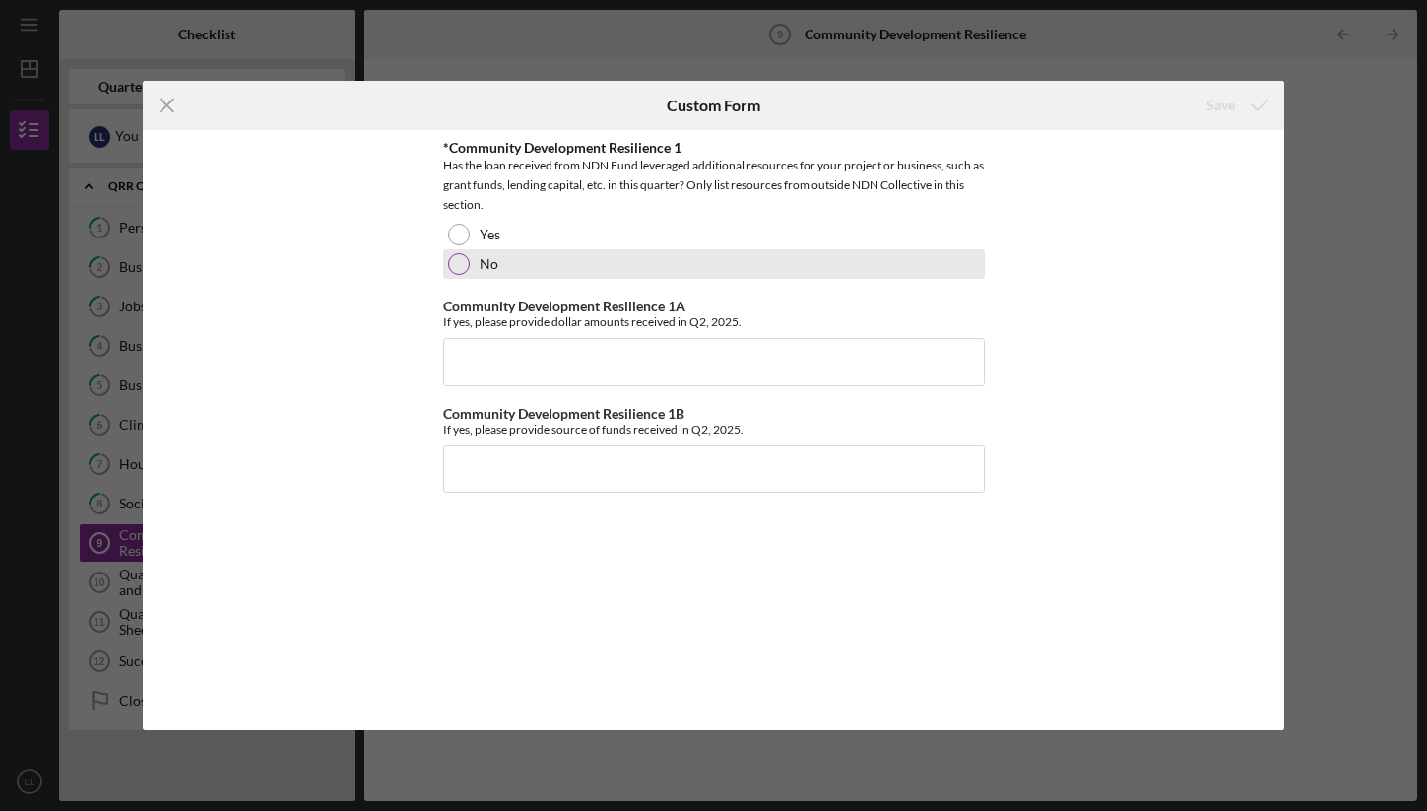
click at [468, 257] on div "No" at bounding box center [714, 264] width 542 height 30
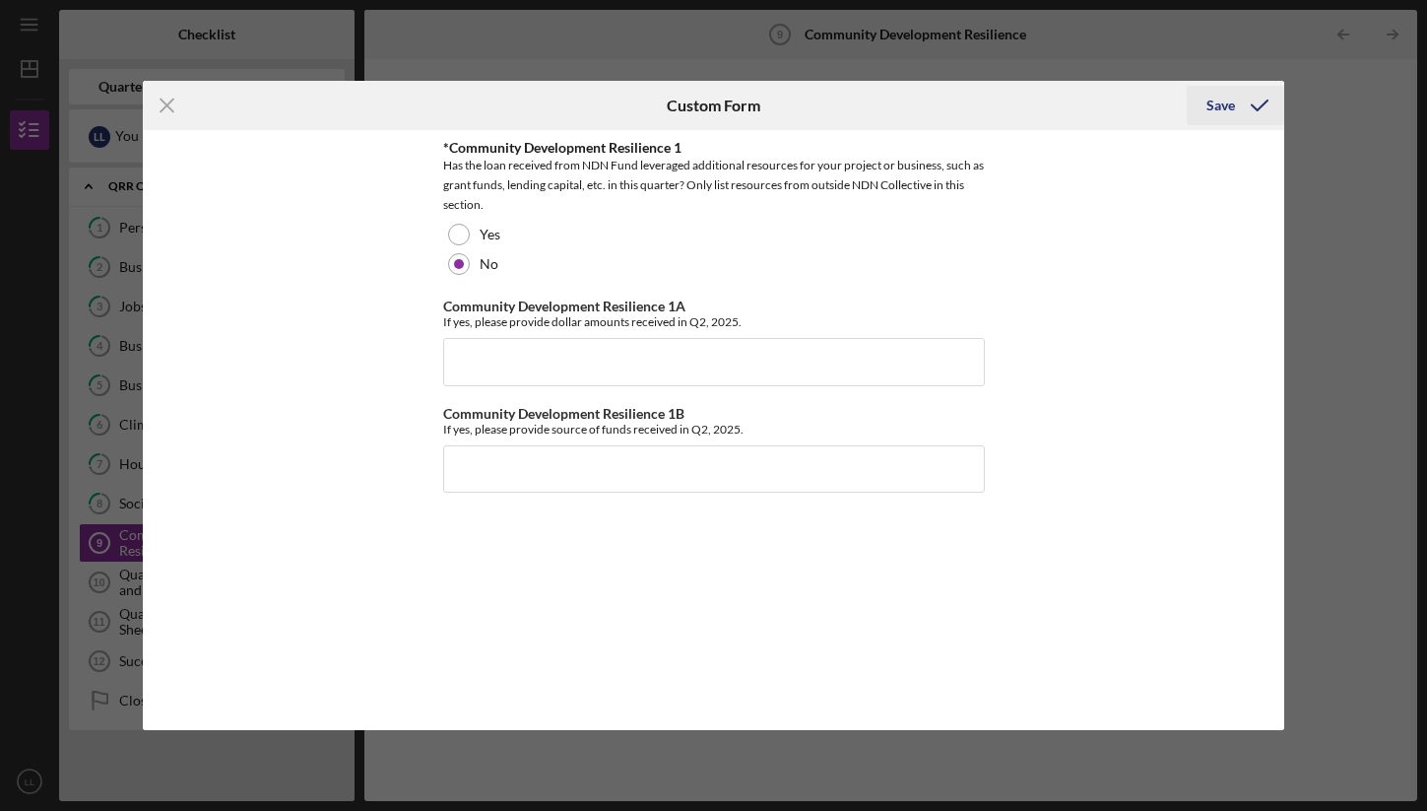
click at [1247, 113] on icon "submit" at bounding box center [1259, 105] width 49 height 49
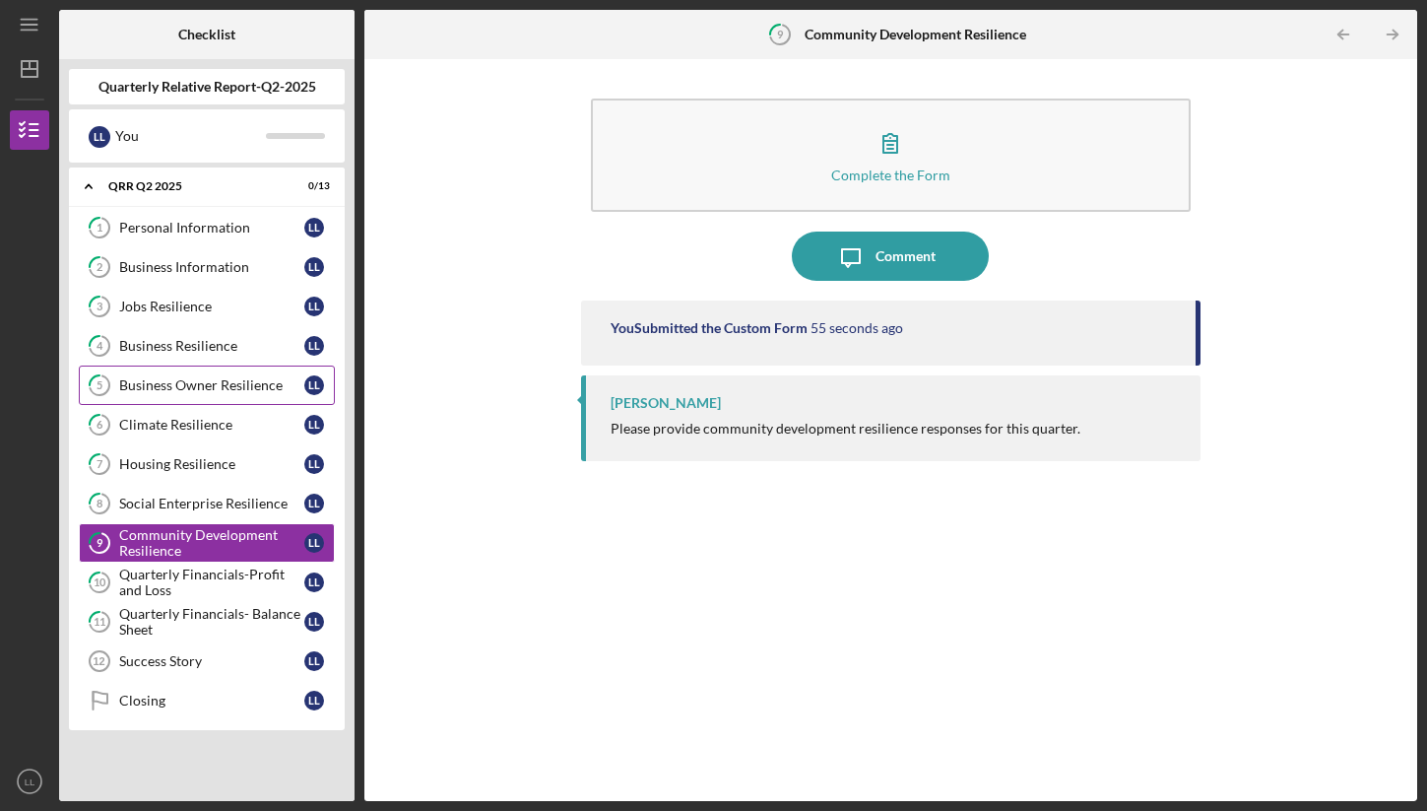
click at [194, 390] on div "Business Owner Resilience" at bounding box center [211, 385] width 185 height 16
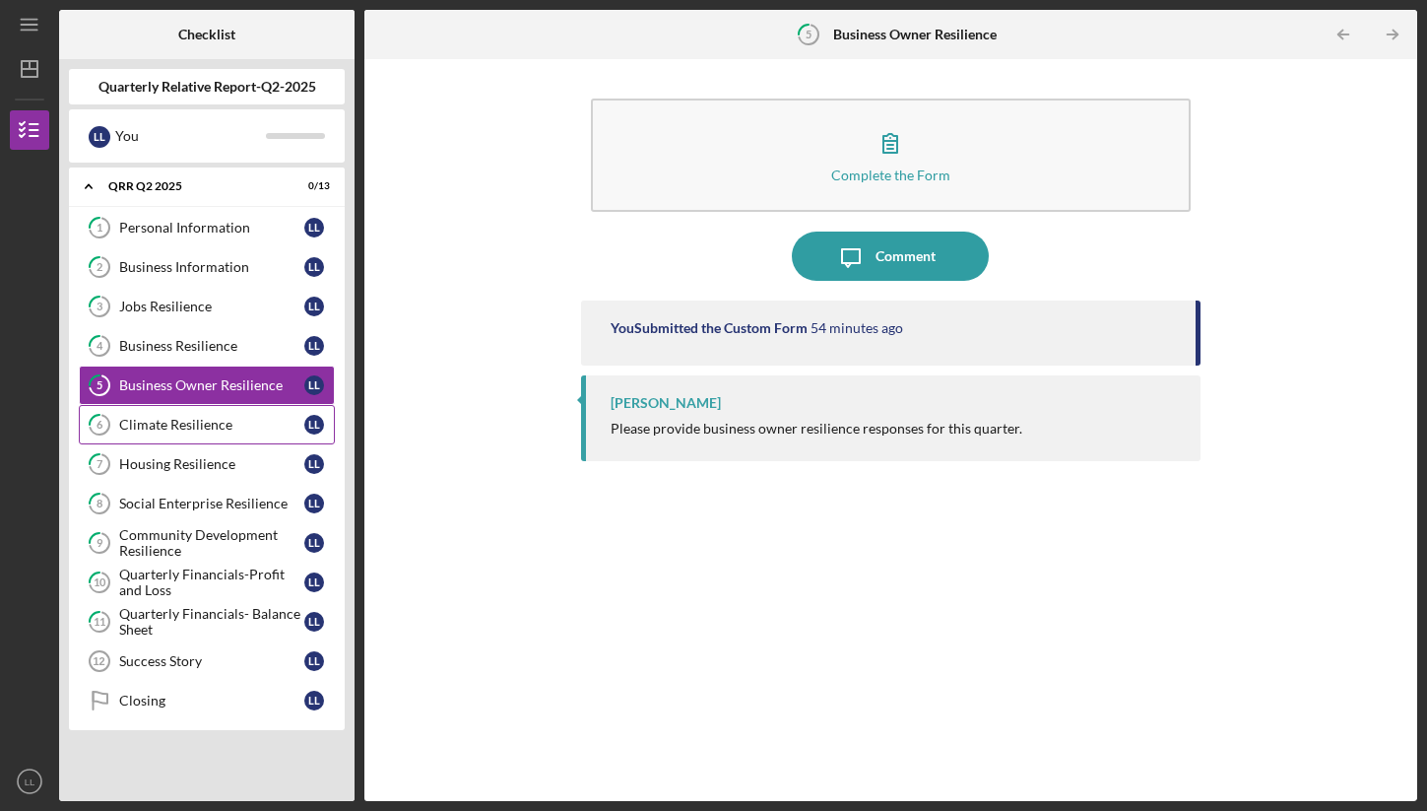
click at [248, 414] on link "6 Climate Resilience L L" at bounding box center [207, 424] width 256 height 39
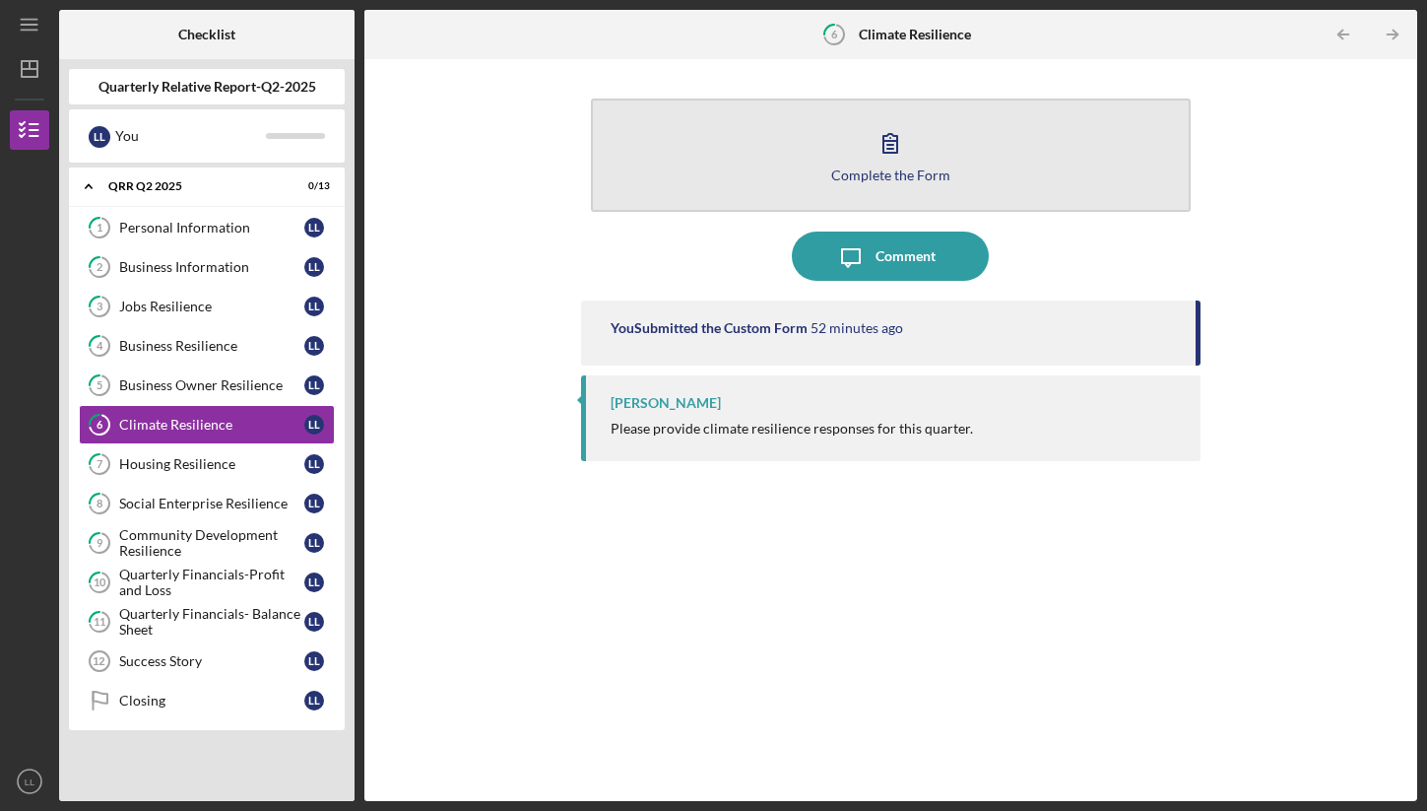
click at [814, 160] on button "Complete the Form Form" at bounding box center [891, 154] width 600 height 113
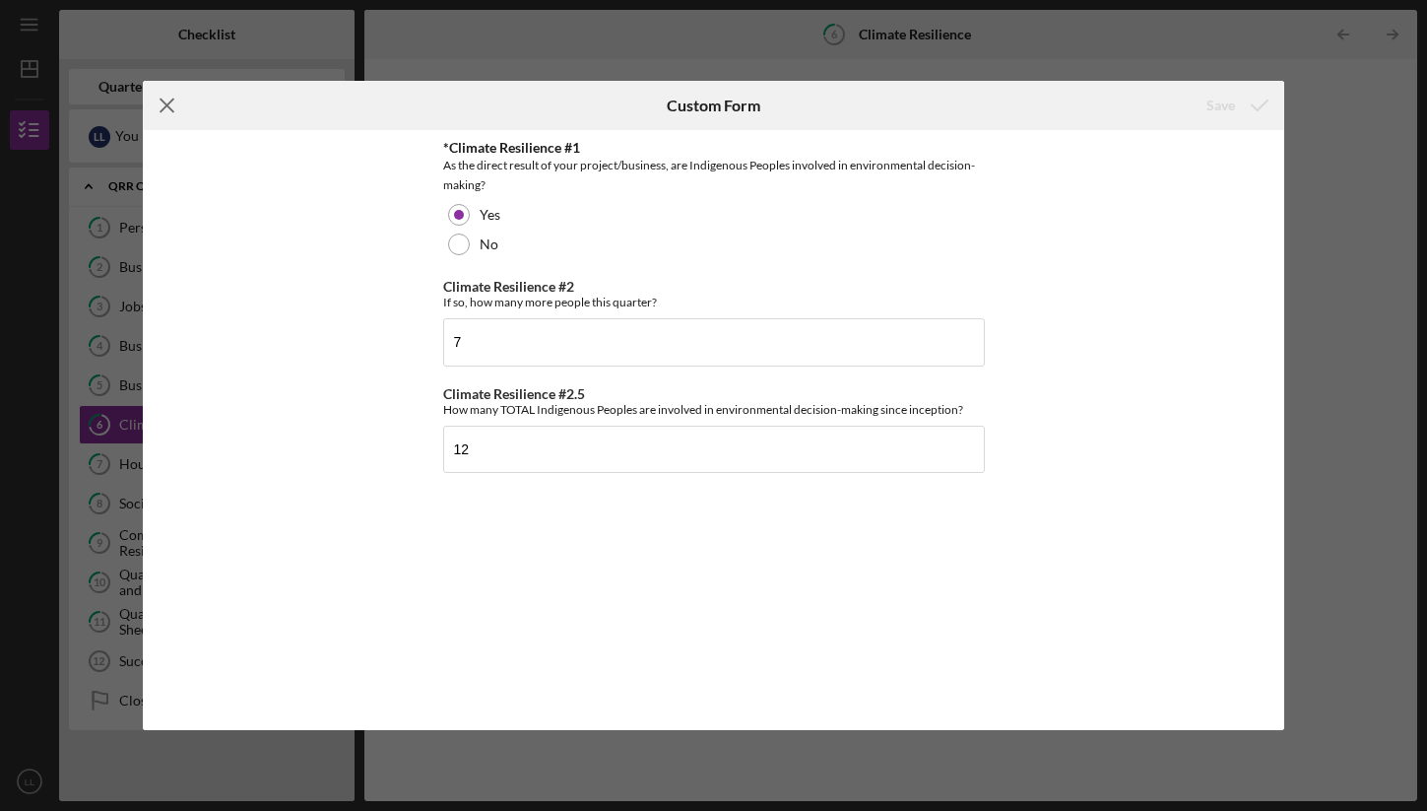
click at [177, 116] on icon "Icon/Menu Close" at bounding box center [167, 105] width 49 height 49
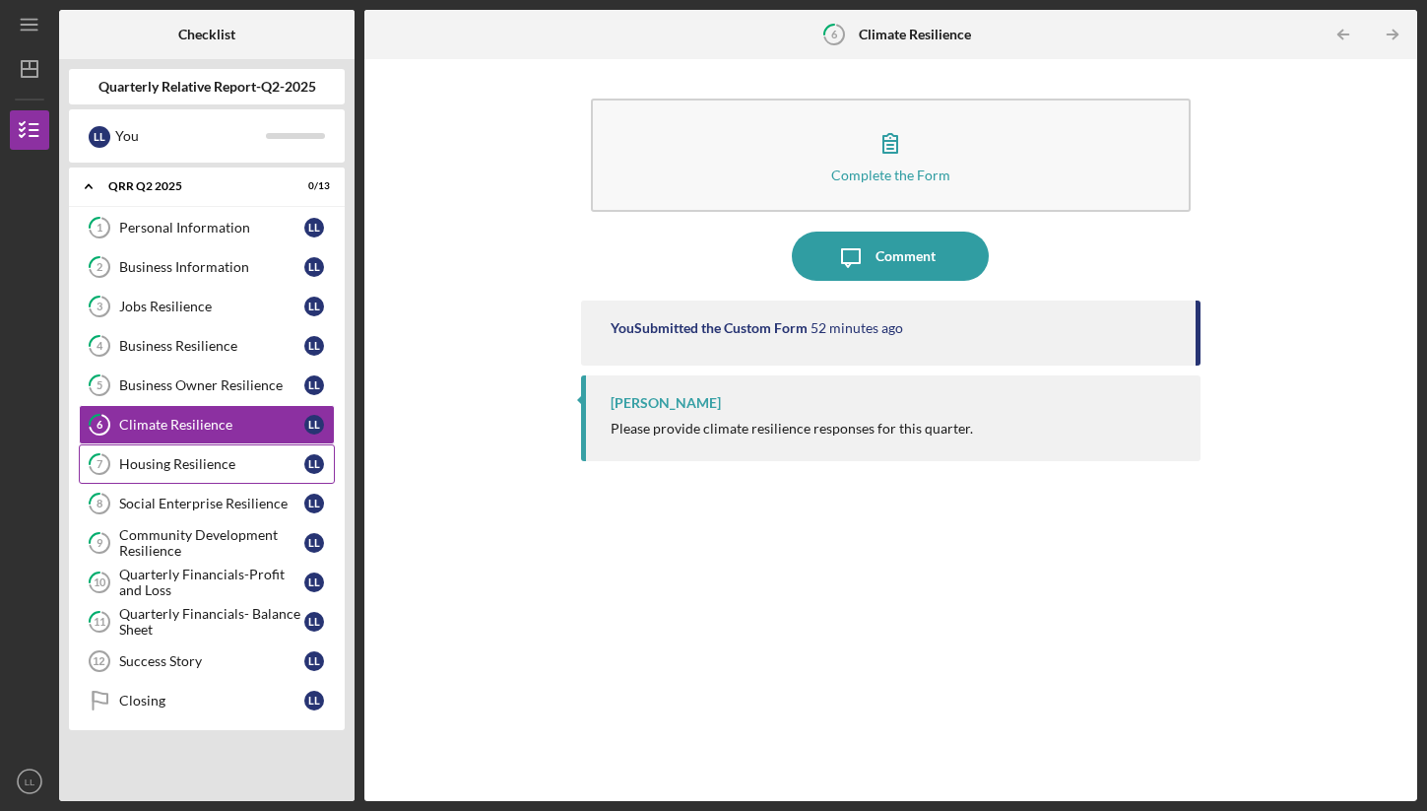
click at [189, 475] on link "7 Housing Resilience L L" at bounding box center [207, 463] width 256 height 39
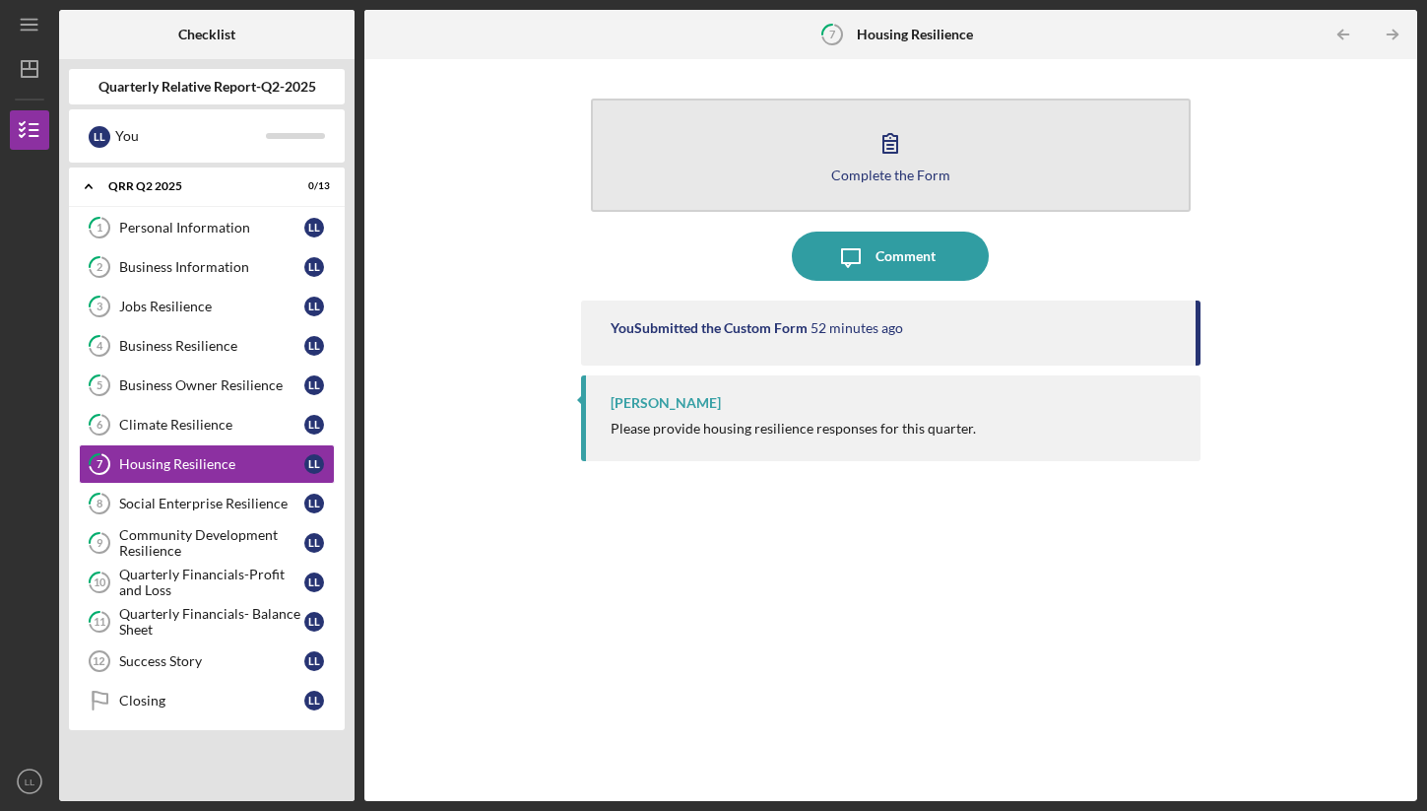
click at [761, 176] on button "Complete the Form Form" at bounding box center [891, 154] width 600 height 113
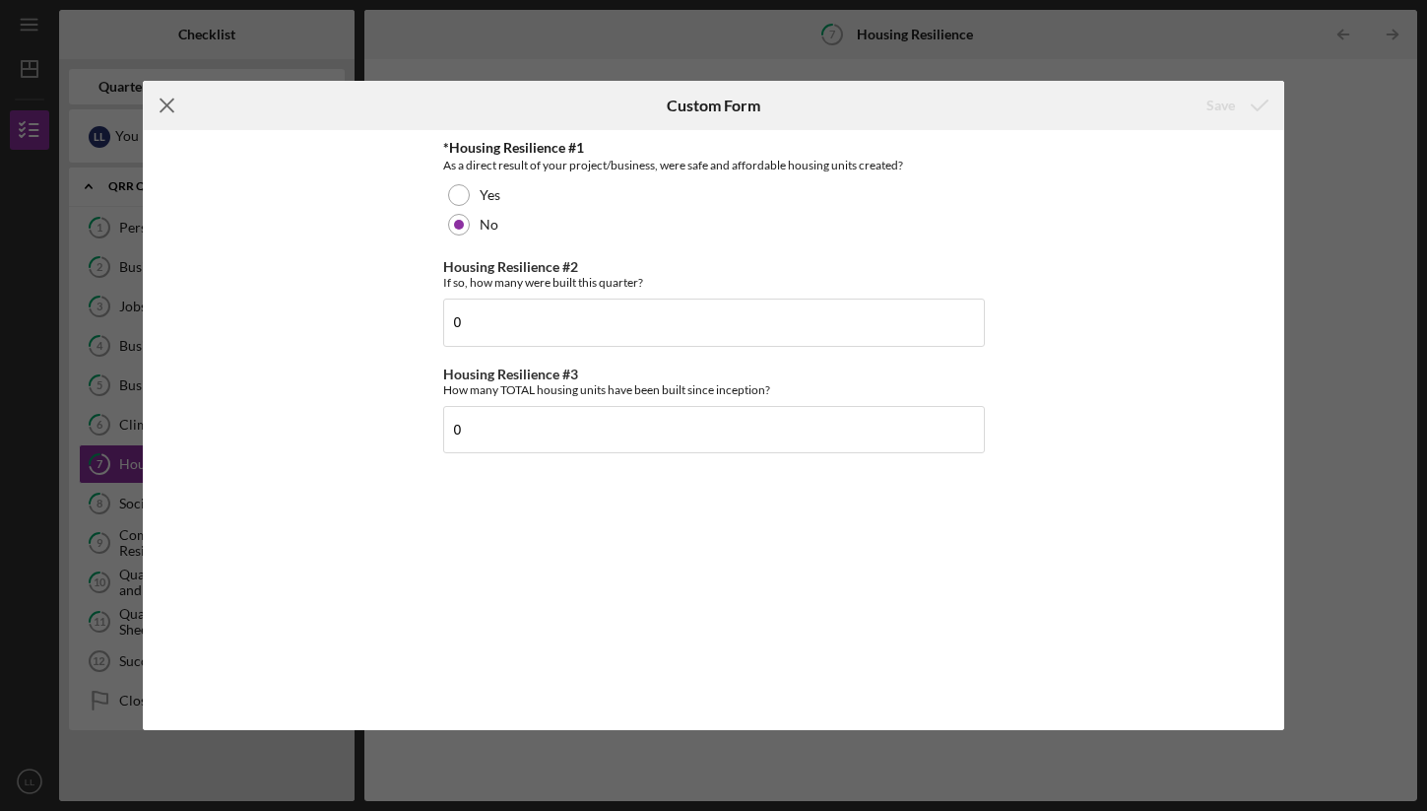
click at [152, 112] on icon "Icon/Menu Close" at bounding box center [167, 105] width 49 height 49
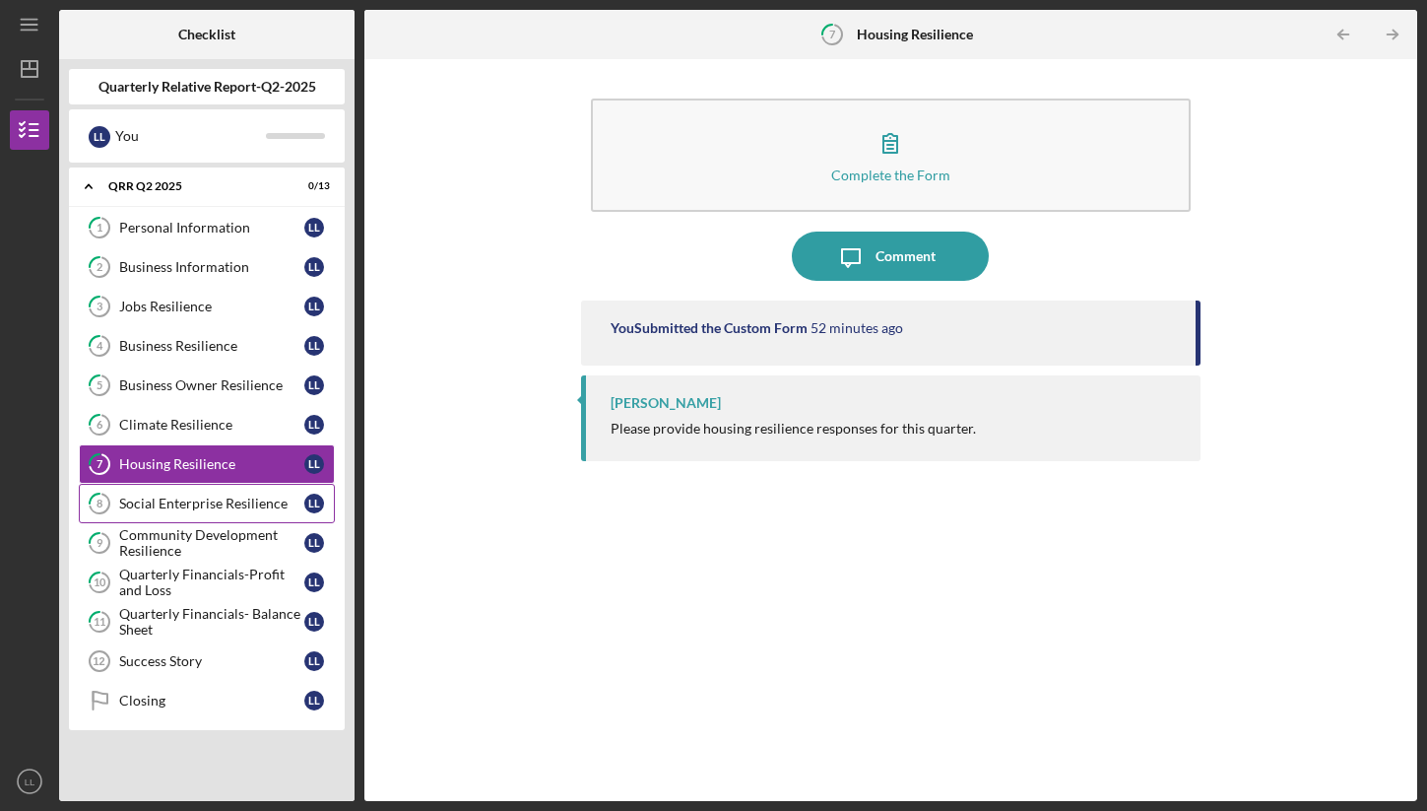
click at [174, 495] on div "Social Enterprise Resilience" at bounding box center [211, 503] width 185 height 16
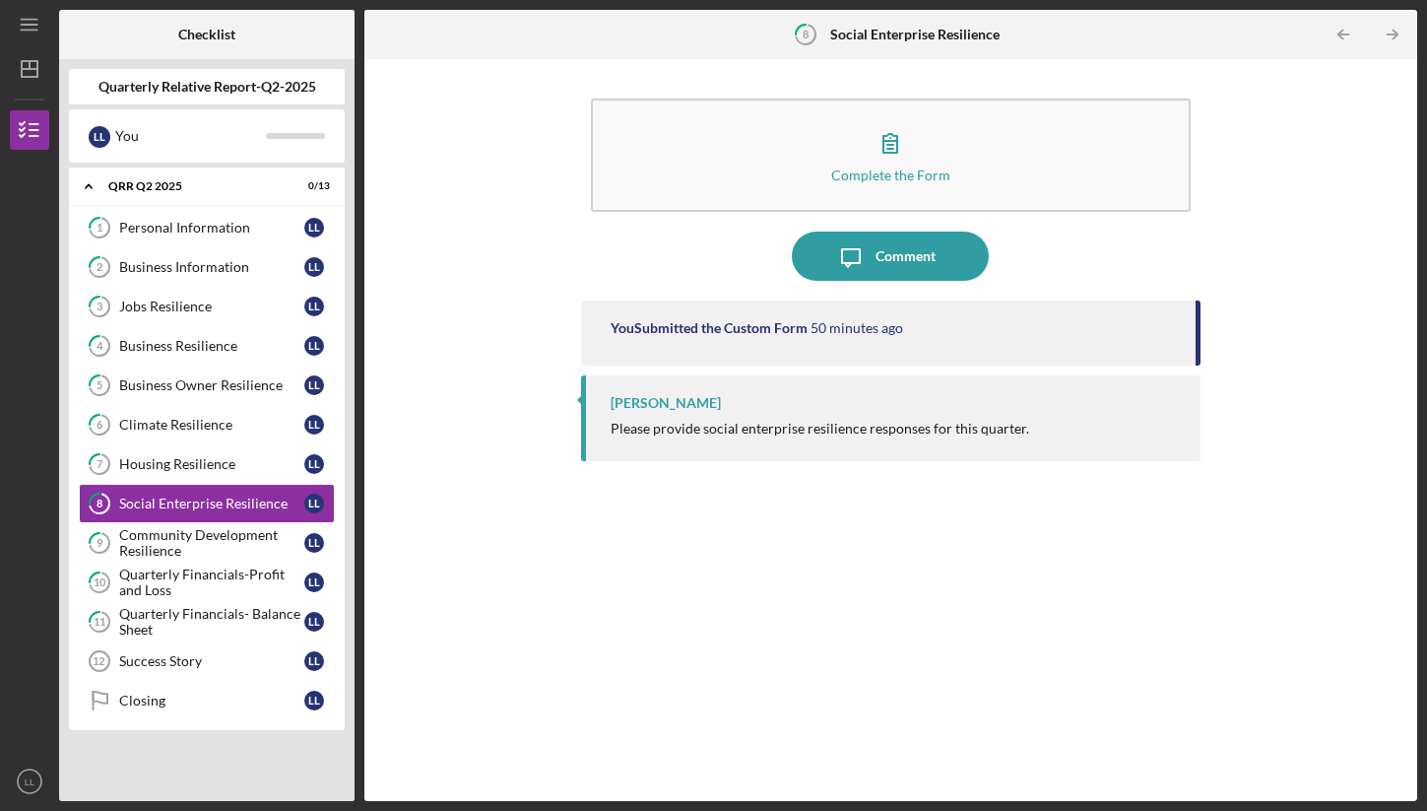
click at [748, 212] on div "Complete the Form Form" at bounding box center [890, 155] width 619 height 133
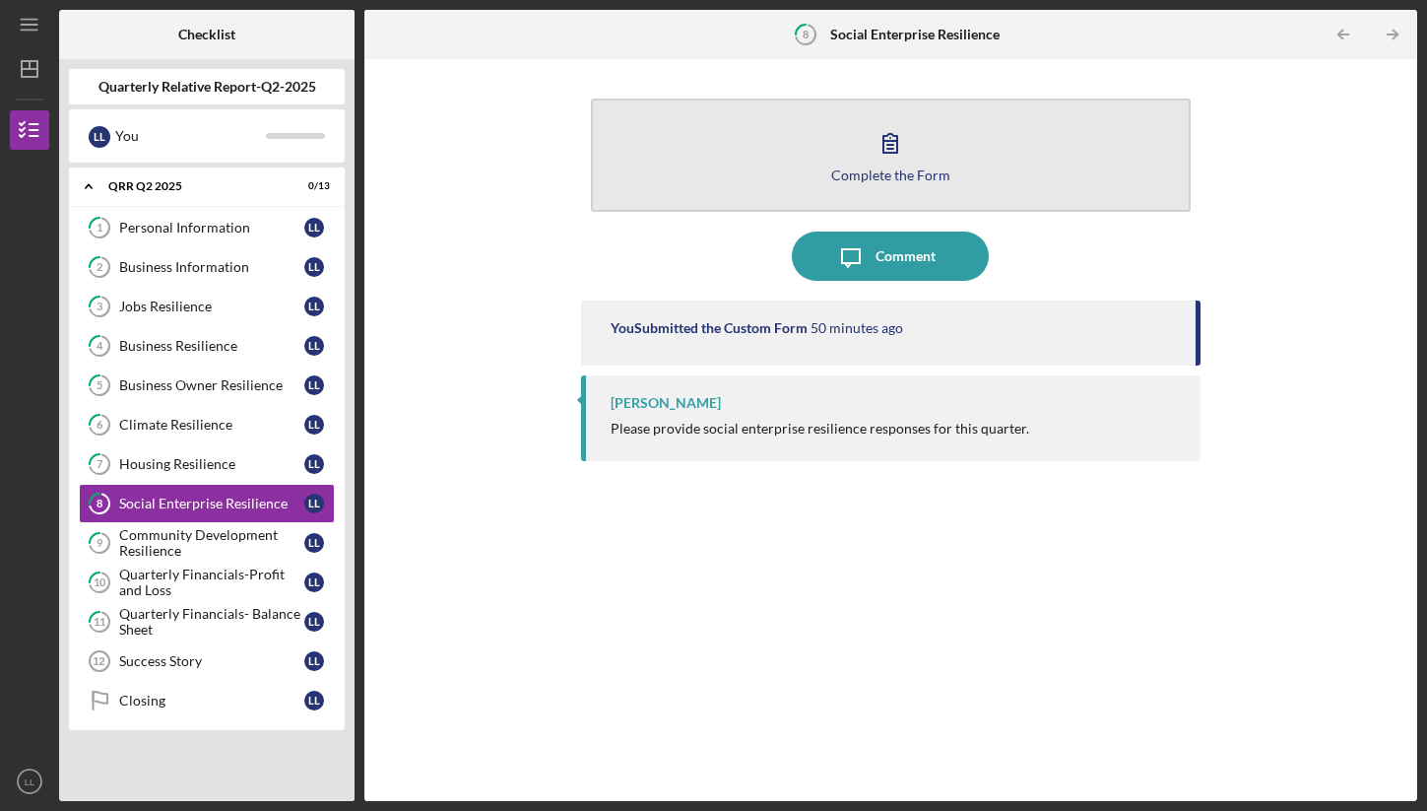
click at [750, 191] on button "Complete the Form Form" at bounding box center [891, 154] width 600 height 113
